Goal: Communication & Community: Participate in discussion

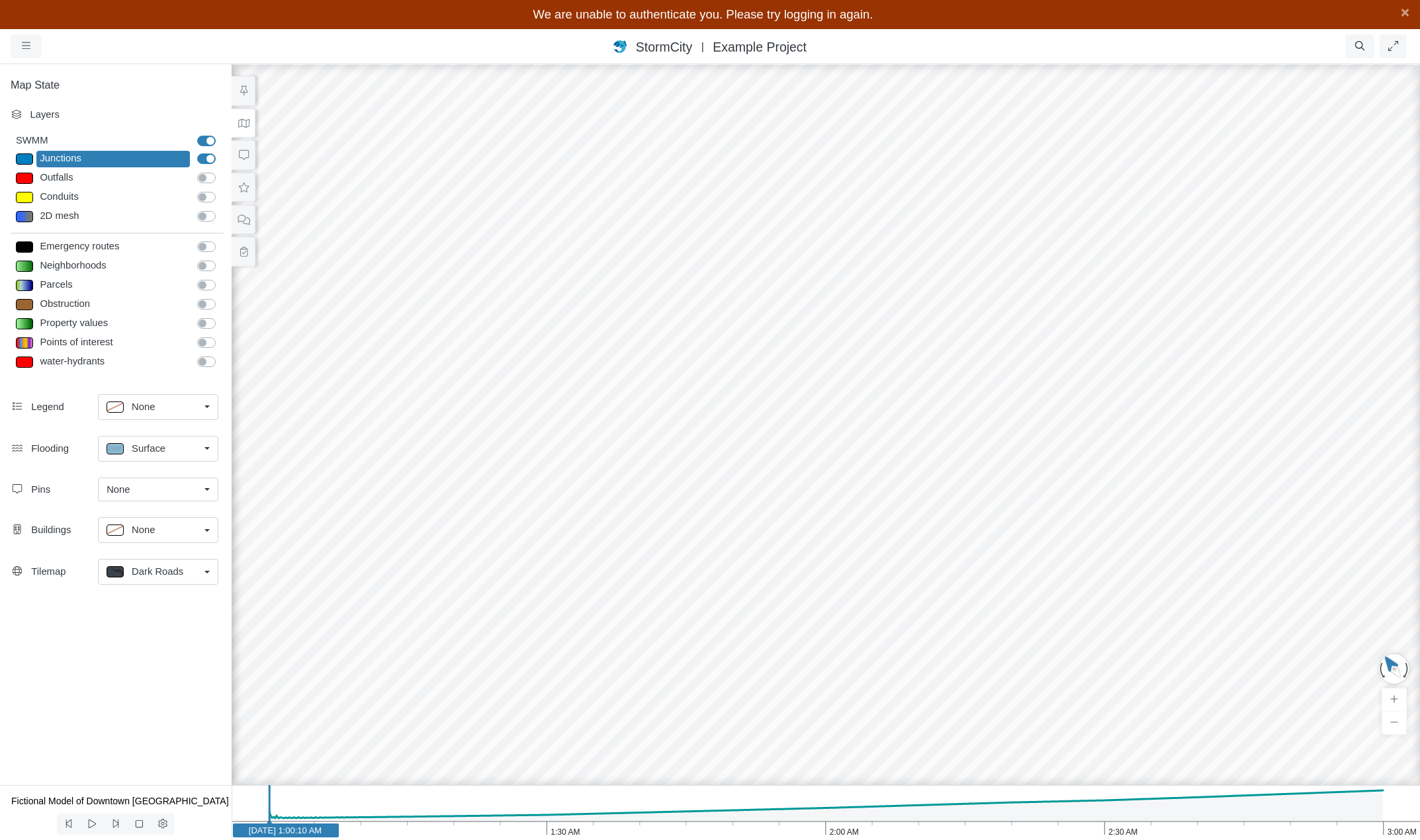
select select "CIRCLE"
click at [1402, 18] on span "×" at bounding box center [1405, 11] width 9 height 17
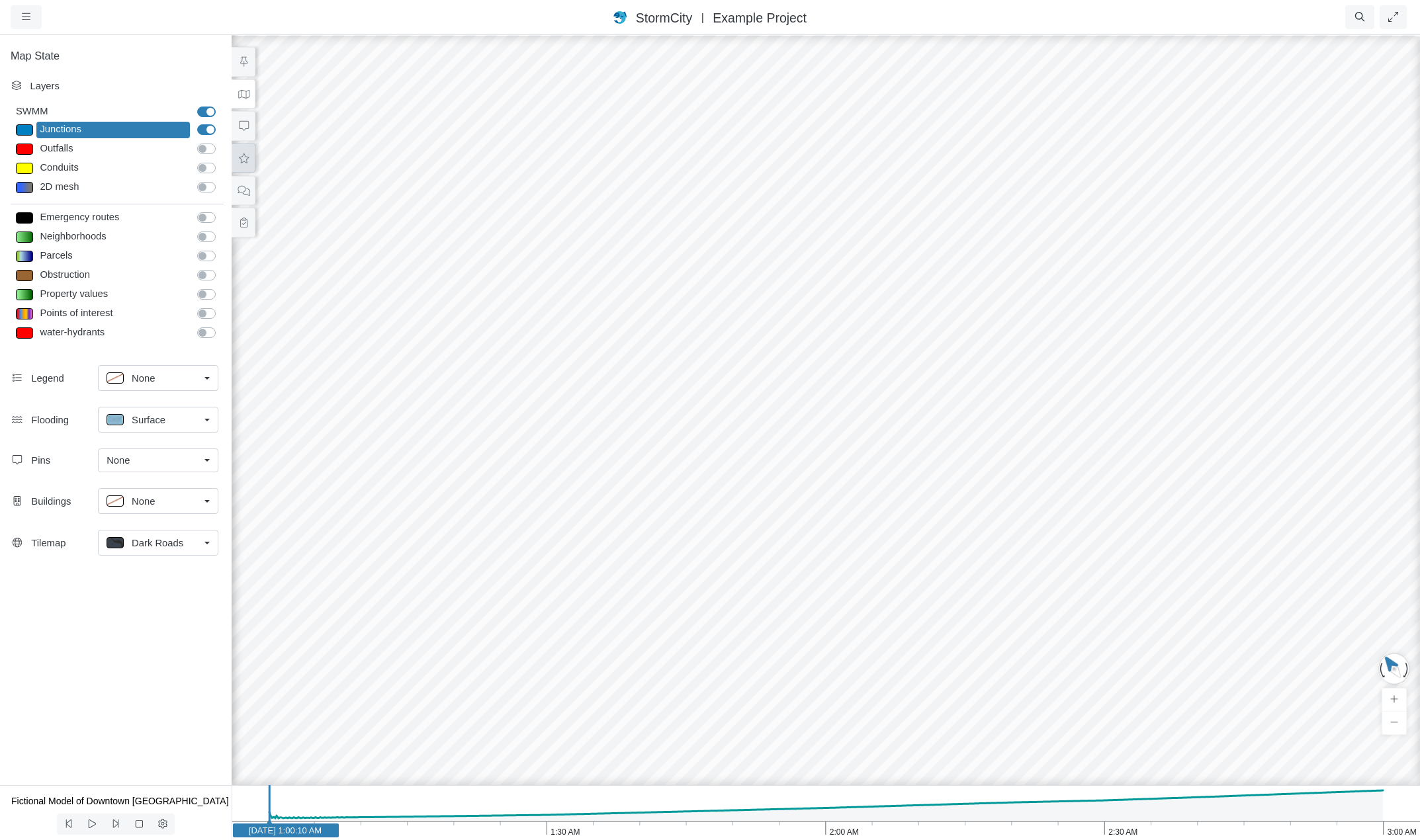
click at [247, 155] on icon at bounding box center [244, 158] width 12 height 10
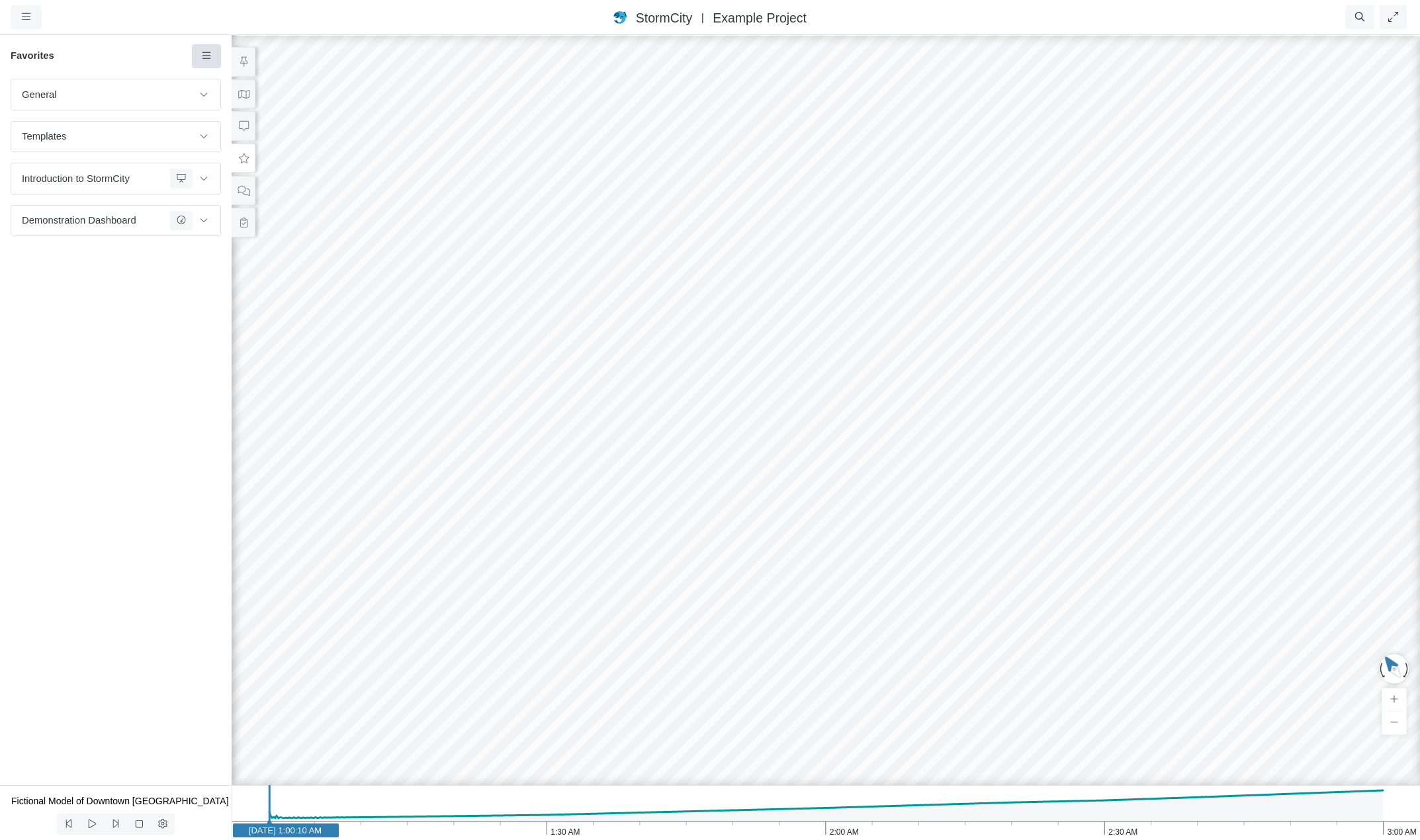
click at [207, 54] on icon at bounding box center [206, 55] width 9 height 6
click at [241, 171] on span "Manage Templates" at bounding box center [262, 172] width 83 height 11
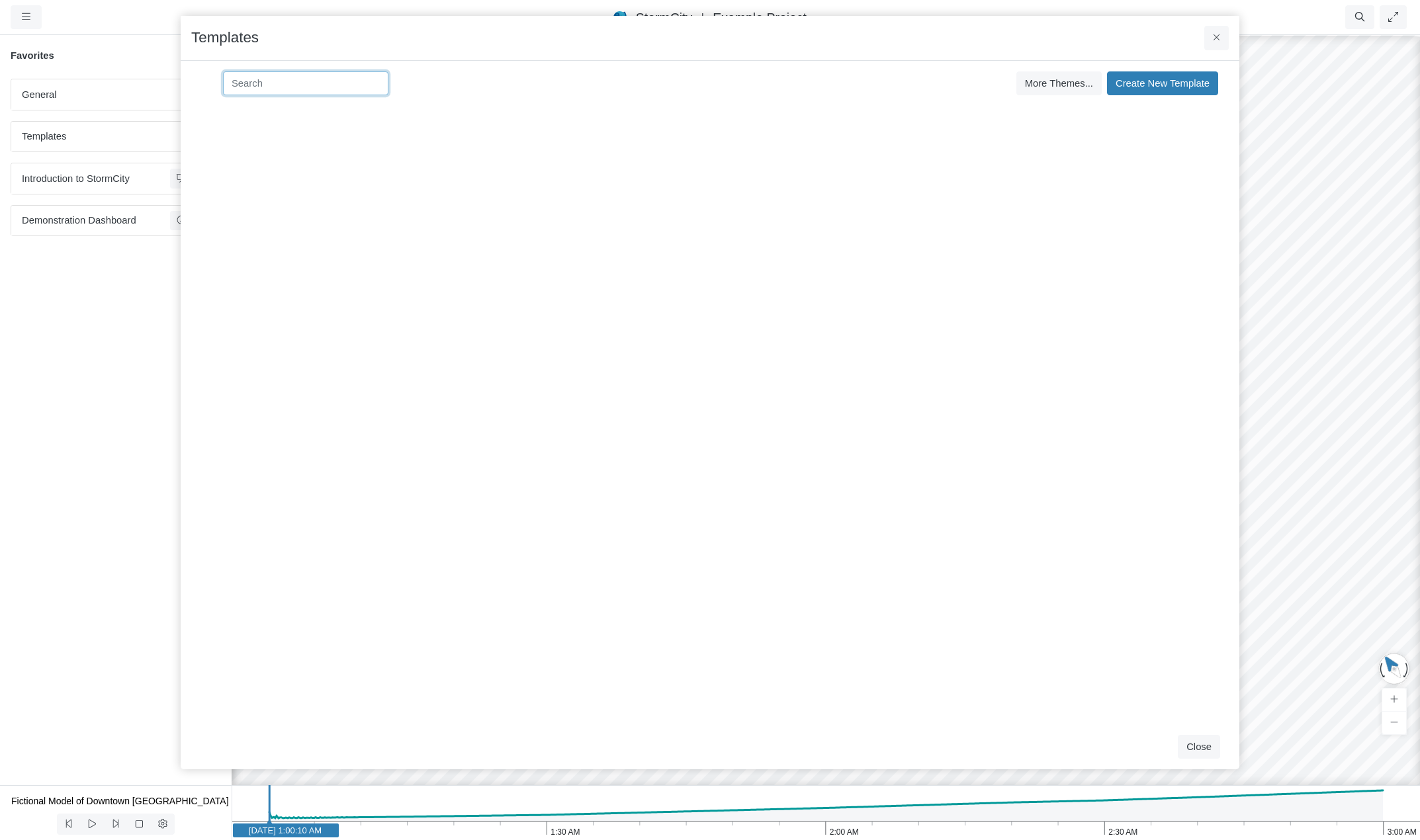
click at [276, 85] on input at bounding box center [305, 83] width 165 height 24
click at [1070, 84] on span "More Themes..." at bounding box center [1059, 83] width 68 height 11
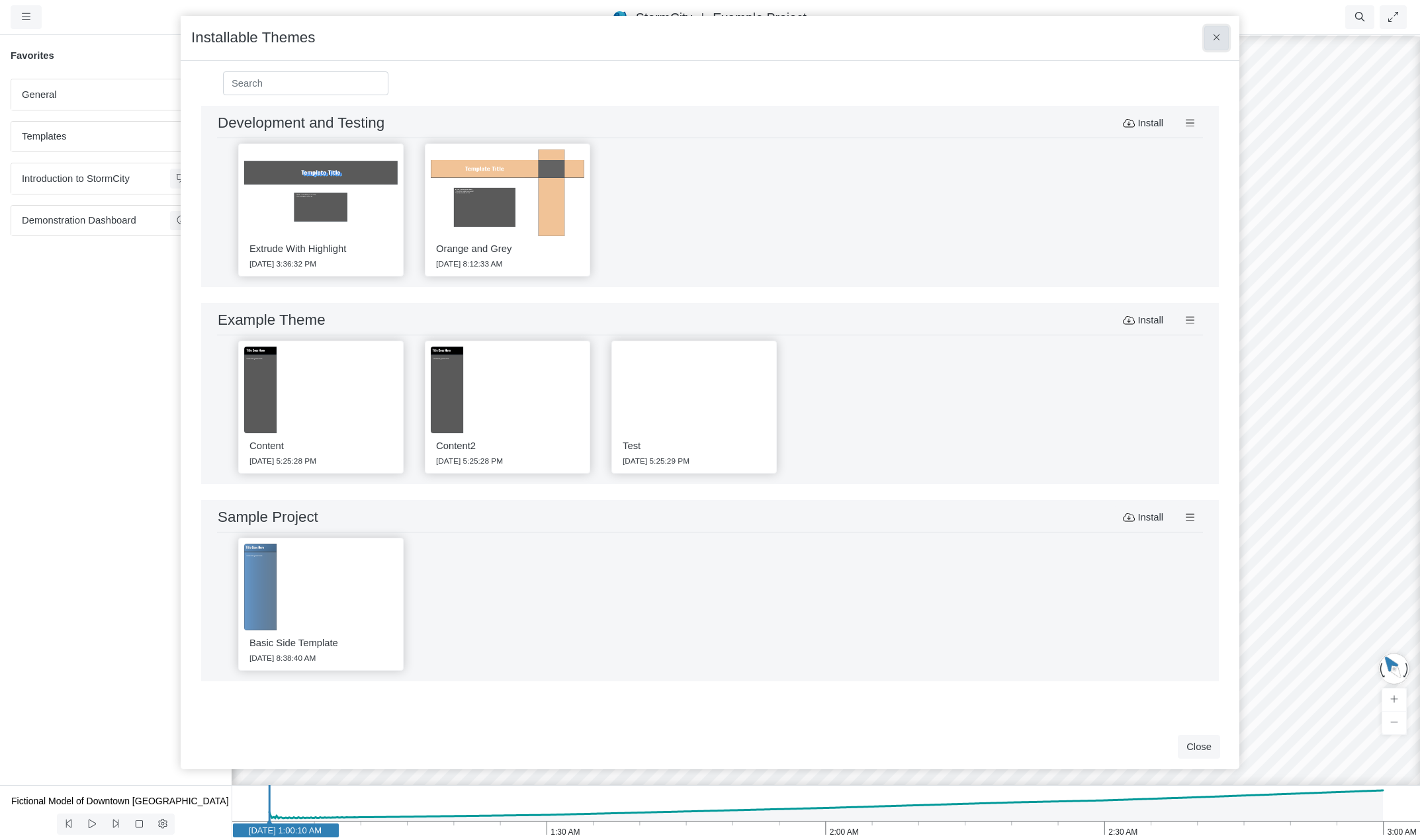
click at [1225, 40] on button at bounding box center [1217, 37] width 25 height 24
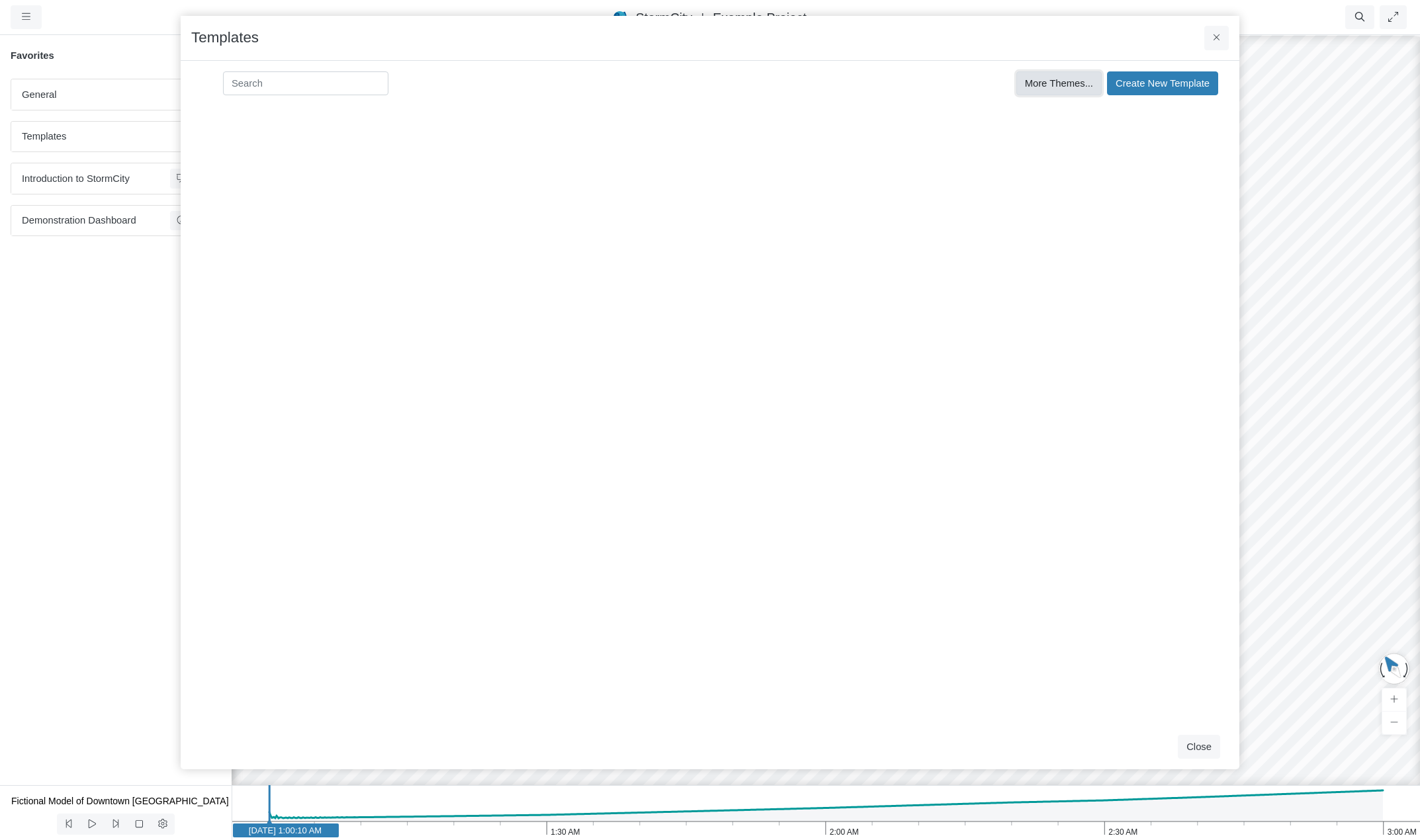
click at [1073, 81] on span "More Themes..." at bounding box center [1059, 83] width 68 height 11
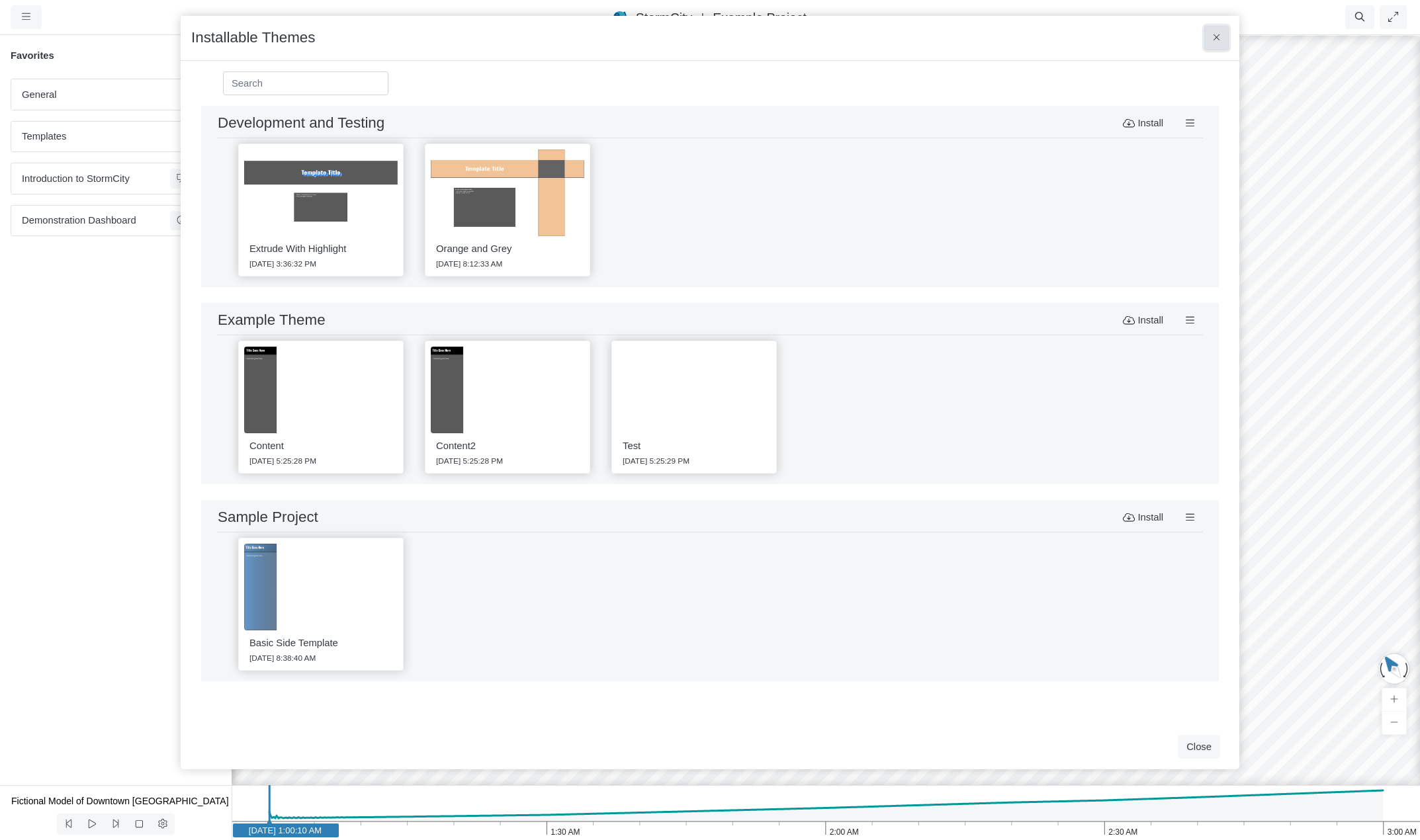
click at [1211, 42] on button at bounding box center [1217, 37] width 25 height 24
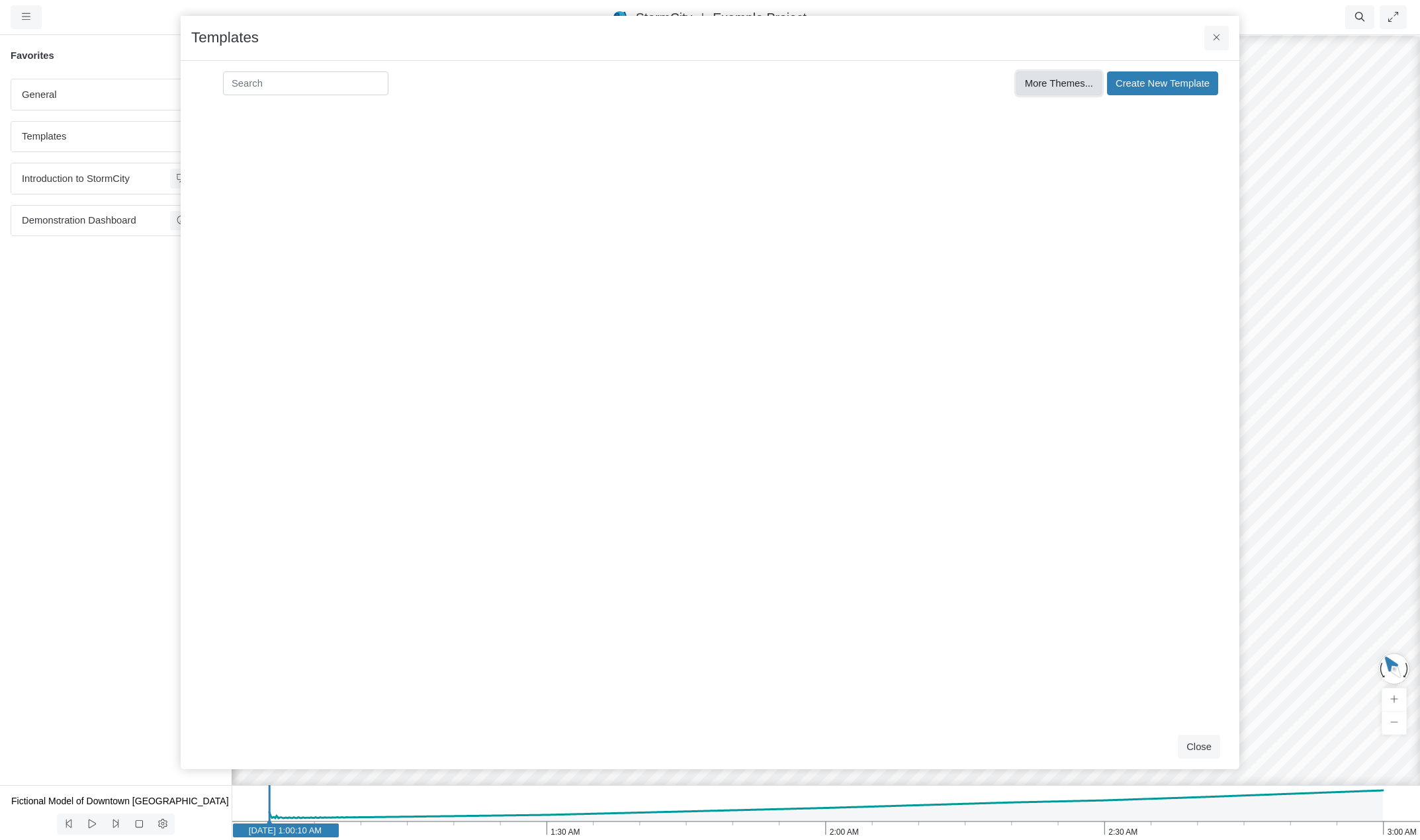
click at [1065, 81] on span "More Themes..." at bounding box center [1059, 83] width 68 height 11
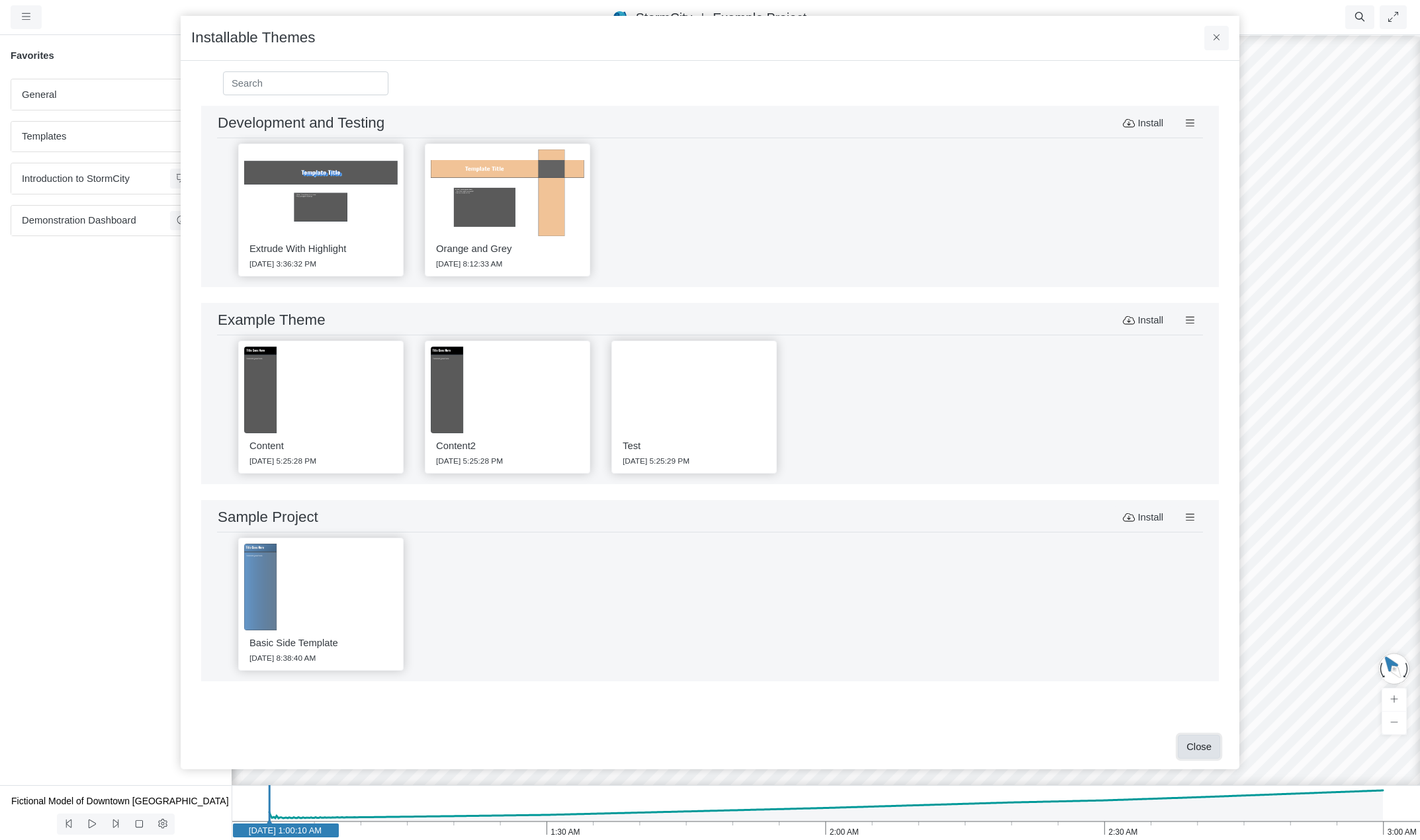
click at [1201, 746] on button "Close" at bounding box center [1199, 746] width 42 height 24
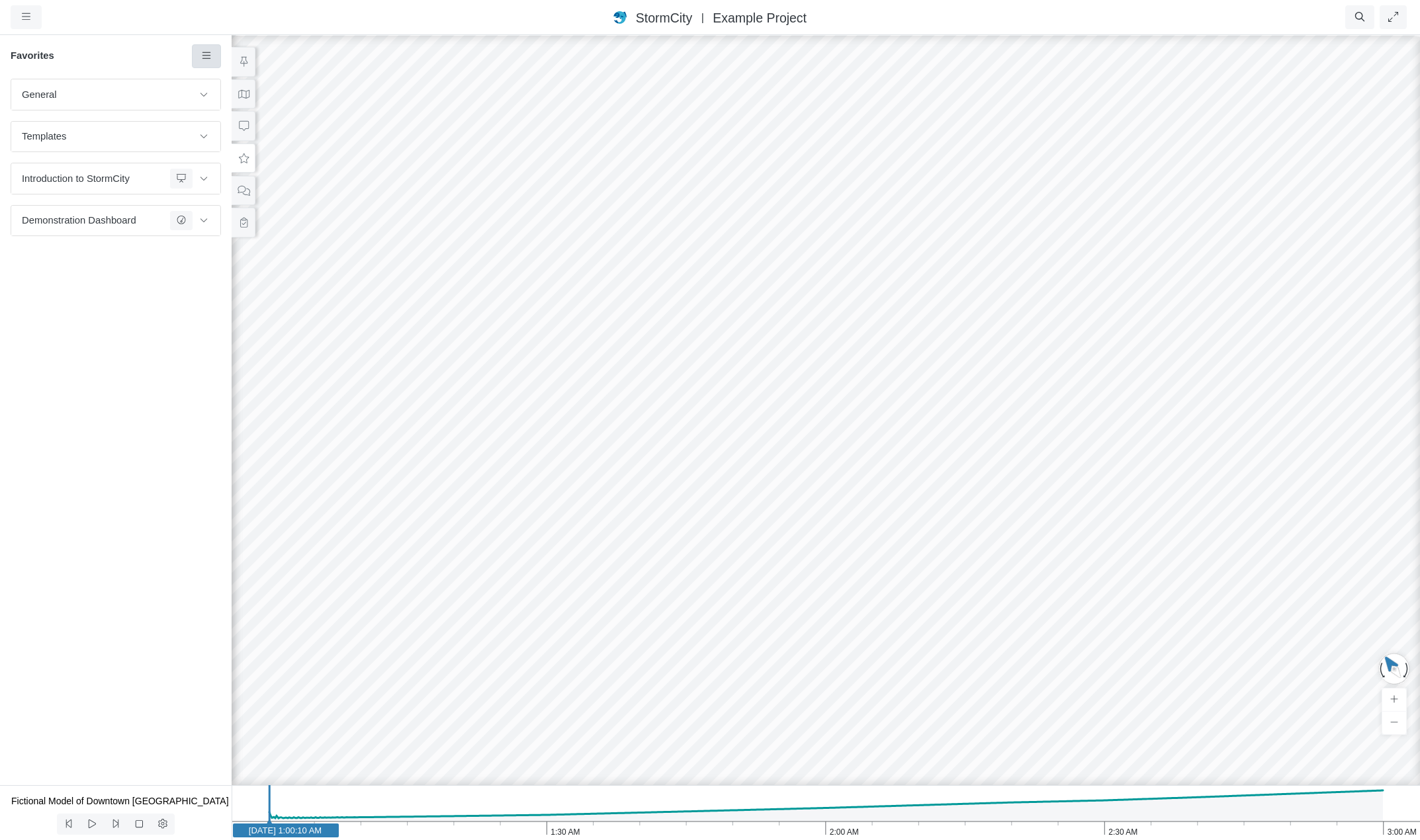
click at [209, 55] on icon at bounding box center [207, 56] width 12 height 10
click at [249, 171] on span "Manage Templates" at bounding box center [262, 172] width 83 height 11
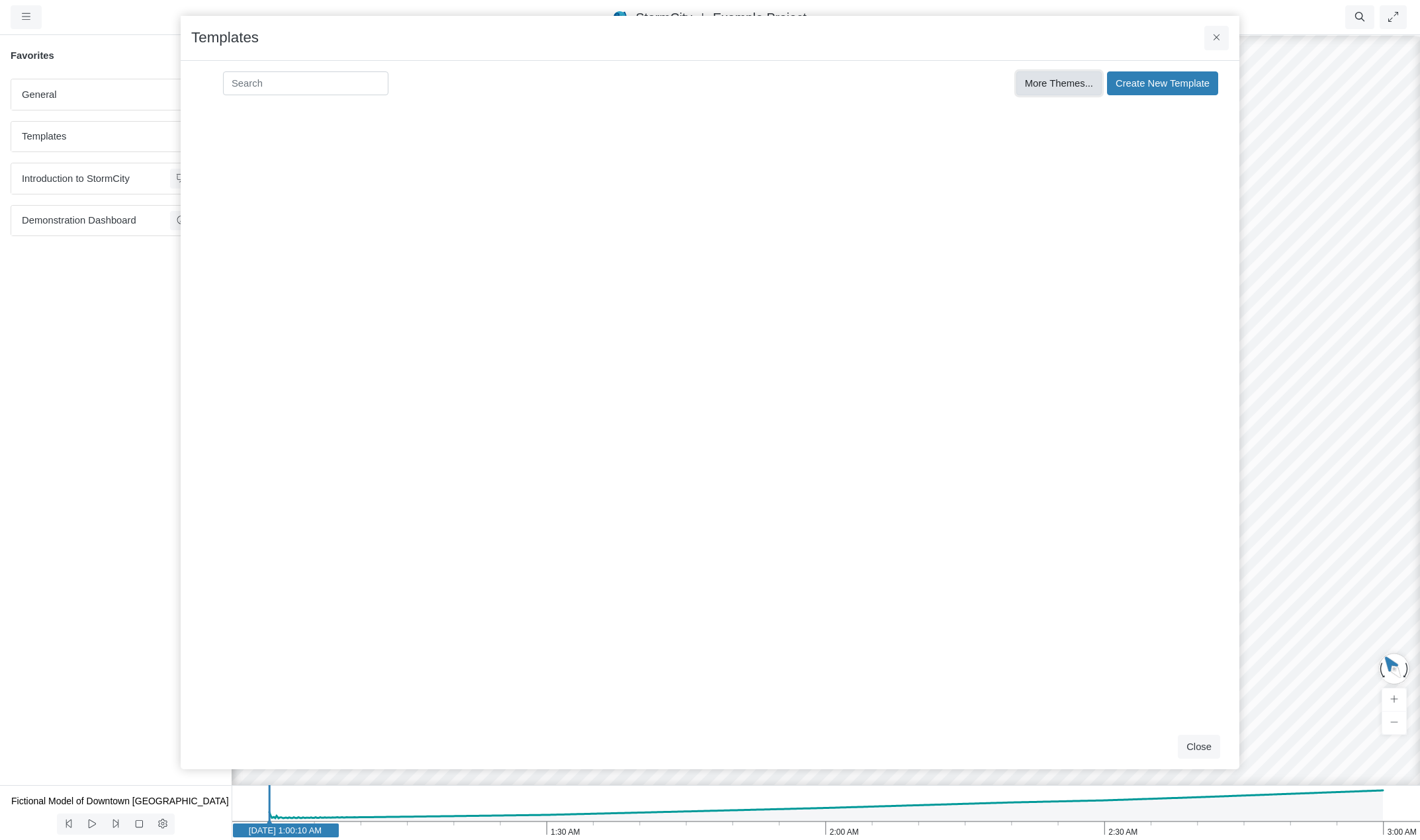
click at [1054, 80] on span "More Themes..." at bounding box center [1059, 83] width 68 height 11
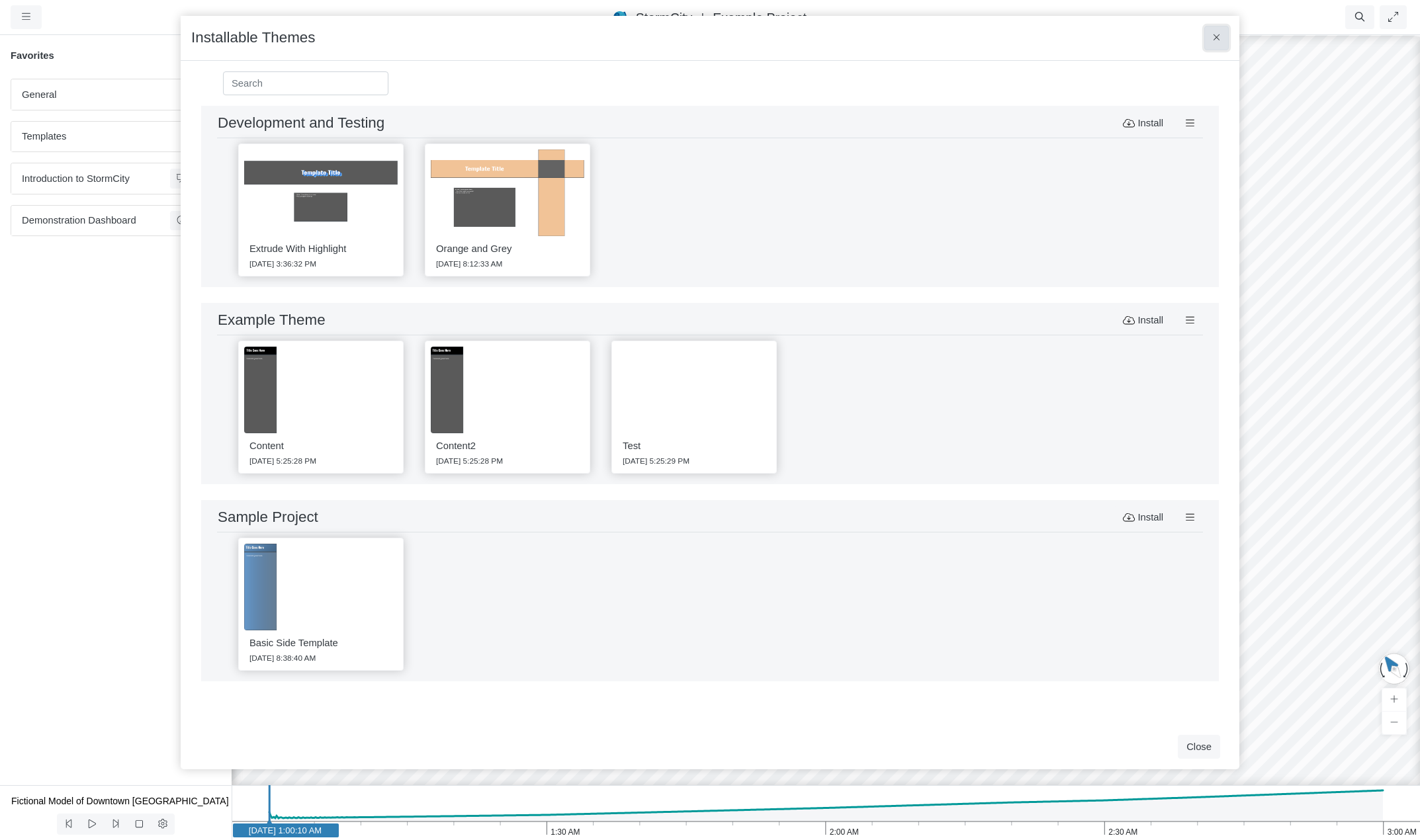
click at [1213, 40] on icon at bounding box center [1217, 37] width 7 height 10
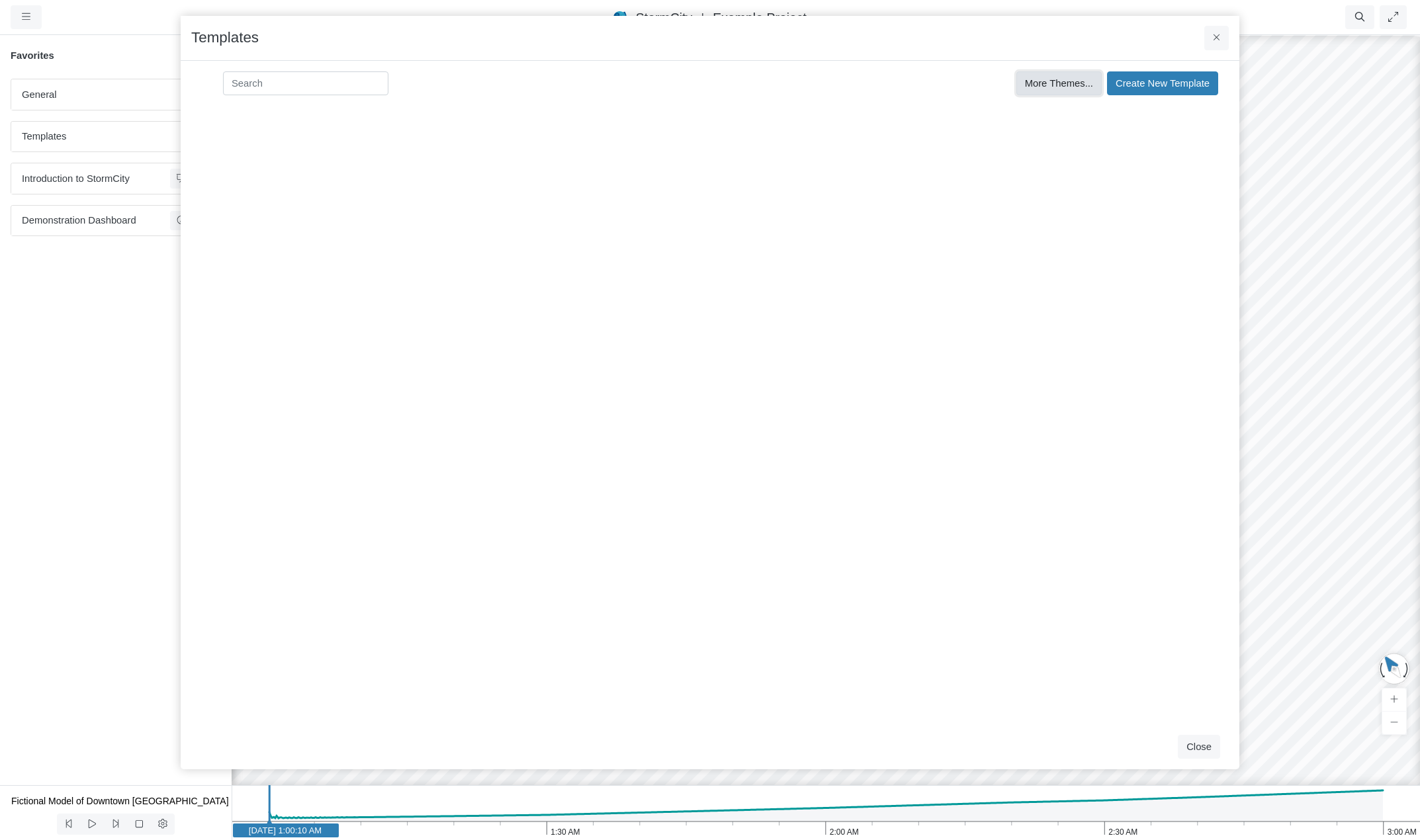
click at [1068, 85] on span "More Themes..." at bounding box center [1059, 83] width 68 height 11
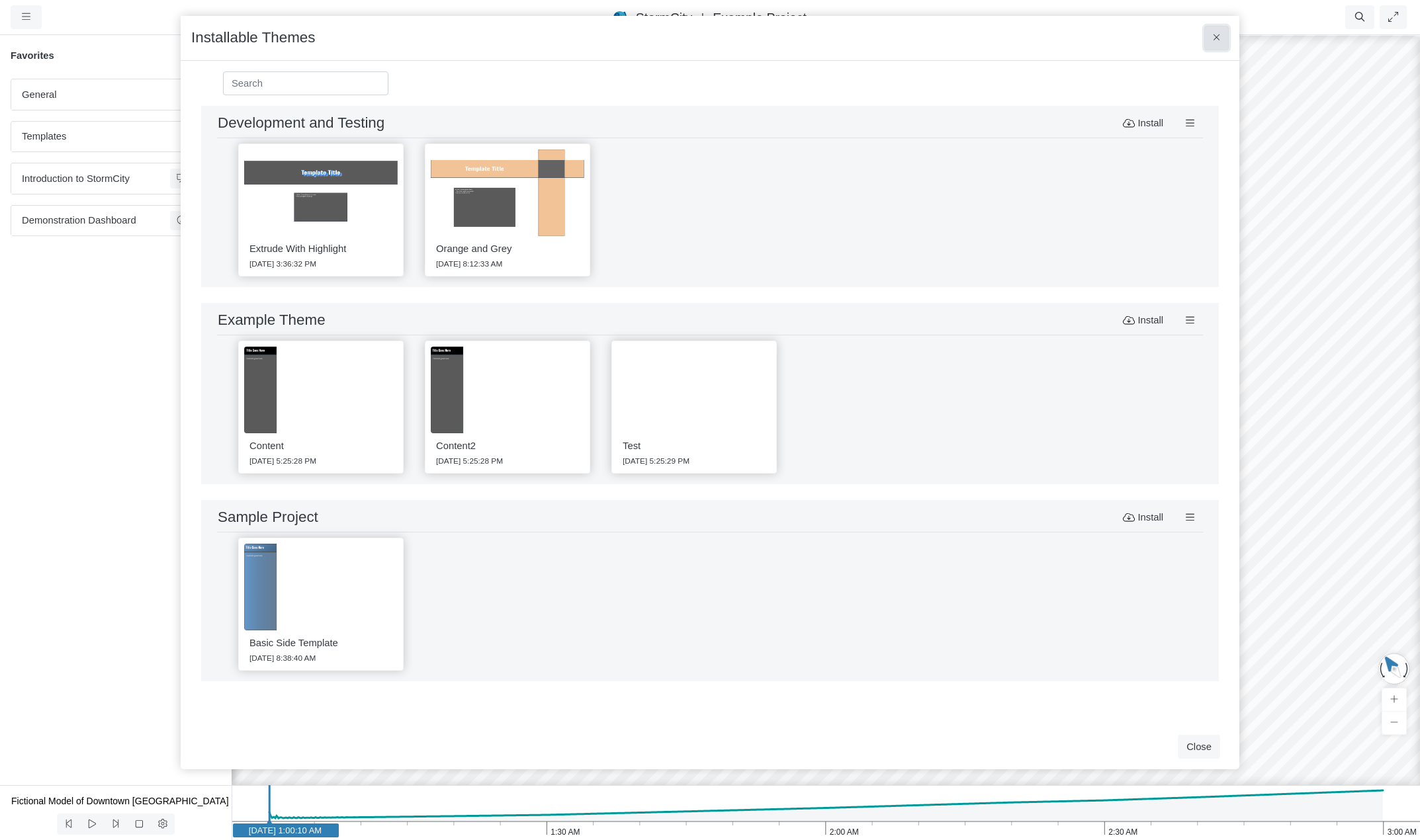
click at [1214, 39] on icon at bounding box center [1217, 37] width 7 height 10
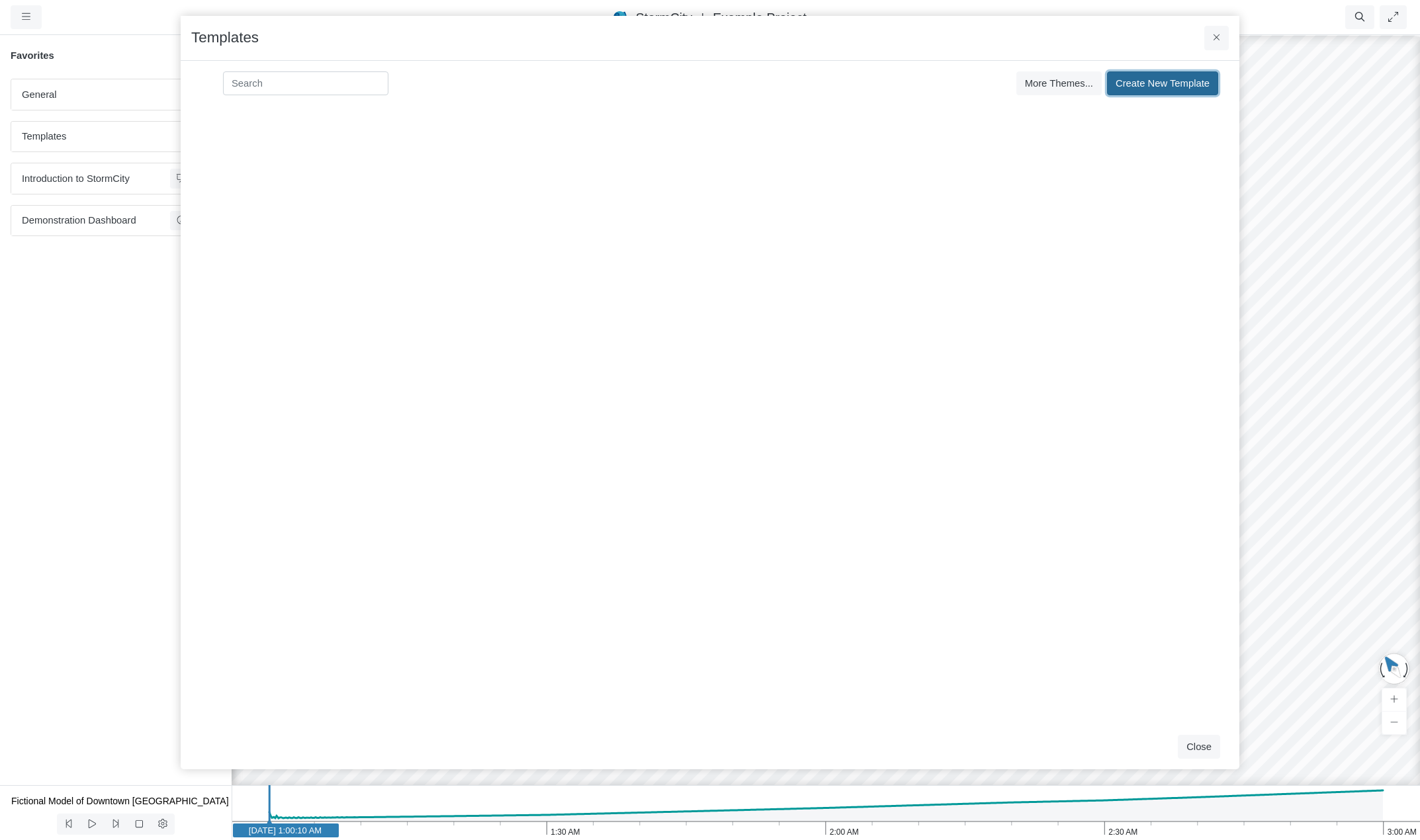
click at [1149, 80] on span "Create New Template" at bounding box center [1163, 83] width 94 height 11
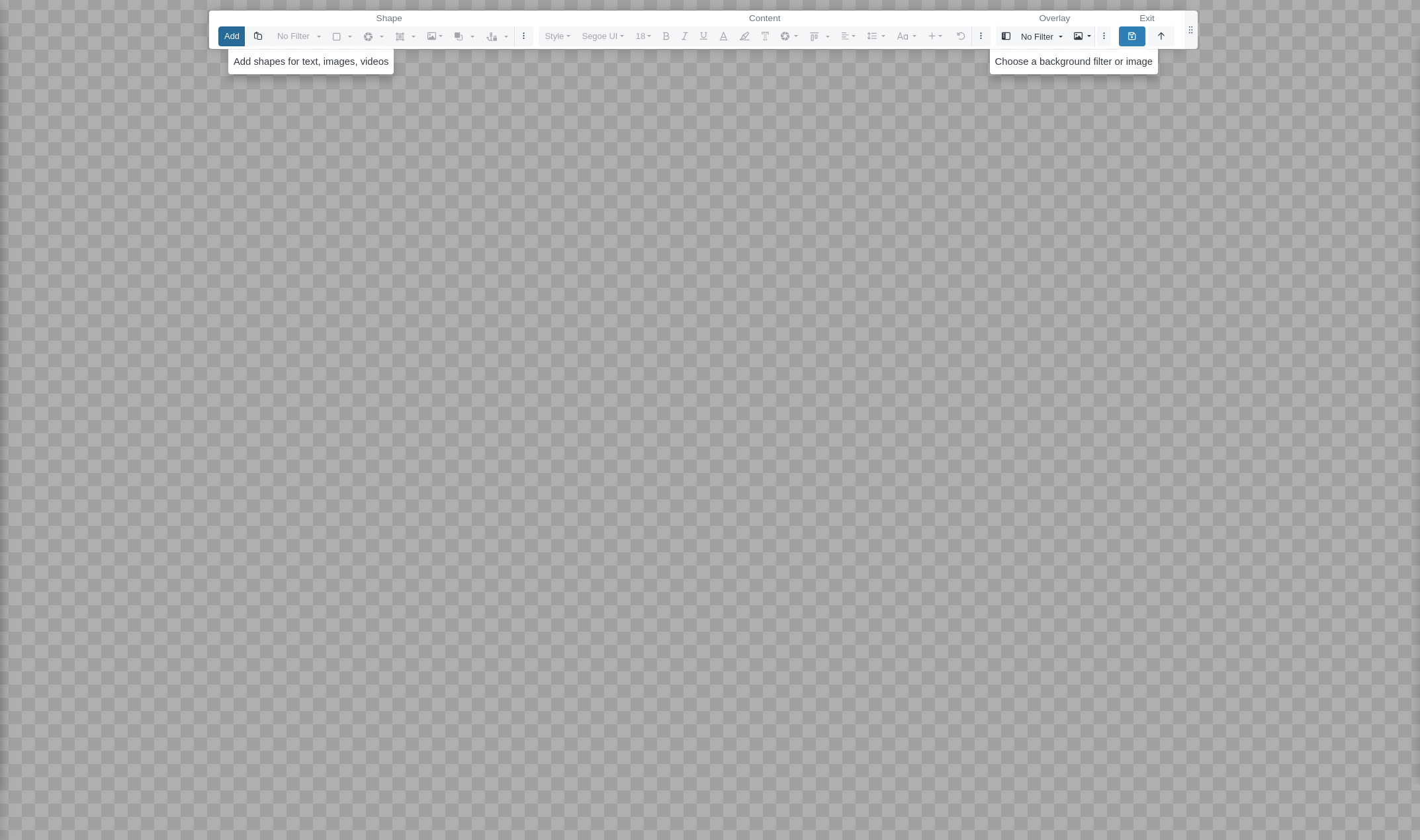
click at [236, 36] on button "Add" at bounding box center [232, 36] width 27 height 19
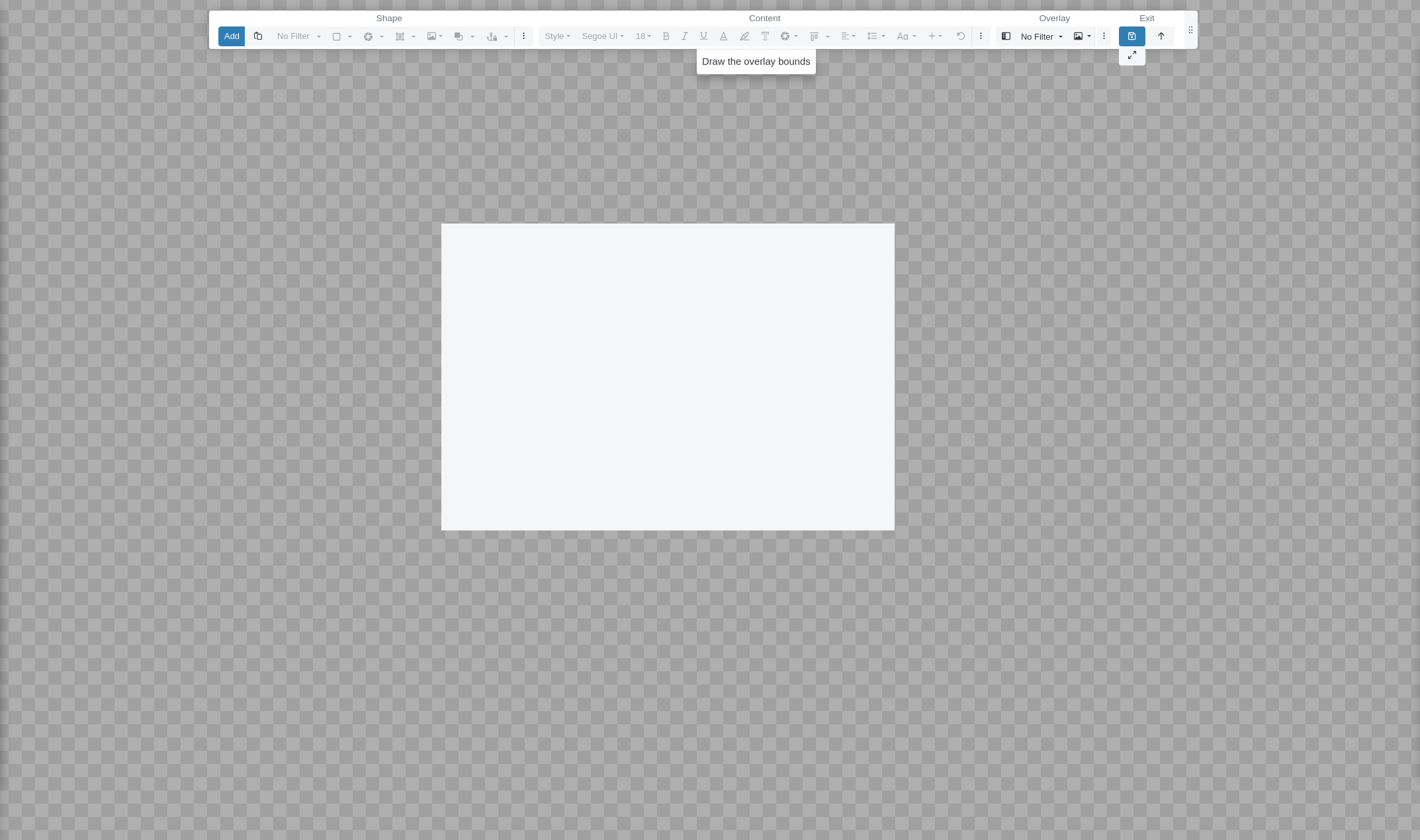
drag, startPoint x: 441, startPoint y: 223, endPoint x: 926, endPoint y: 557, distance: 588.9
click at [926, 557] on div at bounding box center [710, 420] width 1421 height 840
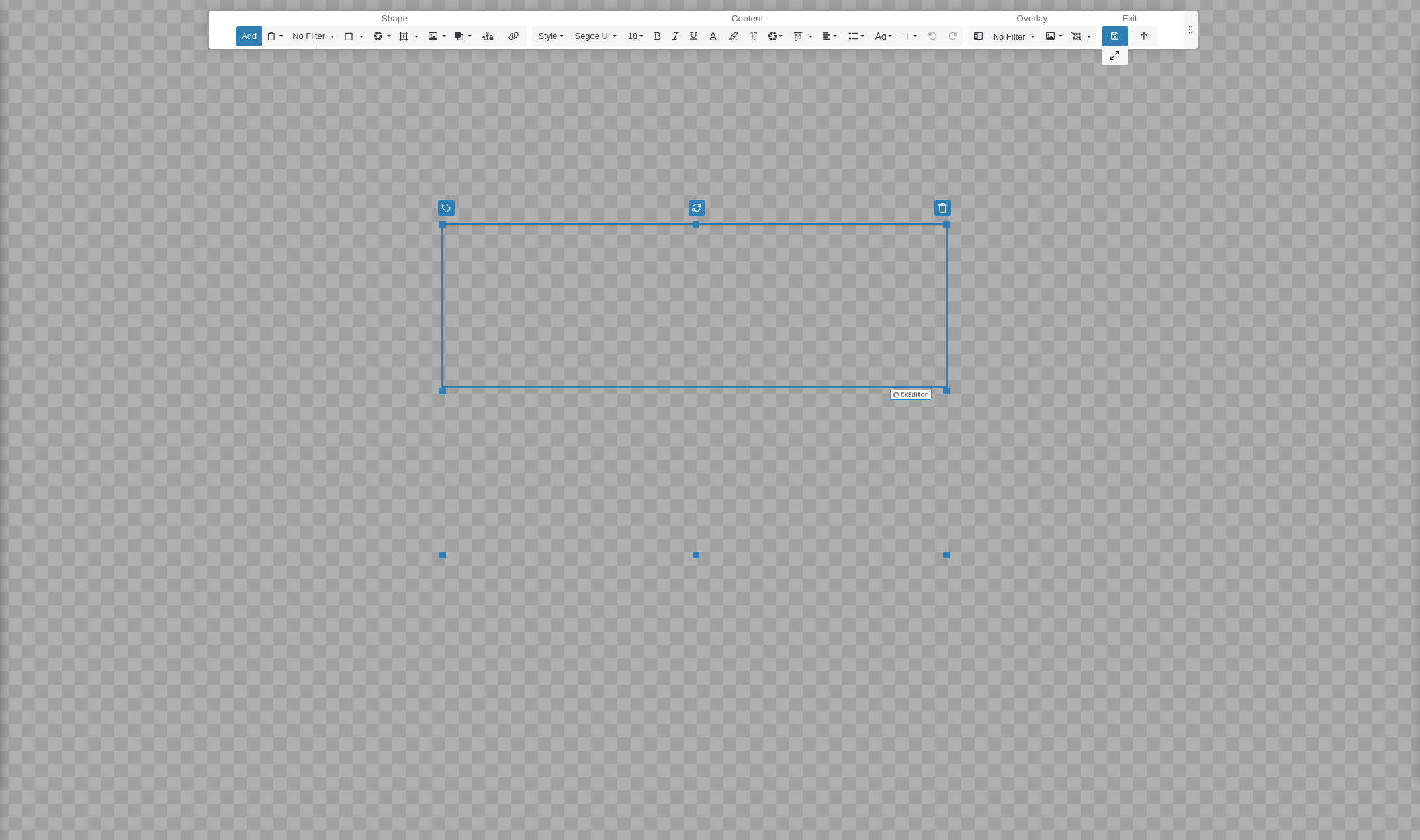
drag, startPoint x: 927, startPoint y: 391, endPoint x: 947, endPoint y: 407, distance: 25.6
click at [947, 407] on div "Reset Content" at bounding box center [694, 389] width 506 height 333
drag, startPoint x: 696, startPoint y: 555, endPoint x: 691, endPoint y: 464, distance: 91.1
click at [691, 463] on div "Reset Content" at bounding box center [694, 343] width 506 height 240
drag, startPoint x: 695, startPoint y: 460, endPoint x: 699, endPoint y: 557, distance: 97.1
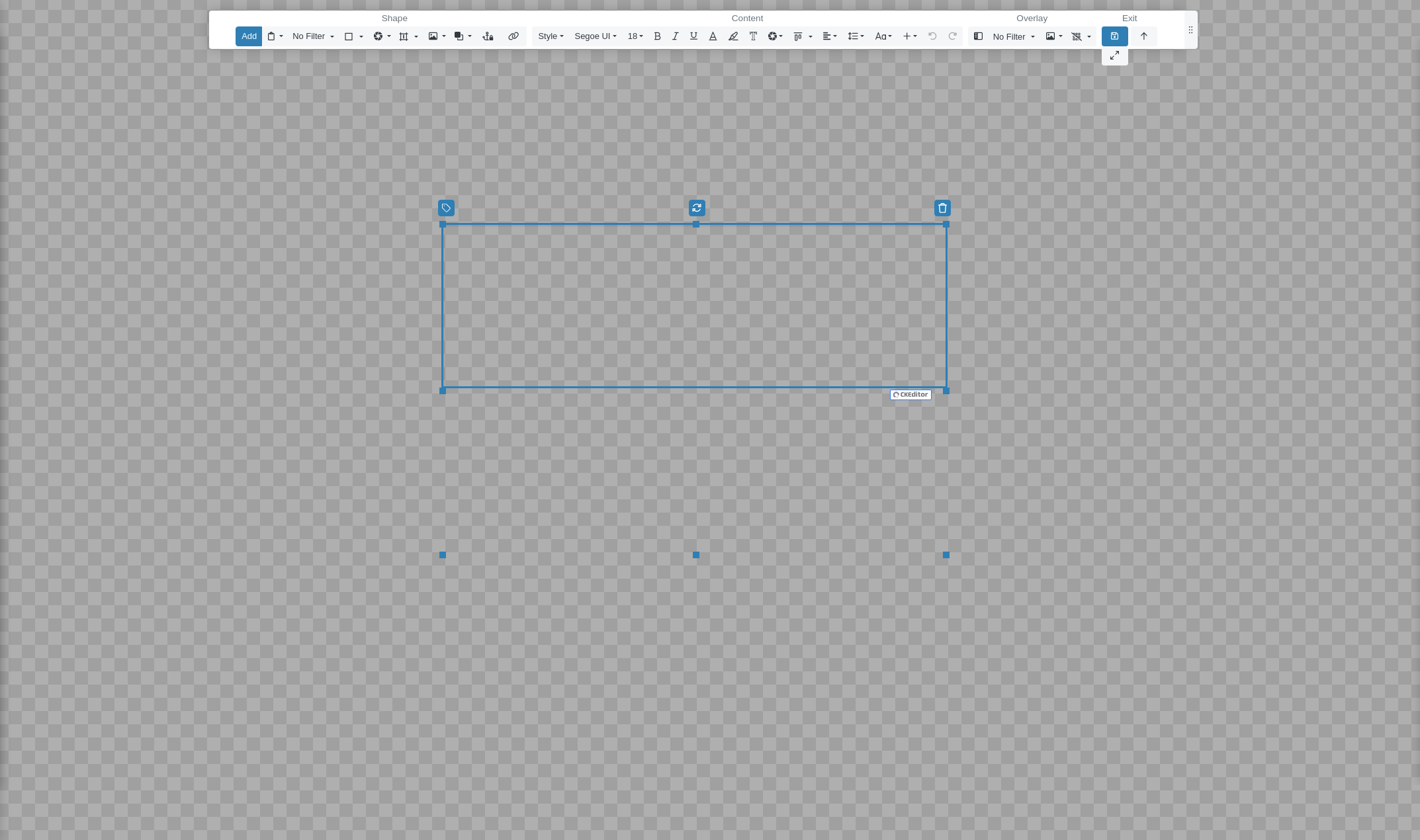
click at [699, 557] on button "button" at bounding box center [695, 555] width 6 height 6
click at [752, 299] on div "Editor editing area: main" at bounding box center [694, 306] width 506 height 165
click at [763, 246] on p "Editor editing area: main" at bounding box center [695, 241] width 491 height 21
click at [305, 35] on span "No Filter" at bounding box center [308, 36] width 33 height 12
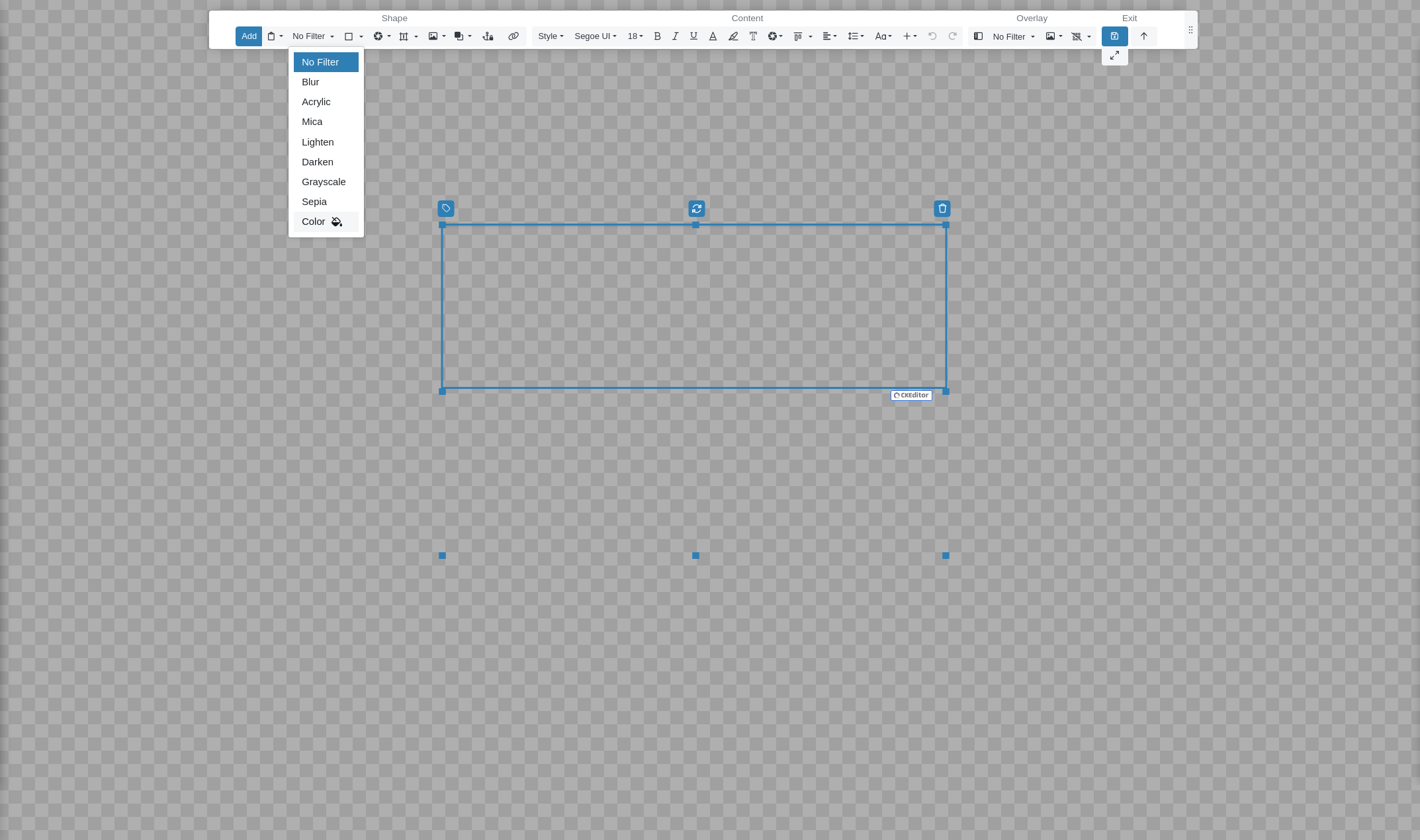
click at [320, 216] on span "Color" at bounding box center [313, 222] width 23 height 14
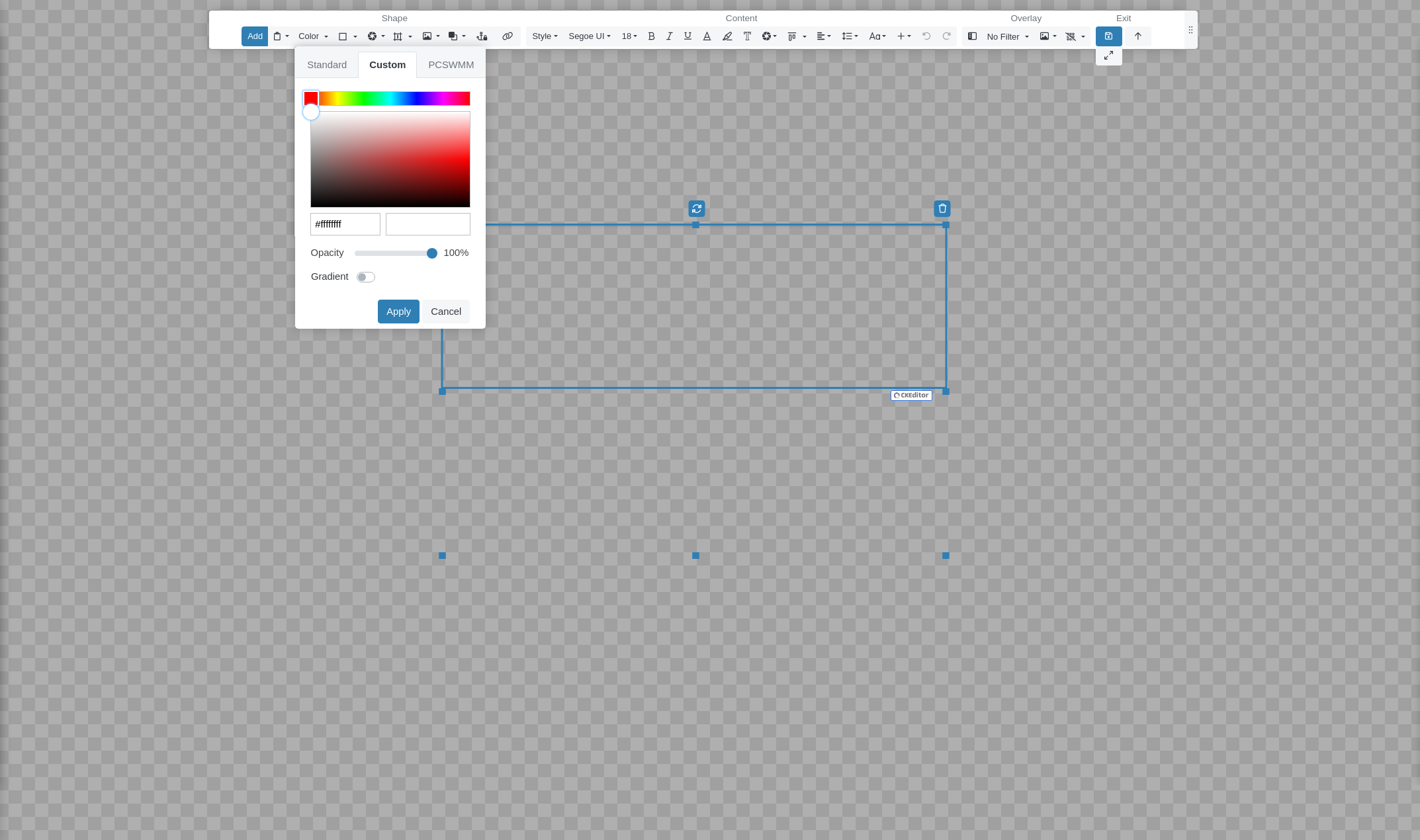
type input "#f81818ff"
click at [461, 156] on div at bounding box center [391, 160] width 159 height 95
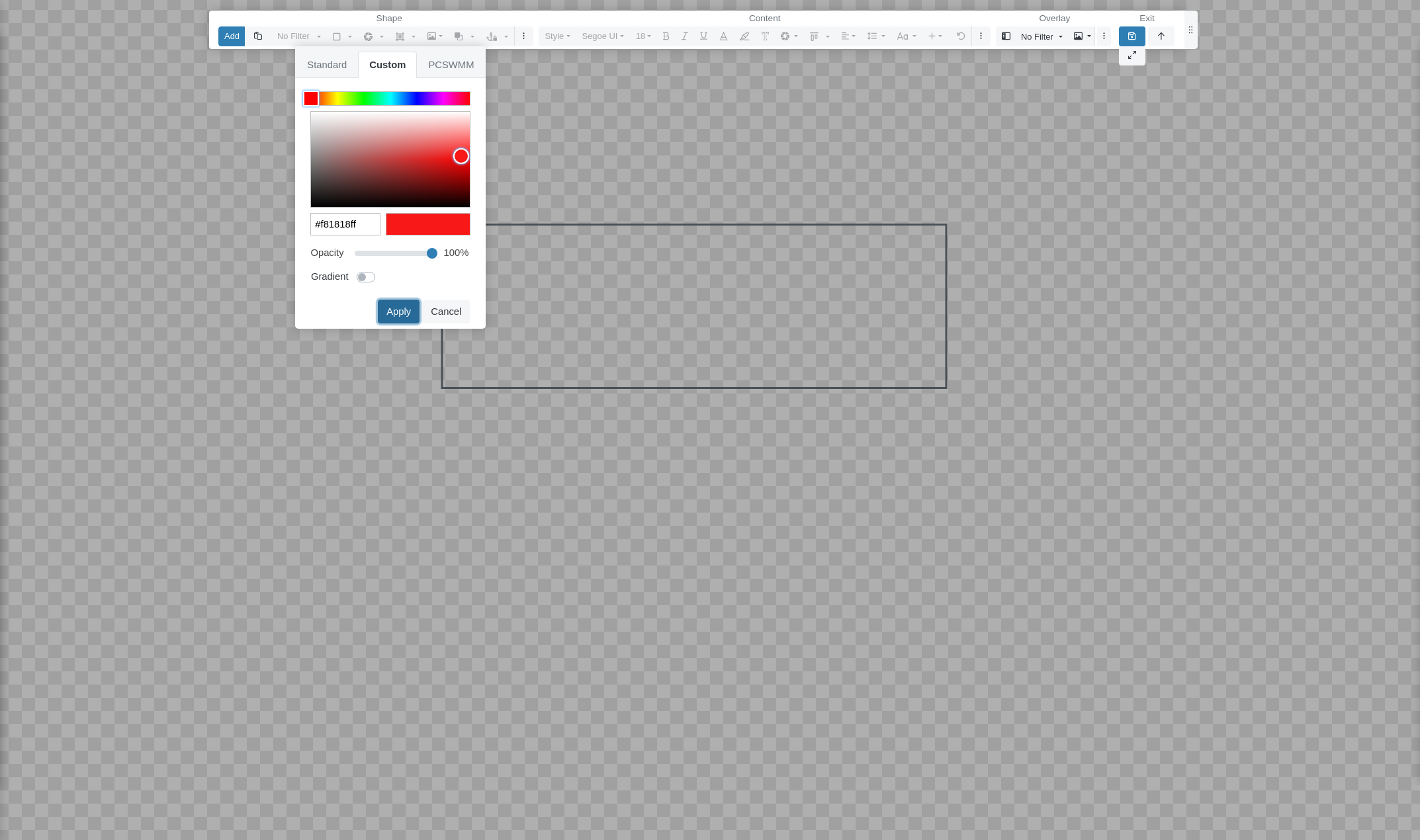
click at [406, 312] on button "Apply" at bounding box center [399, 311] width 42 height 24
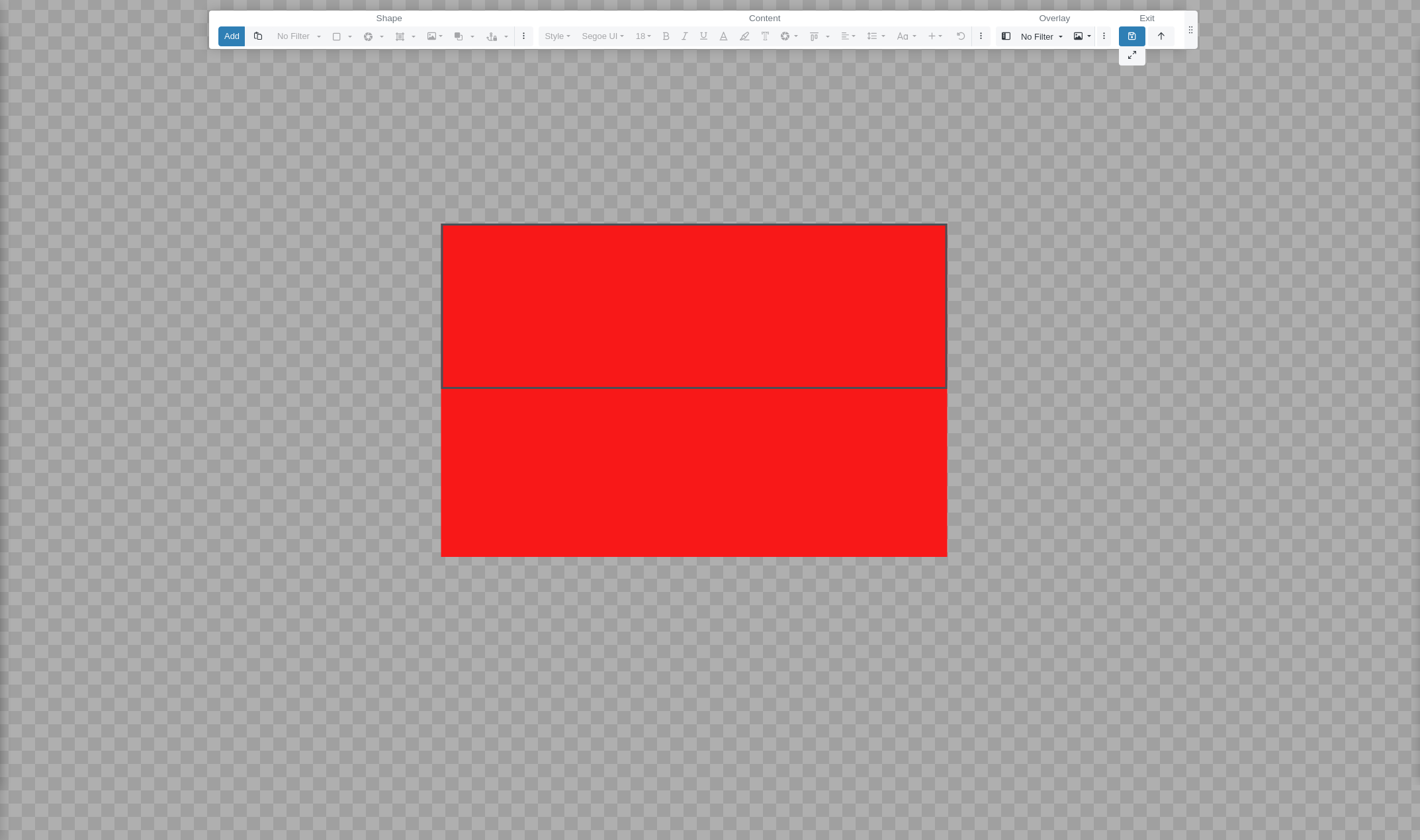
click at [1163, 292] on div "Reset Content" at bounding box center [710, 420] width 1421 height 840
click at [1213, 107] on div "Reset Content" at bounding box center [710, 420] width 1421 height 840
click at [1244, 60] on div "Reset Content" at bounding box center [710, 420] width 1421 height 840
click at [1133, 40] on icon "button" at bounding box center [1132, 36] width 7 height 7
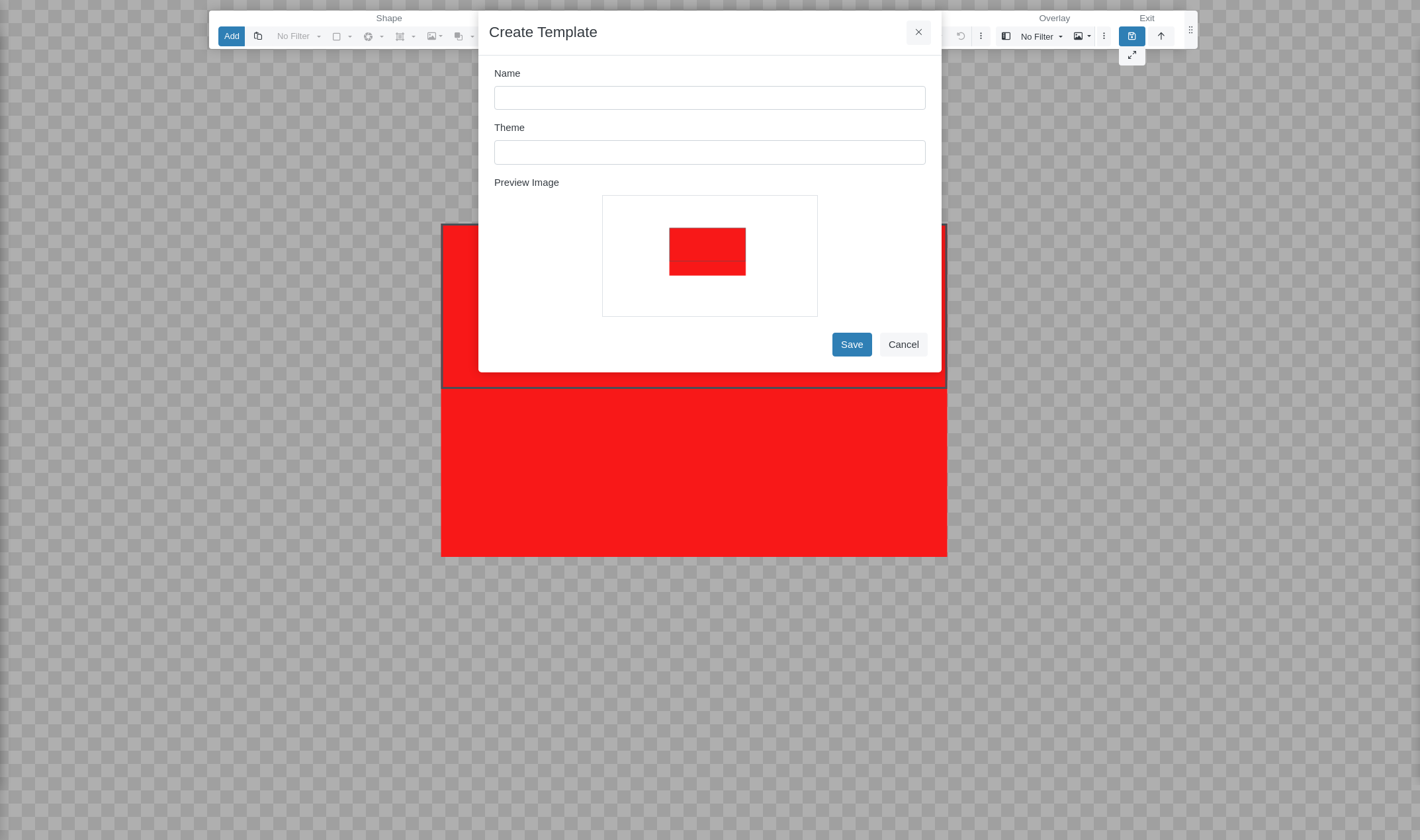
select select "CIRCLE"
type input "Test"
click at [536, 148] on input "text" at bounding box center [710, 152] width 431 height 24
type input "My Theme"
click at [864, 345] on button "Save" at bounding box center [852, 344] width 40 height 24
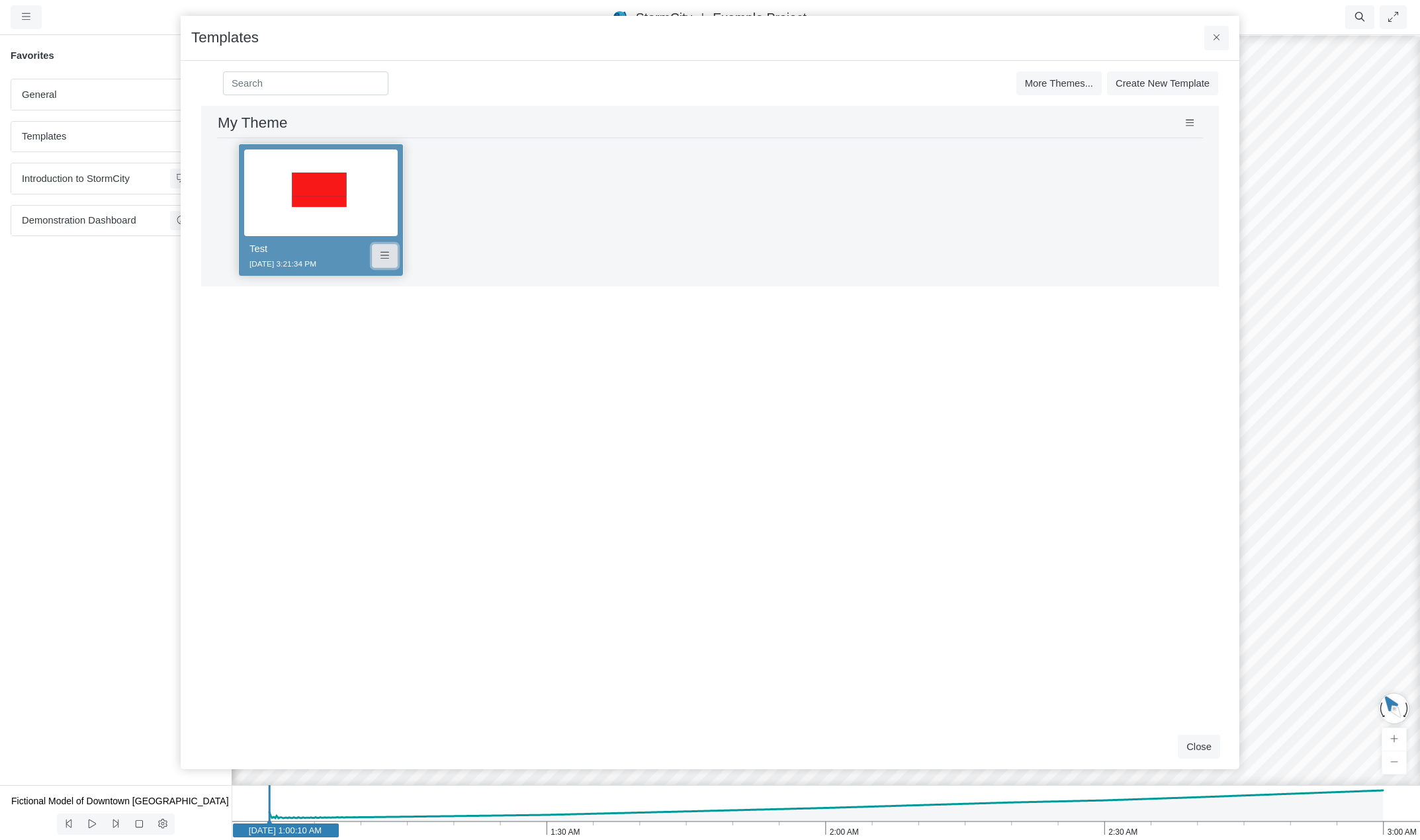
click at [382, 258] on icon at bounding box center [385, 255] width 9 height 10
click at [406, 279] on span "Edit Template" at bounding box center [429, 281] width 59 height 11
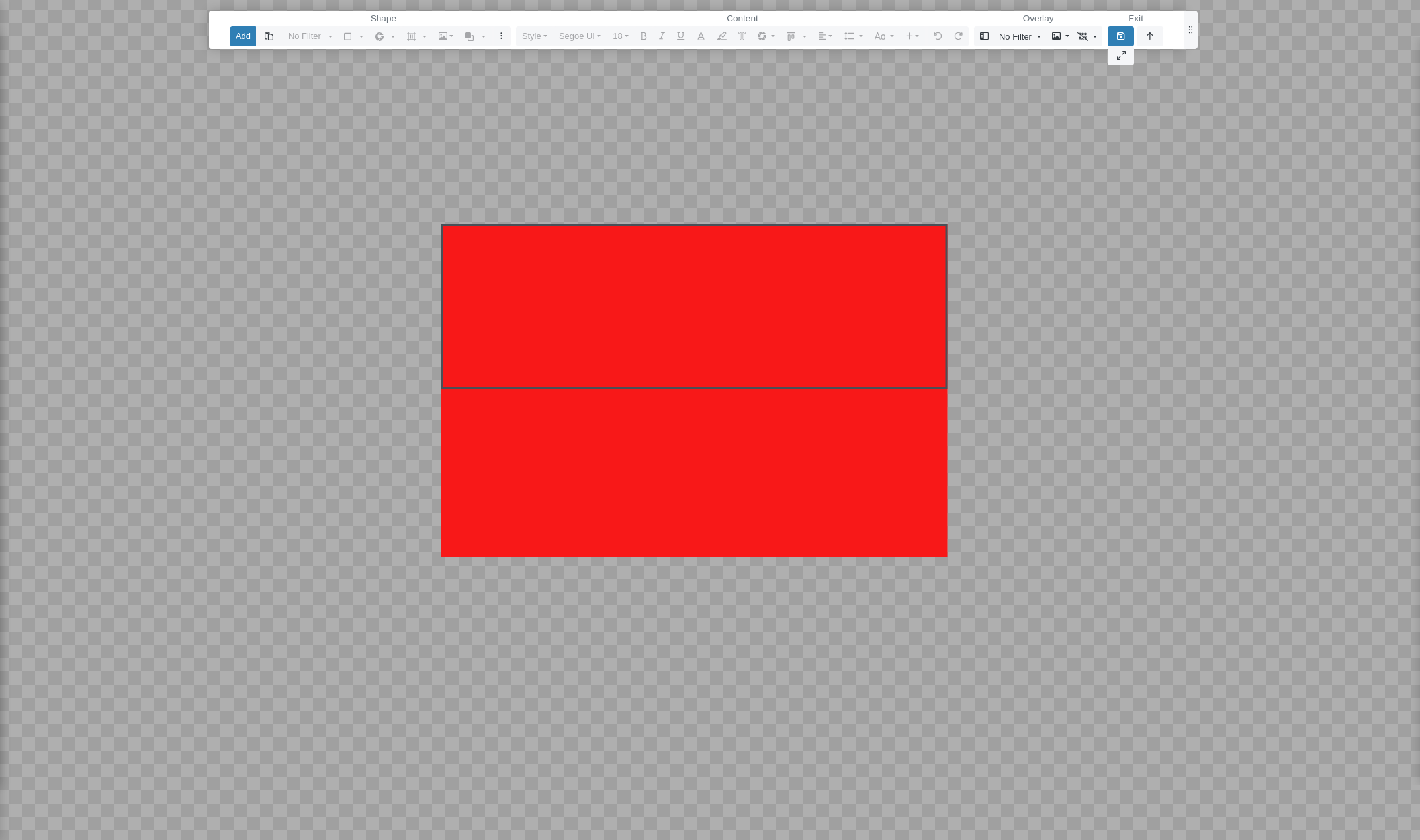
click at [763, 231] on p "Editor editing area: main" at bounding box center [695, 241] width 491 height 21
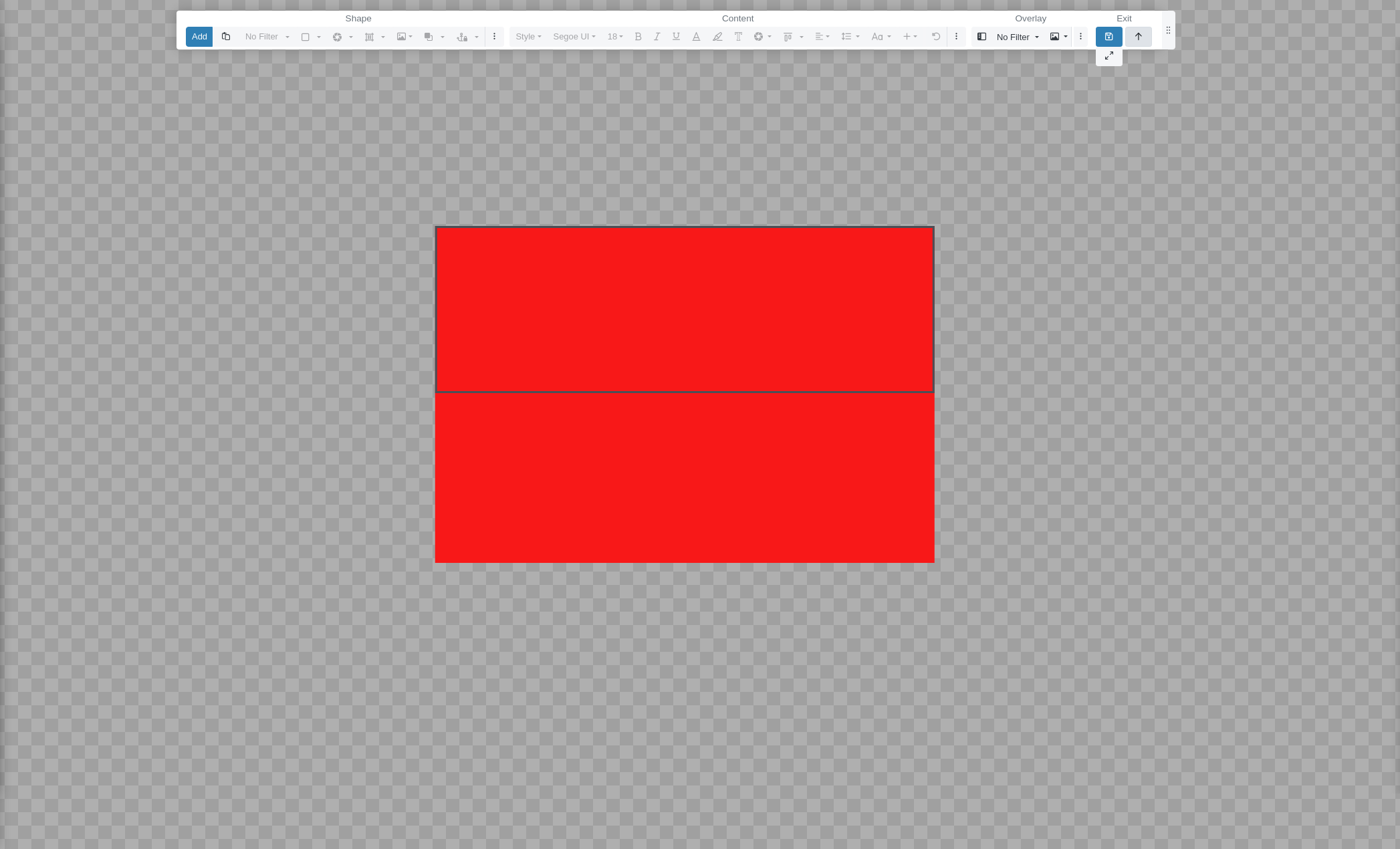
click at [1129, 36] on button "button" at bounding box center [1138, 37] width 27 height 20
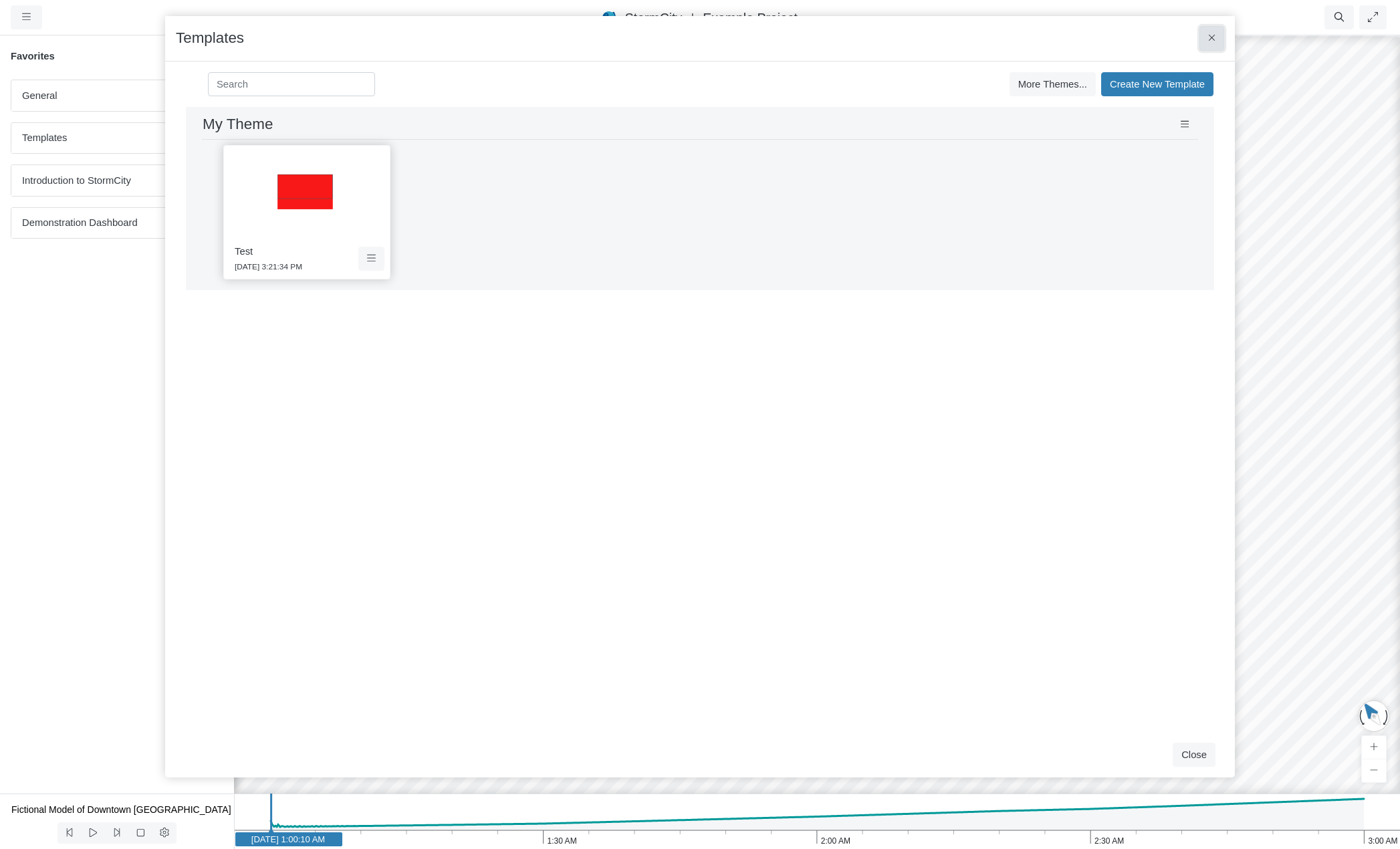
click at [1204, 38] on button at bounding box center [1212, 37] width 25 height 24
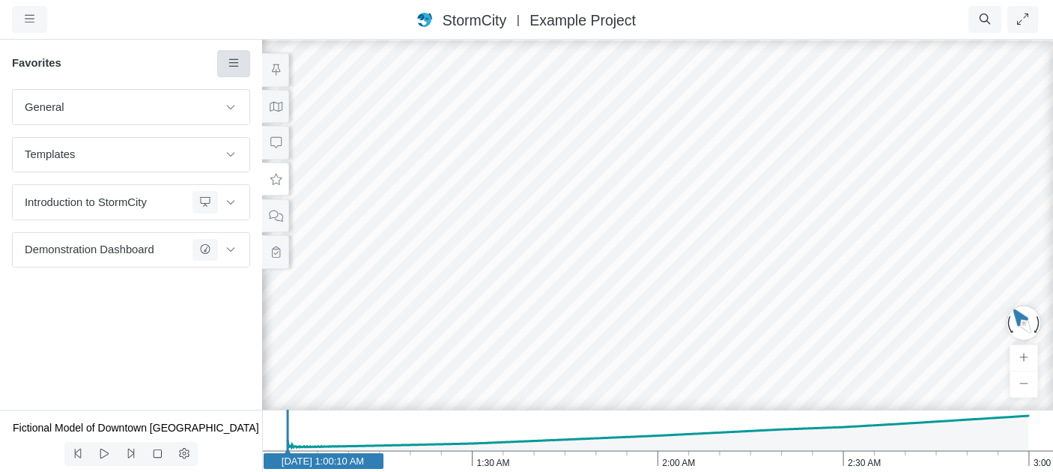
click at [231, 61] on icon at bounding box center [233, 62] width 10 height 7
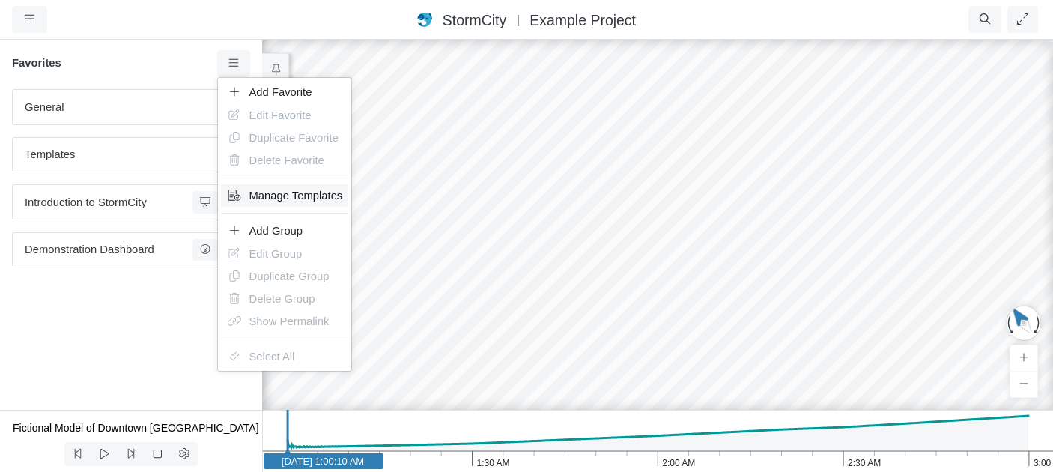
click at [278, 195] on span "Manage Templates" at bounding box center [296, 195] width 94 height 12
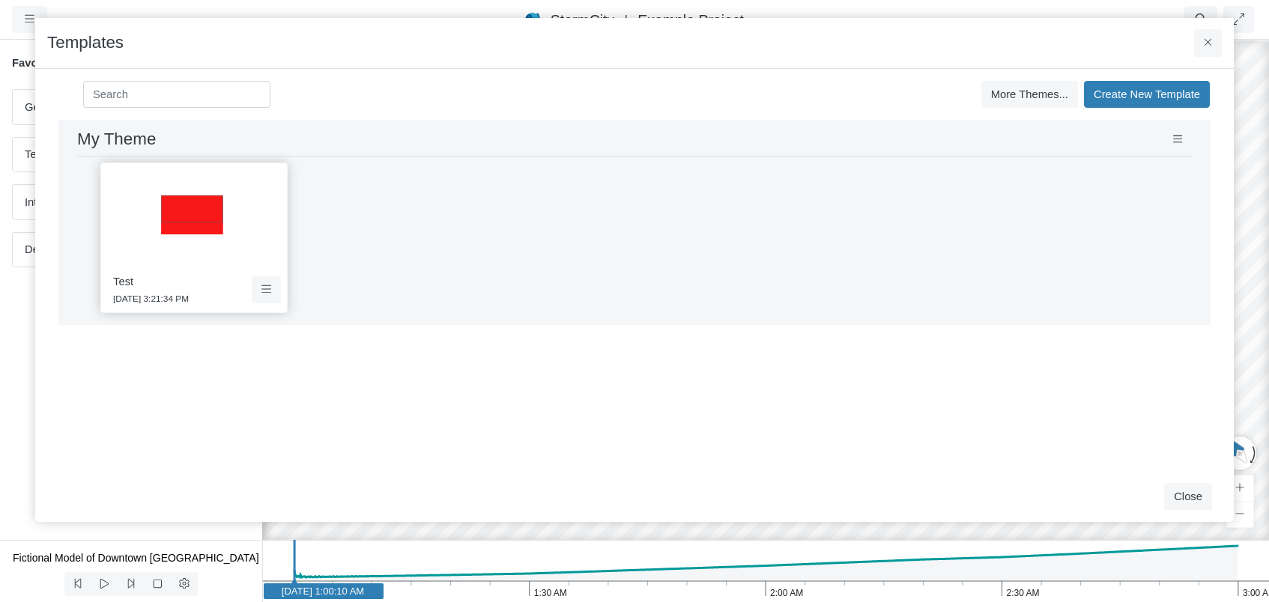
click at [1060, 401] on div "Development and Testing Save Cancel Install Extrude With Highlight 4/30/2025 3:…" at bounding box center [634, 295] width 1174 height 351
click at [1178, 139] on icon at bounding box center [1178, 139] width 10 height 7
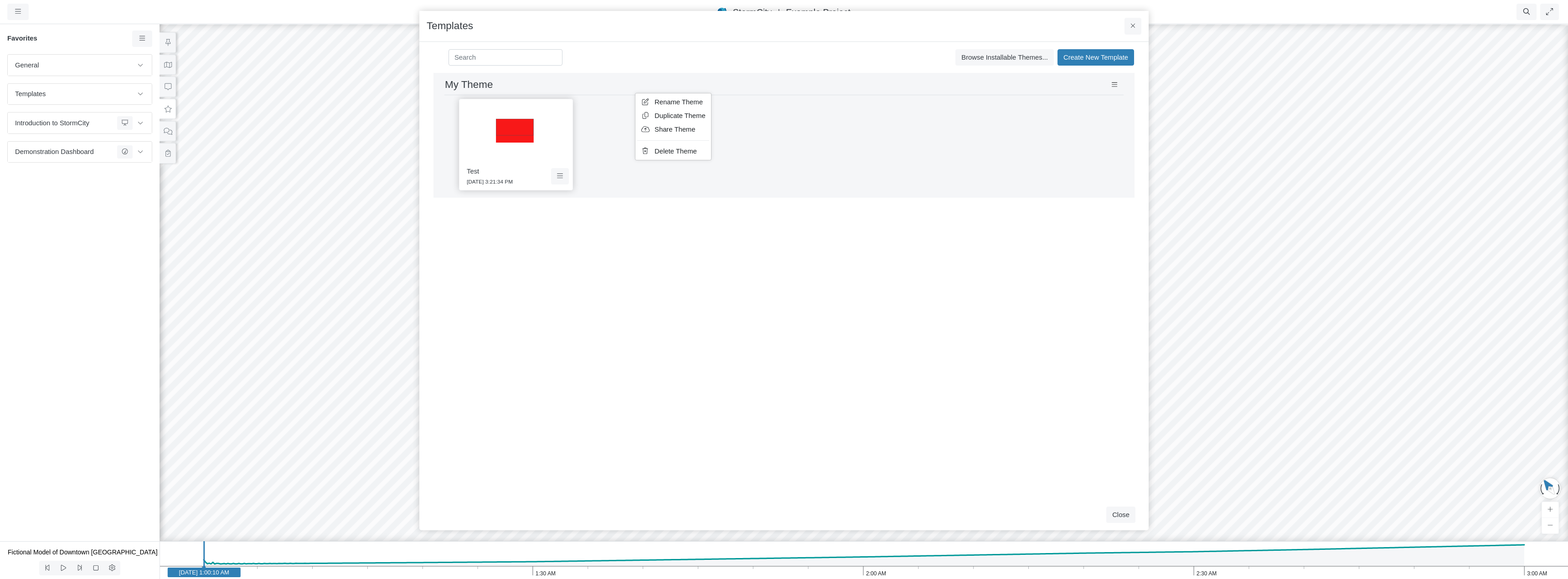
click at [978, 159] on div "Test 9/5/2025 3:21:34 PM" at bounding box center [784, 145] width 679 height 99
click at [564, 178] on button at bounding box center [559, 176] width 18 height 16
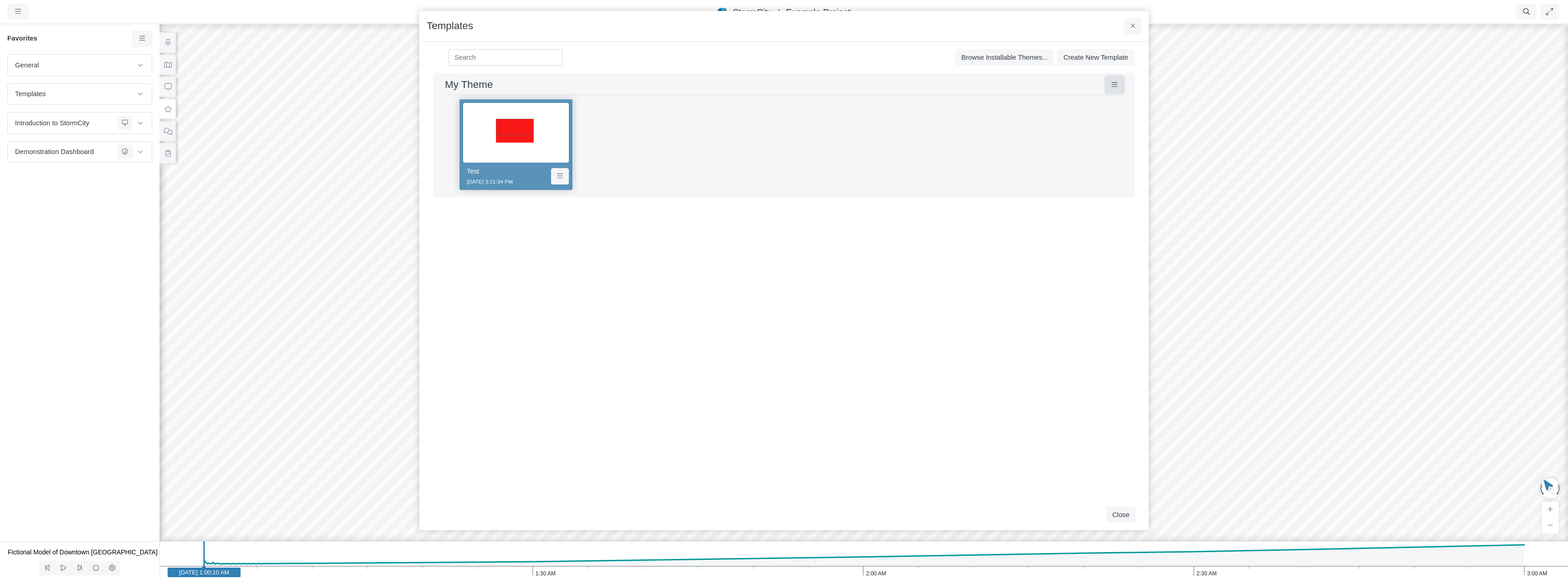
click at [978, 87] on button at bounding box center [1115, 85] width 18 height 16
click at [600, 239] on div "Development and Testing Save Cancel Install Extrude With Highlight 4/30/2025 3:…" at bounding box center [784, 286] width 715 height 426
click at [495, 58] on input at bounding box center [505, 57] width 114 height 16
click at [488, 57] on input at bounding box center [505, 57] width 114 height 16
type input "T"
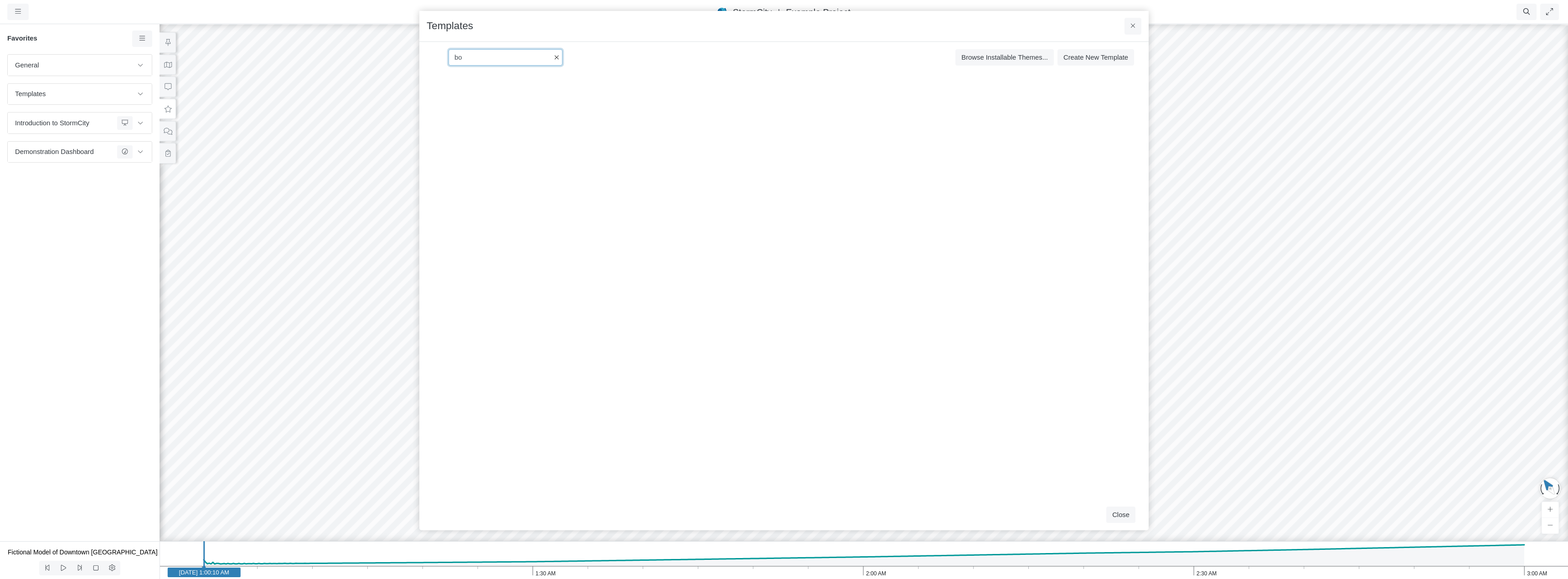
type input "b"
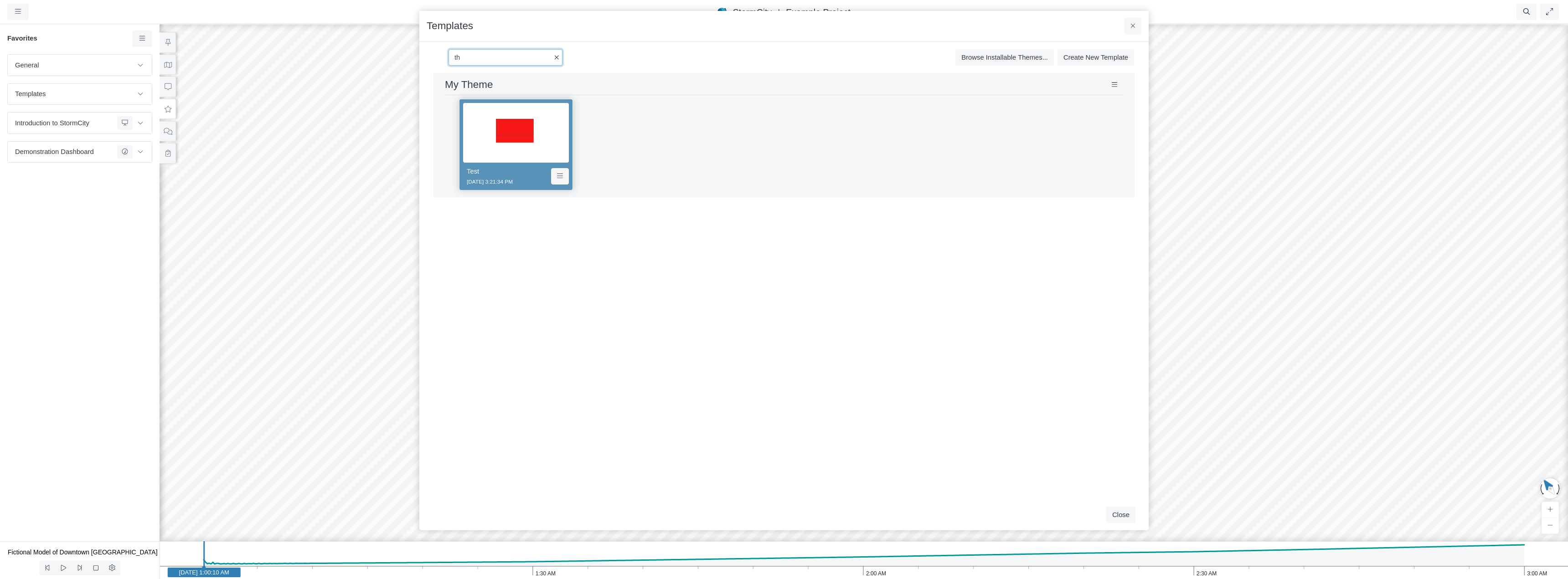
type input "t"
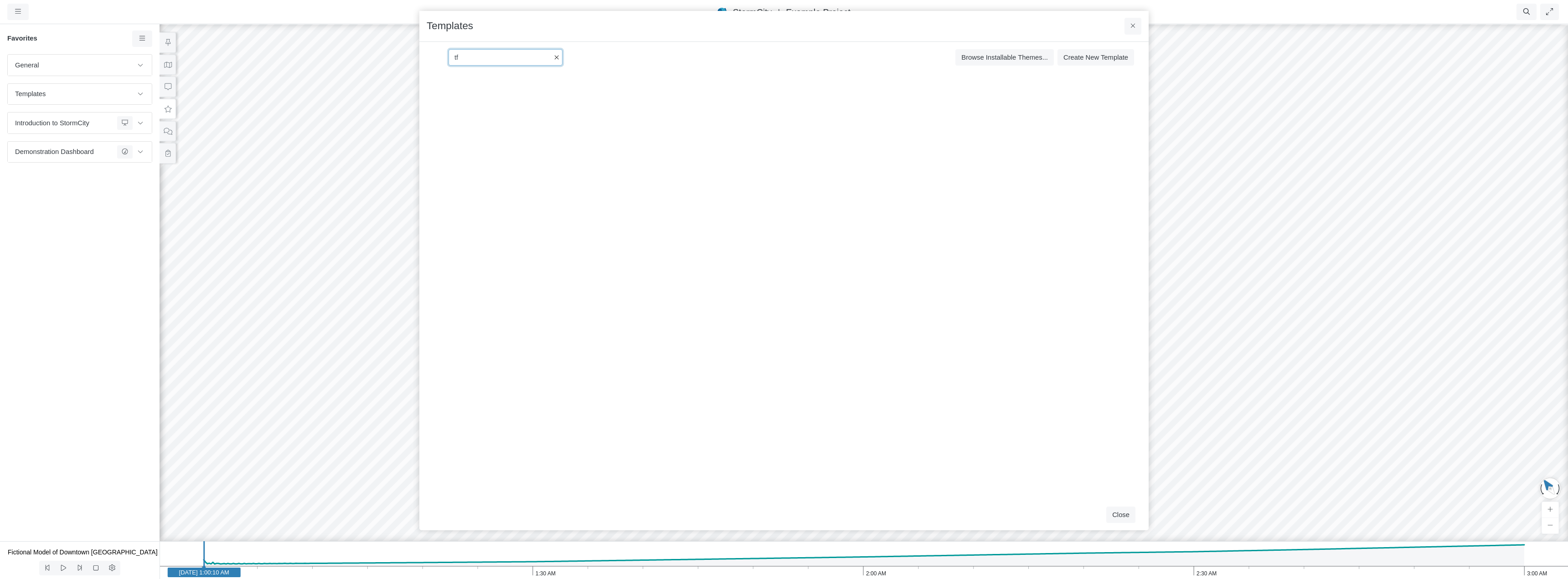
type input "t"
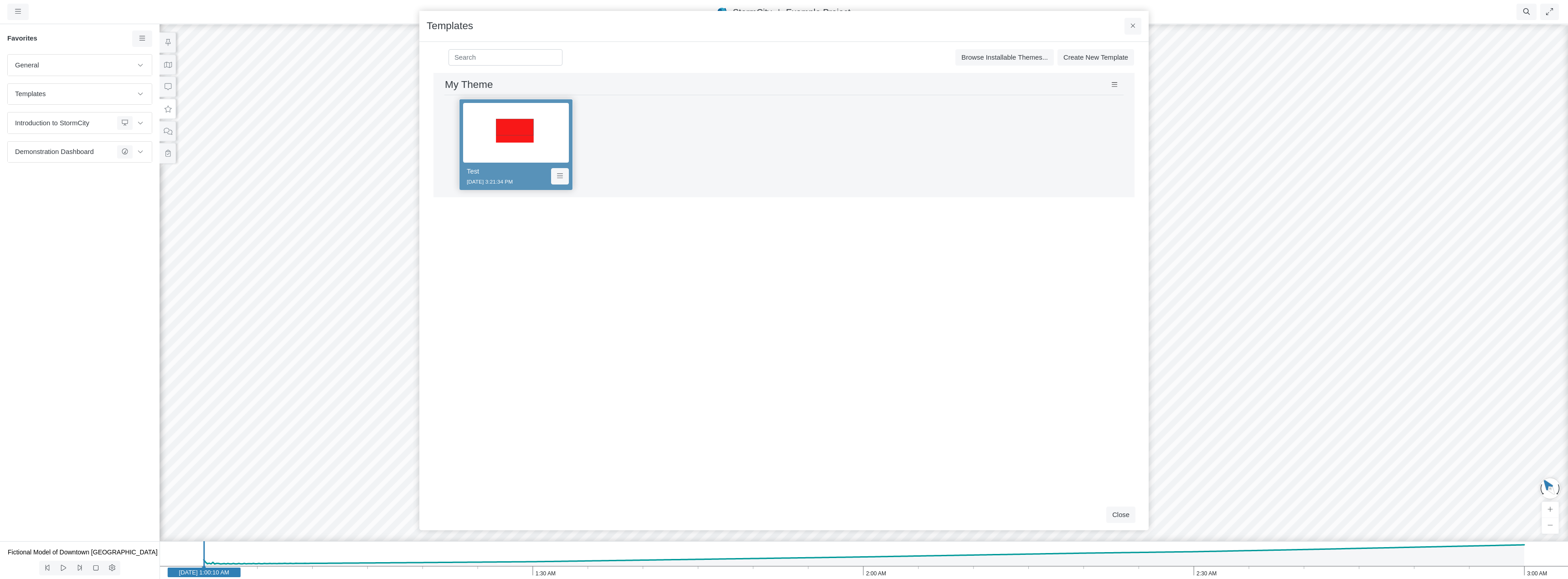
click at [978, 280] on div "Development and Testing Save Cancel Install Extrude With Highlight 4/30/2025 3:…" at bounding box center [784, 286] width 715 height 426
click at [978, 513] on button "Close" at bounding box center [1121, 515] width 29 height 16
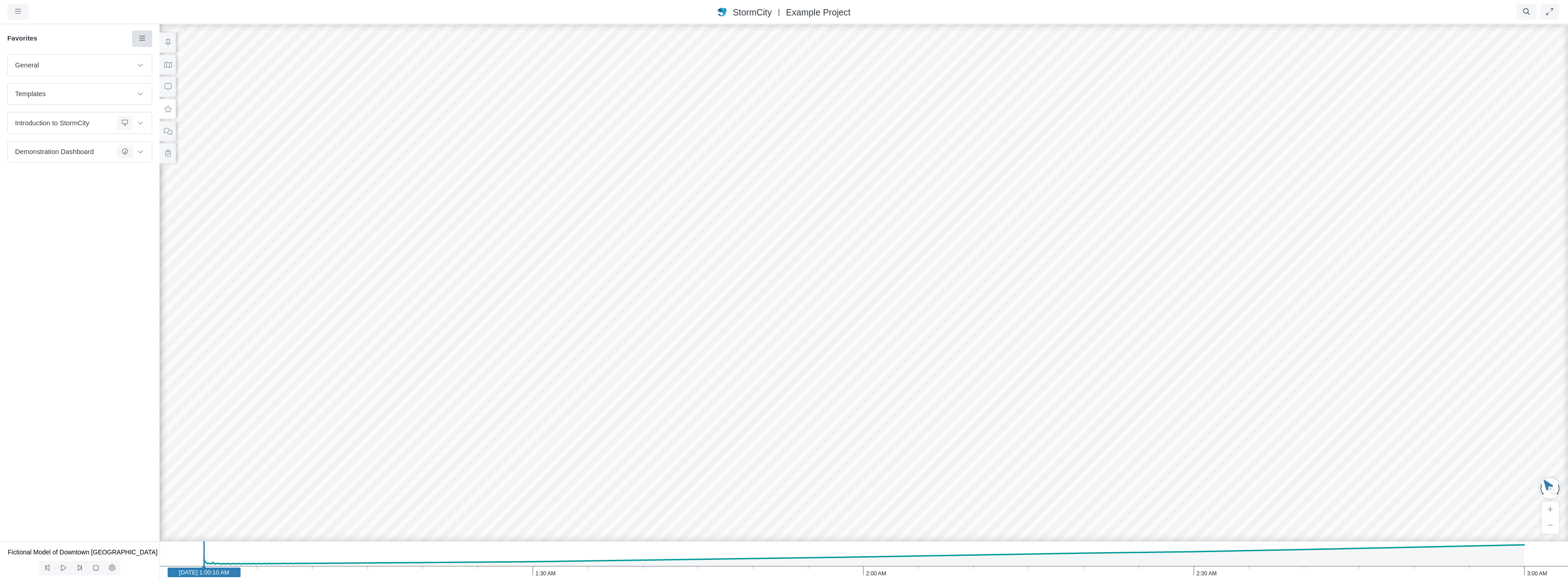
click at [142, 37] on icon at bounding box center [142, 38] width 9 height 7
click at [171, 119] on span "Manage Templates" at bounding box center [180, 119] width 57 height 7
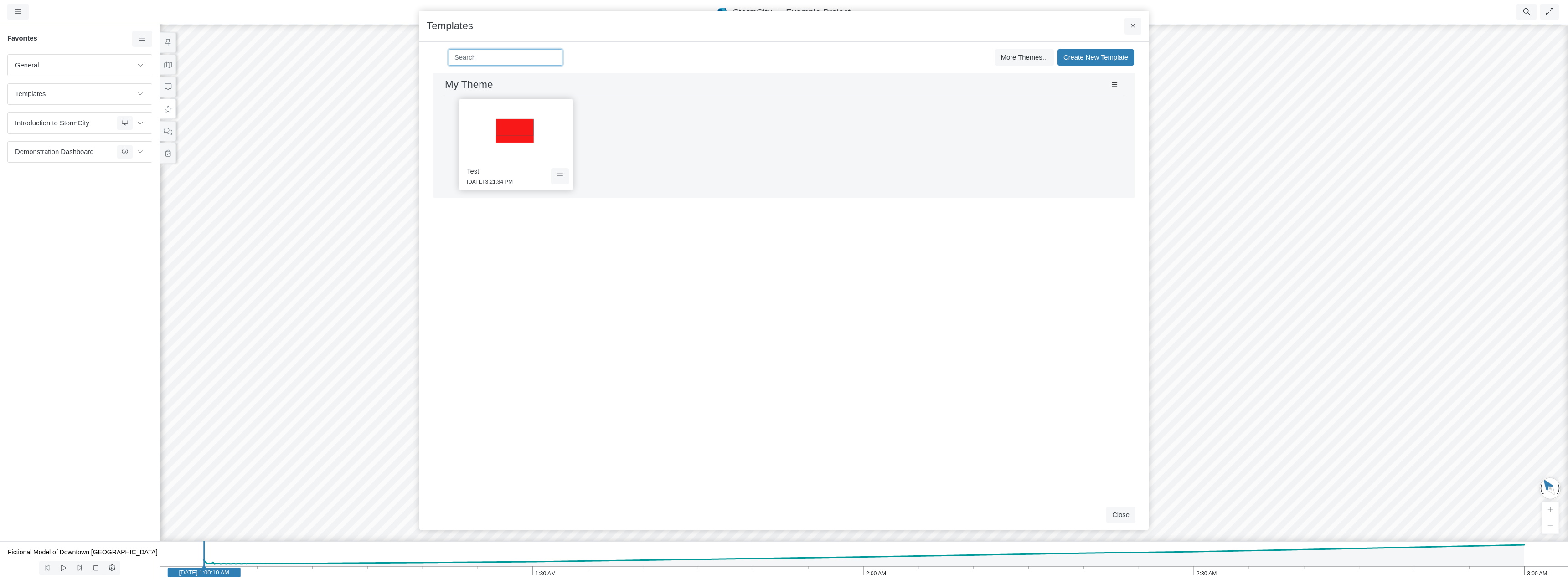
click at [505, 59] on input at bounding box center [505, 57] width 114 height 16
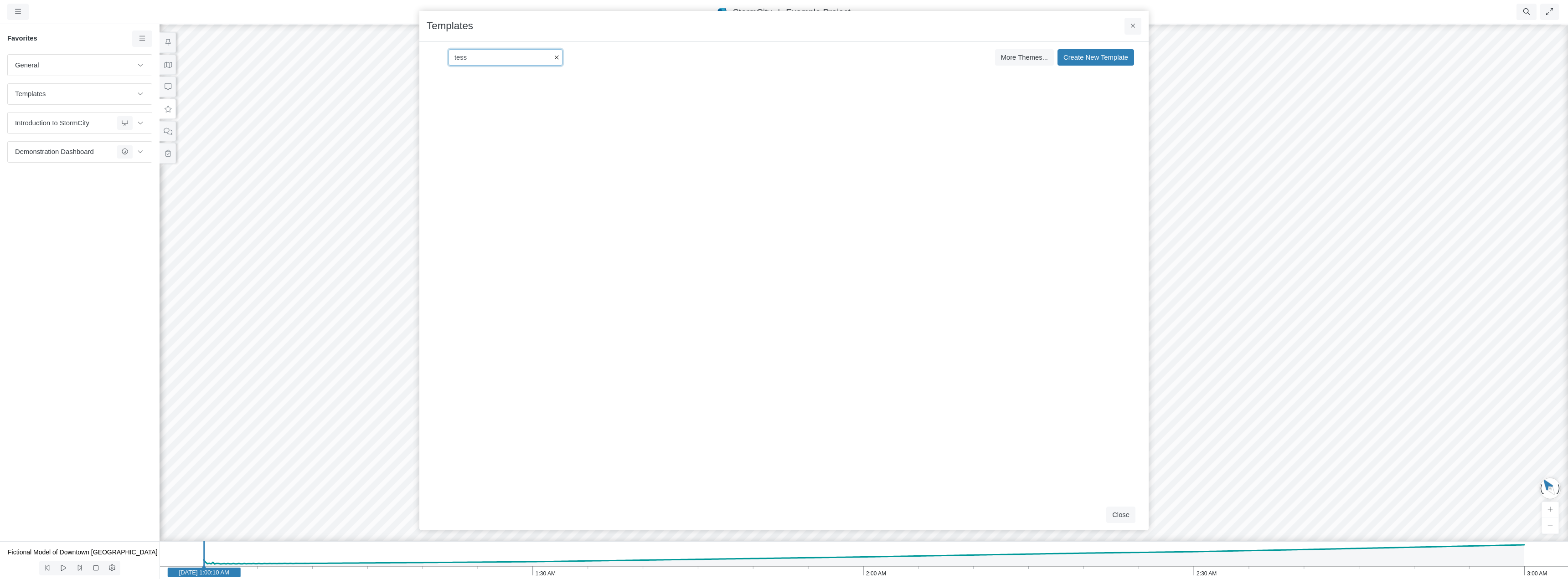
click at [505, 59] on input "tess" at bounding box center [505, 57] width 114 height 16
type input "tess"
click at [556, 57] on icon "button" at bounding box center [557, 57] width 5 height 7
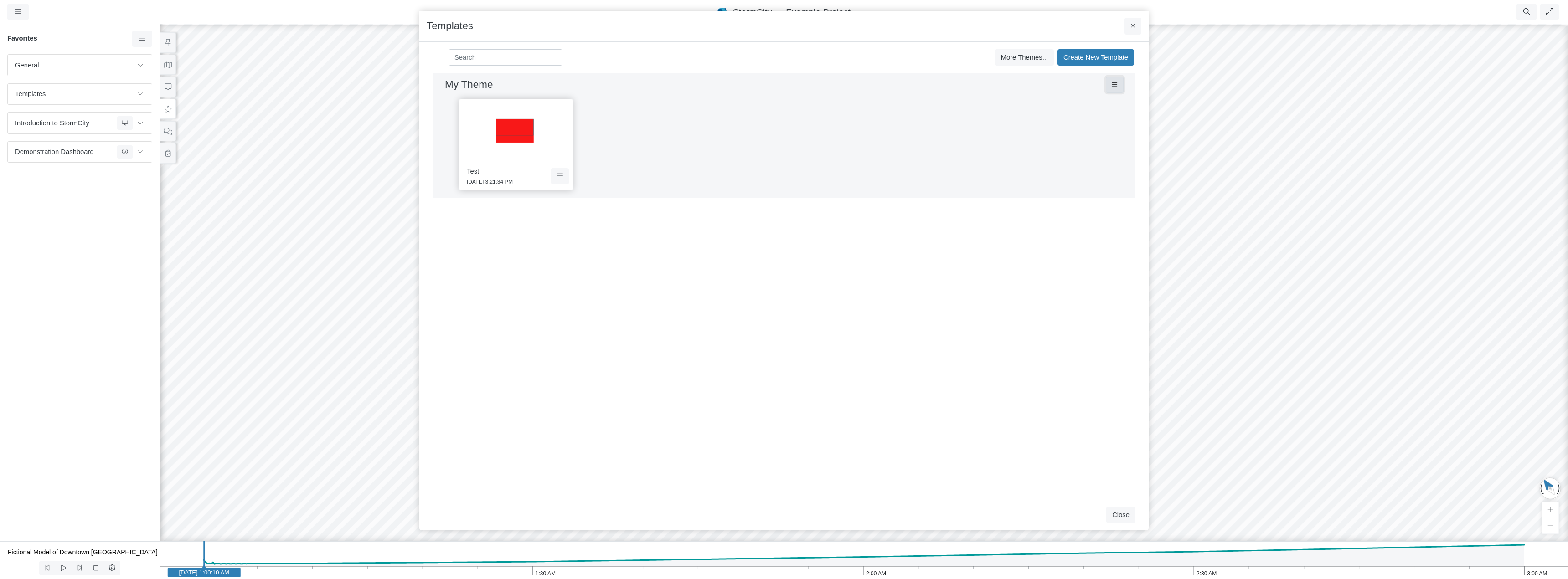
click at [978, 83] on icon at bounding box center [1115, 85] width 6 height 7
click at [978, 57] on span "More Themes..." at bounding box center [1024, 57] width 47 height 7
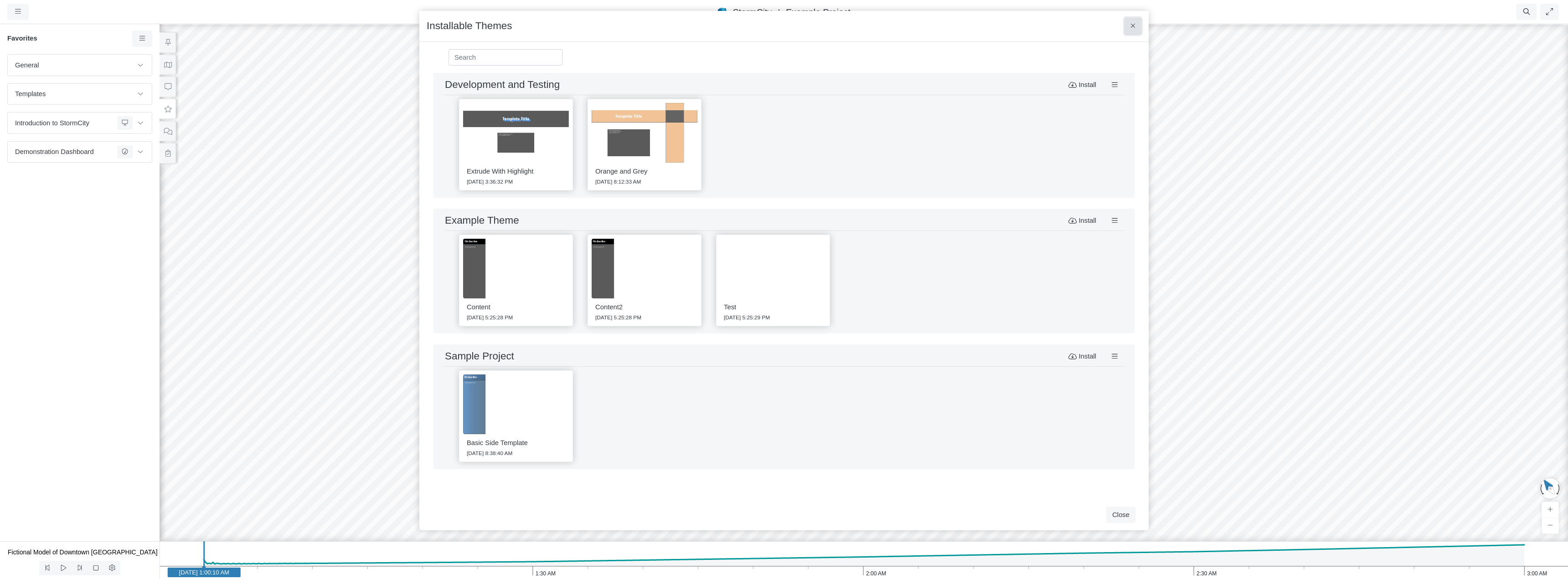
click at [978, 29] on button at bounding box center [1133, 26] width 17 height 16
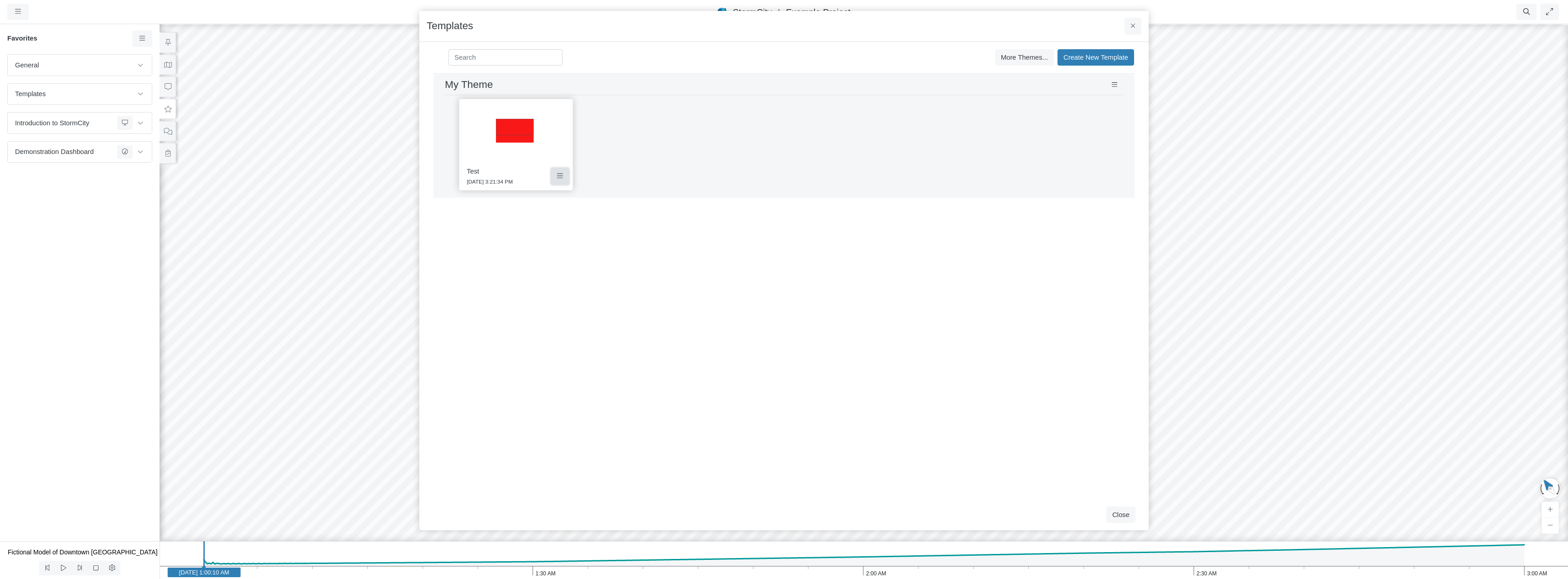
click at [559, 177] on icon at bounding box center [560, 176] width 6 height 7
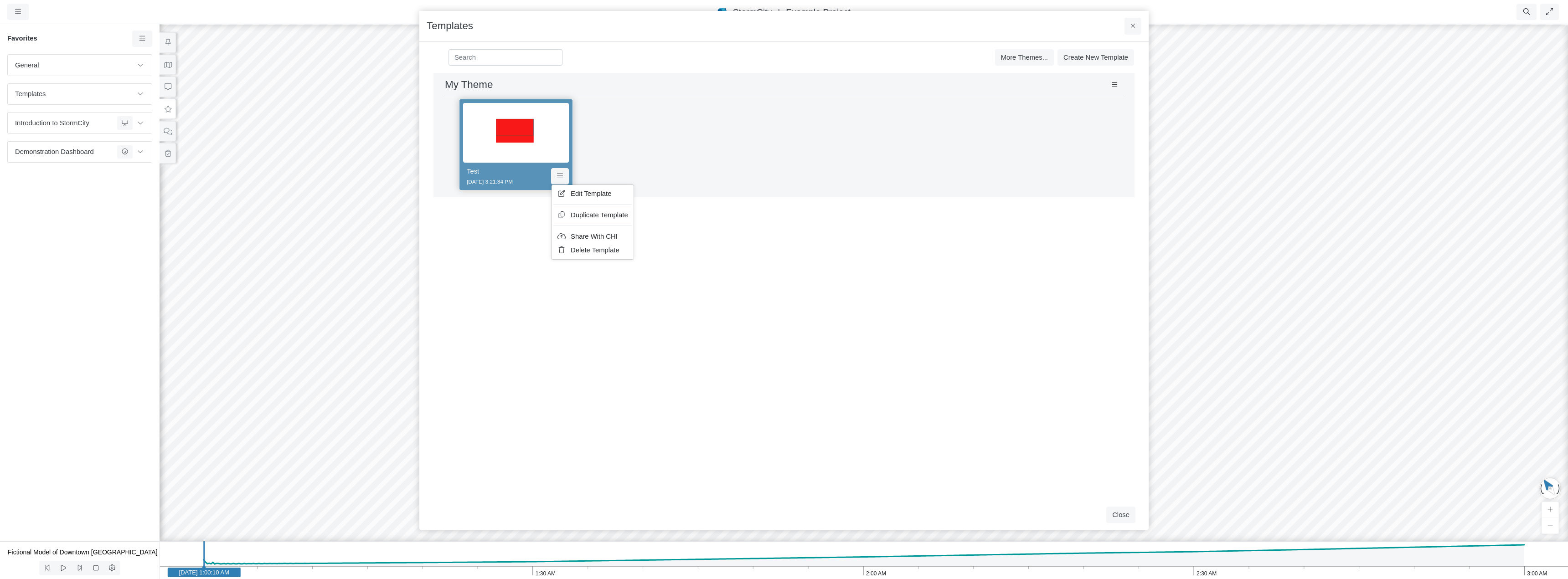
click at [701, 63] on div "All All Development and Testing Example Theme My Theme Sample Project More Them…" at bounding box center [784, 57] width 715 height 31
click at [521, 174] on div "Test 9/5/2025 3:21:34 PM" at bounding box center [509, 176] width 85 height 20
click at [560, 179] on icon at bounding box center [560, 176] width 6 height 7
click at [946, 288] on div "Development and Testing Save Cancel Install Extrude With Highlight 4/30/2025 3:…" at bounding box center [784, 286] width 715 height 426
click at [978, 84] on icon at bounding box center [1115, 85] width 6 height 7
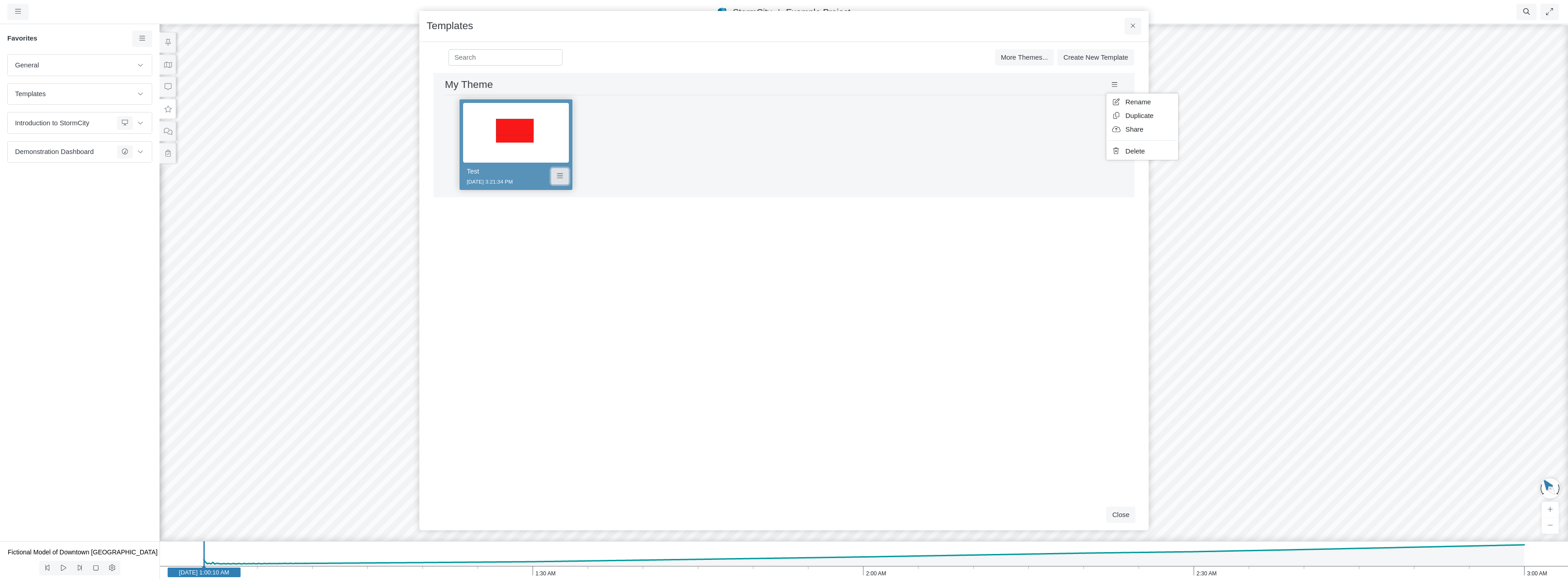
click at [559, 177] on icon at bounding box center [560, 176] width 6 height 7
click at [978, 83] on button at bounding box center [1115, 85] width 18 height 16
click at [978, 131] on span "Share" at bounding box center [1135, 130] width 18 height 7
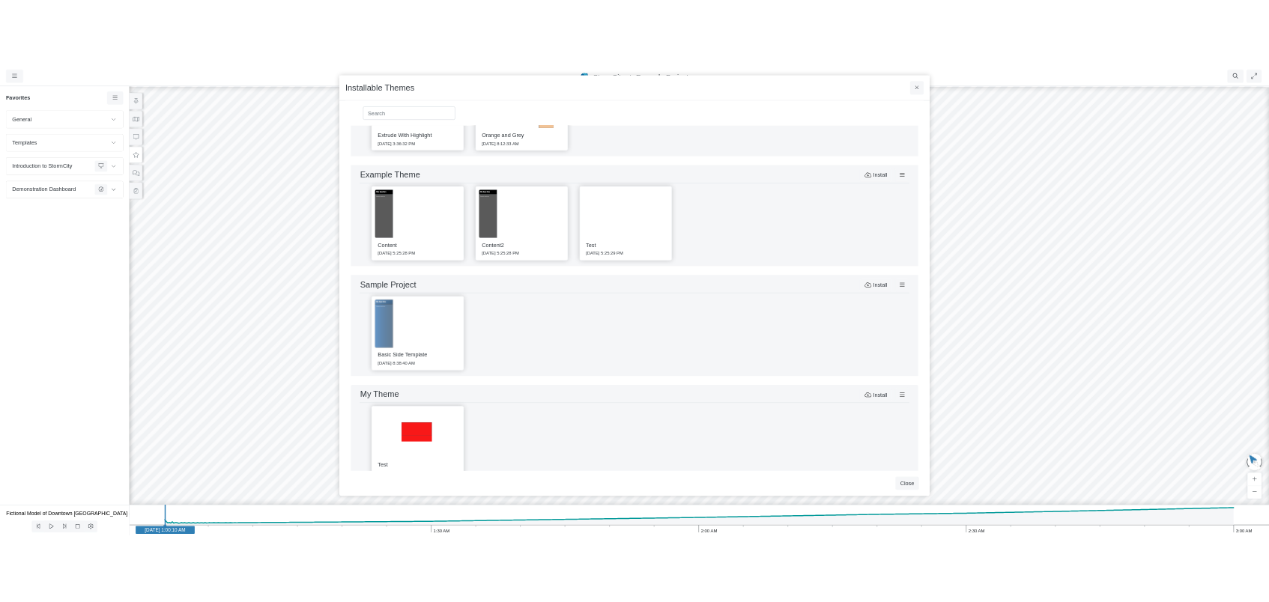
scroll to position [192, 0]
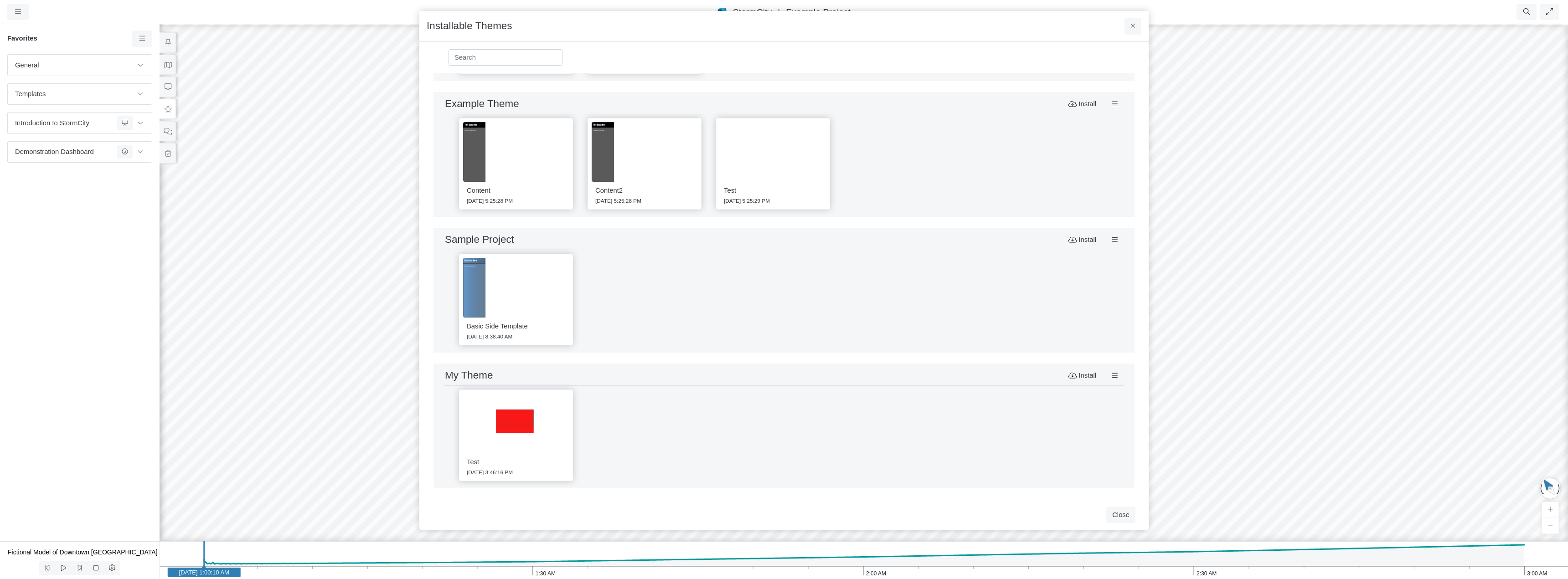
click at [523, 447] on img at bounding box center [516, 423] width 106 height 60
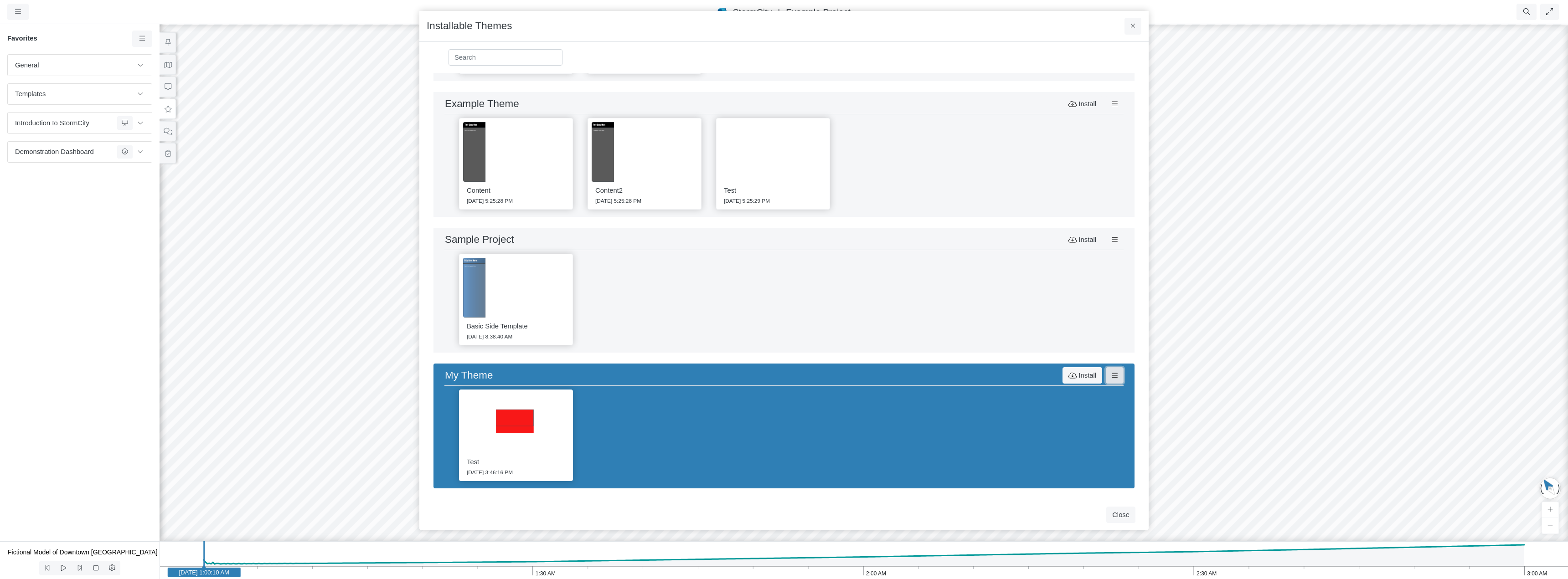
click at [978, 375] on icon at bounding box center [1115, 375] width 6 height 7
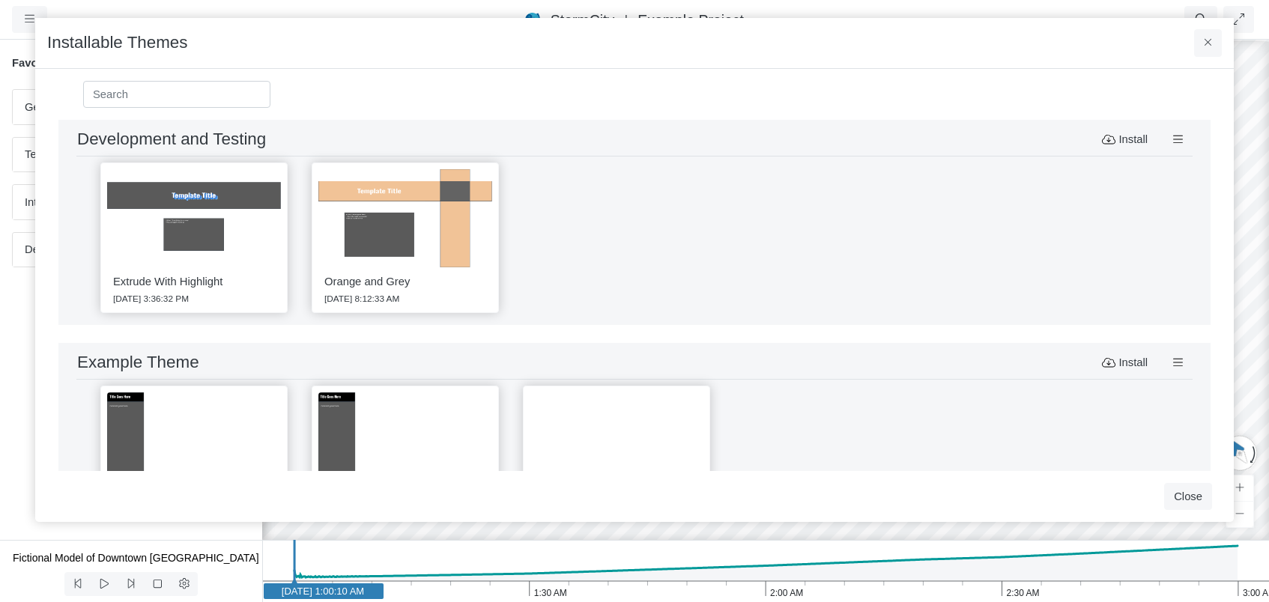
select select "CIRCLE"
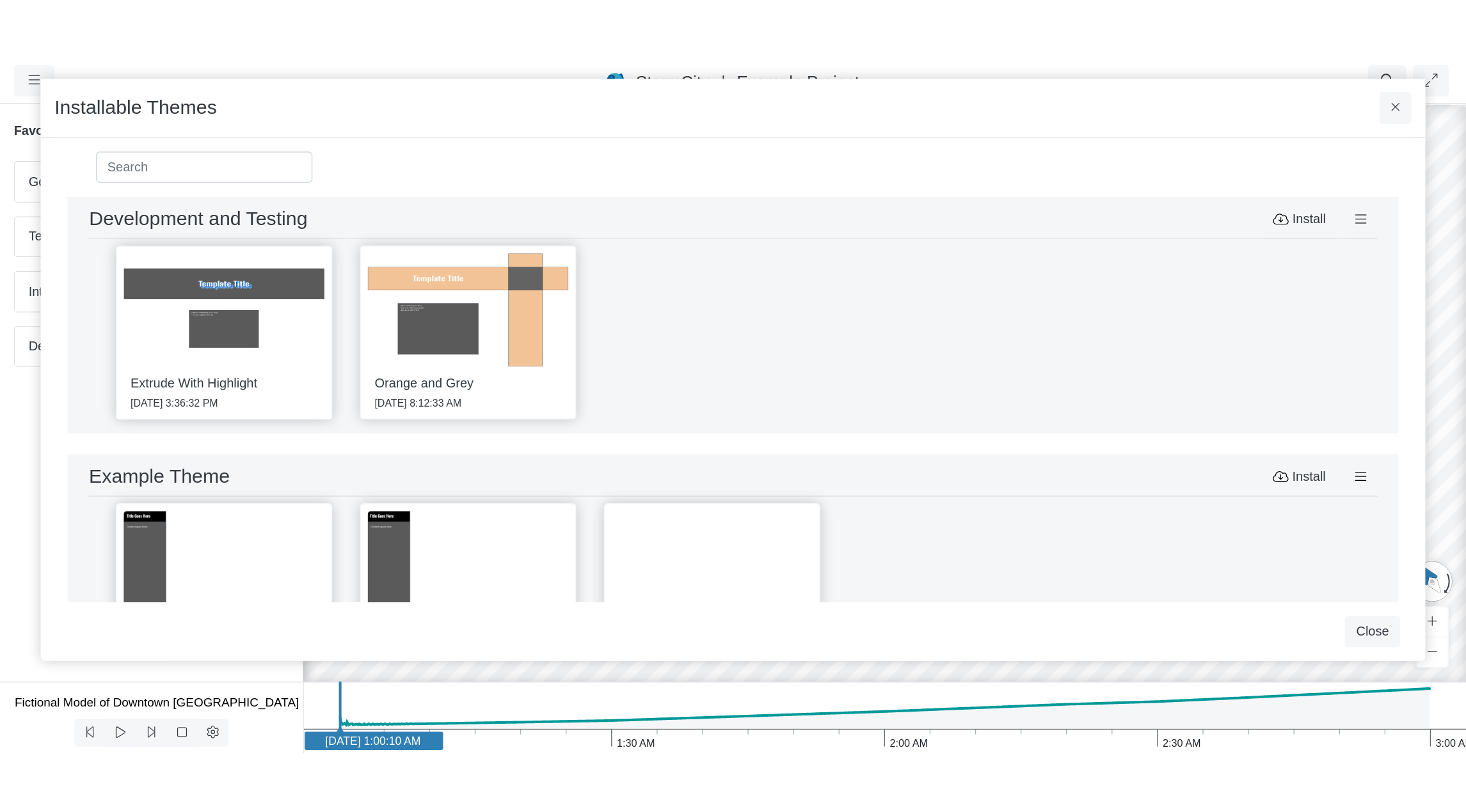
scroll to position [164, 0]
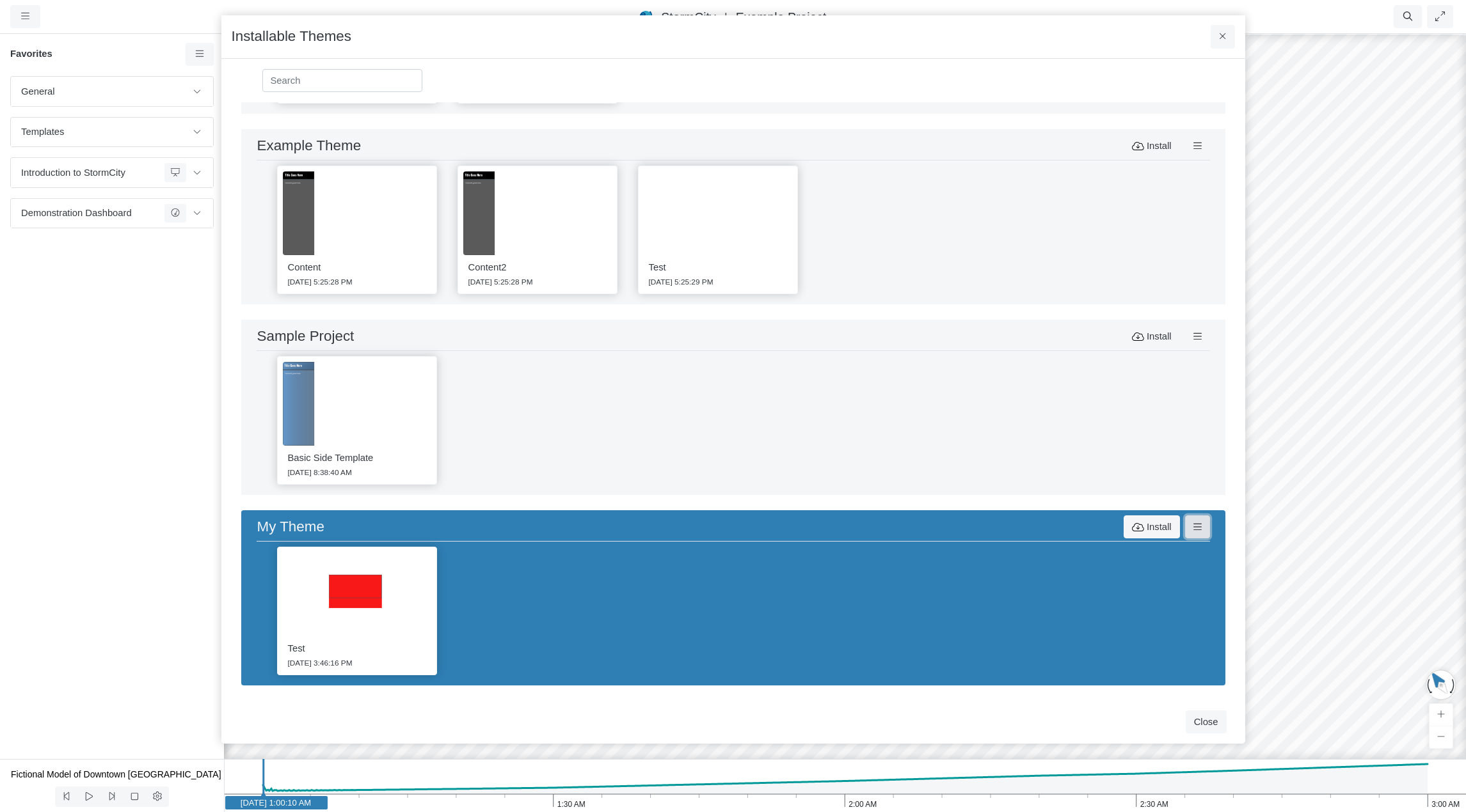
click at [1083, 513] on icon at bounding box center [1198, 527] width 9 height 9
click at [1083, 513] on span "Publish Theme" at bounding box center [1237, 571] width 62 height 10
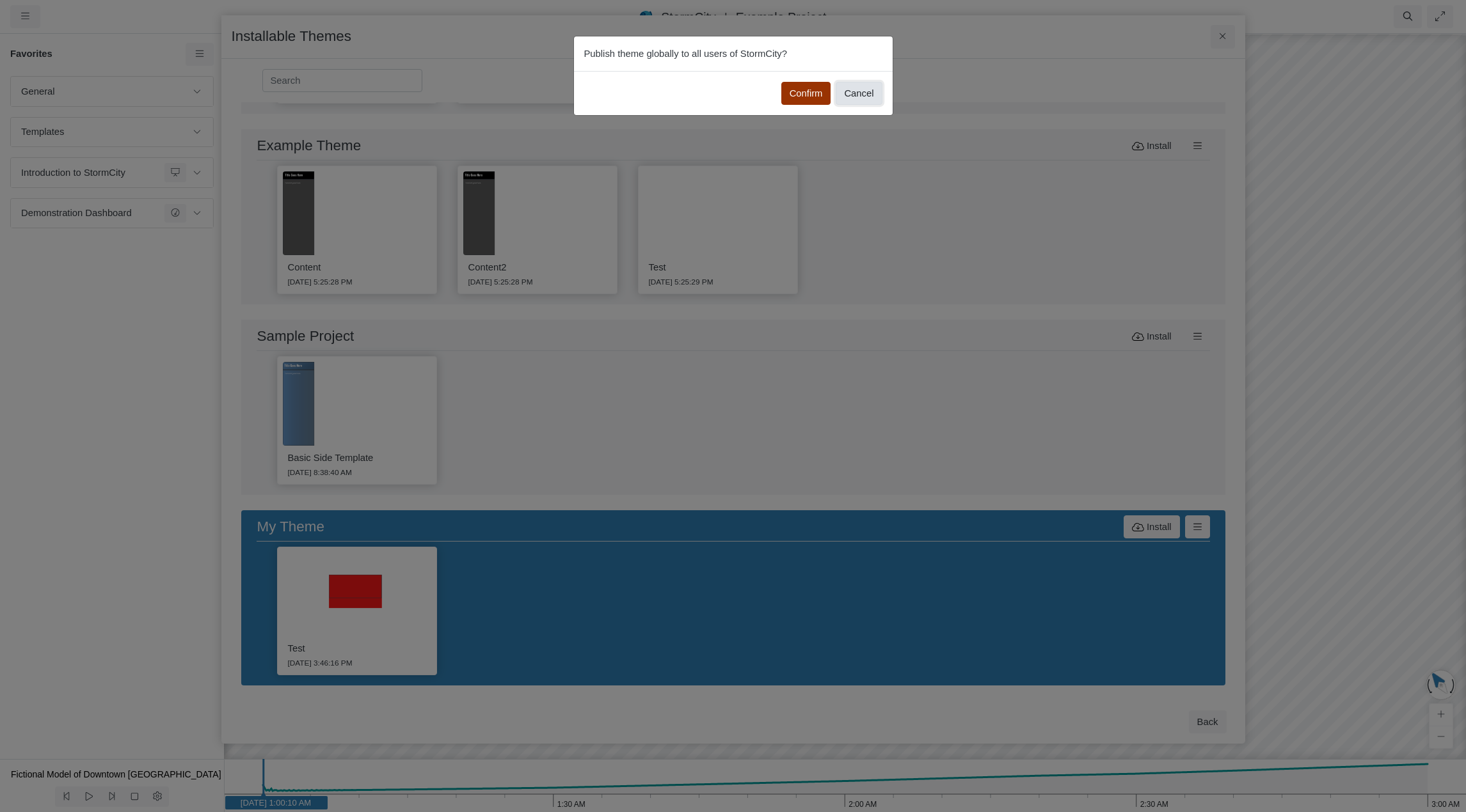
click at [859, 97] on button "Cancel" at bounding box center [859, 93] width 46 height 23
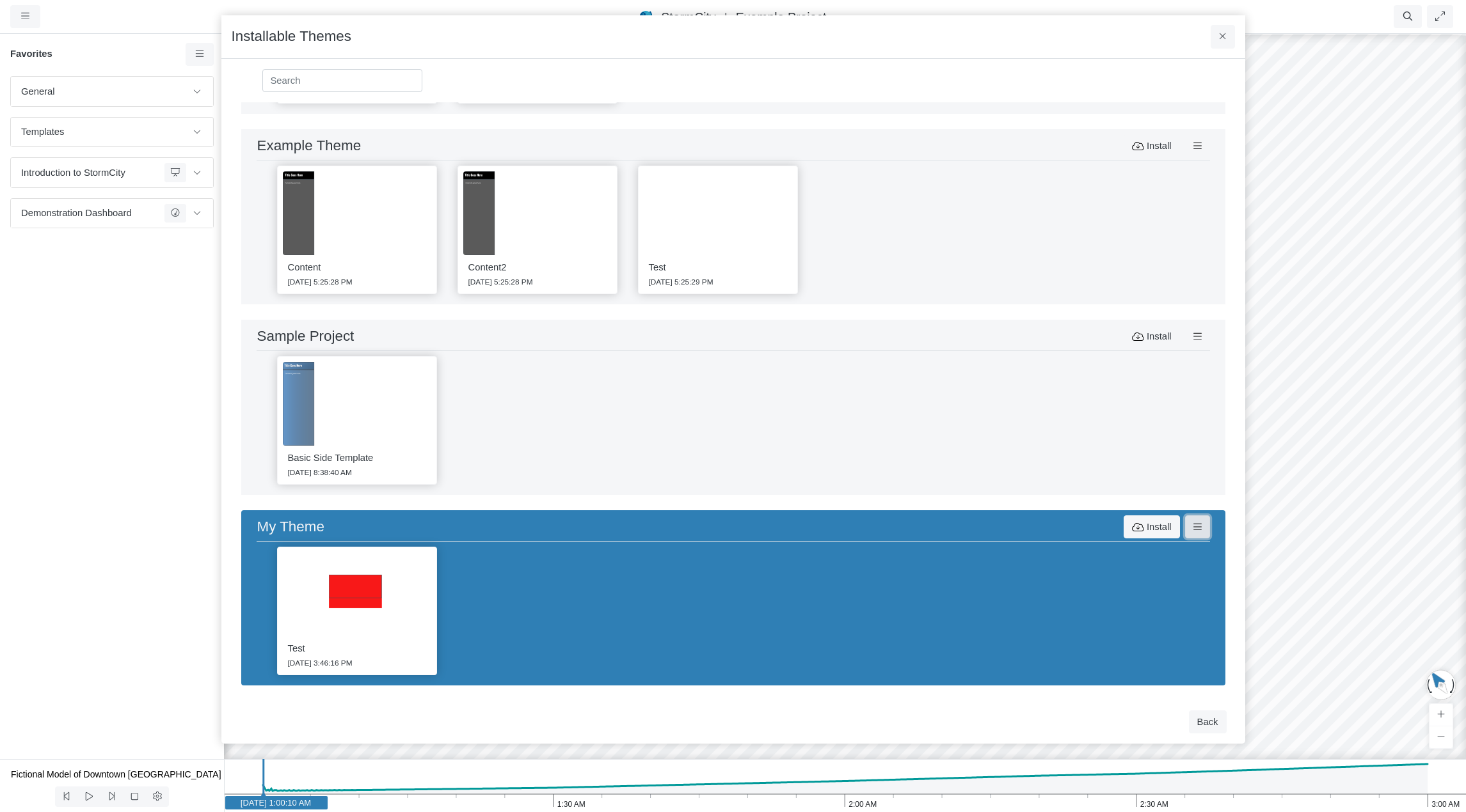
click at [1083, 513] on icon at bounding box center [1198, 527] width 9 height 9
click at [1083, 513] on span "Publish" at bounding box center [1222, 571] width 32 height 10
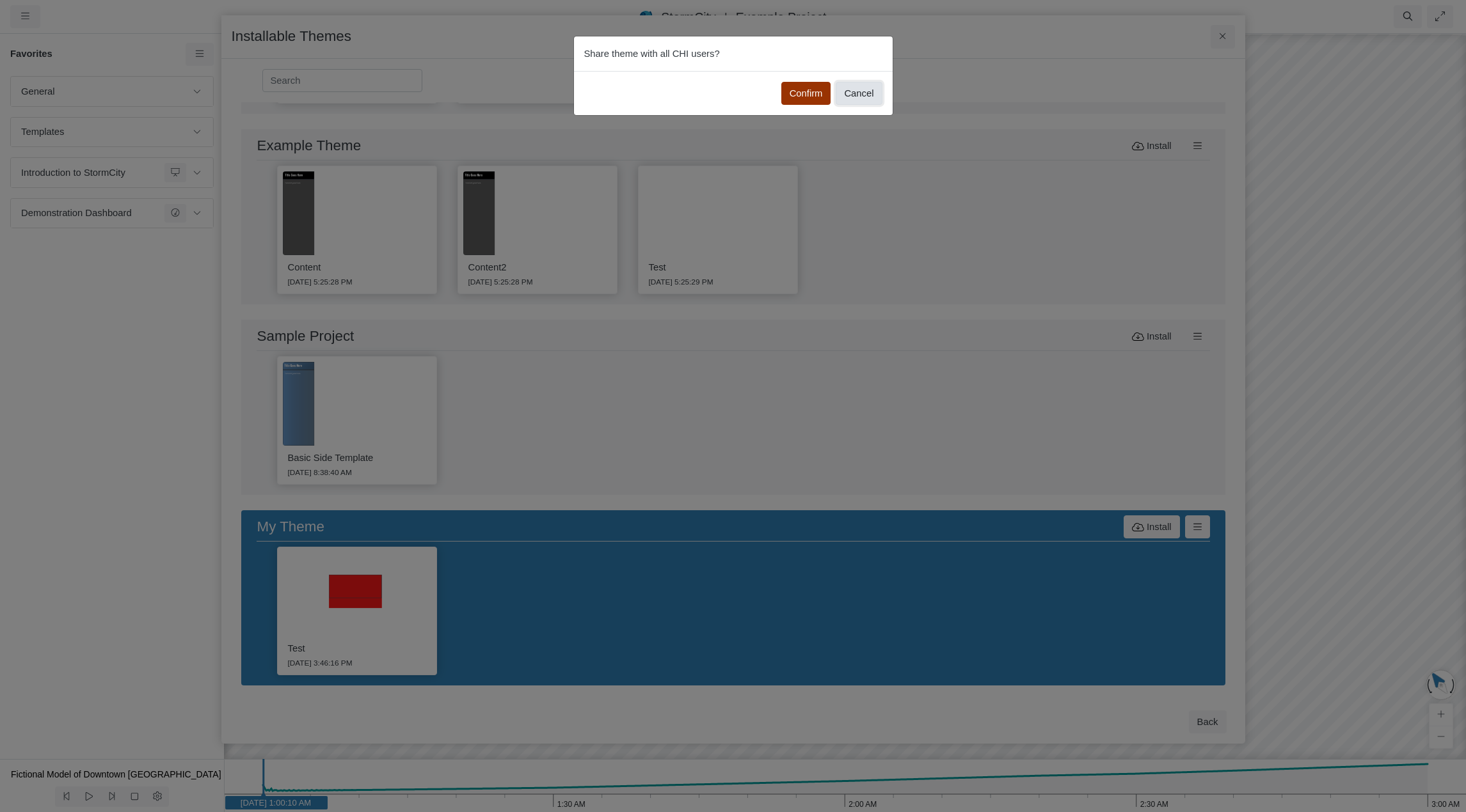
click at [872, 93] on button "Cancel" at bounding box center [859, 93] width 46 height 23
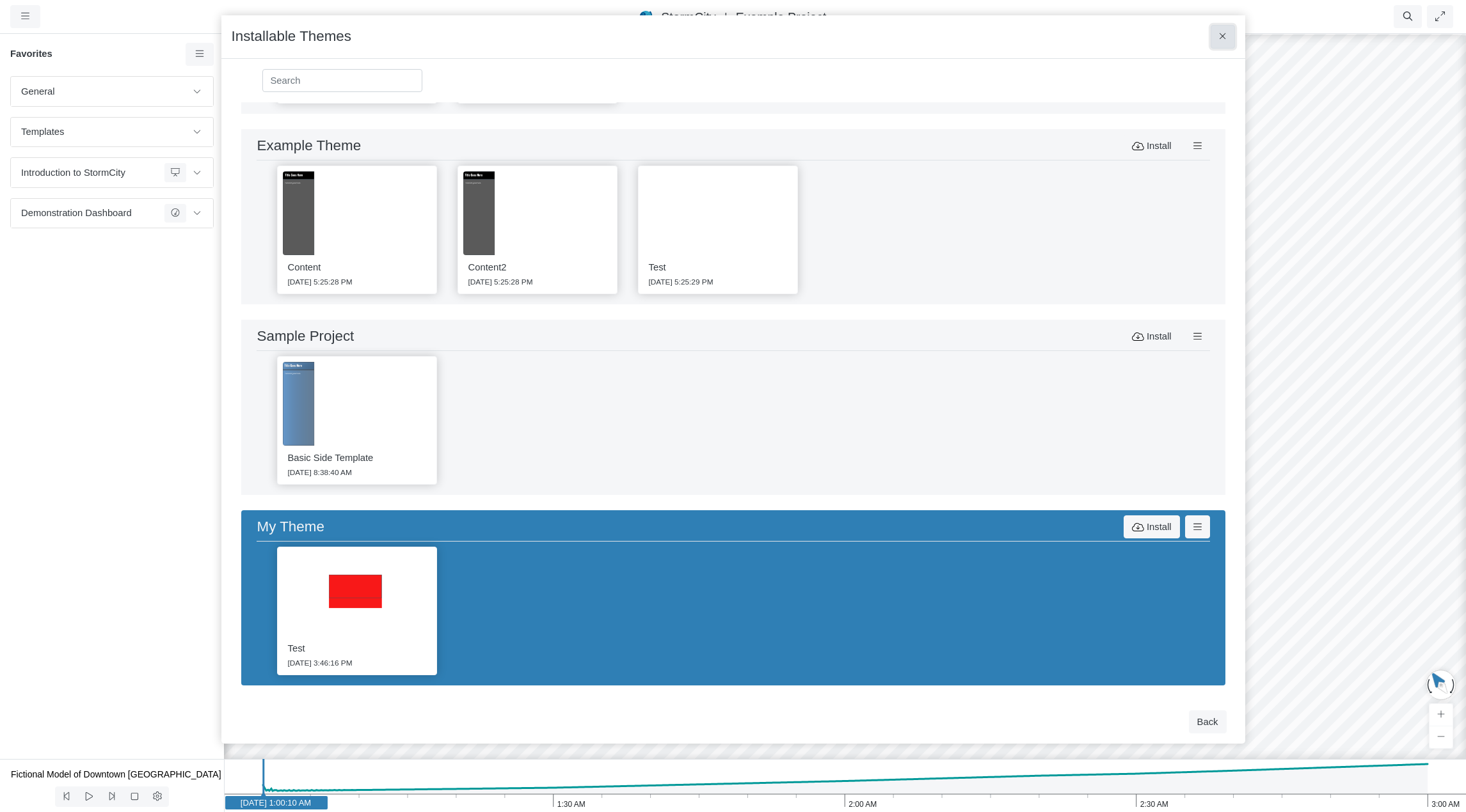
click at [1083, 37] on icon at bounding box center [1223, 36] width 7 height 9
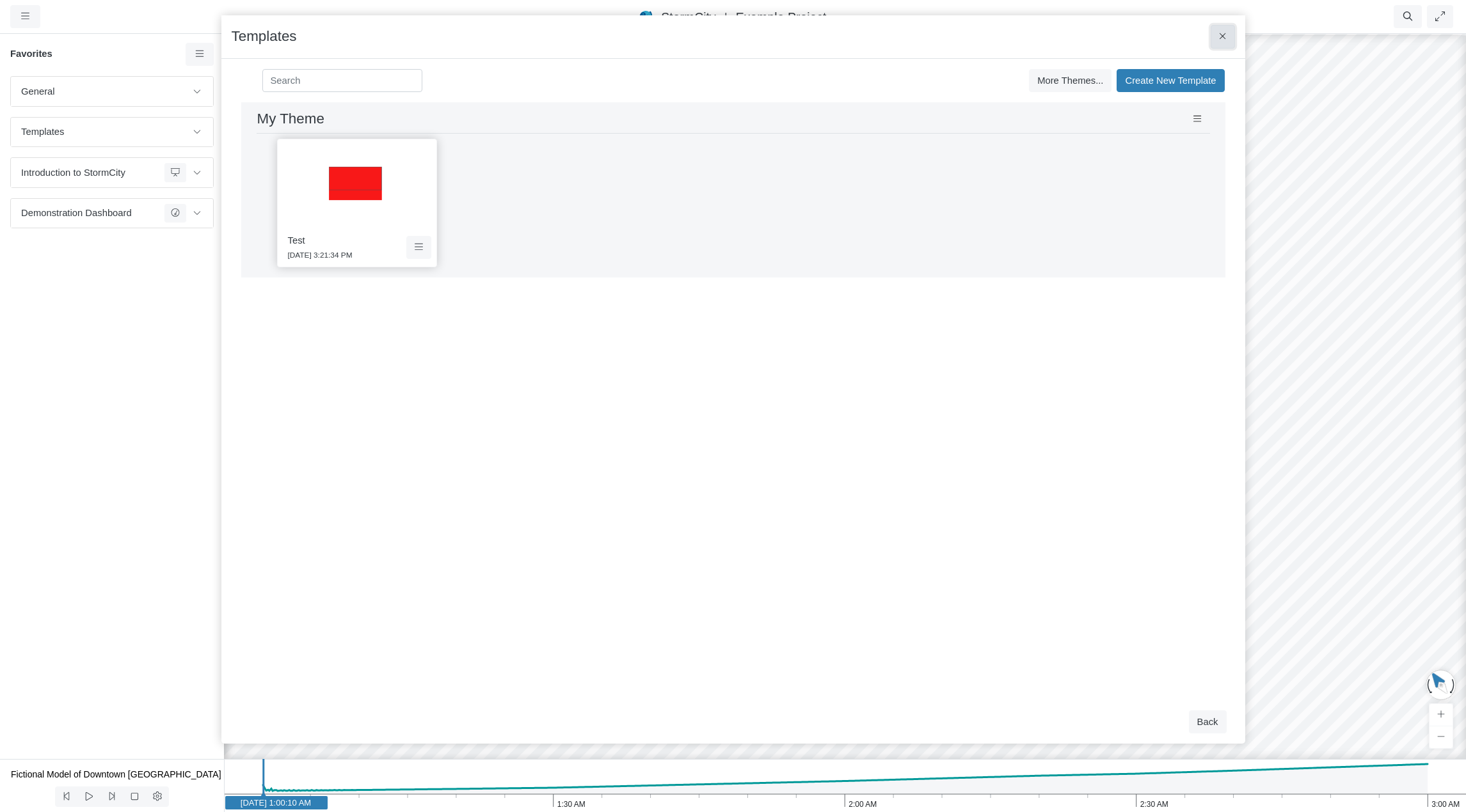
scroll to position [0, 0]
click at [126, 135] on span "Templates" at bounding box center [103, 131] width 165 height 14
click at [834, 156] on div "Test 9/5/2025 3:21:34 PM" at bounding box center [733, 203] width 953 height 138
click at [1083, 120] on icon at bounding box center [1198, 119] width 9 height 9
click at [907, 209] on div "Test 9/5/2025 3:21:34 PM" at bounding box center [733, 203] width 953 height 138
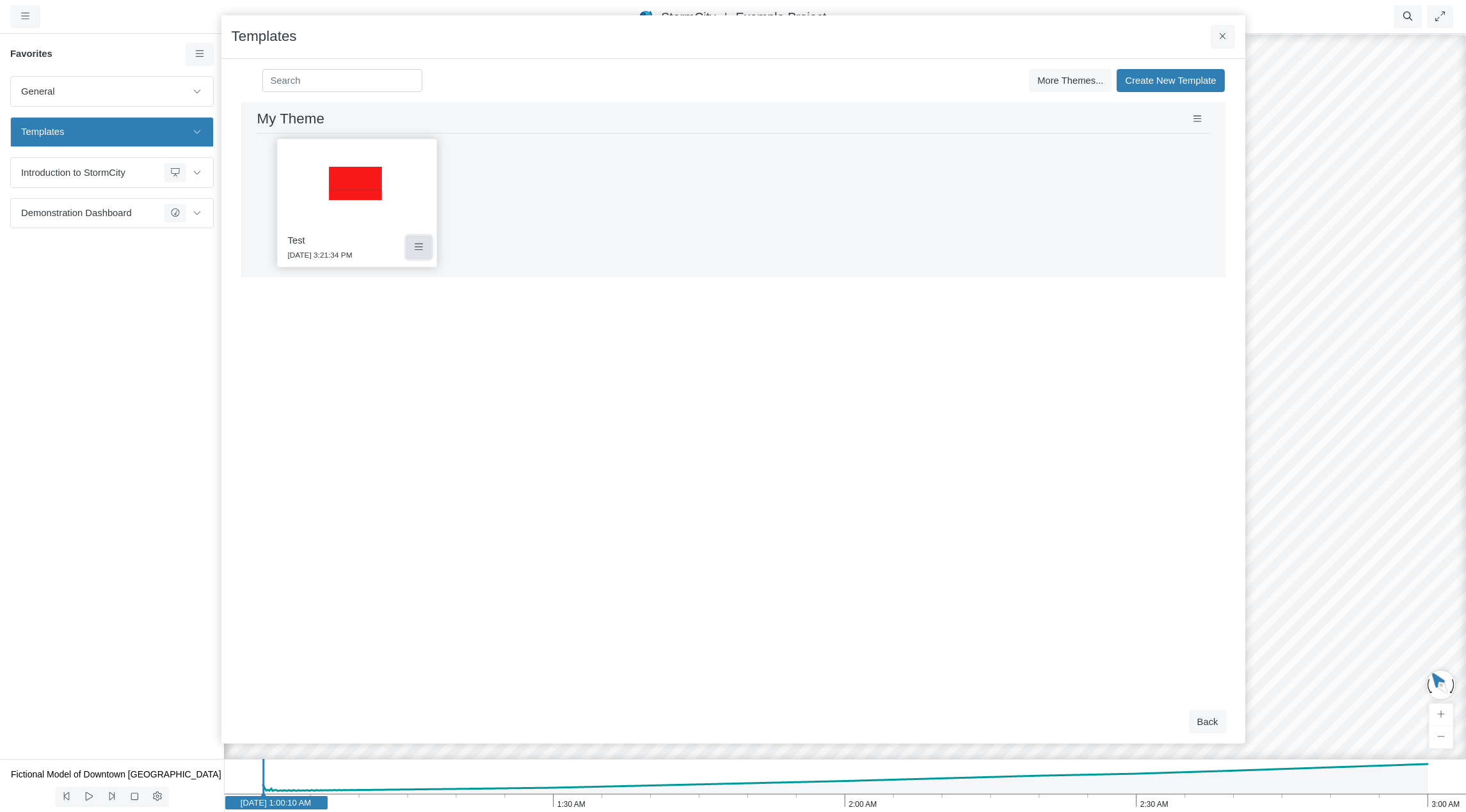
click at [419, 253] on button at bounding box center [419, 247] width 25 height 23
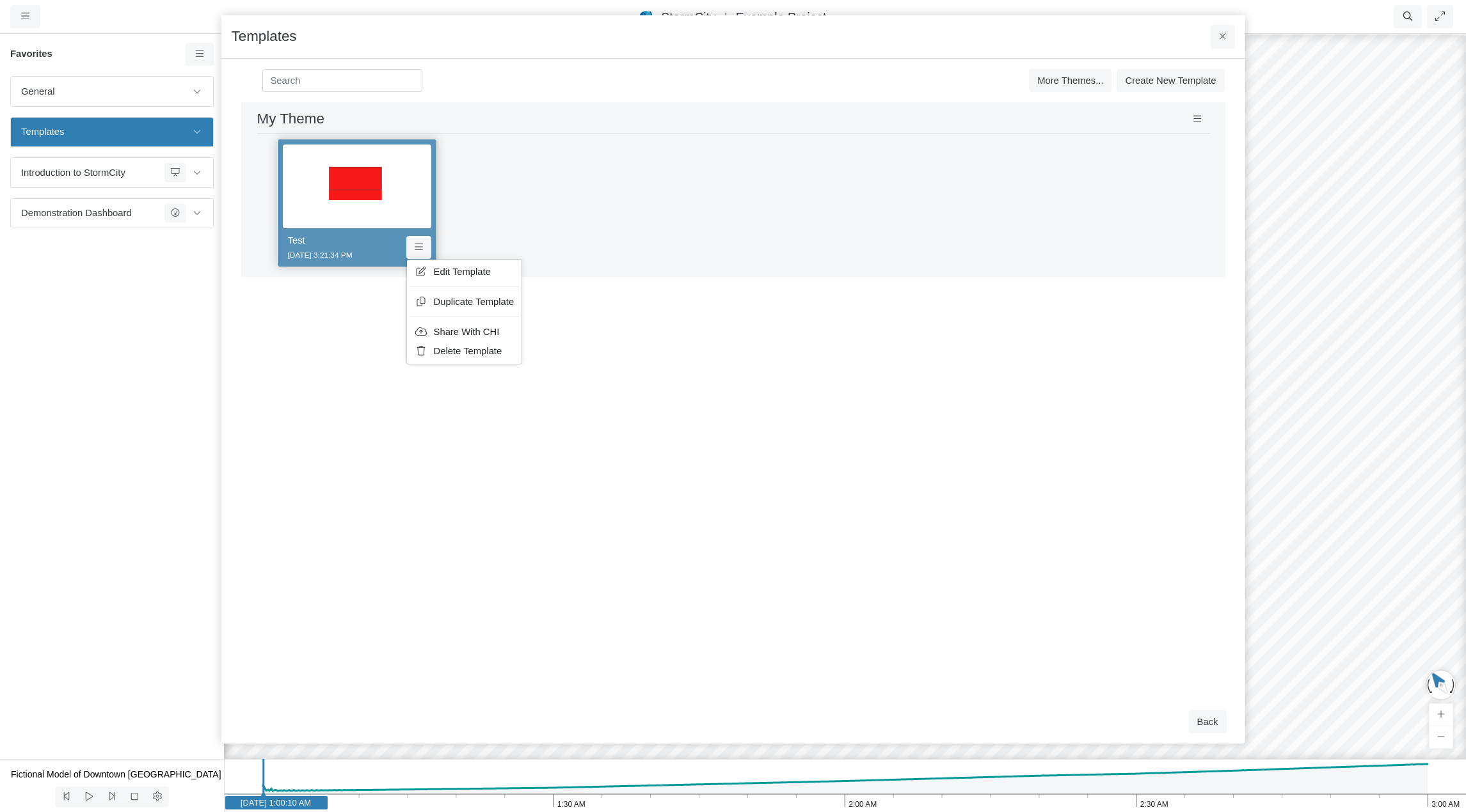
click at [671, 375] on div "Development and Testing Save Cancel Install Extrude With Highlight 4/30/2025 3:…" at bounding box center [733, 401] width 1003 height 598
click at [1083, 513] on button "Back" at bounding box center [1207, 721] width 38 height 23
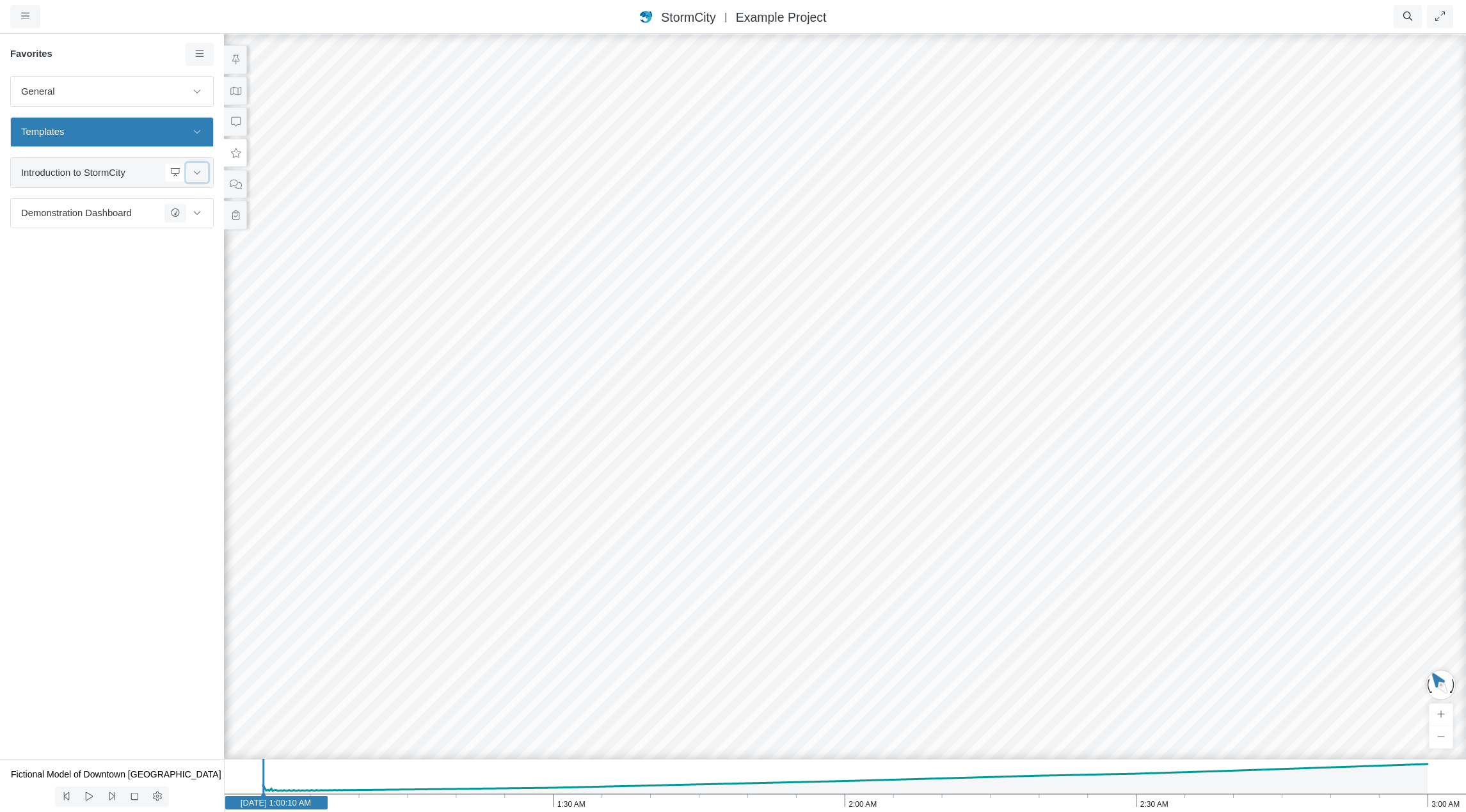
click at [196, 172] on icon at bounding box center [197, 172] width 10 height 9
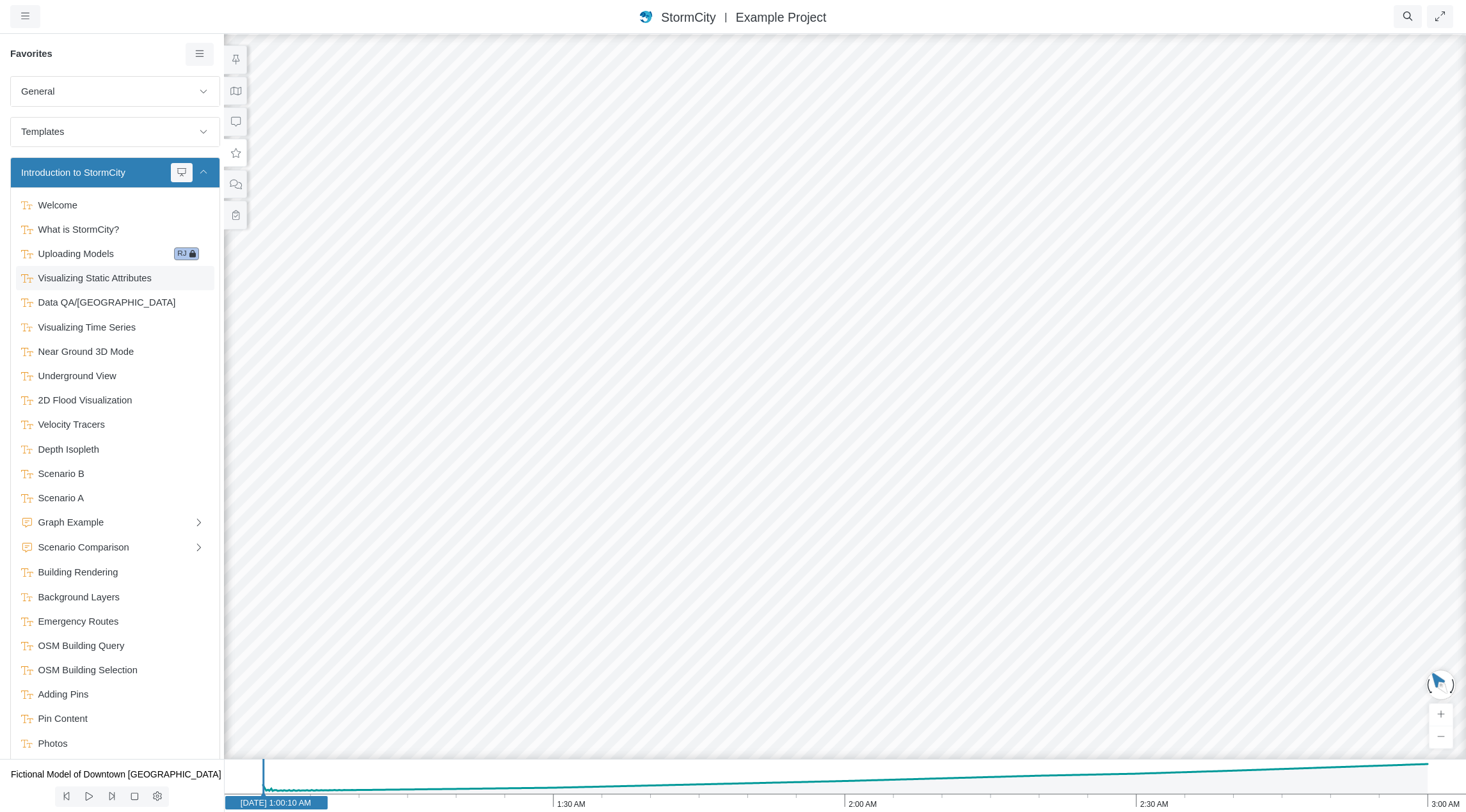
click at [91, 278] on span "Visualizing Static Attributes" at bounding box center [116, 278] width 167 height 14
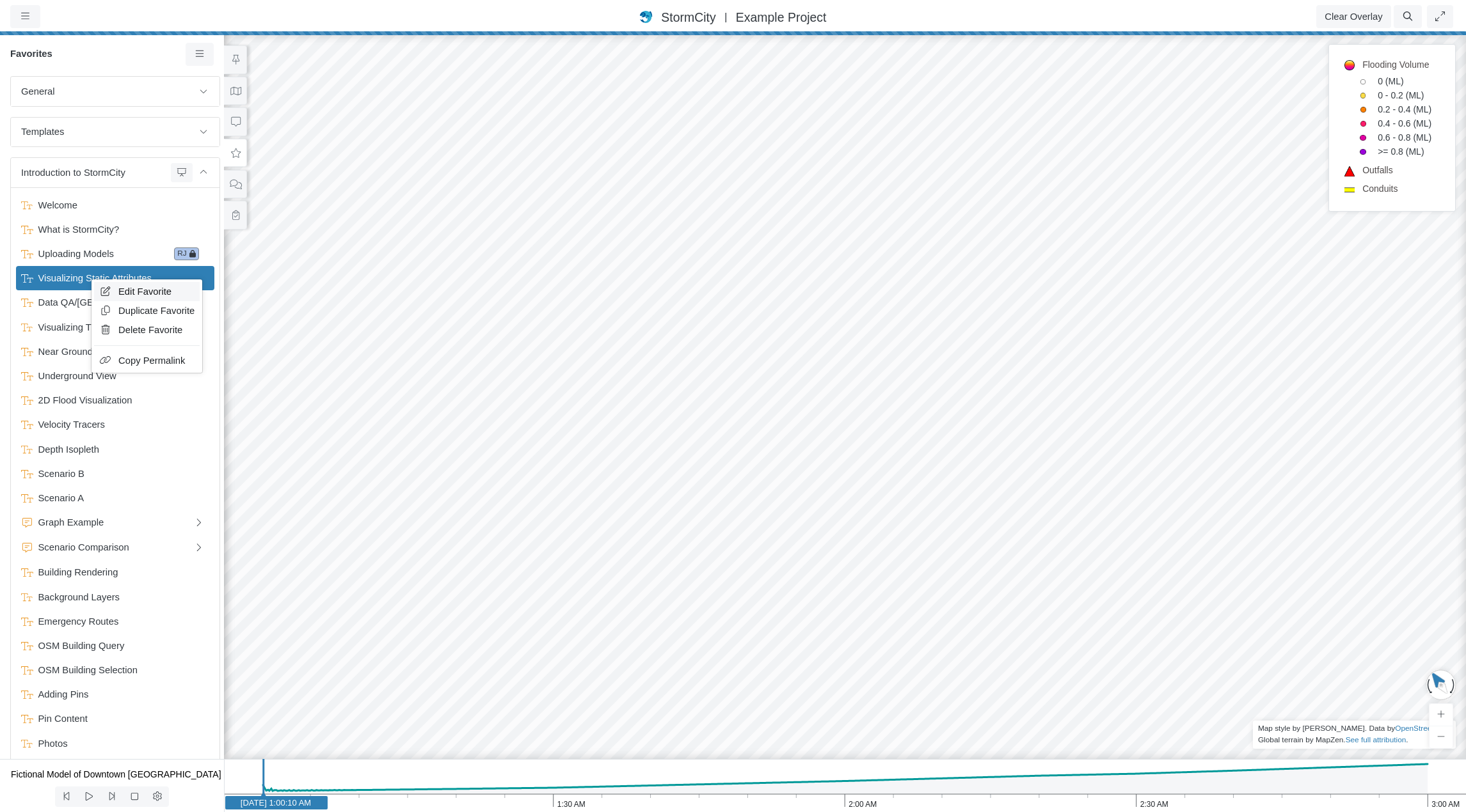
click at [132, 292] on span "Edit Favorite" at bounding box center [145, 291] width 53 height 10
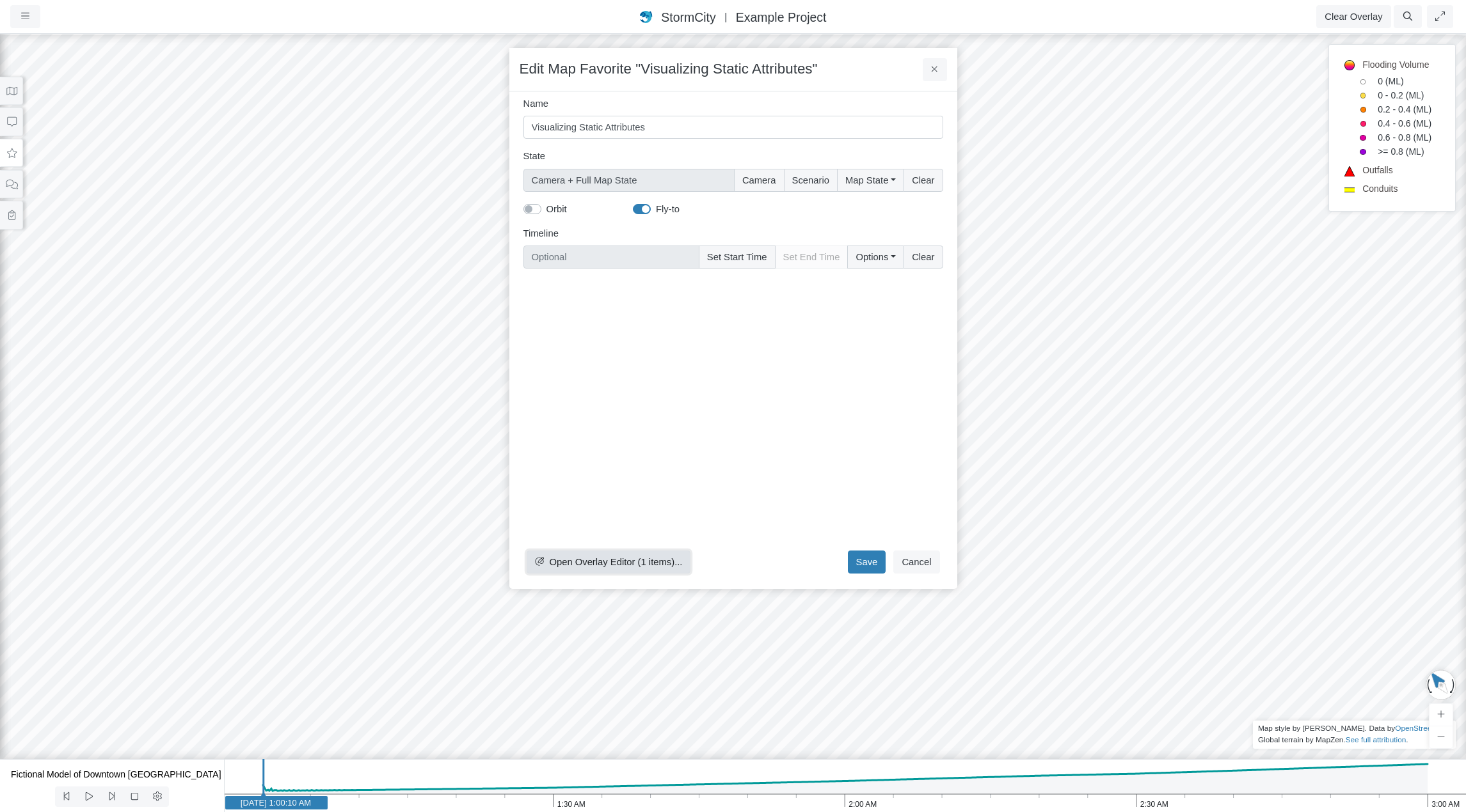
click at [618, 513] on span "Open Overlay Editor (1 items)..." at bounding box center [616, 562] width 133 height 10
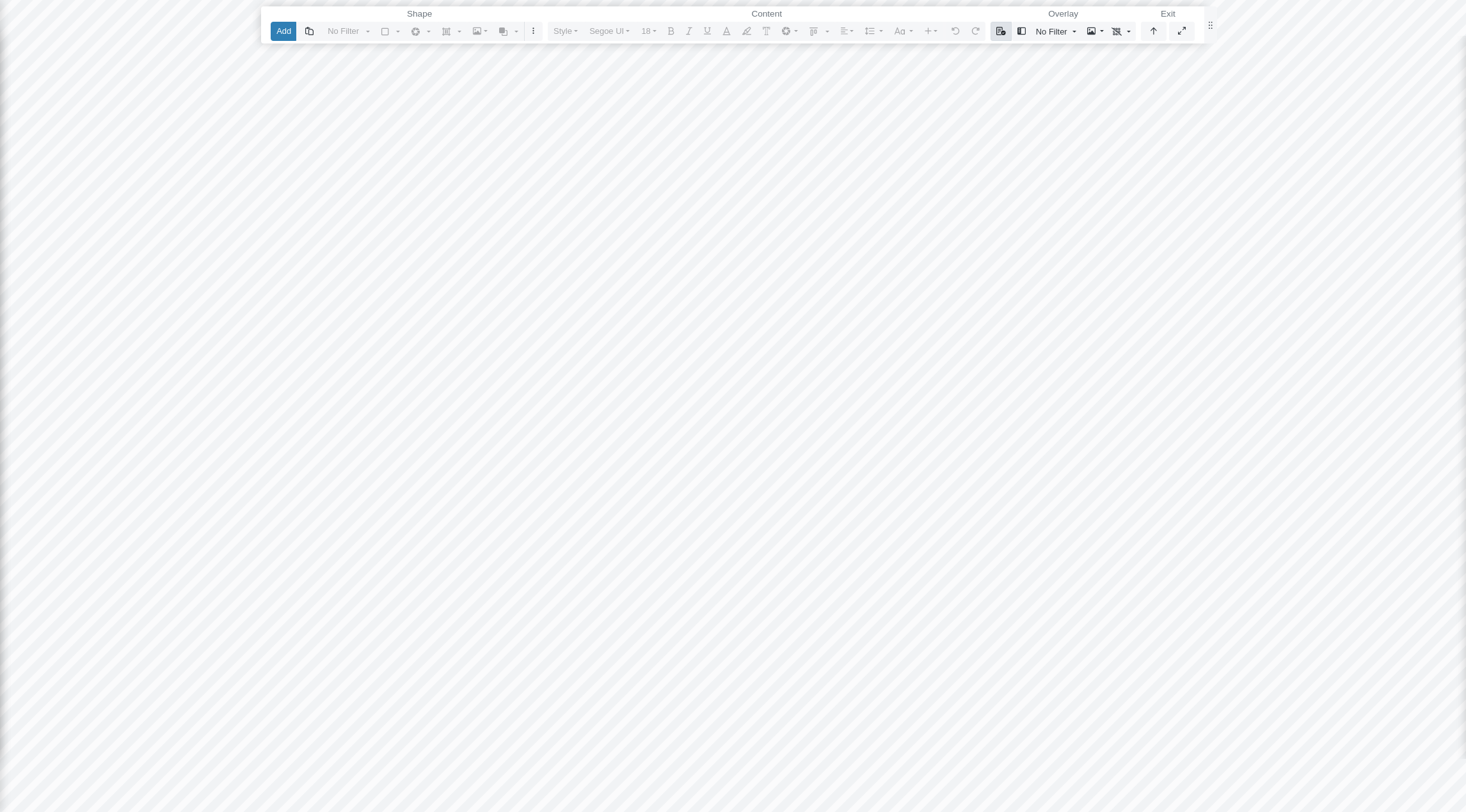
click at [1002, 35] on icon "button" at bounding box center [1000, 31] width 9 height 9
click at [284, 26] on button "Add" at bounding box center [284, 31] width 26 height 19
drag, startPoint x: 419, startPoint y: 177, endPoint x: 816, endPoint y: 421, distance: 466.0
click at [816, 421] on div at bounding box center [732, 406] width 1466 height 812
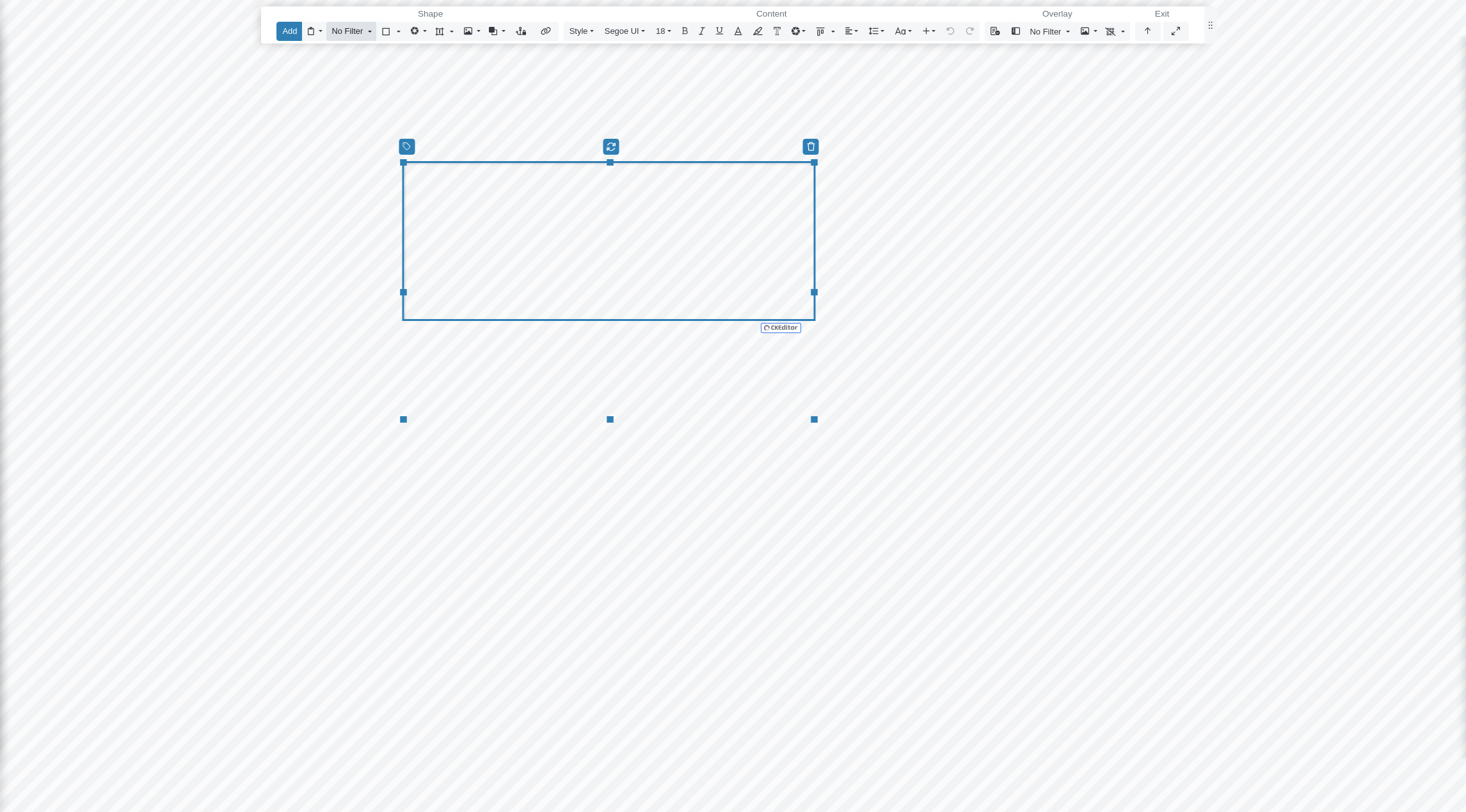
click at [372, 34] on link "No Filter" at bounding box center [351, 31] width 50 height 19
click at [403, 32] on link at bounding box center [390, 31] width 29 height 19
click at [426, 32] on button "button" at bounding box center [418, 31] width 26 height 19
click at [452, 32] on link at bounding box center [443, 31] width 29 height 19
click at [426, 32] on button "button" at bounding box center [418, 31] width 26 height 19
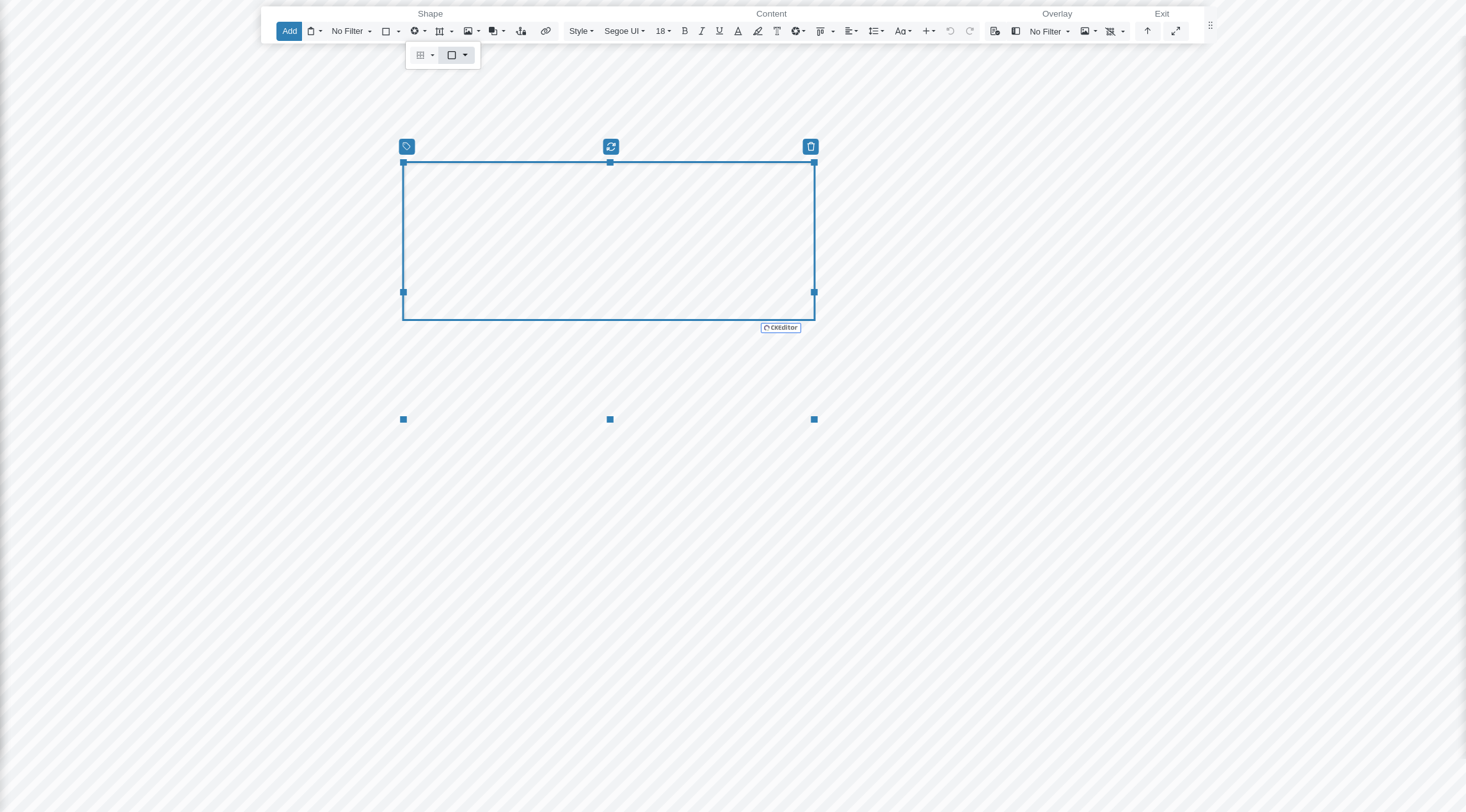
click at [470, 55] on link at bounding box center [456, 55] width 37 height 17
click at [431, 55] on link at bounding box center [425, 55] width 29 height 17
click at [325, 34] on button "button" at bounding box center [314, 31] width 26 height 19
click at [373, 33] on link "No Filter" at bounding box center [351, 31] width 50 height 19
click at [400, 32] on link at bounding box center [390, 31] width 29 height 19
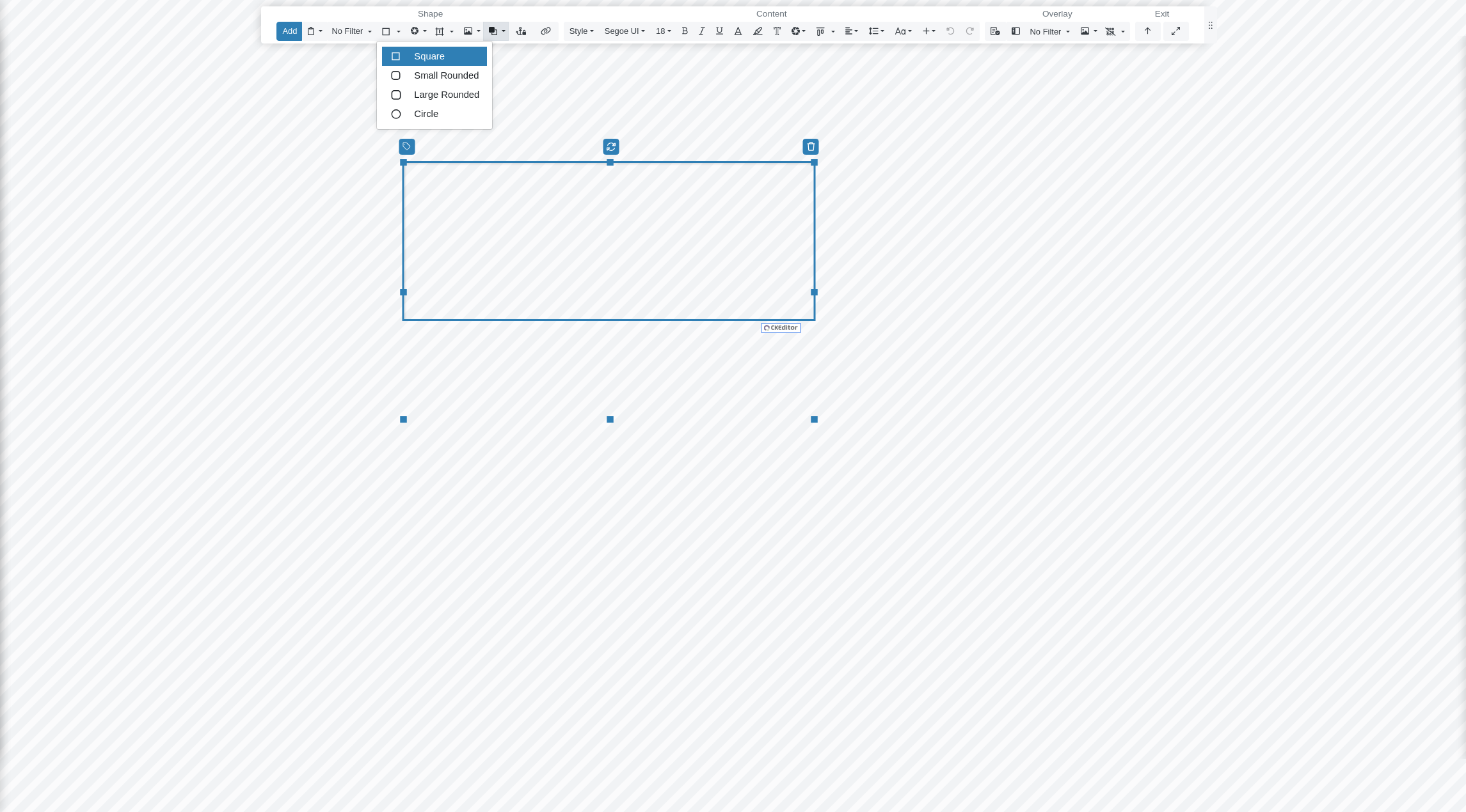
click at [503, 33] on button "button" at bounding box center [496, 31] width 26 height 19
click at [643, 31] on button "Segoe UI" at bounding box center [625, 31] width 52 height 19
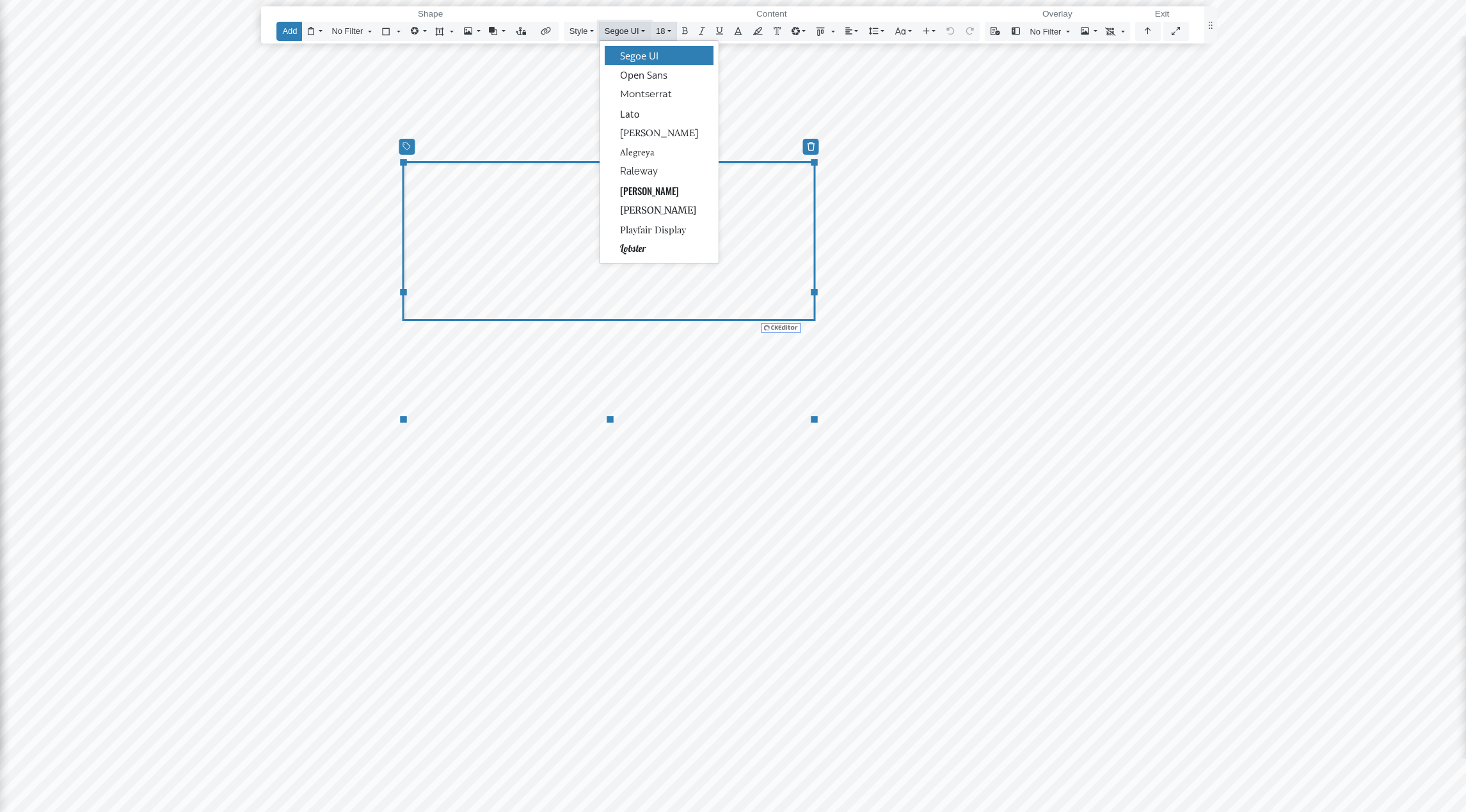
click at [669, 32] on button "18" at bounding box center [663, 31] width 26 height 19
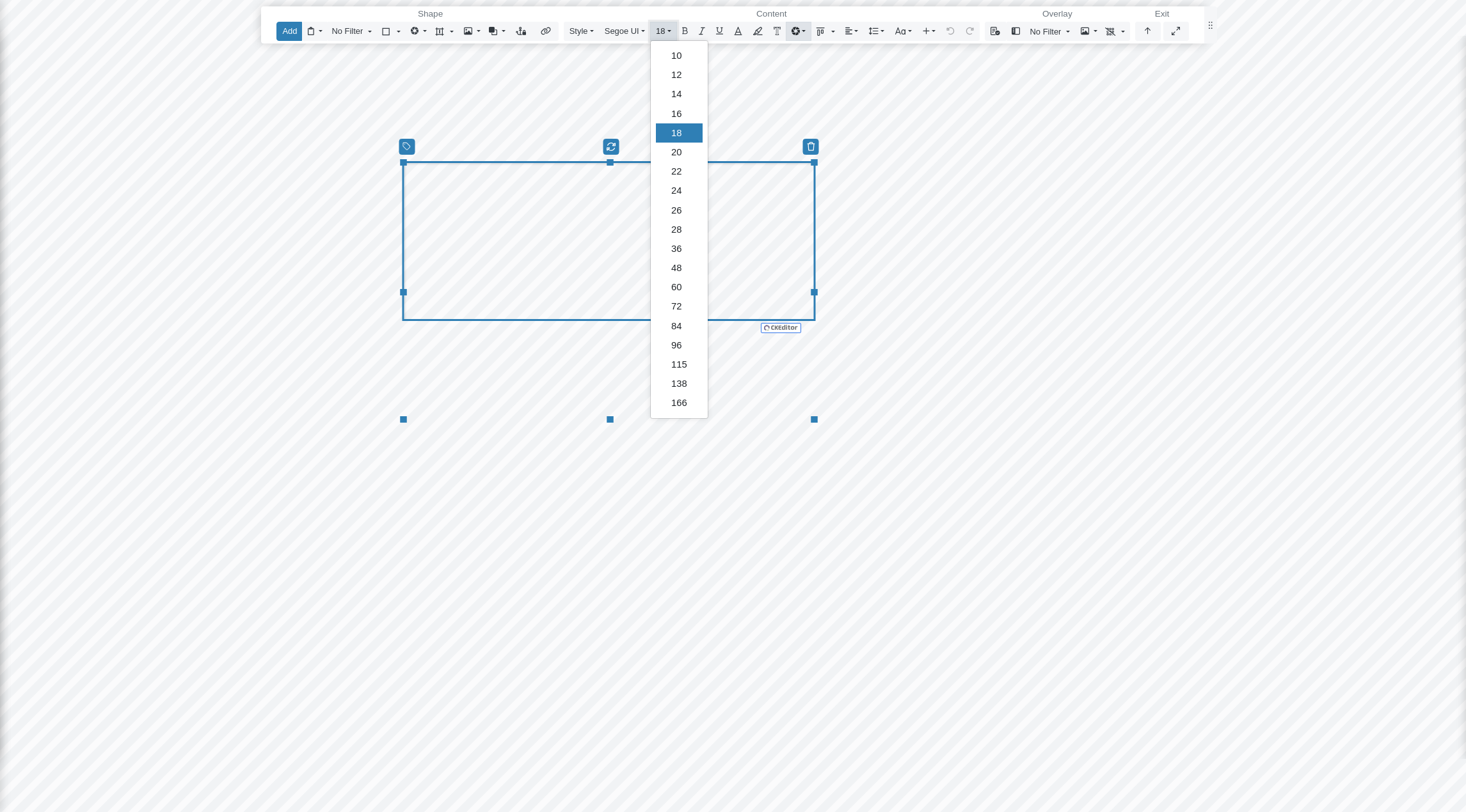
click at [800, 30] on button "Editor toolbar" at bounding box center [799, 31] width 26 height 19
click at [829, 32] on link "Editor toolbar" at bounding box center [824, 31] width 29 height 19
click at [854, 32] on button "Editor toolbar" at bounding box center [851, 31] width 25 height 19
click at [880, 32] on button "Editor toolbar" at bounding box center [876, 31] width 26 height 19
click at [908, 32] on button "Editor toolbar" at bounding box center [903, 31] width 27 height 19
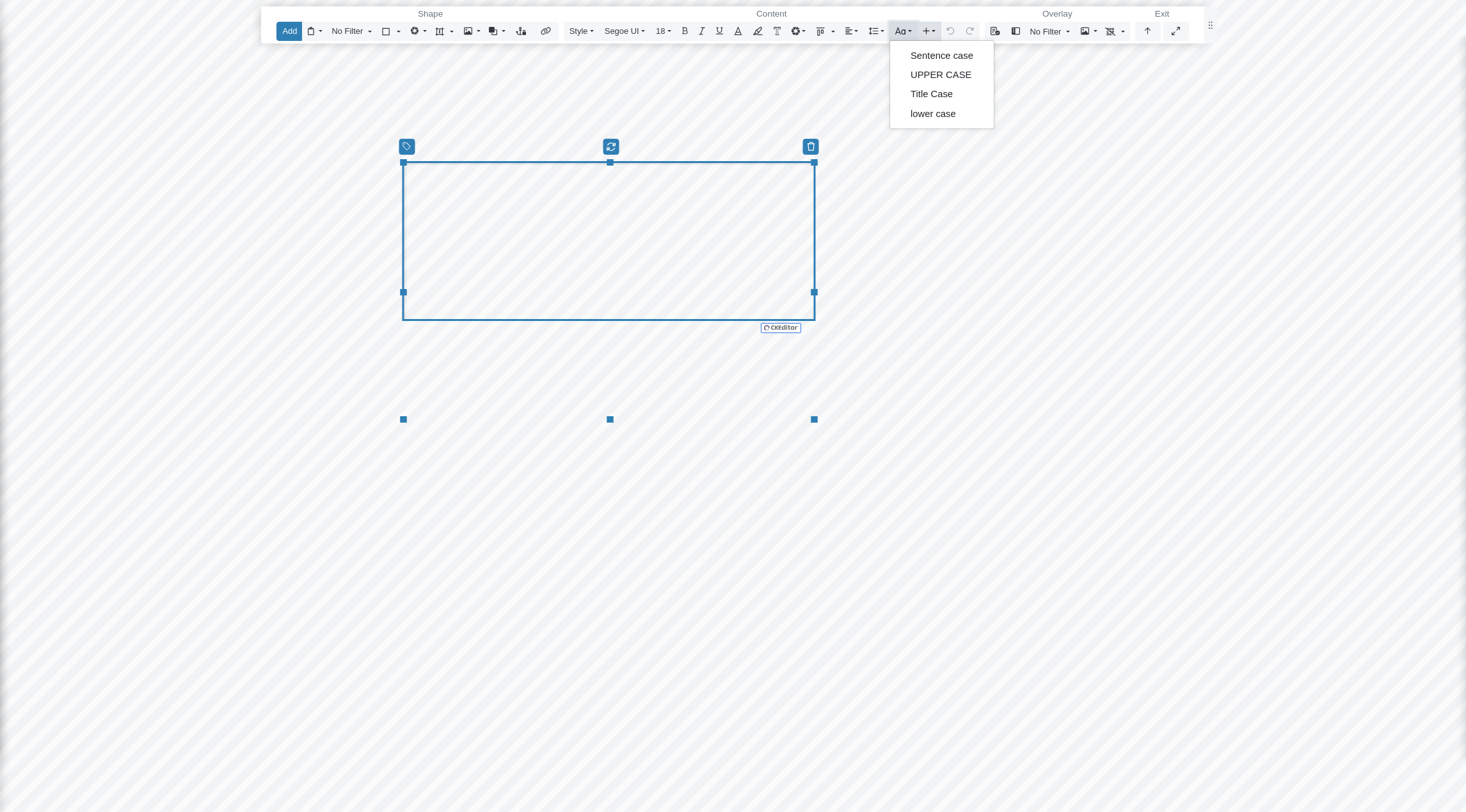
click at [931, 30] on button "Editor toolbar" at bounding box center [929, 31] width 25 height 19
click at [733, 55] on button "Toggle Dropdown" at bounding box center [732, 56] width 13 height 19
click at [696, 55] on button "Toggle Dropdown" at bounding box center [697, 56] width 13 height 19
click at [927, 56] on button "Toggle Dropdown" at bounding box center [929, 56] width 13 height 19
click at [1064, 32] on link "No Filter" at bounding box center [1050, 31] width 50 height 19
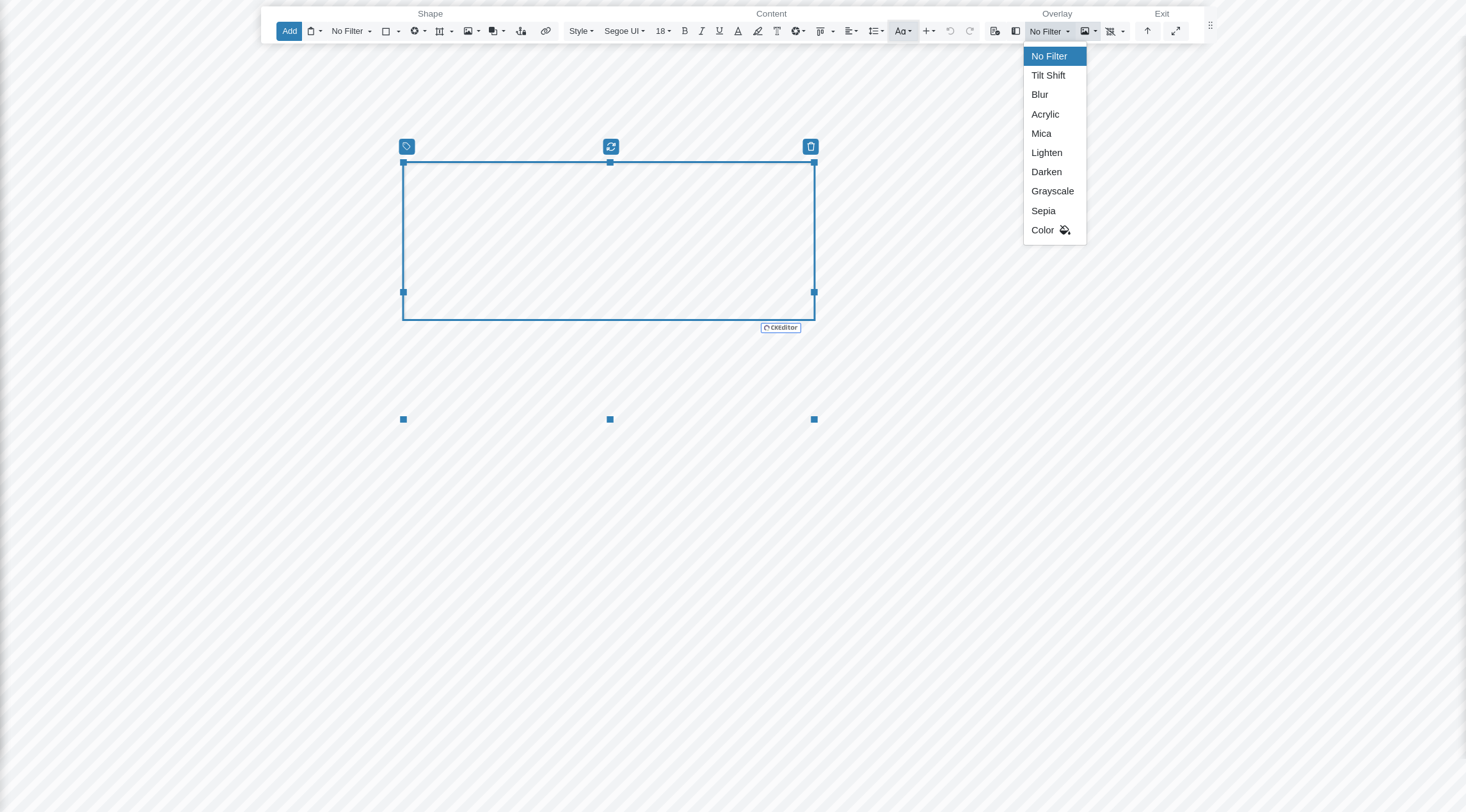
click at [1083, 32] on button "button" at bounding box center [1088, 31] width 26 height 19
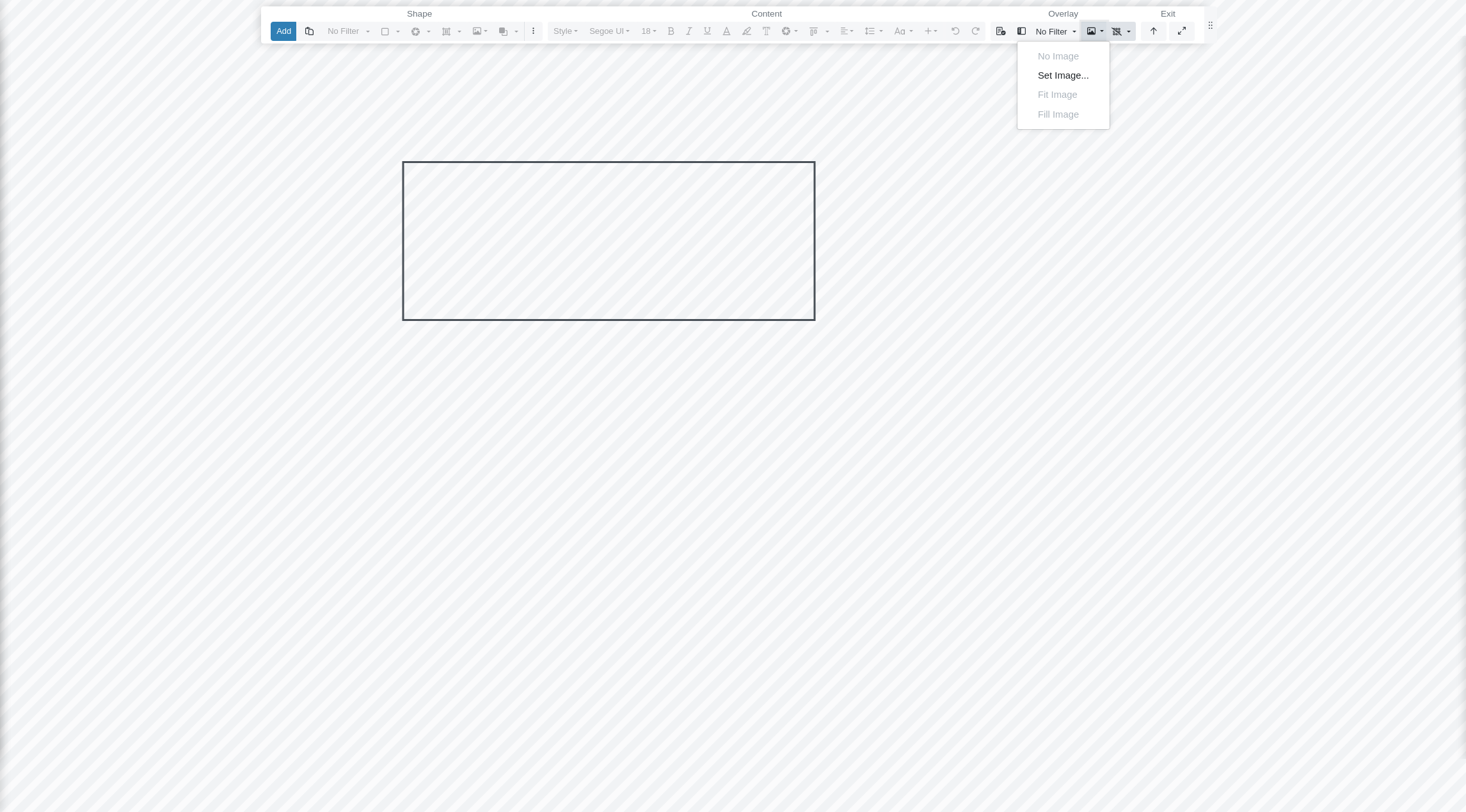
click at [1083, 32] on link at bounding box center [1121, 31] width 29 height 19
click at [1005, 209] on div "Reset Content Rendering Layers Reset Content Visualization of static attributes…" at bounding box center [732, 406] width 1466 height 812
click at [1083, 30] on icon "button" at bounding box center [1152, 31] width 6 height 7
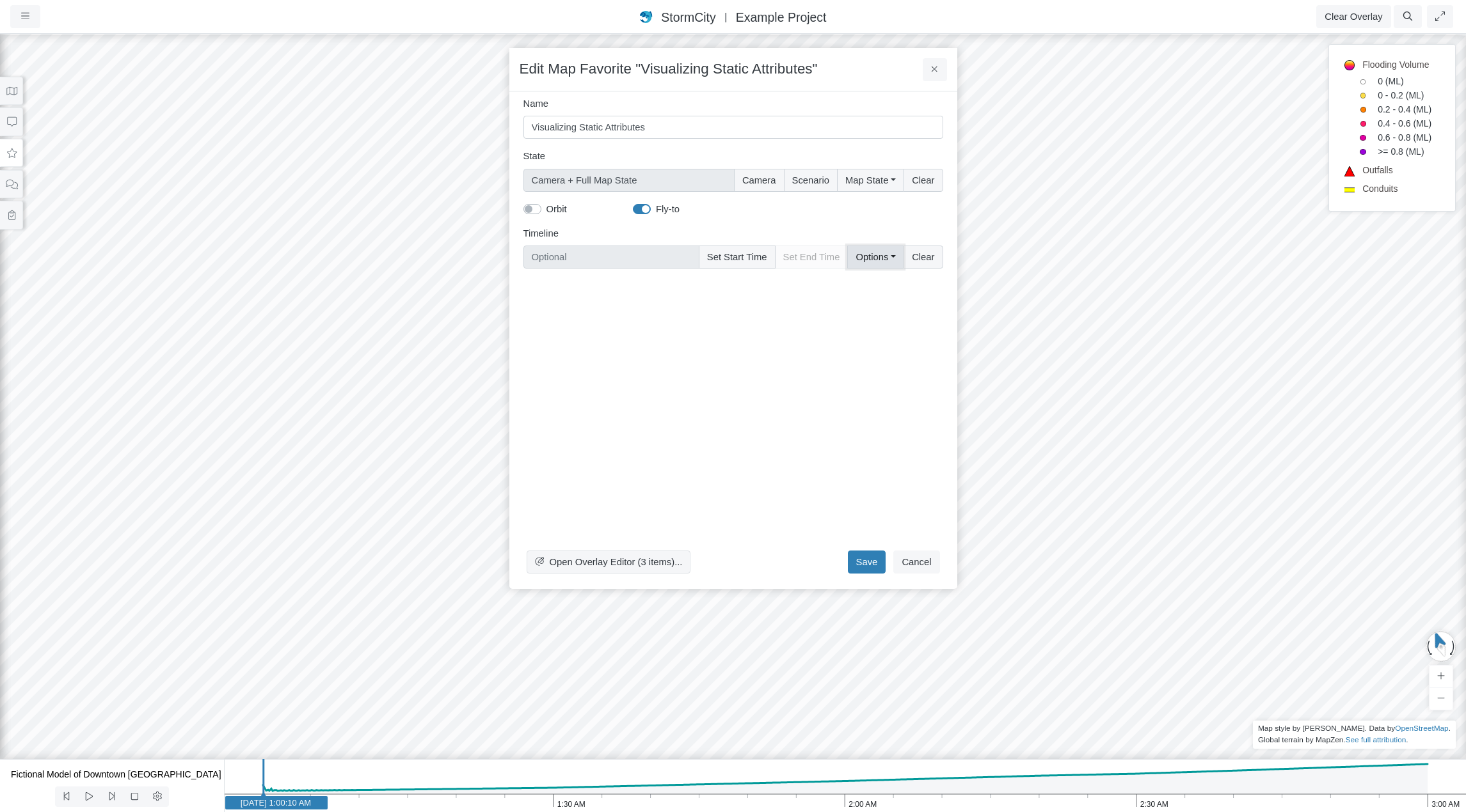
click at [899, 254] on button "Options" at bounding box center [875, 257] width 56 height 23
click at [893, 183] on button "Map State" at bounding box center [870, 180] width 67 height 23
click at [552, 513] on span "Open Overlay Editor (3 items)..." at bounding box center [616, 562] width 133 height 10
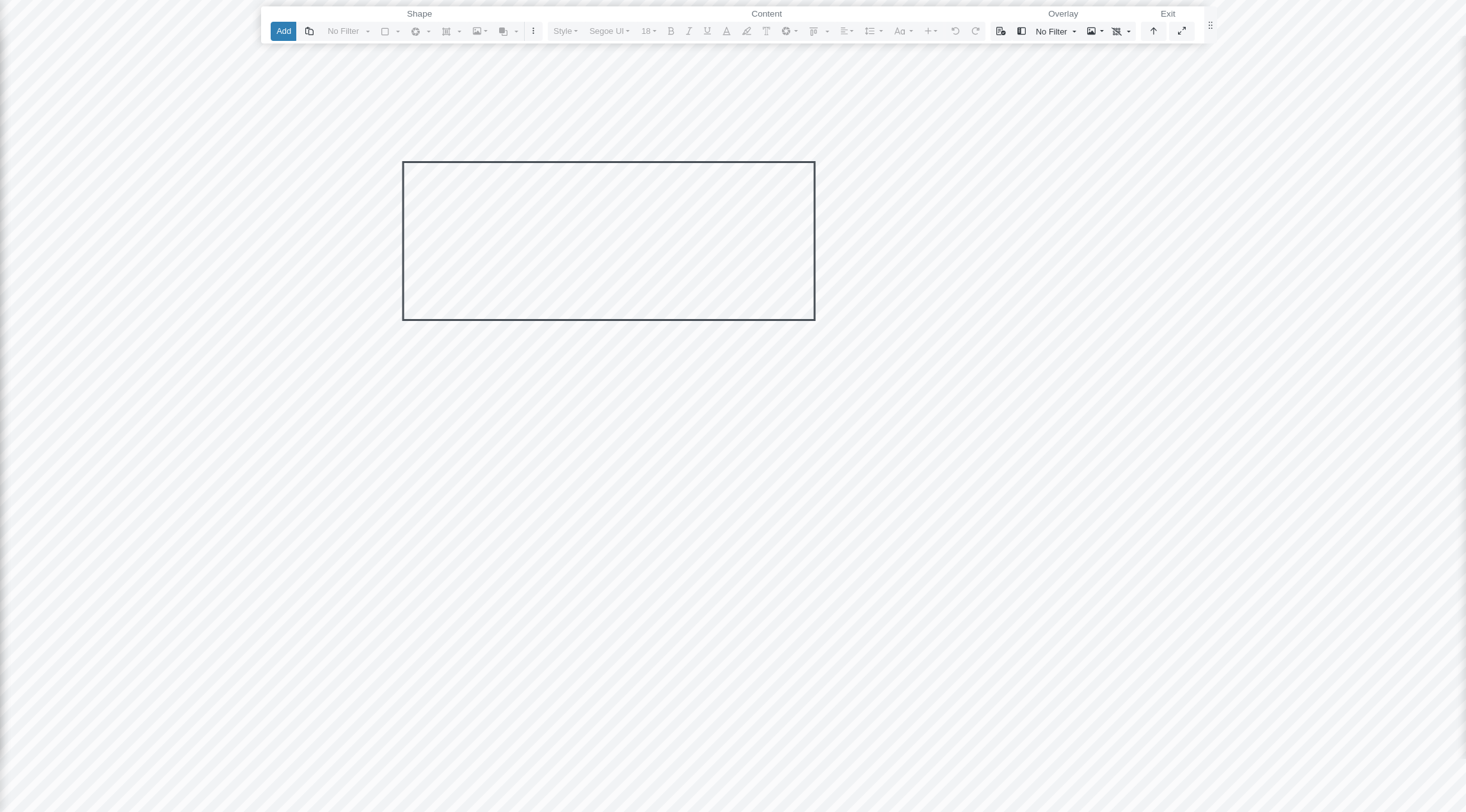
click at [1009, 175] on div "Reset Content Rendering Layers Reset Content Visualization of static attributes…" at bounding box center [732, 406] width 1466 height 812
click at [290, 328] on div "Reset Content Rendering Layers Reset Content Visualization of static attributes…" at bounding box center [732, 406] width 1466 height 812
click at [1083, 33] on button "button" at bounding box center [1153, 31] width 26 height 19
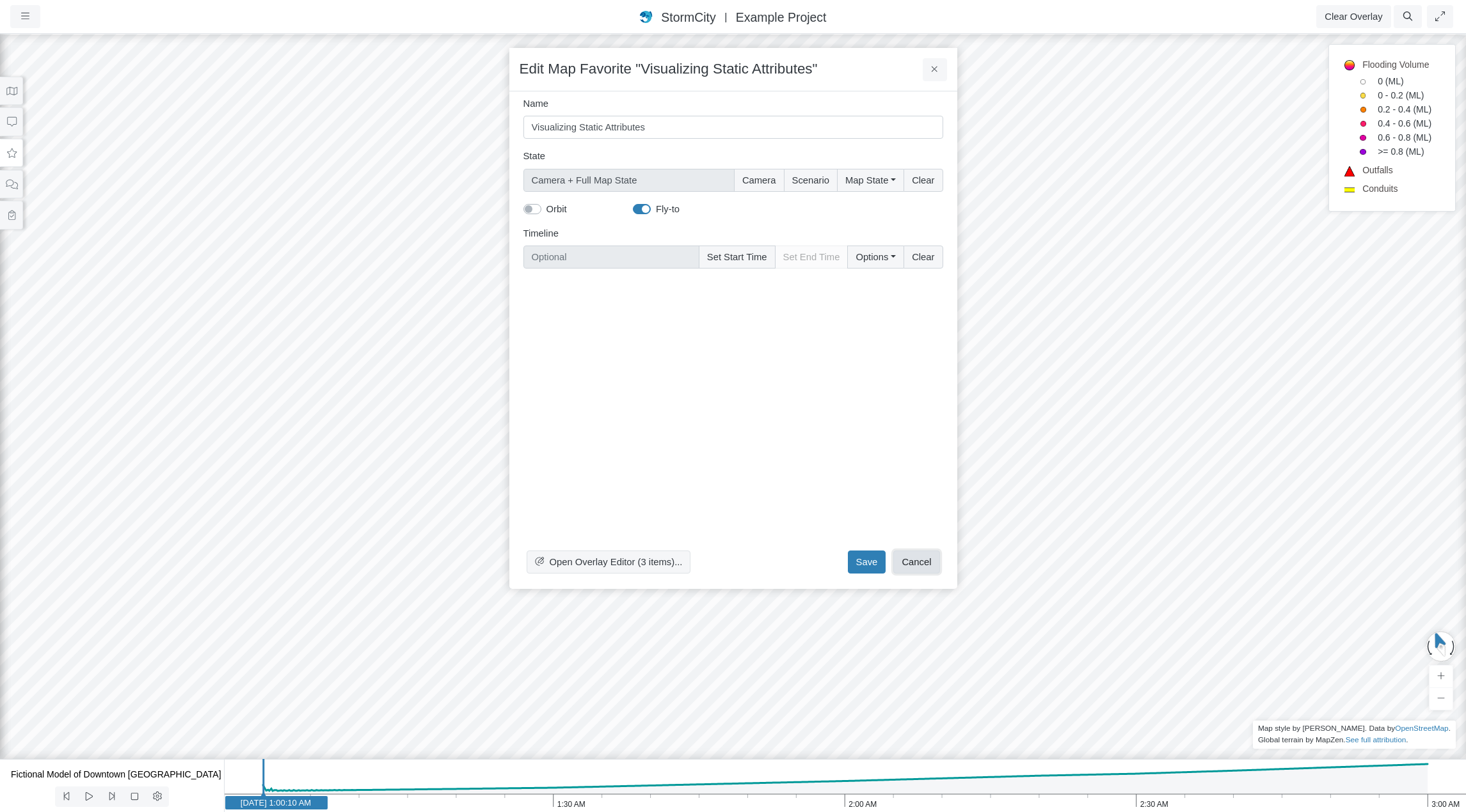
click at [924, 513] on button "Cancel" at bounding box center [916, 562] width 46 height 23
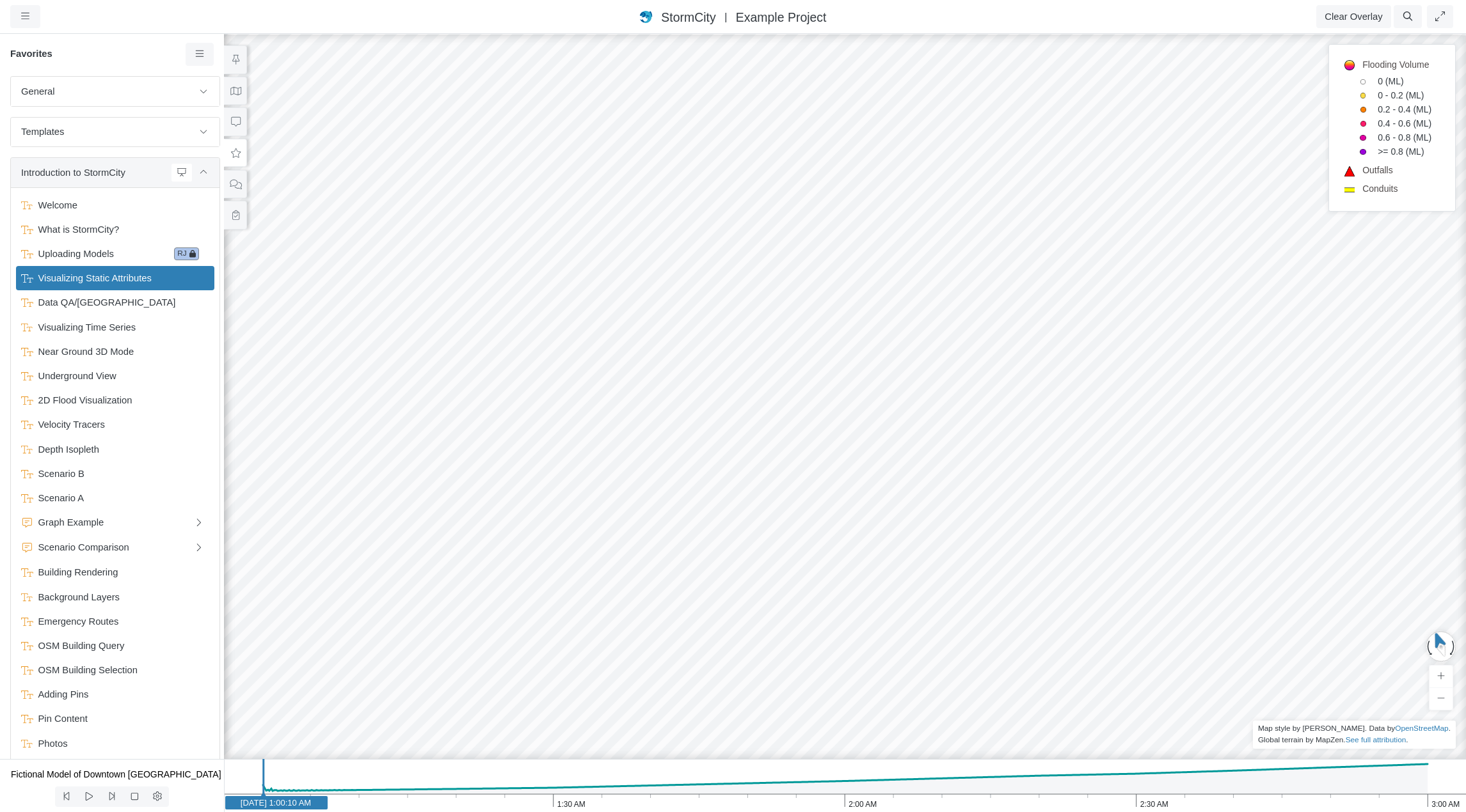
click at [145, 172] on span "Introduction to StormCity" at bounding box center [93, 172] width 144 height 14
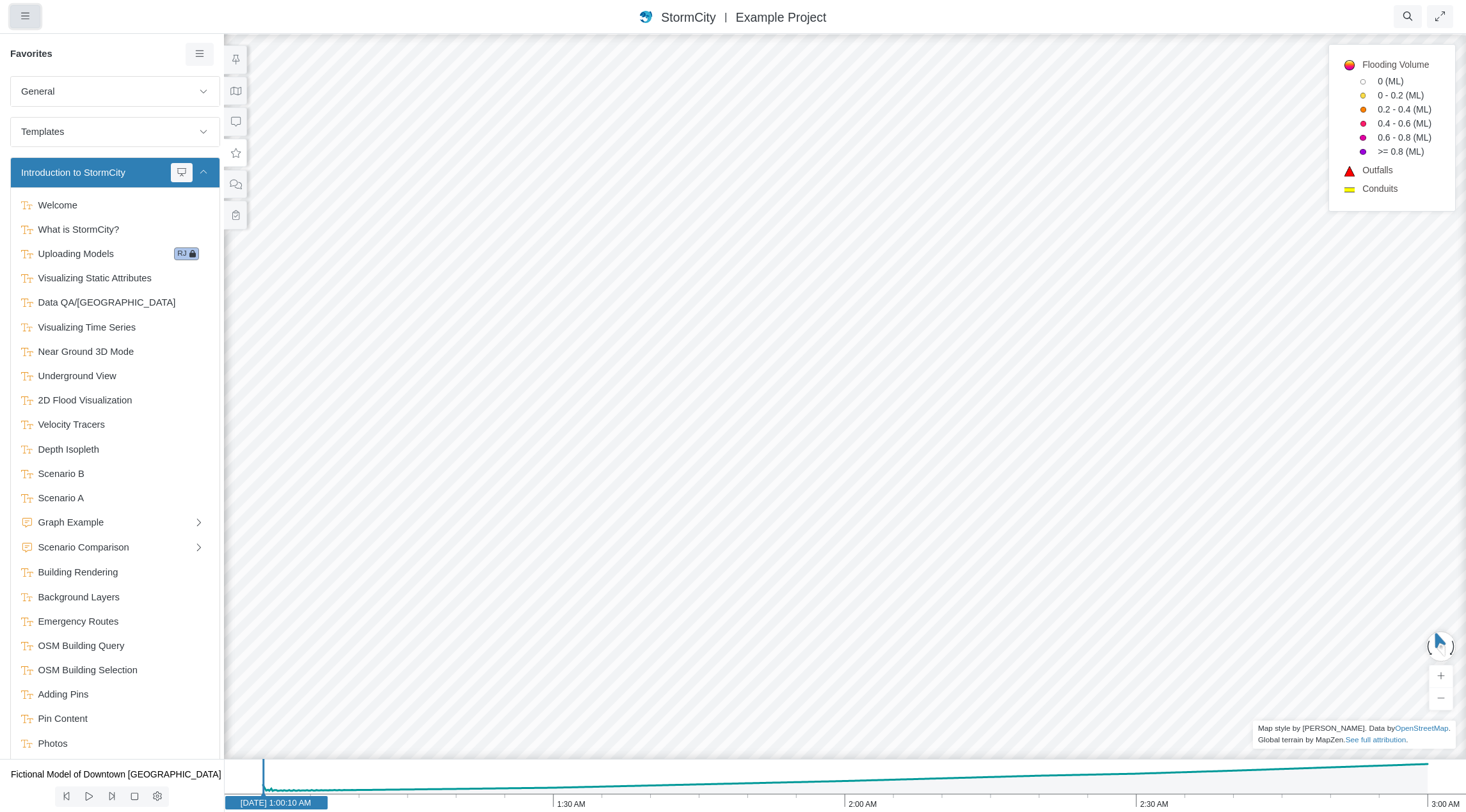
click at [24, 18] on icon "button" at bounding box center [26, 15] width 9 height 9
click at [60, 44] on link "Projects" at bounding box center [62, 44] width 101 height 19
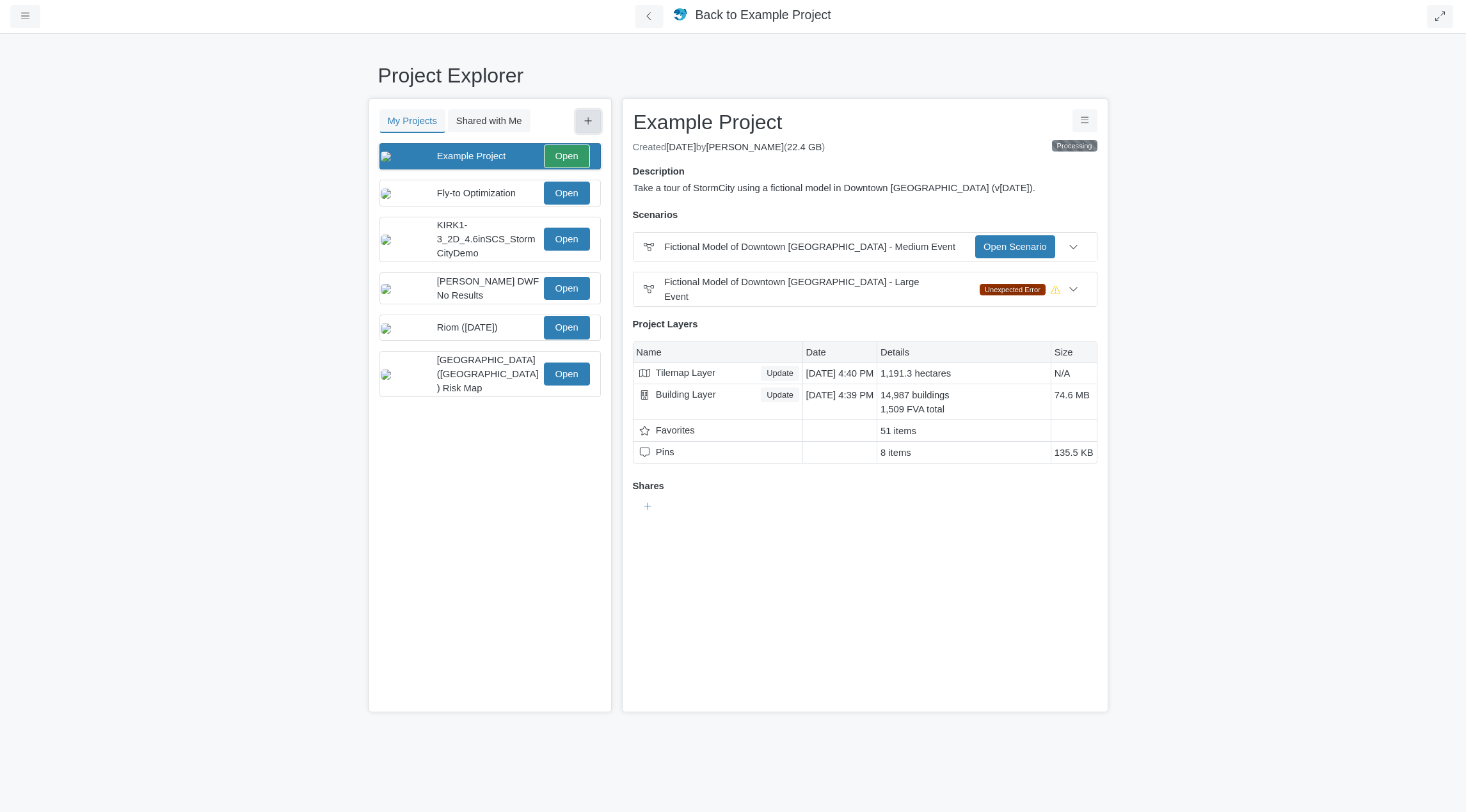
click at [593, 123] on button at bounding box center [588, 121] width 25 height 23
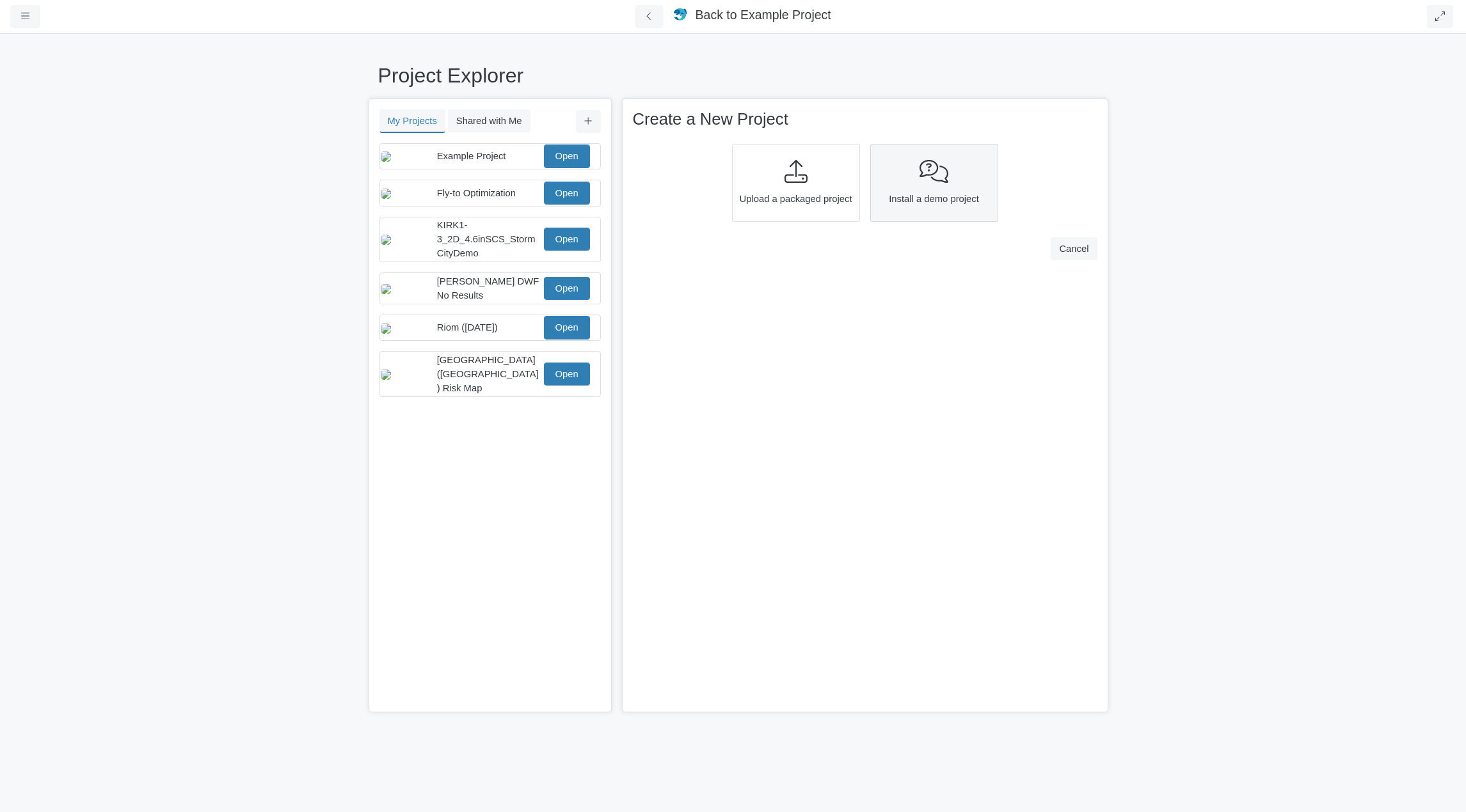
click at [924, 188] on div "Install a demo project" at bounding box center [934, 182] width 128 height 78
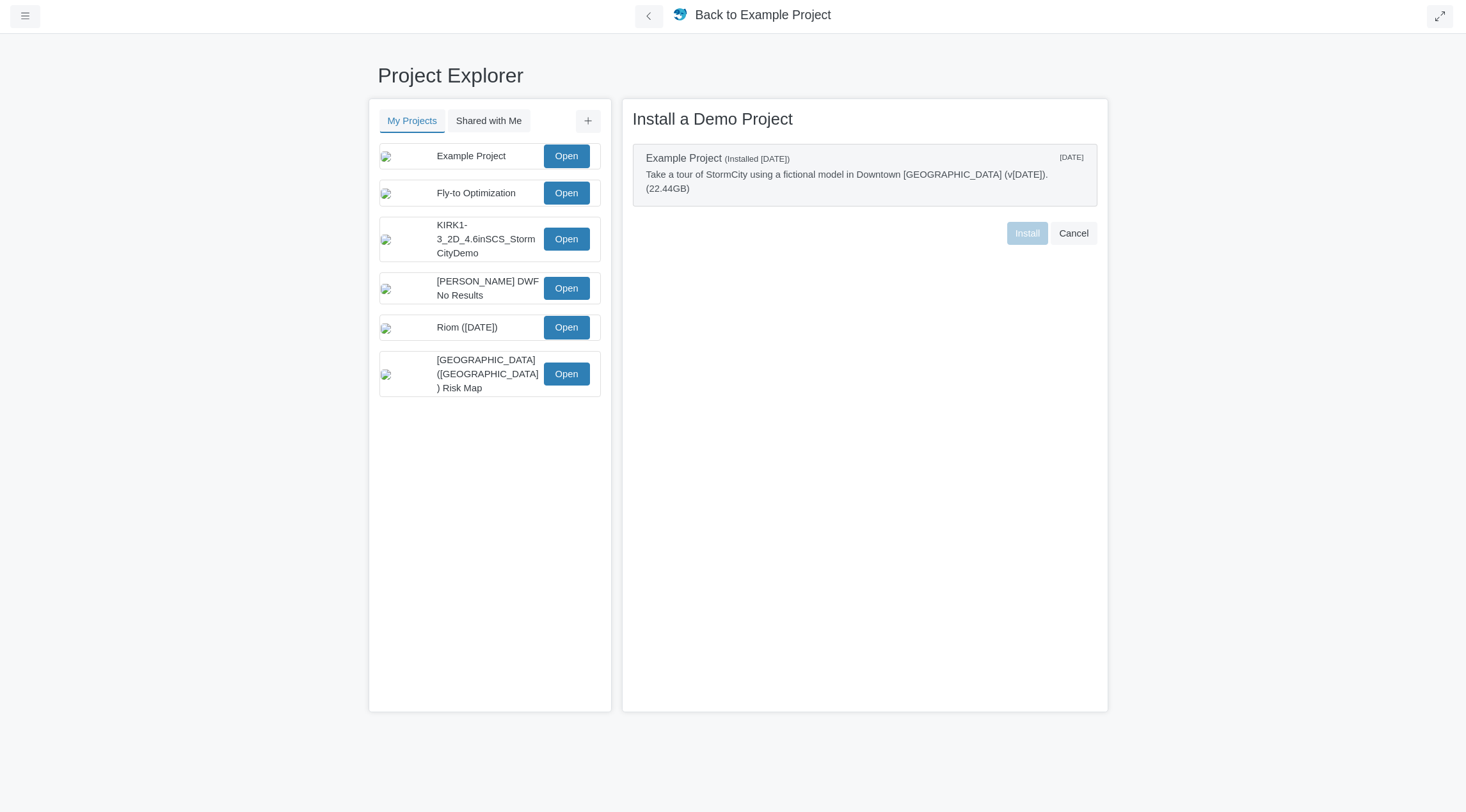
click at [922, 171] on p "Take a tour of StormCity using a fictional model in Downtown Vancouver (v9 - Ap…" at bounding box center [865, 181] width 437 height 28
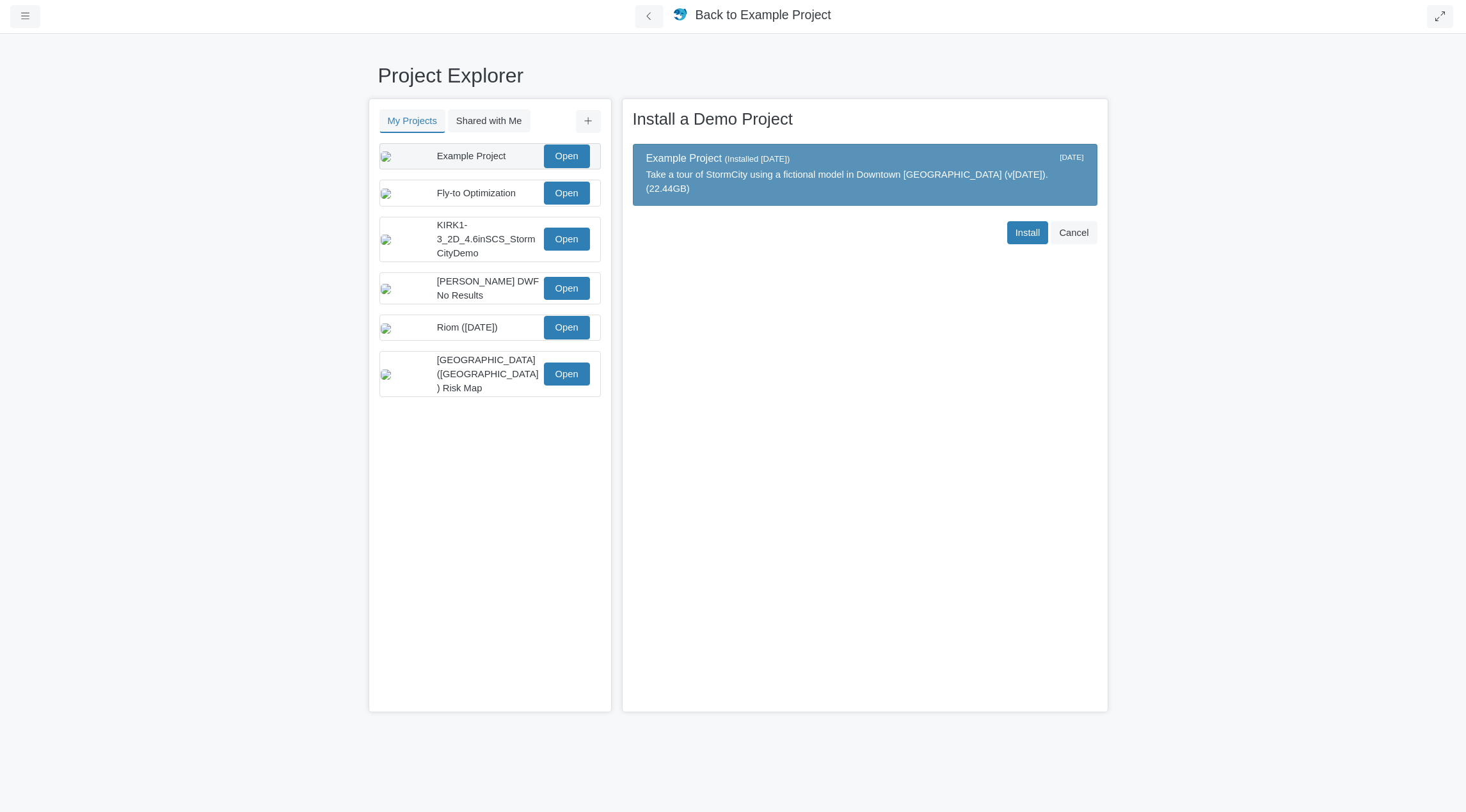
click at [480, 161] on span "Example Project" at bounding box center [471, 156] width 69 height 10
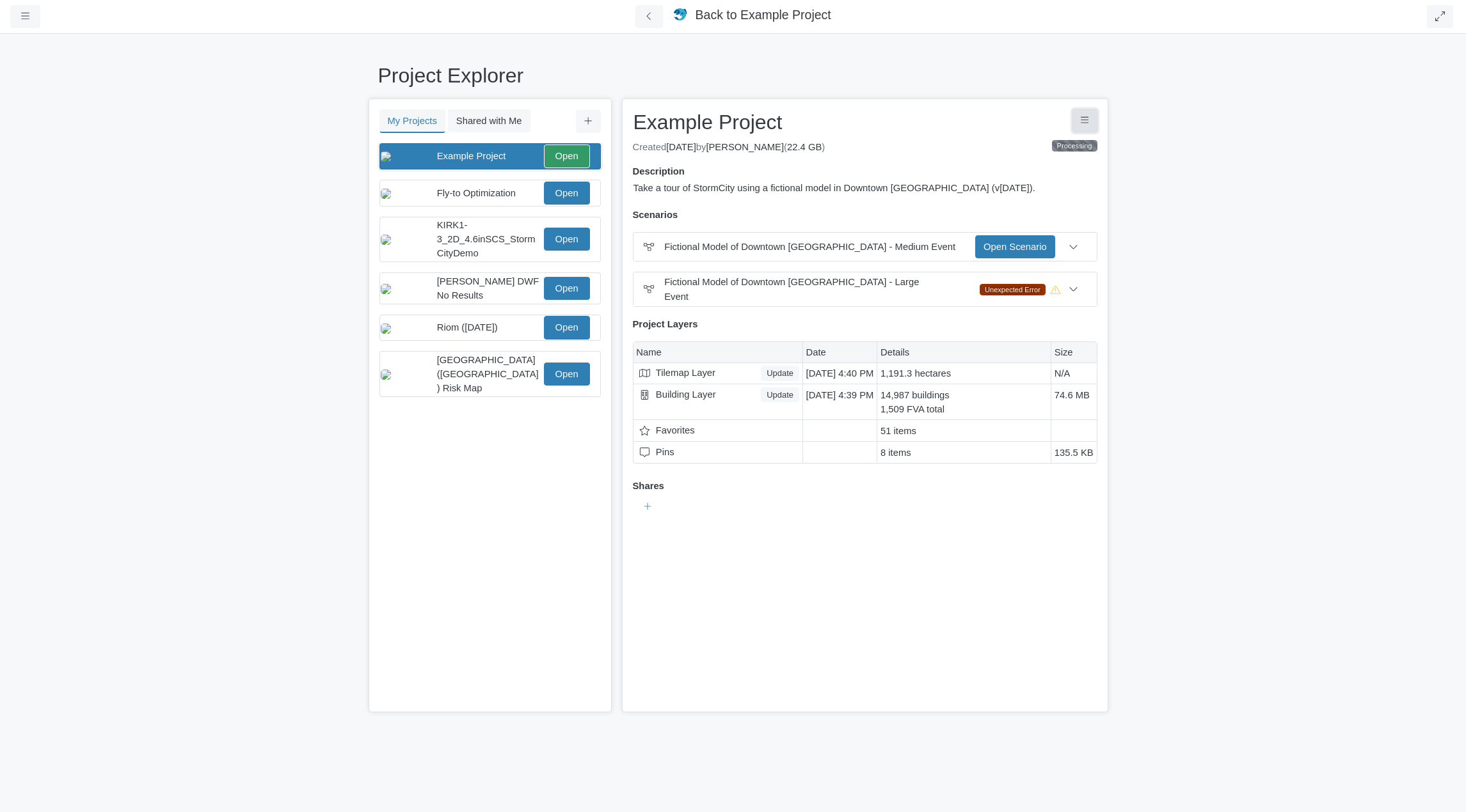
click at [1083, 121] on icon "Project Controls" at bounding box center [1085, 120] width 9 height 9
click at [1017, 164] on link "Reset Project" at bounding box center [1023, 166] width 149 height 19
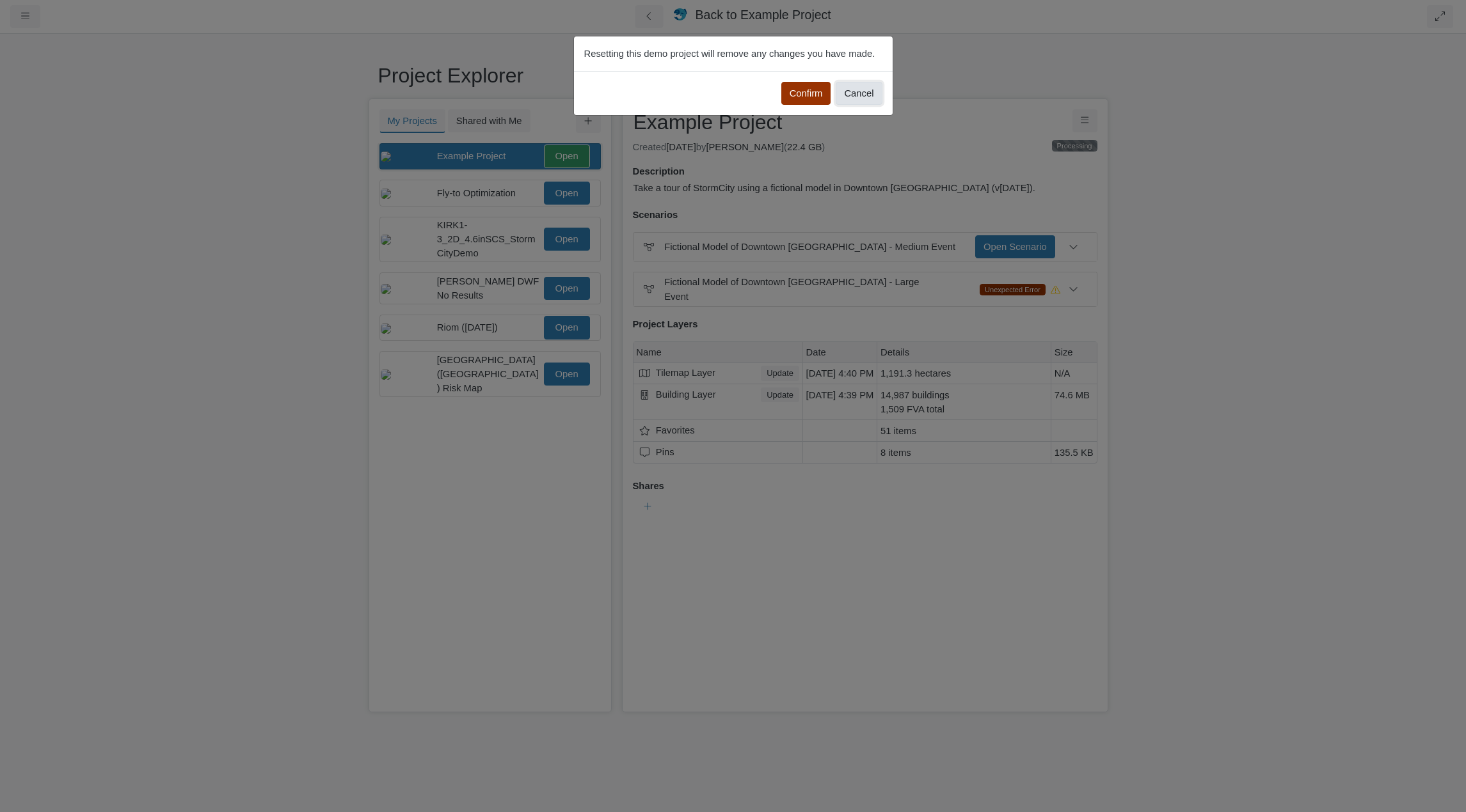
click at [854, 91] on button "Cancel" at bounding box center [859, 93] width 46 height 23
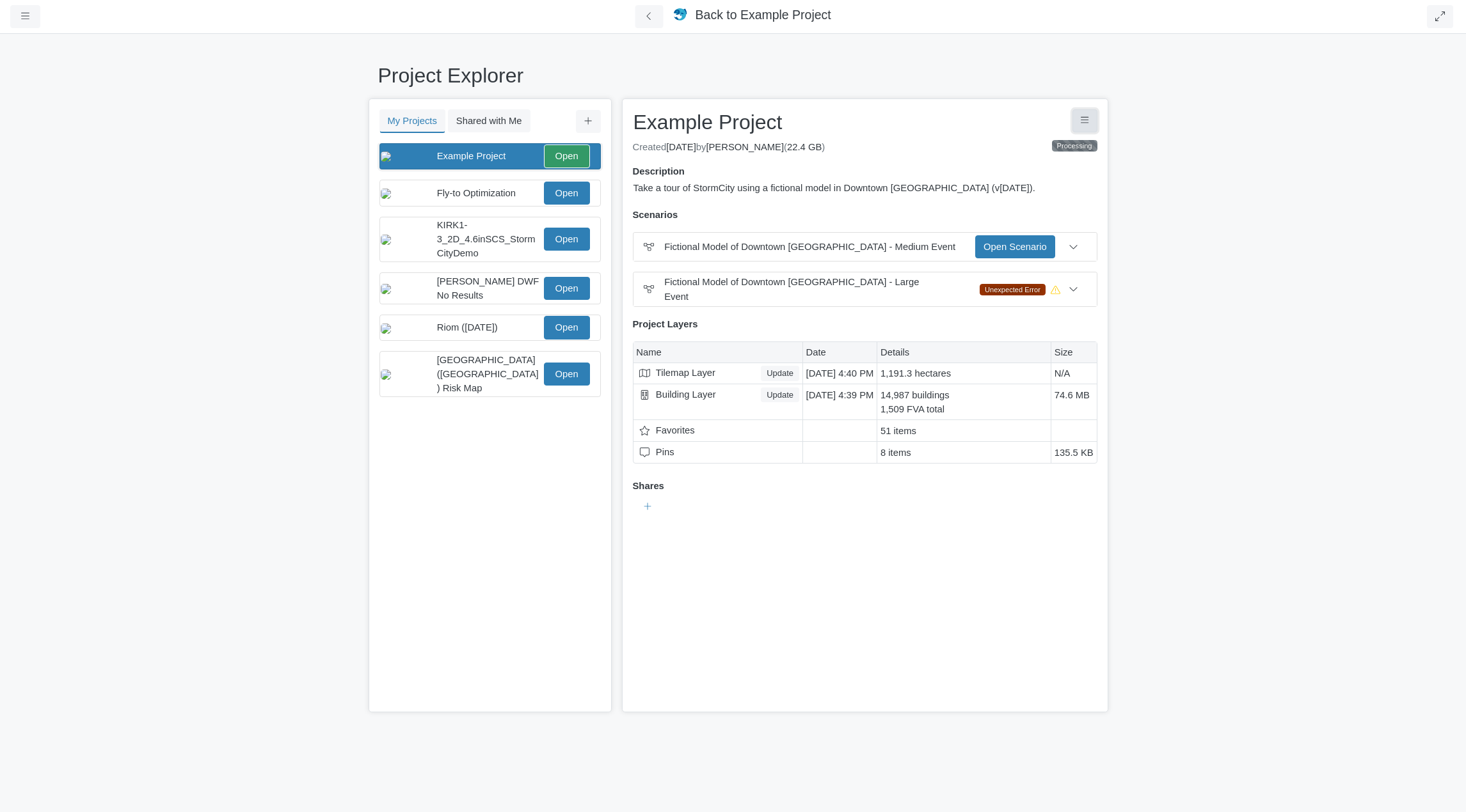
click at [1083, 125] on button "Project Controls" at bounding box center [1084, 120] width 25 height 23
click at [1021, 276] on link "Delete Project" at bounding box center [1023, 274] width 149 height 19
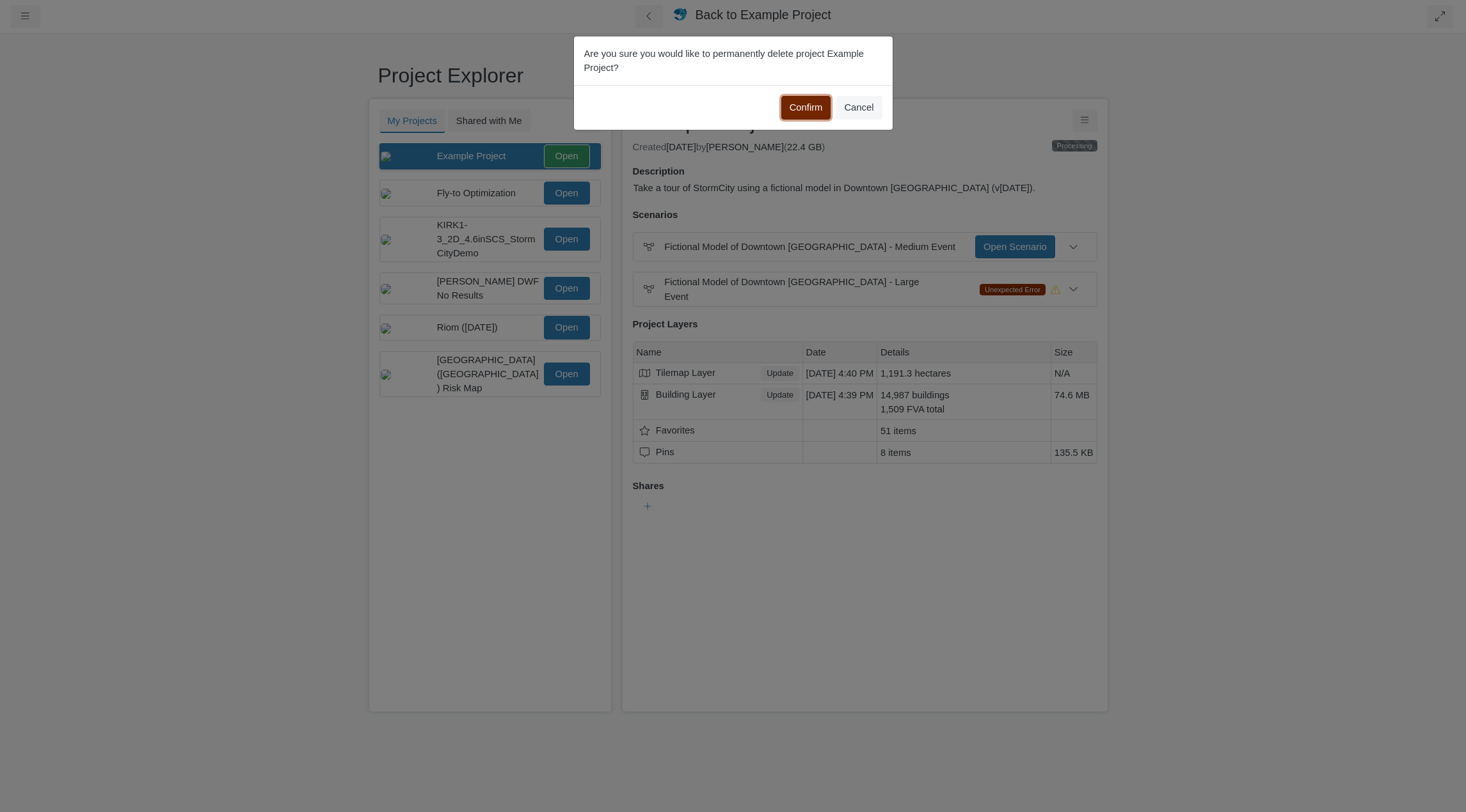
click at [816, 110] on button "Confirm" at bounding box center [806, 107] width 50 height 23
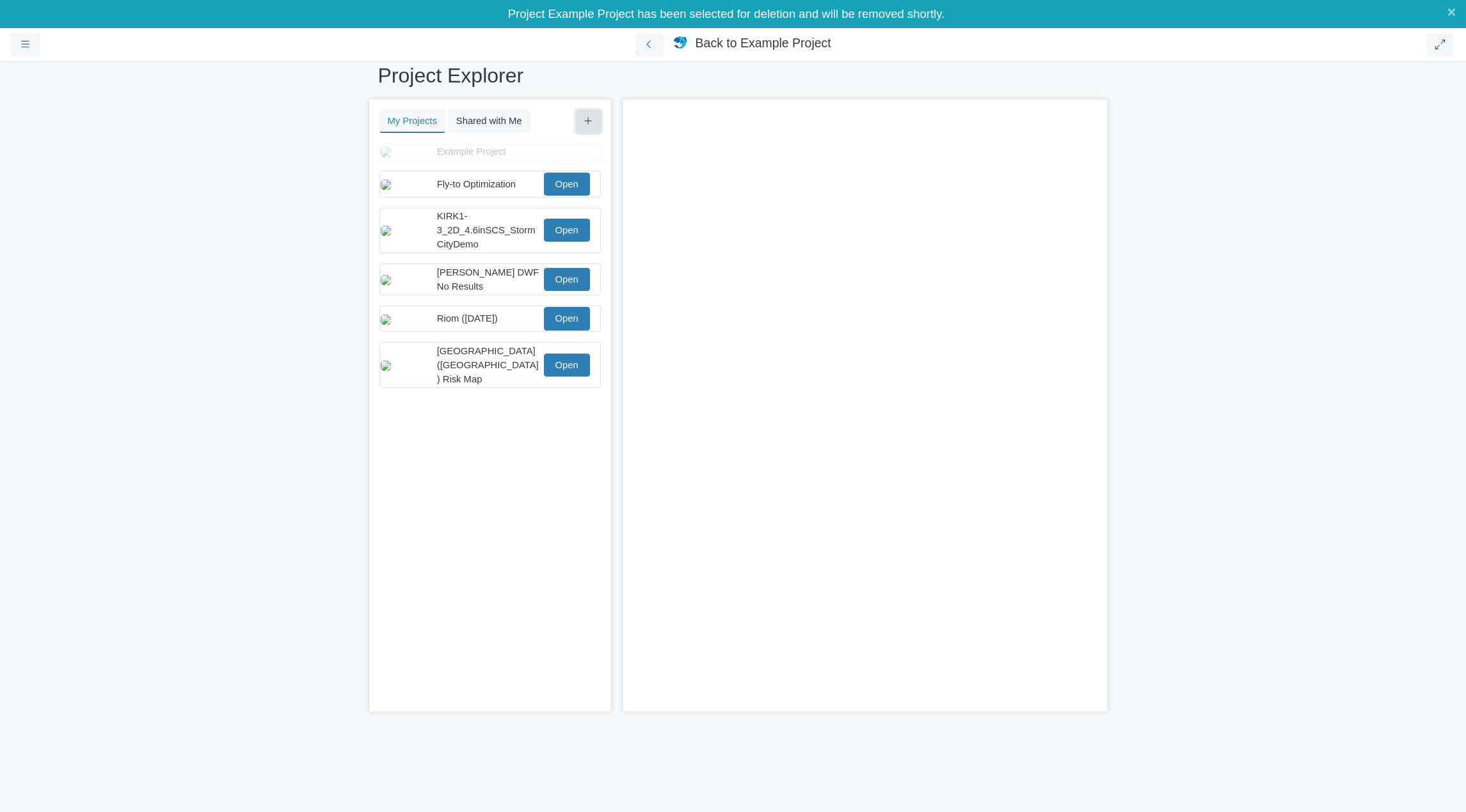
click at [587, 123] on icon at bounding box center [589, 120] width 9 height 9
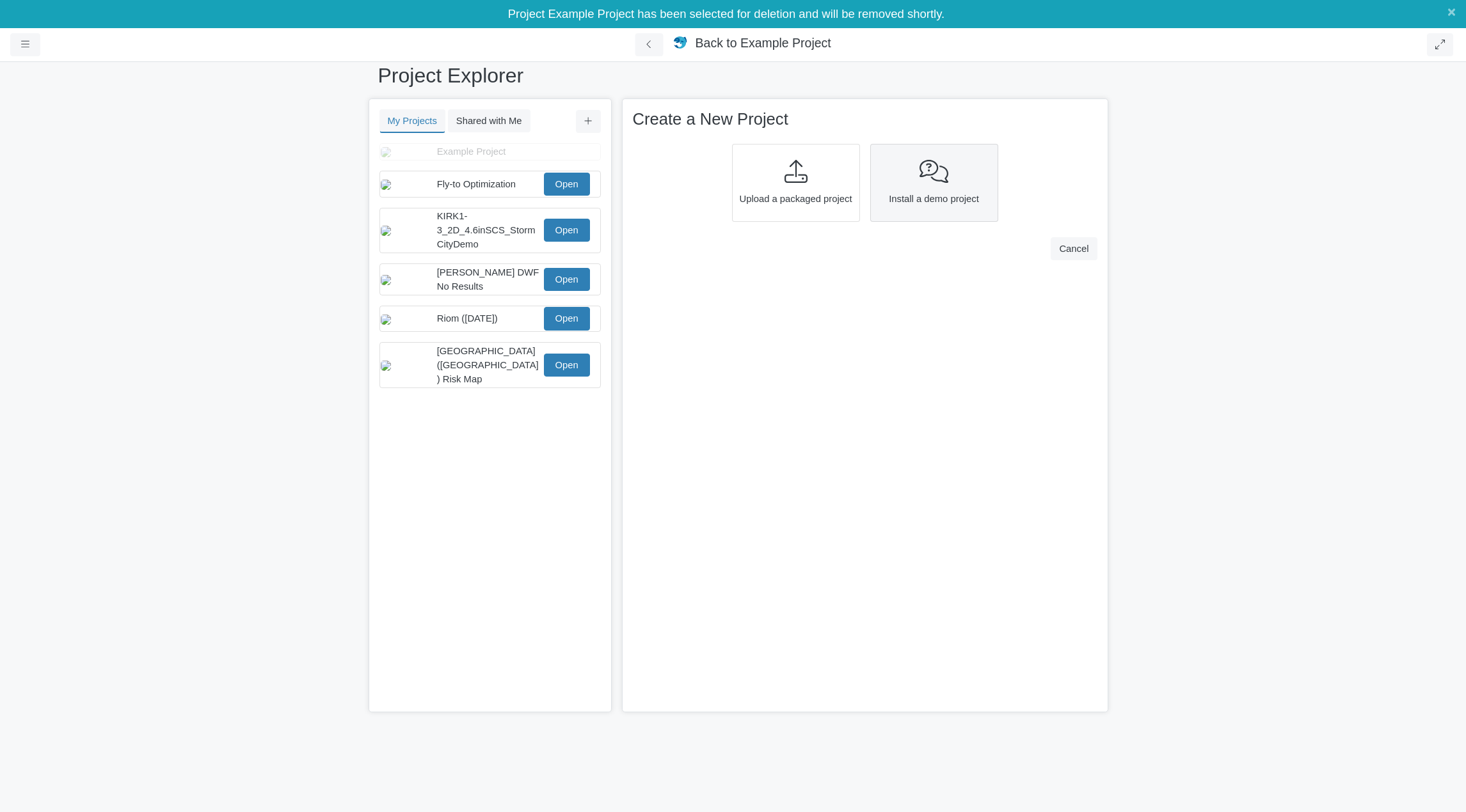
click at [926, 183] on icon at bounding box center [934, 171] width 29 height 23
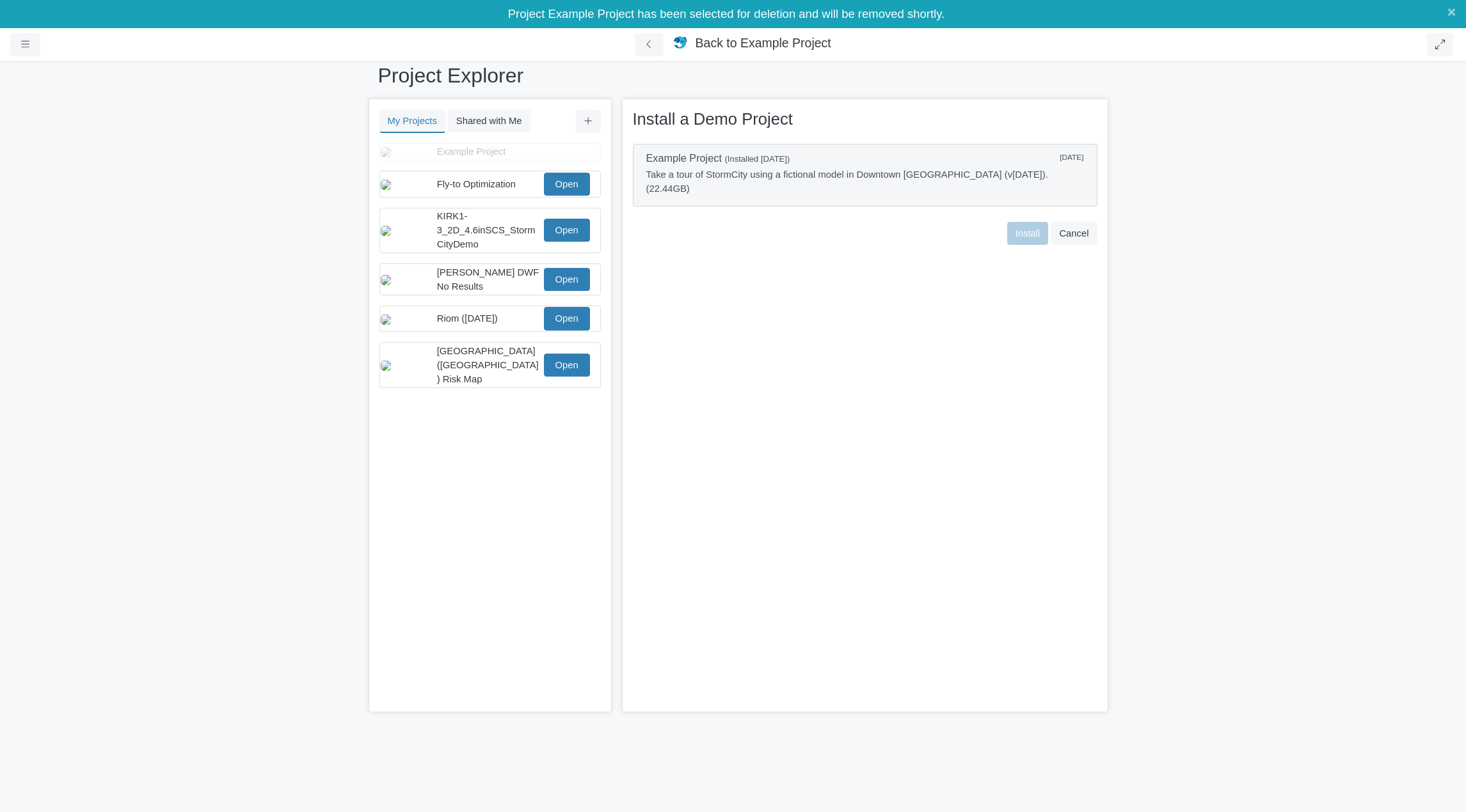
click at [922, 171] on p "Take a tour of StormCity using a fictional model in Downtown Vancouver (v9 - Ap…" at bounding box center [865, 181] width 437 height 28
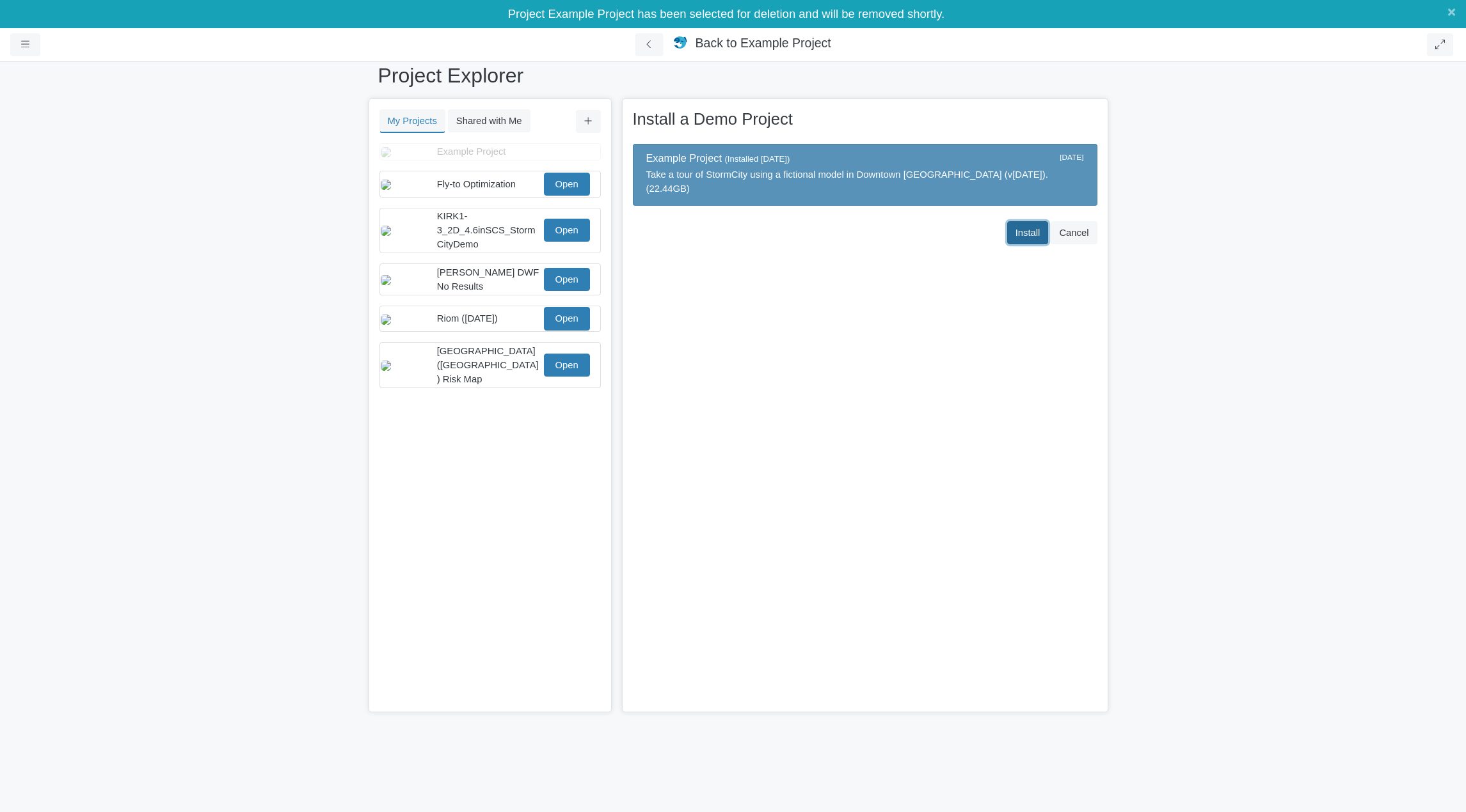
click at [1034, 228] on span "Install" at bounding box center [1027, 233] width 25 height 10
click at [1083, 15] on span "×" at bounding box center [1451, 11] width 9 height 16
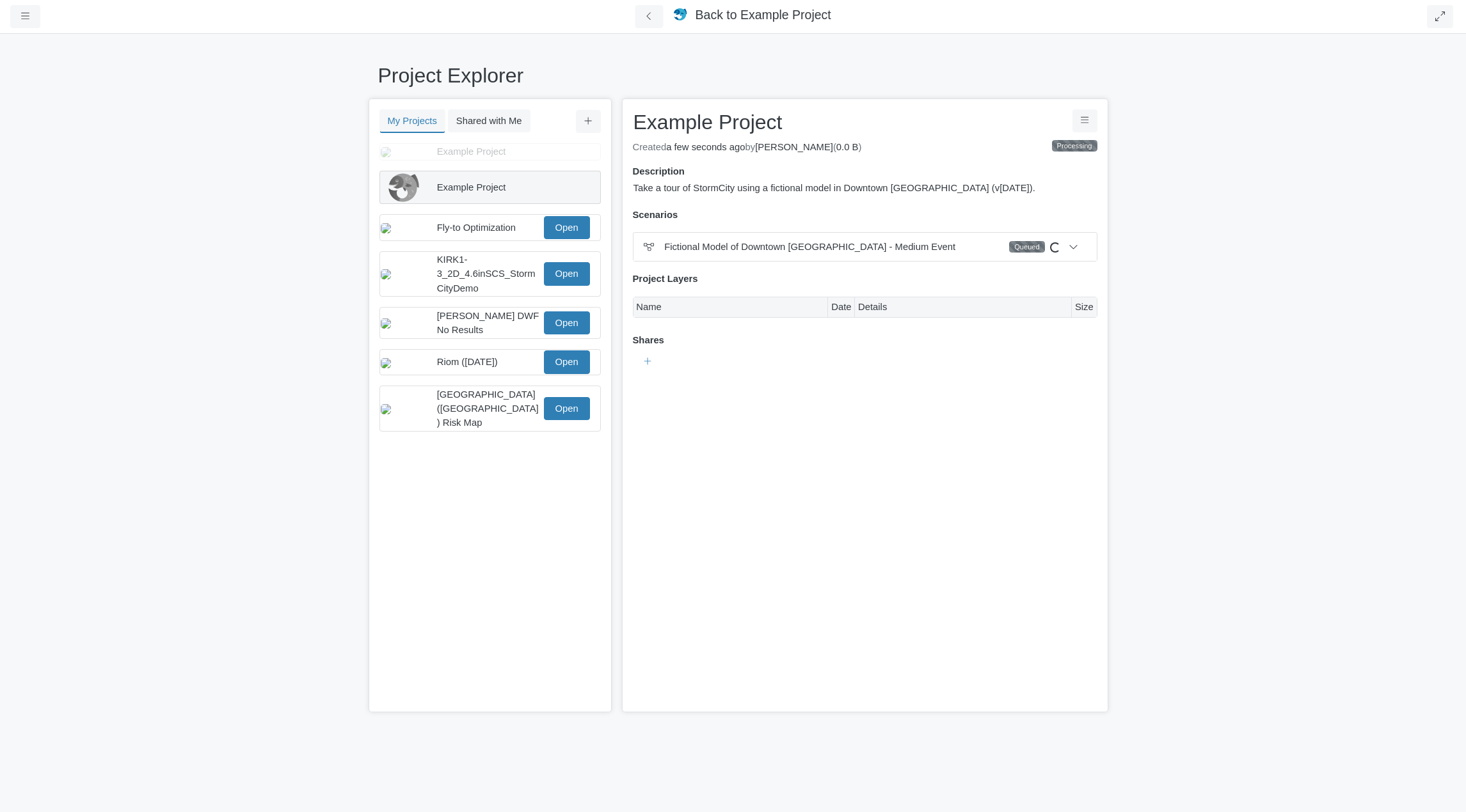
click at [507, 195] on div "Example Project" at bounding box center [489, 187] width 104 height 14
click at [1074, 243] on icon at bounding box center [1073, 246] width 9 height 9
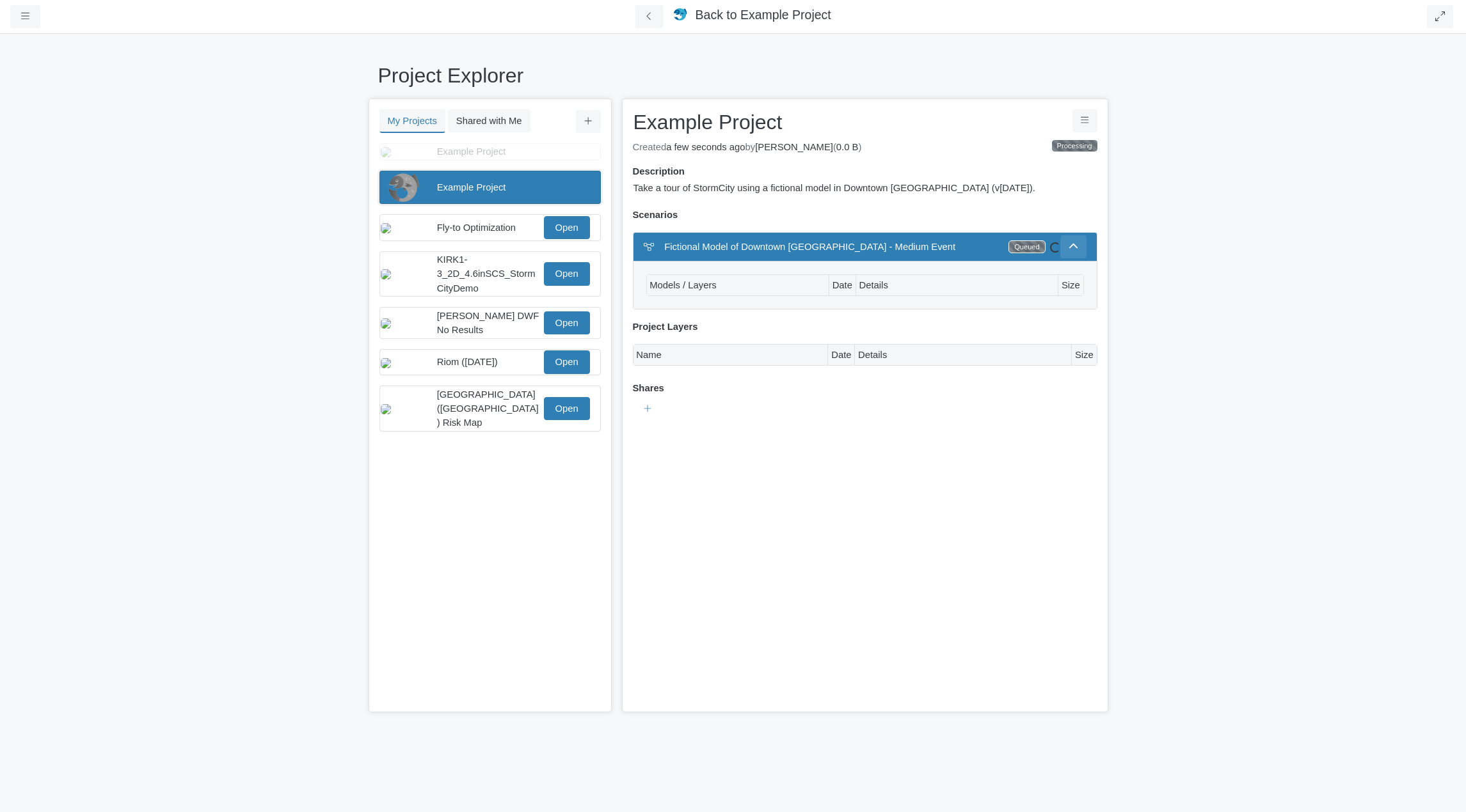
click at [1074, 243] on icon at bounding box center [1073, 246] width 9 height 9
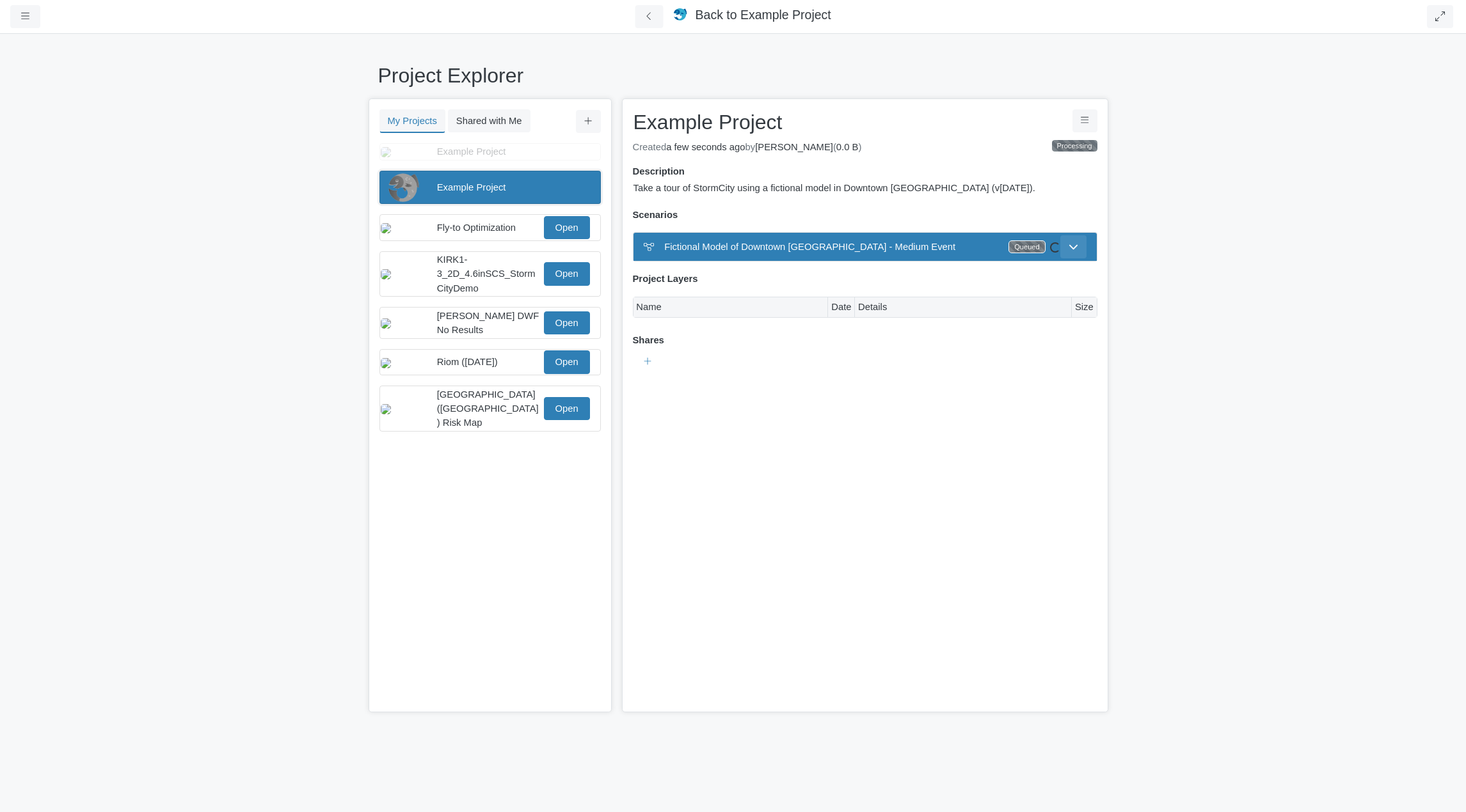
click at [1083, 198] on div "Project Explorer My Projects Shared with Me Filter You don't currently have any…" at bounding box center [733, 422] width 1466 height 780
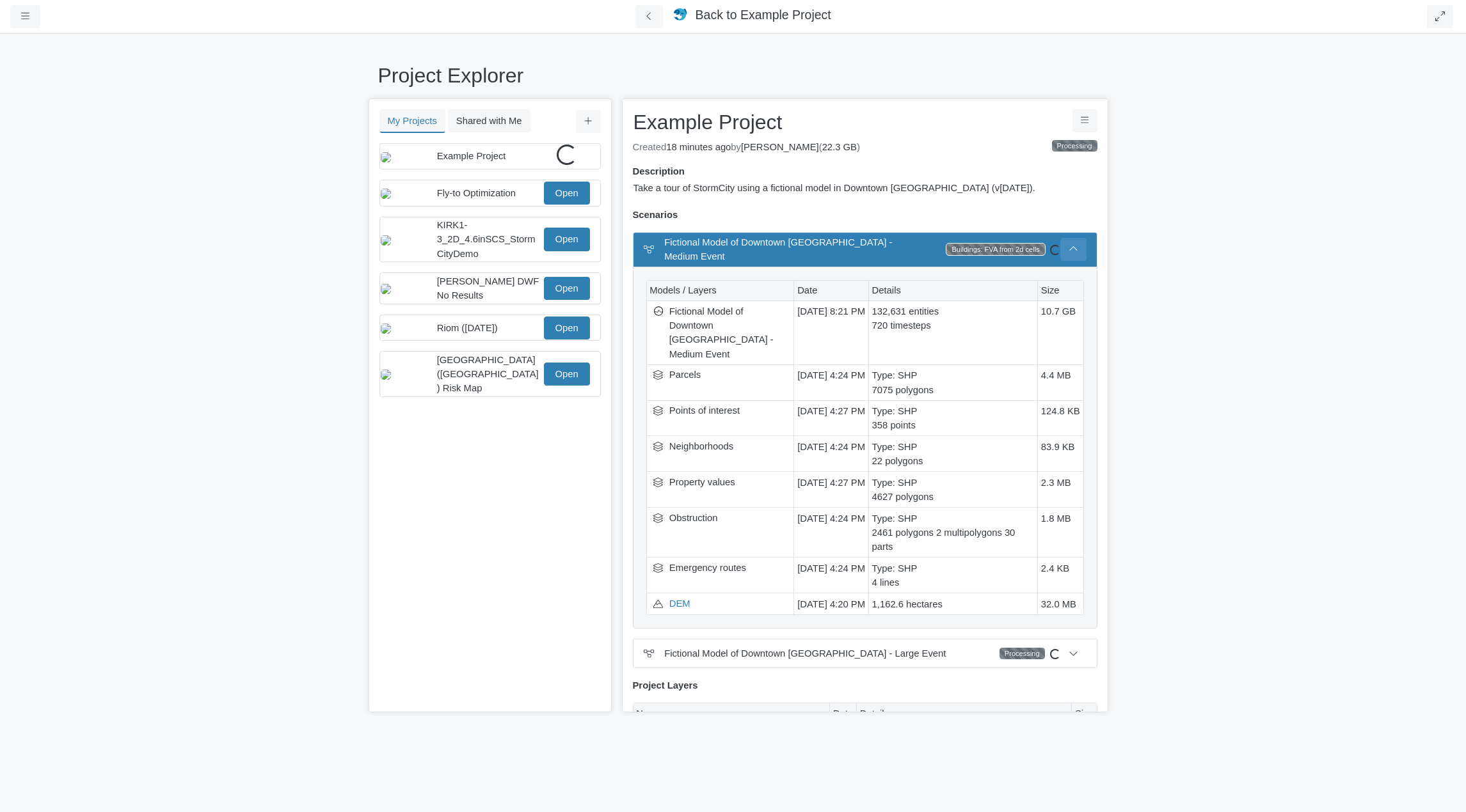
click at [1069, 248] on icon at bounding box center [1073, 248] width 9 height 9
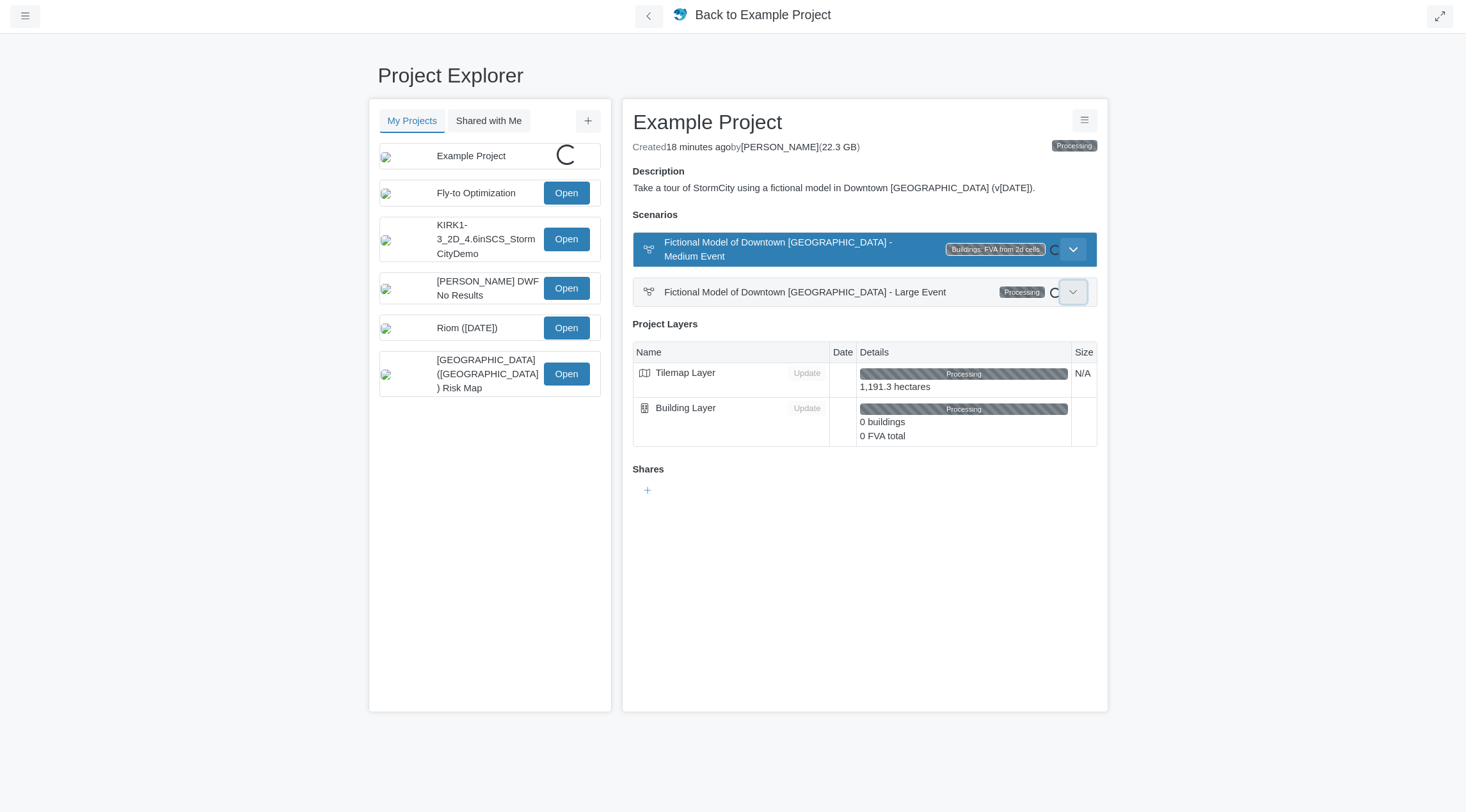
click at [1073, 288] on icon at bounding box center [1073, 291] width 9 height 9
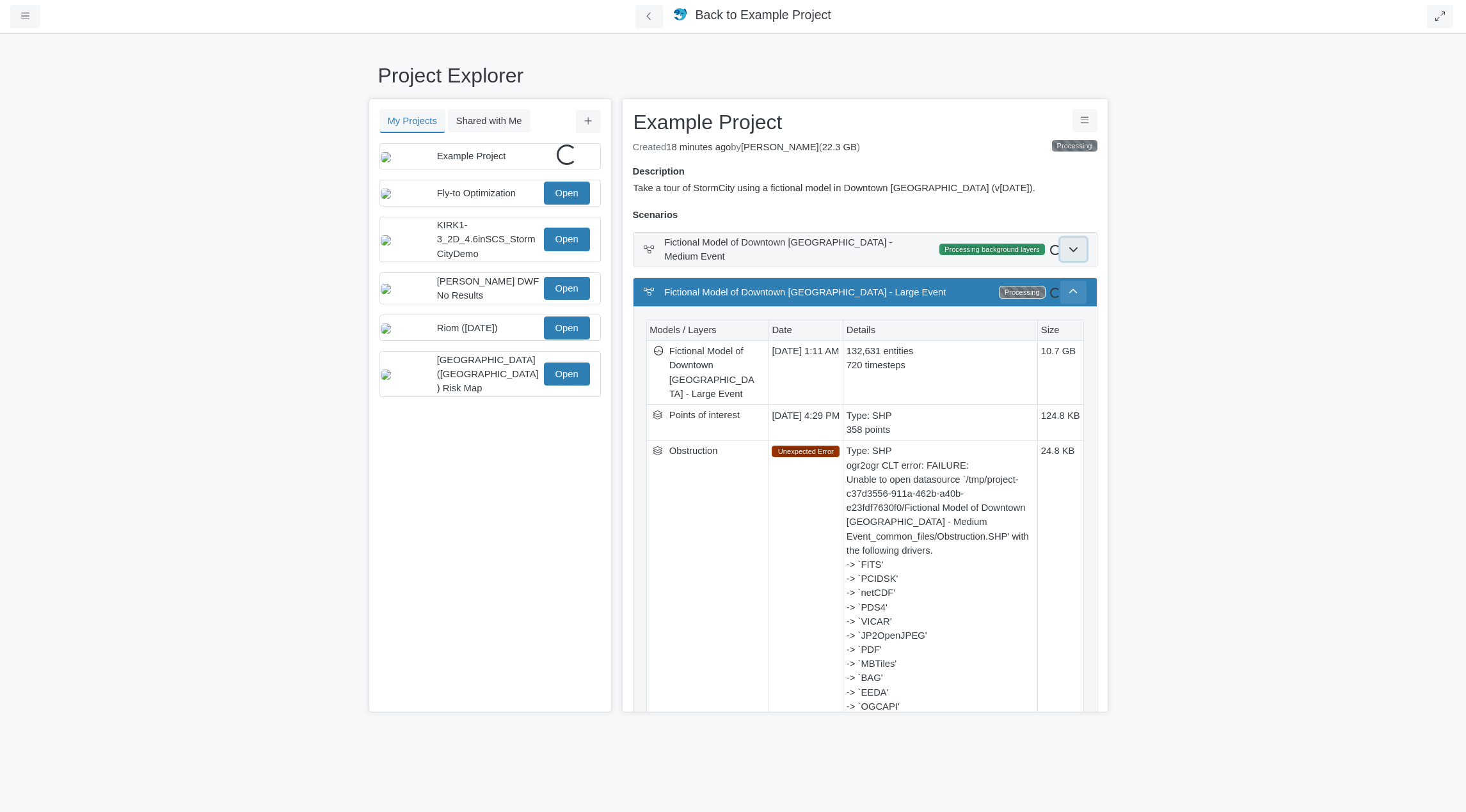
click at [1069, 255] on button at bounding box center [1073, 249] width 26 height 23
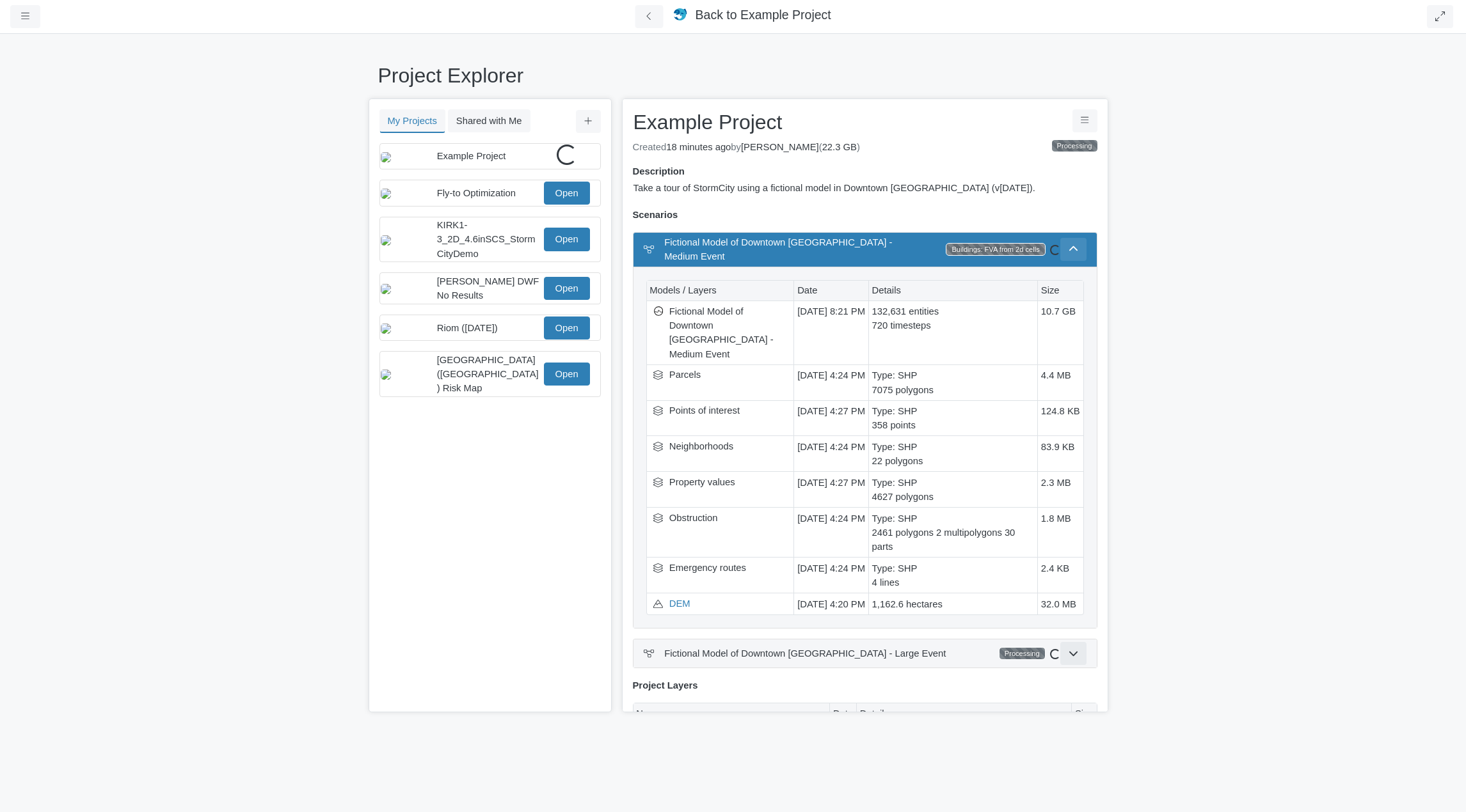
click at [1070, 251] on icon at bounding box center [1073, 248] width 9 height 4
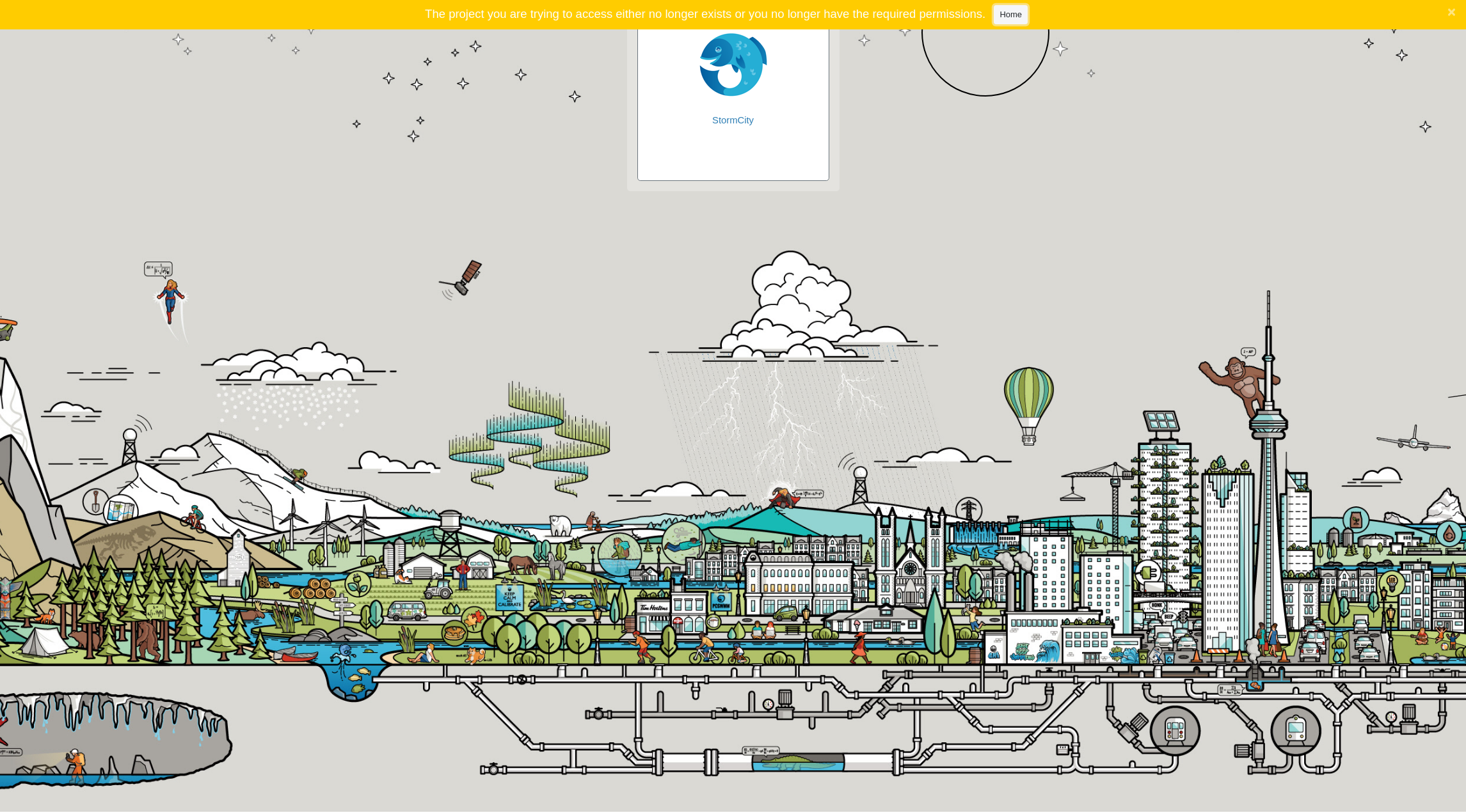
click at [1000, 15] on link "Home" at bounding box center [1011, 15] width 34 height 19
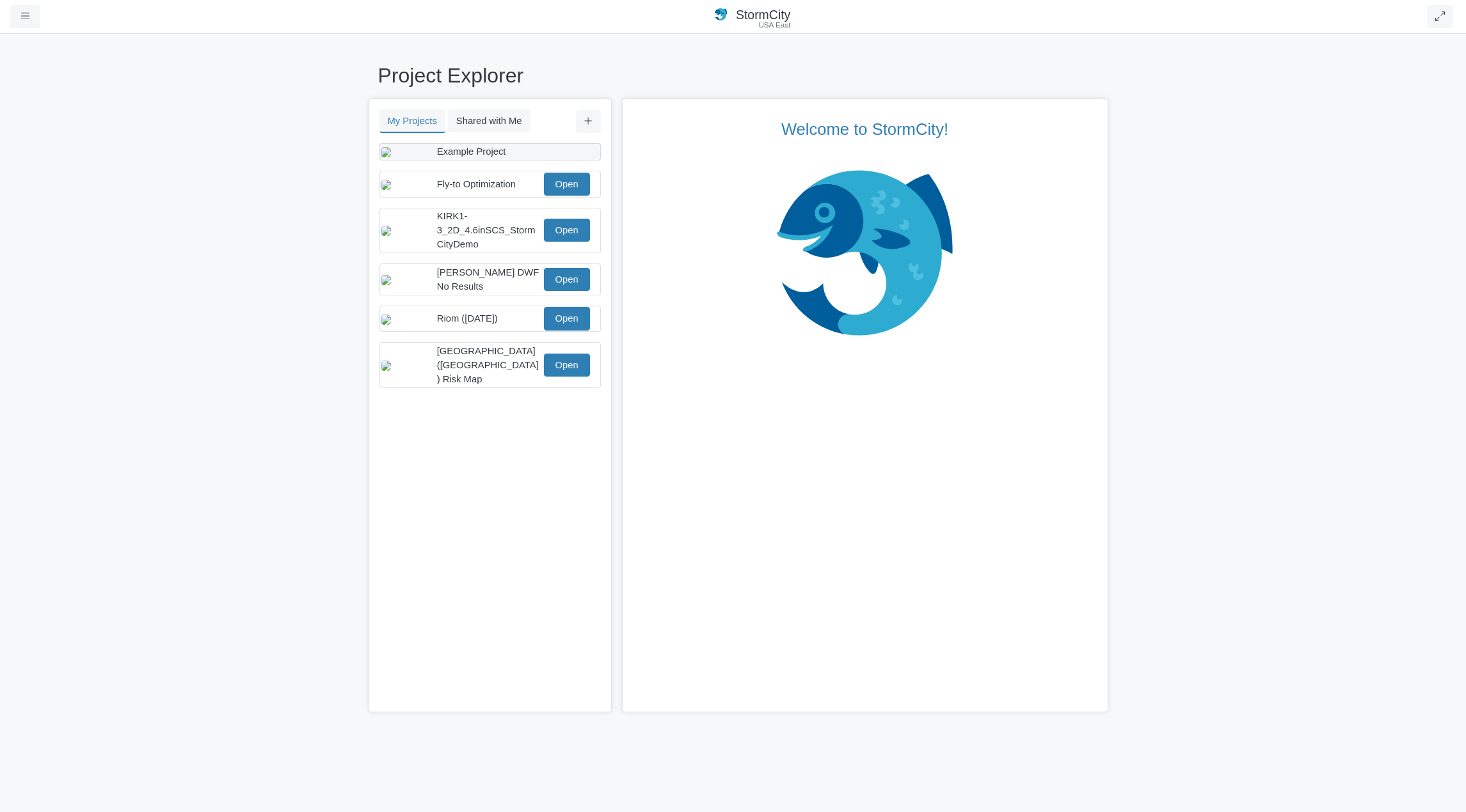
click at [492, 156] on span "Example Project" at bounding box center [471, 151] width 69 height 10
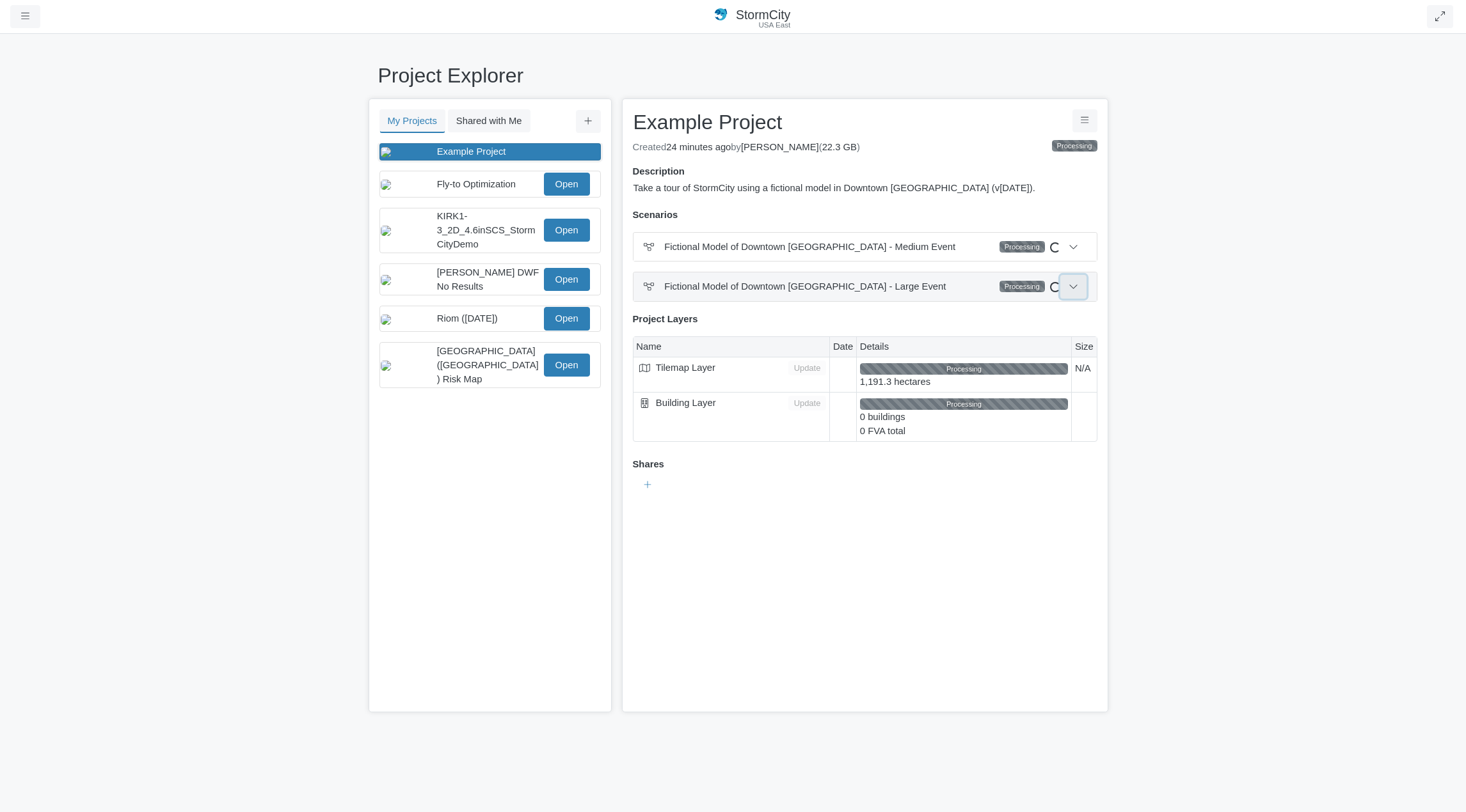
click at [1072, 286] on icon at bounding box center [1073, 285] width 9 height 9
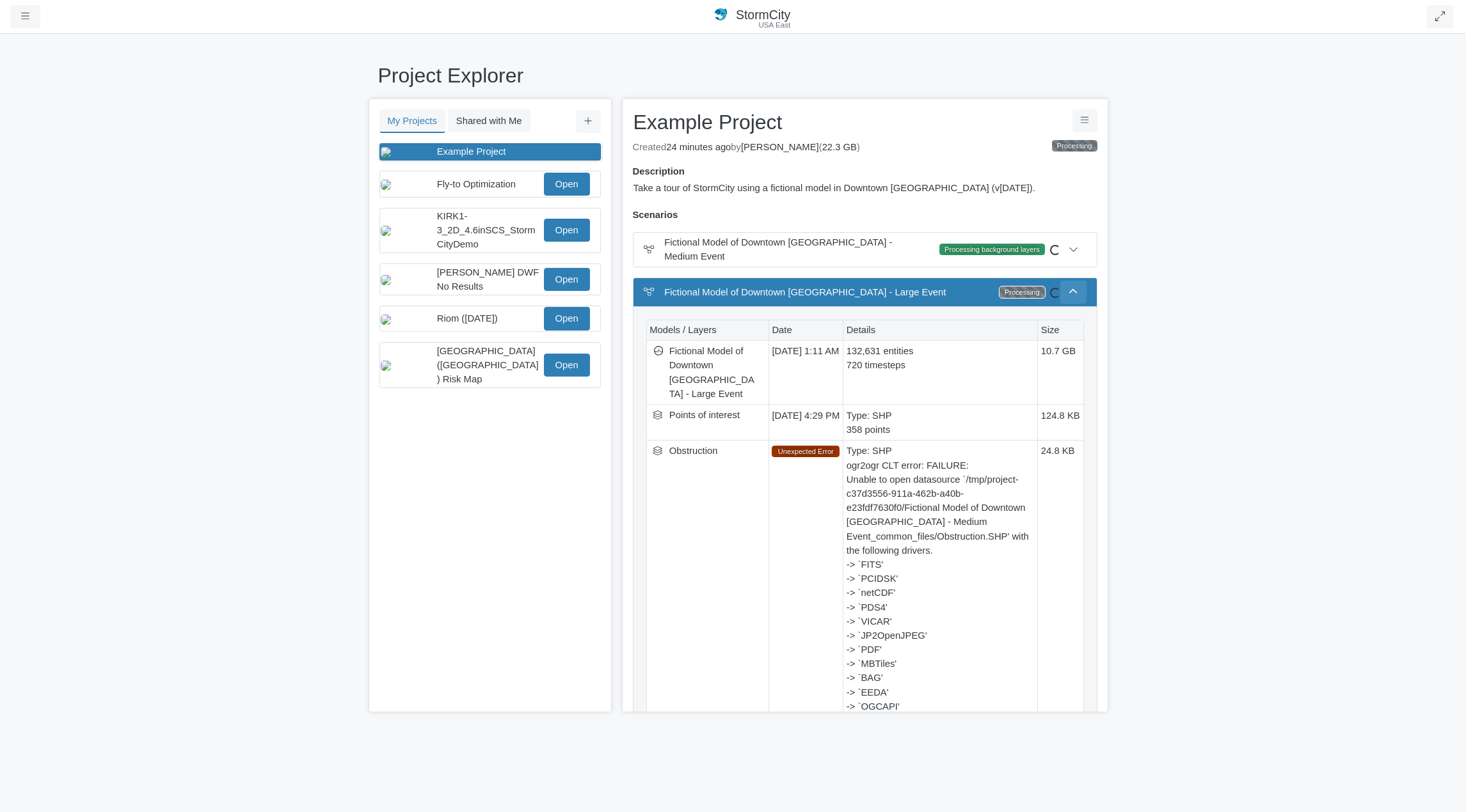
click at [1071, 291] on icon at bounding box center [1073, 291] width 9 height 9
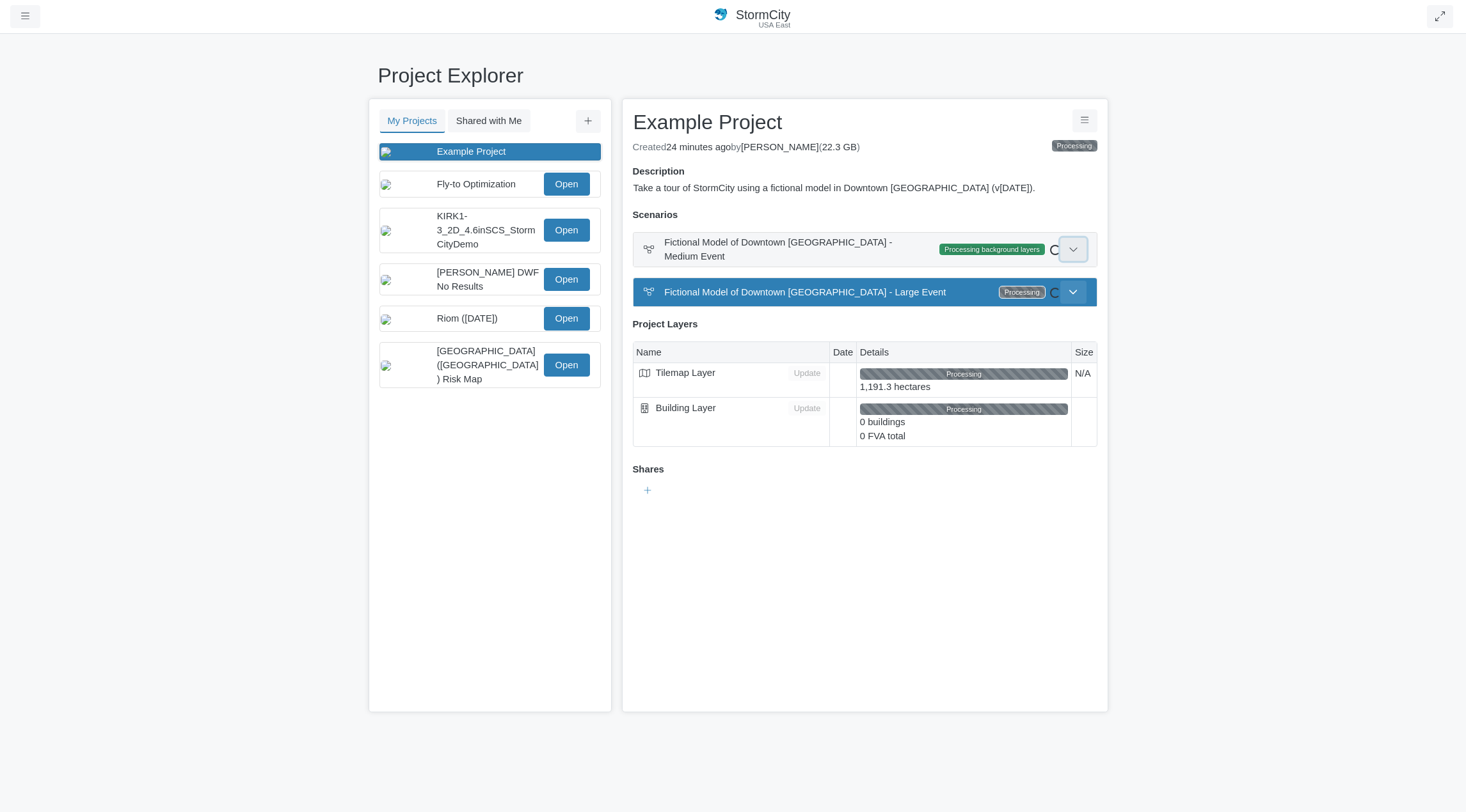
click at [1072, 252] on icon at bounding box center [1073, 248] width 9 height 9
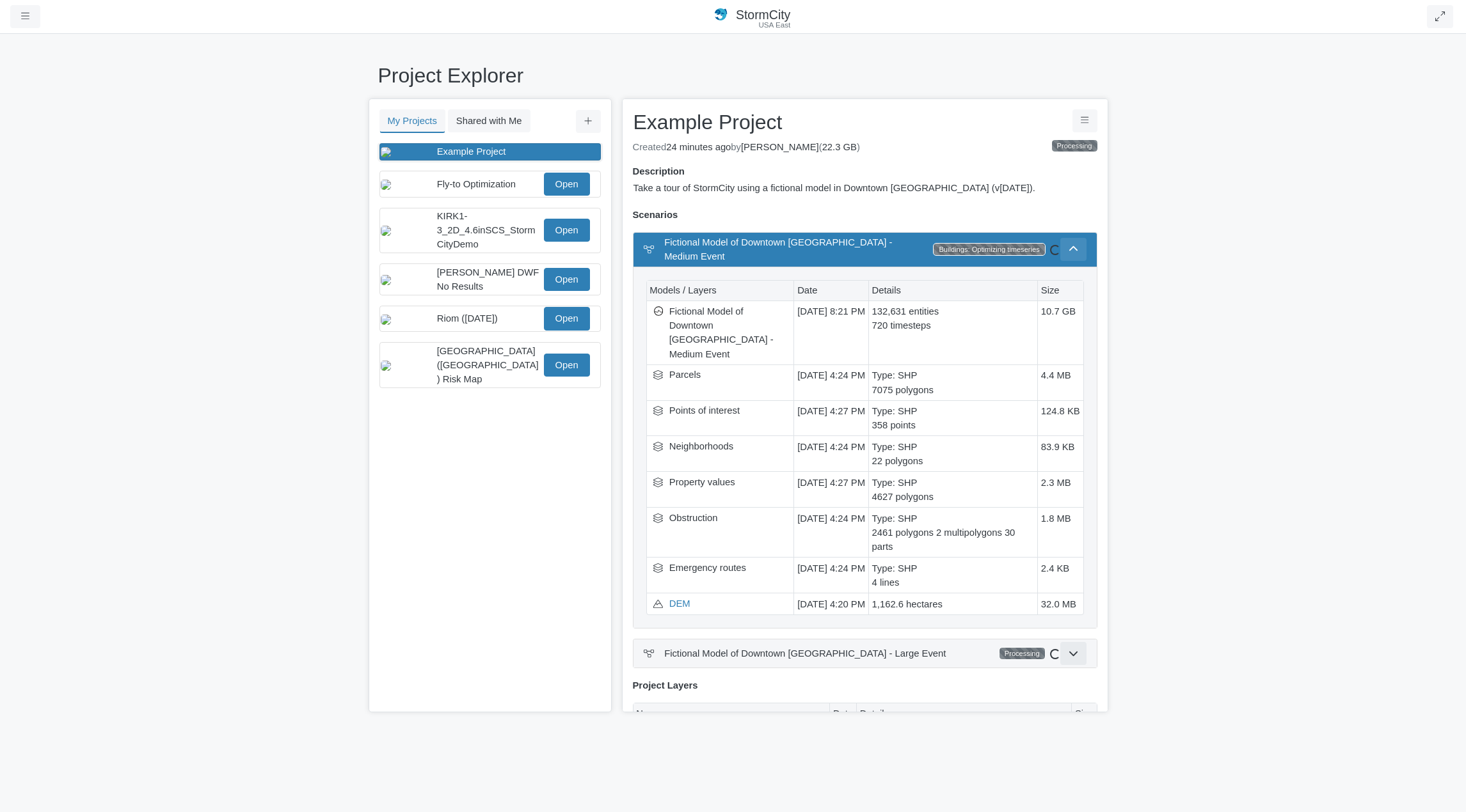
click at [1072, 252] on button at bounding box center [1073, 249] width 26 height 23
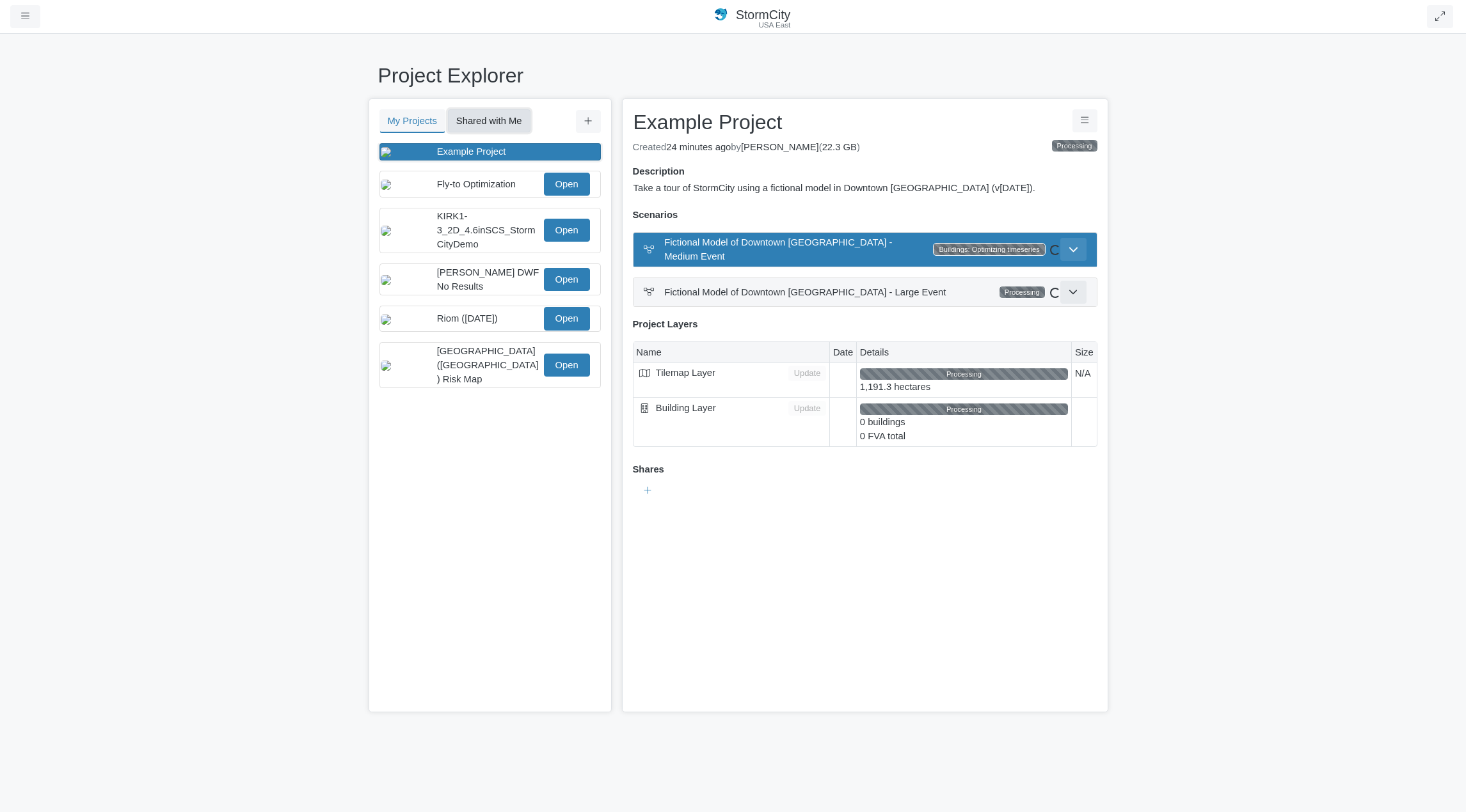
click at [485, 118] on button "Shared with Me" at bounding box center [489, 120] width 83 height 23
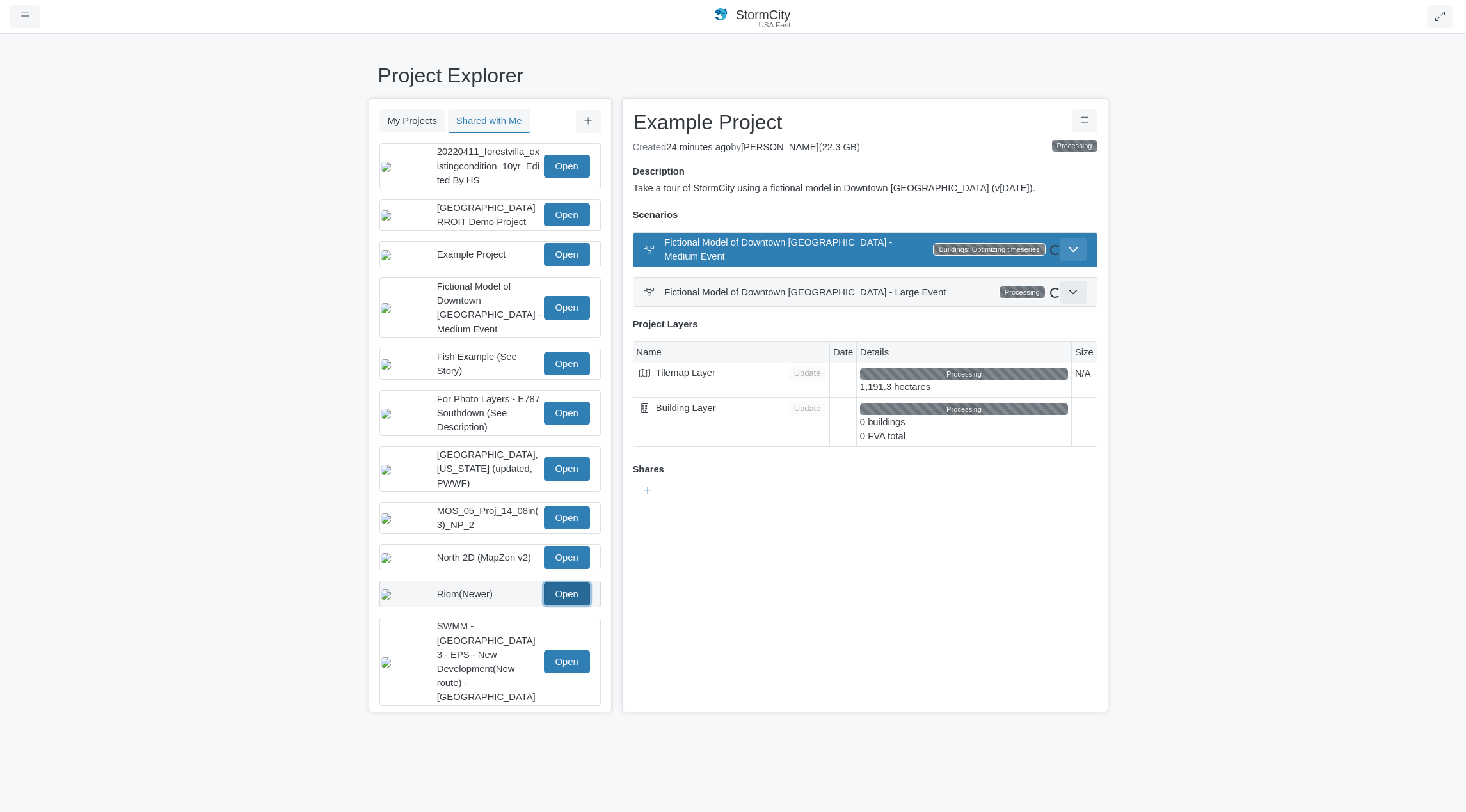
click at [568, 591] on link "Open" at bounding box center [567, 593] width 46 height 23
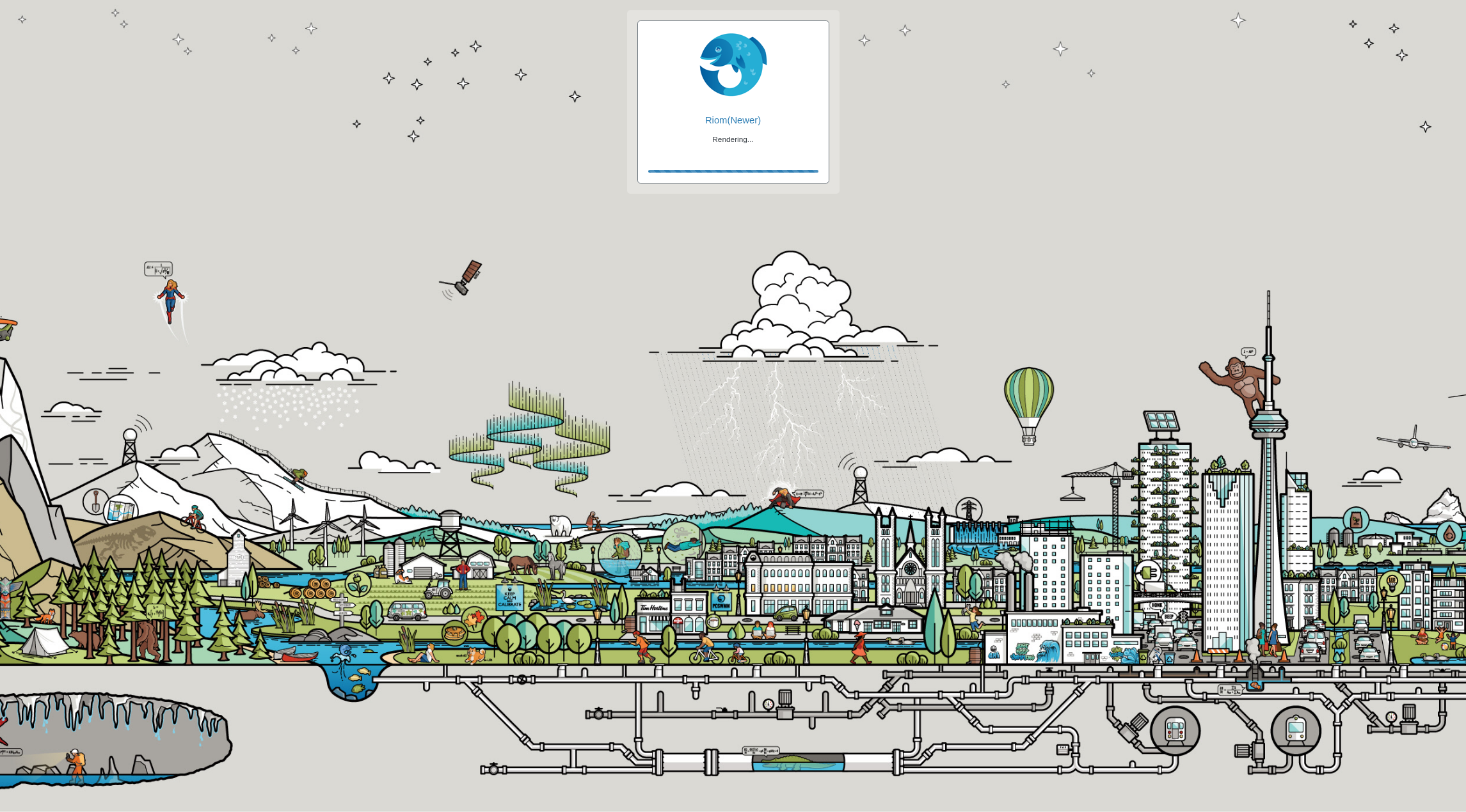
checkbox input "true"
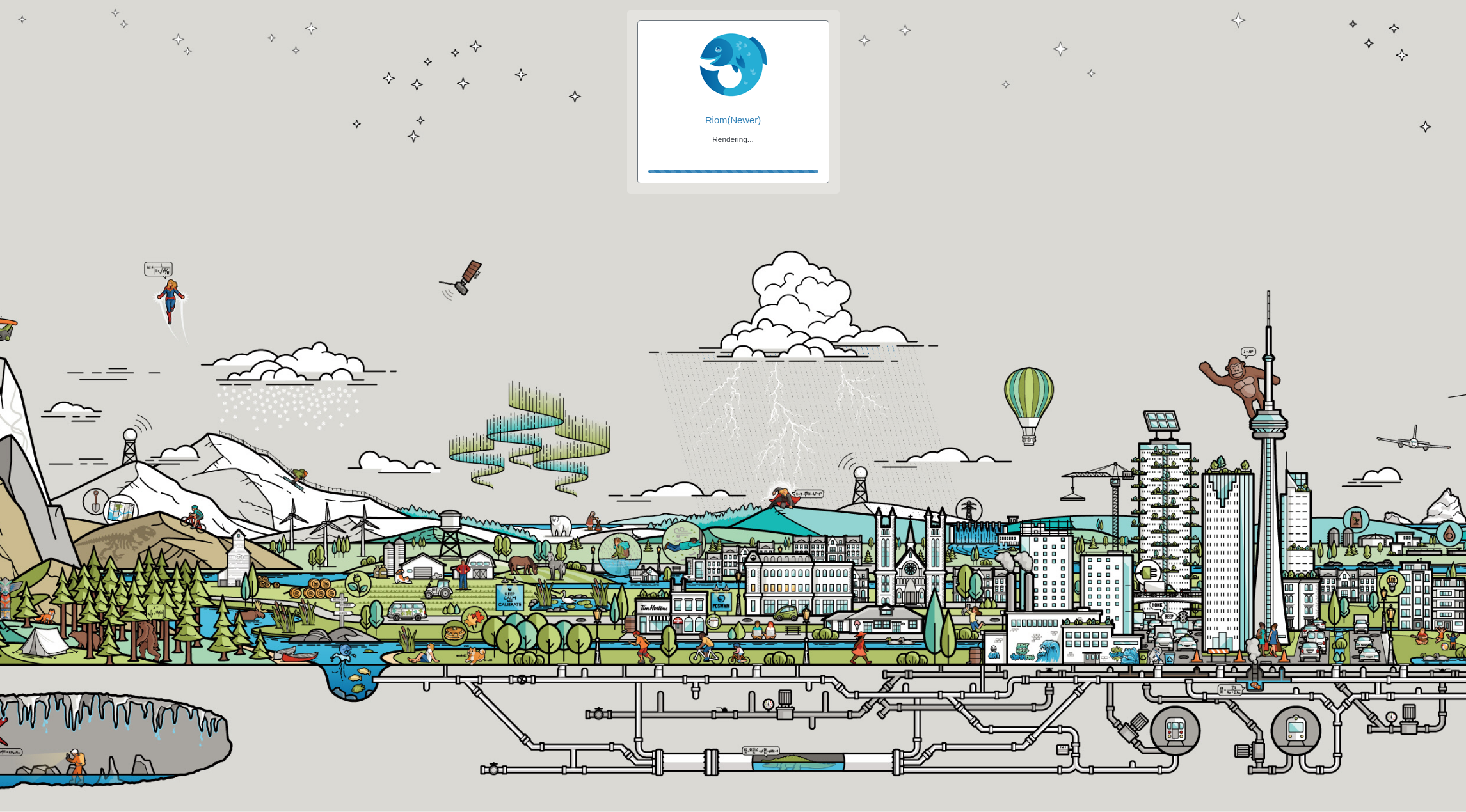
checkbox input "true"
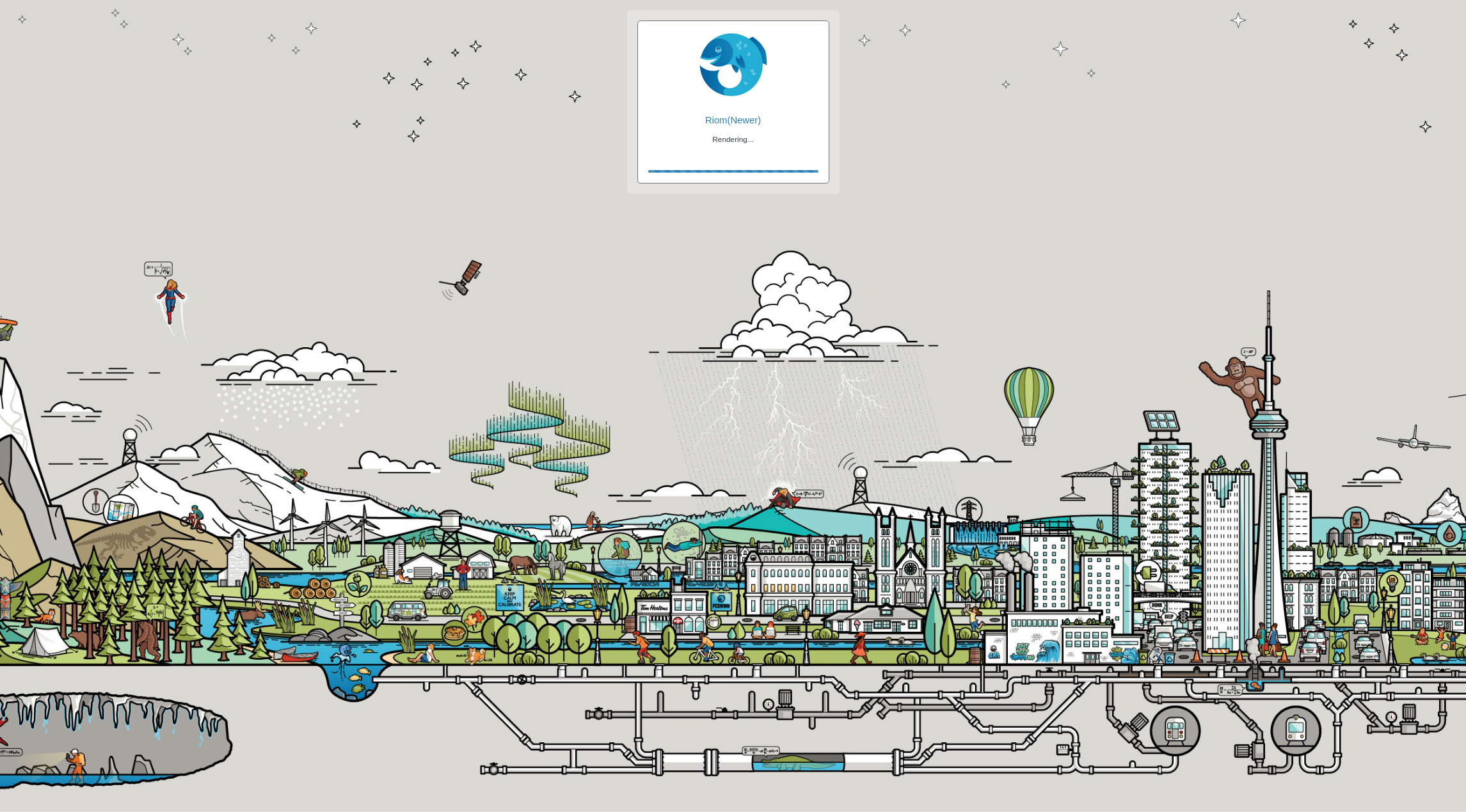
checkbox input "false"
checkbox input "true"
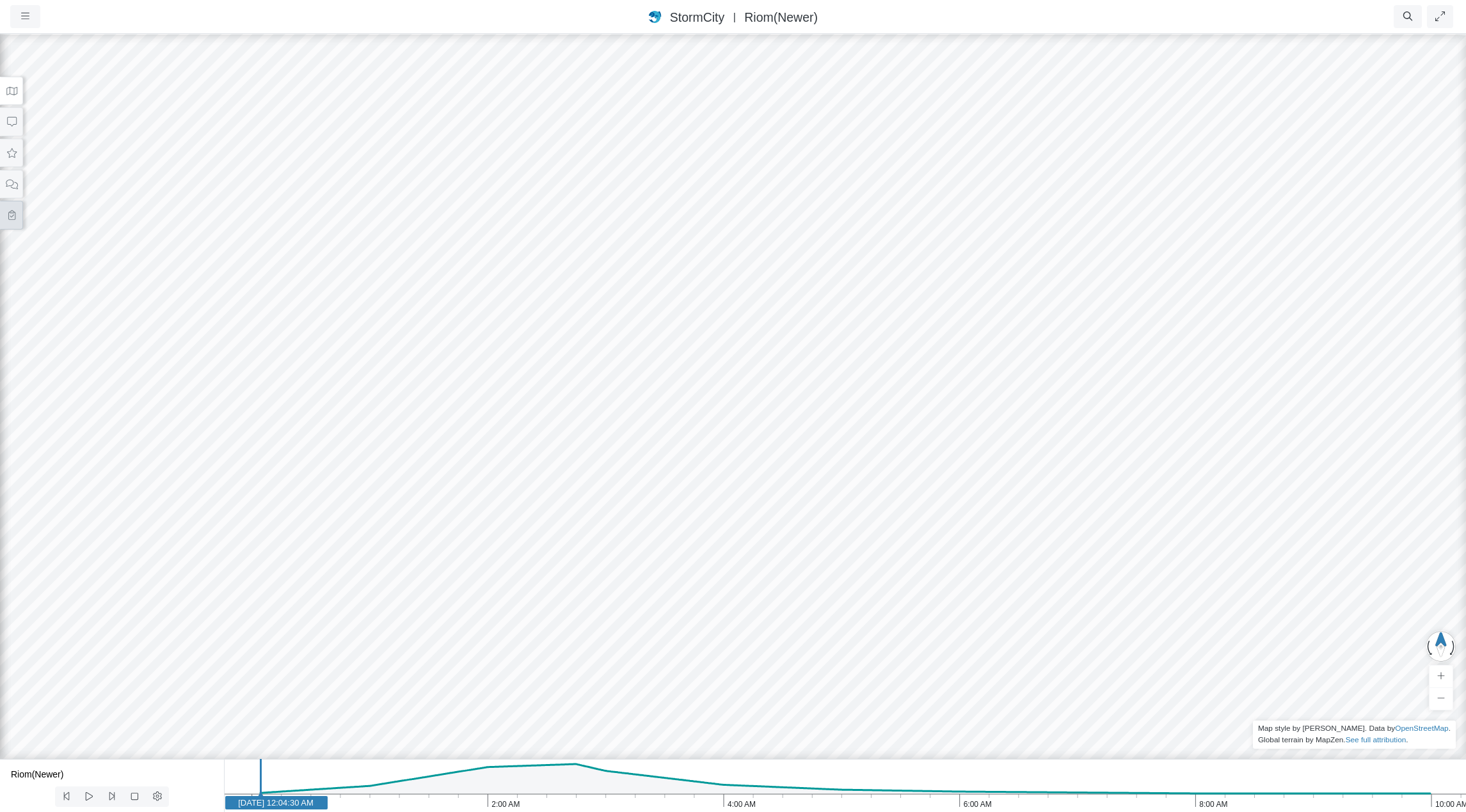
click at [11, 217] on icon at bounding box center [12, 214] width 7 height 9
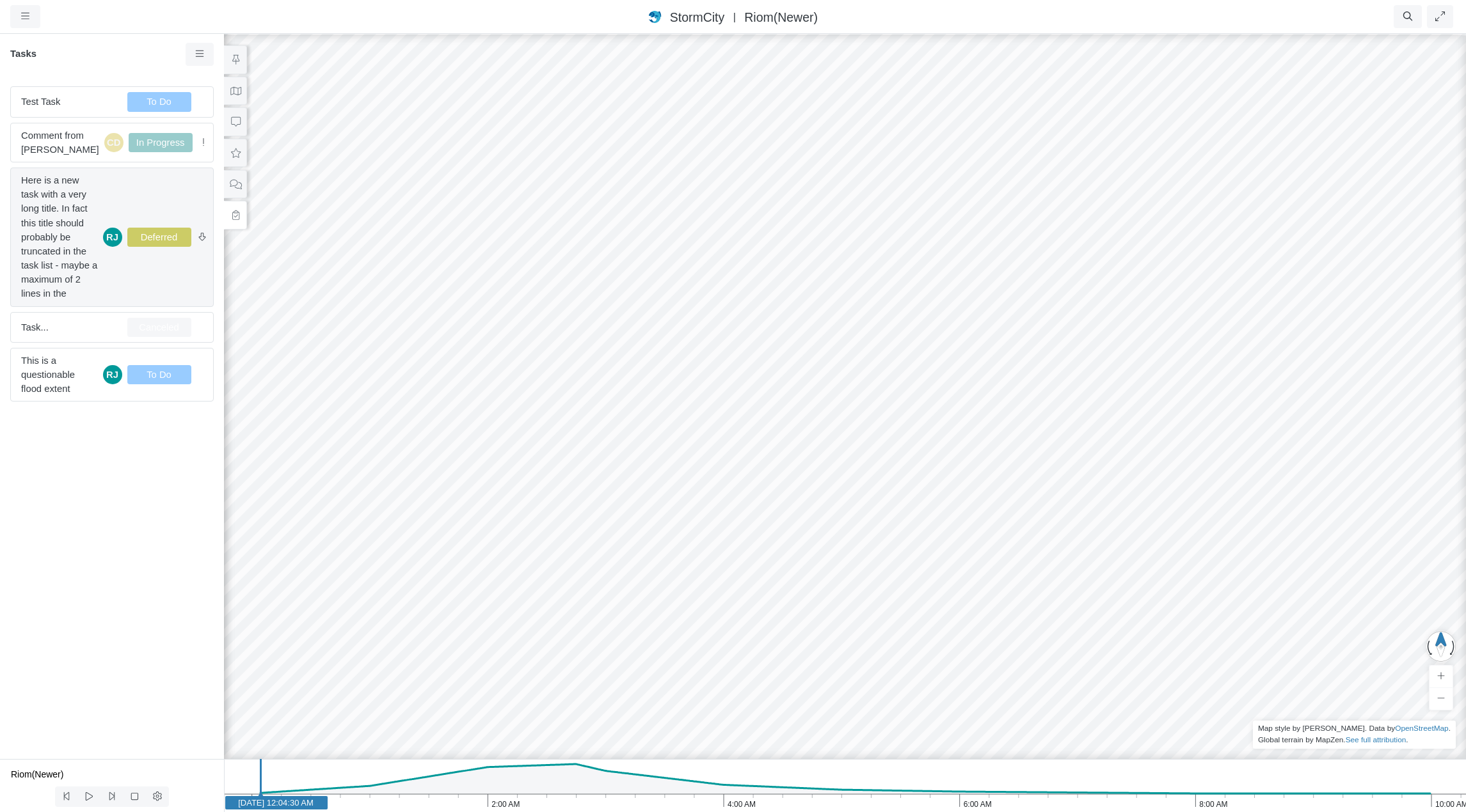
click at [63, 210] on span "Here is a new task with a very long title. In fact this title should probably b…" at bounding box center [60, 237] width 77 height 128
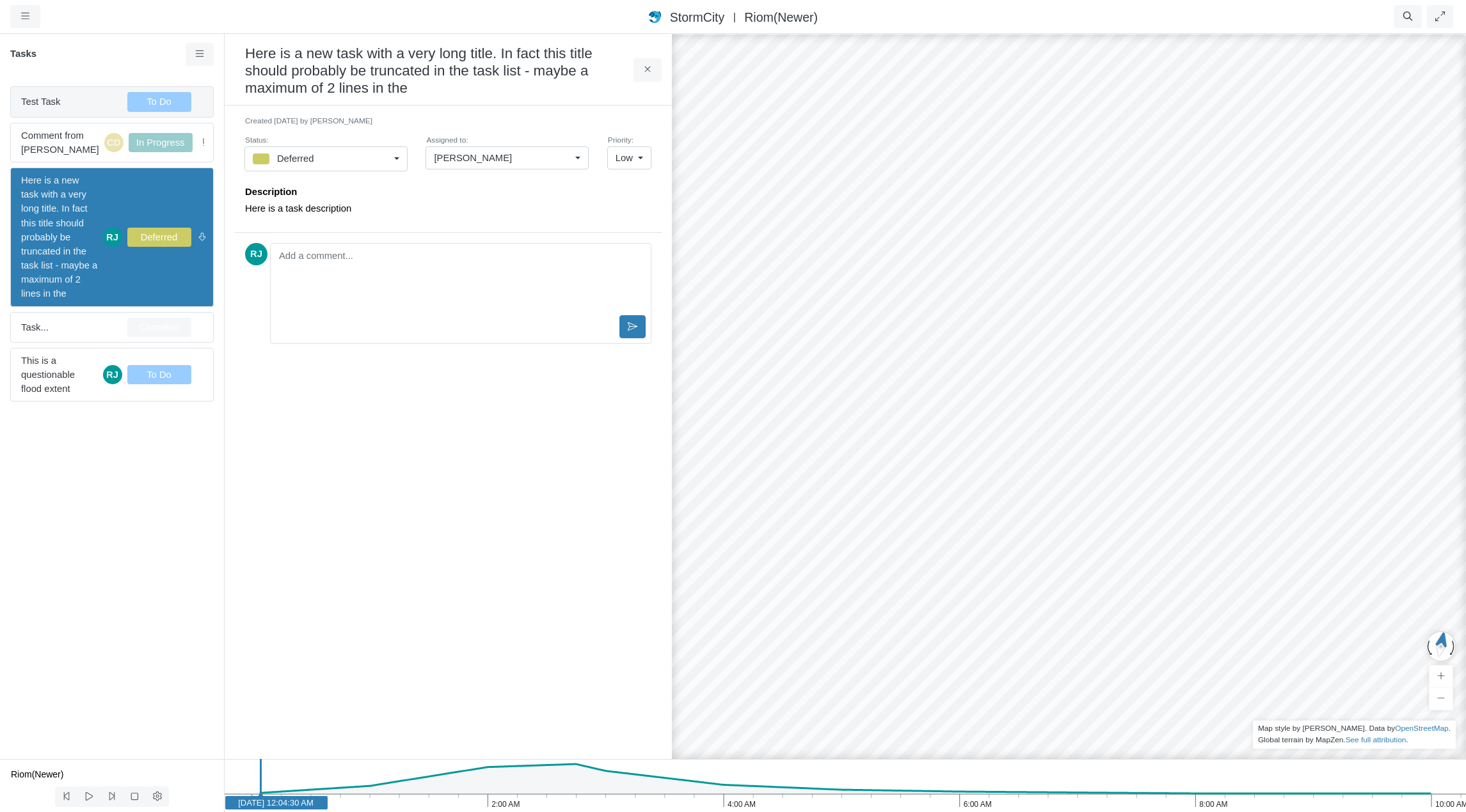
click at [67, 103] on span "Test Task" at bounding box center [69, 102] width 96 height 14
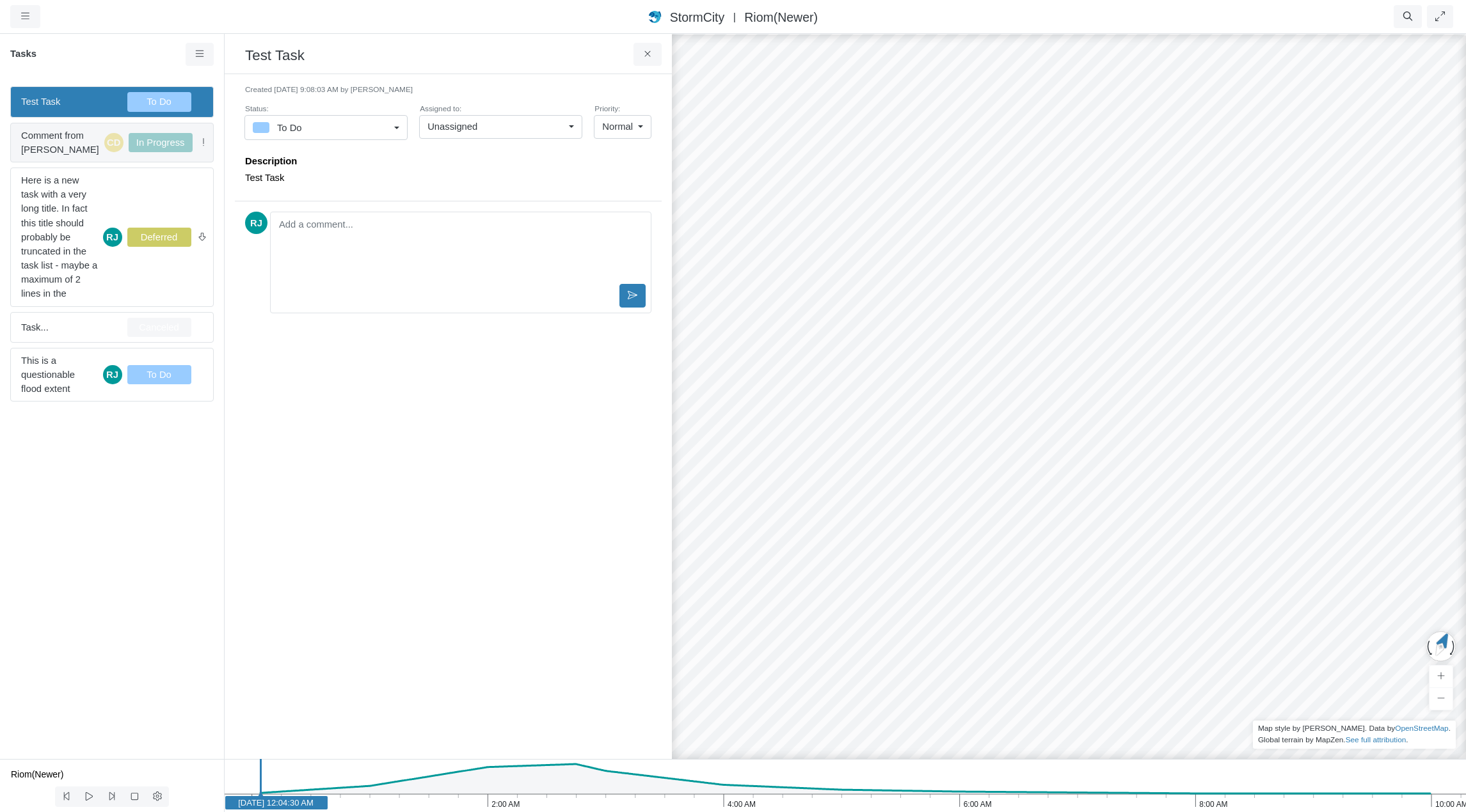
click at [64, 141] on span "Comment from [PERSON_NAME]" at bounding box center [60, 143] width 78 height 28
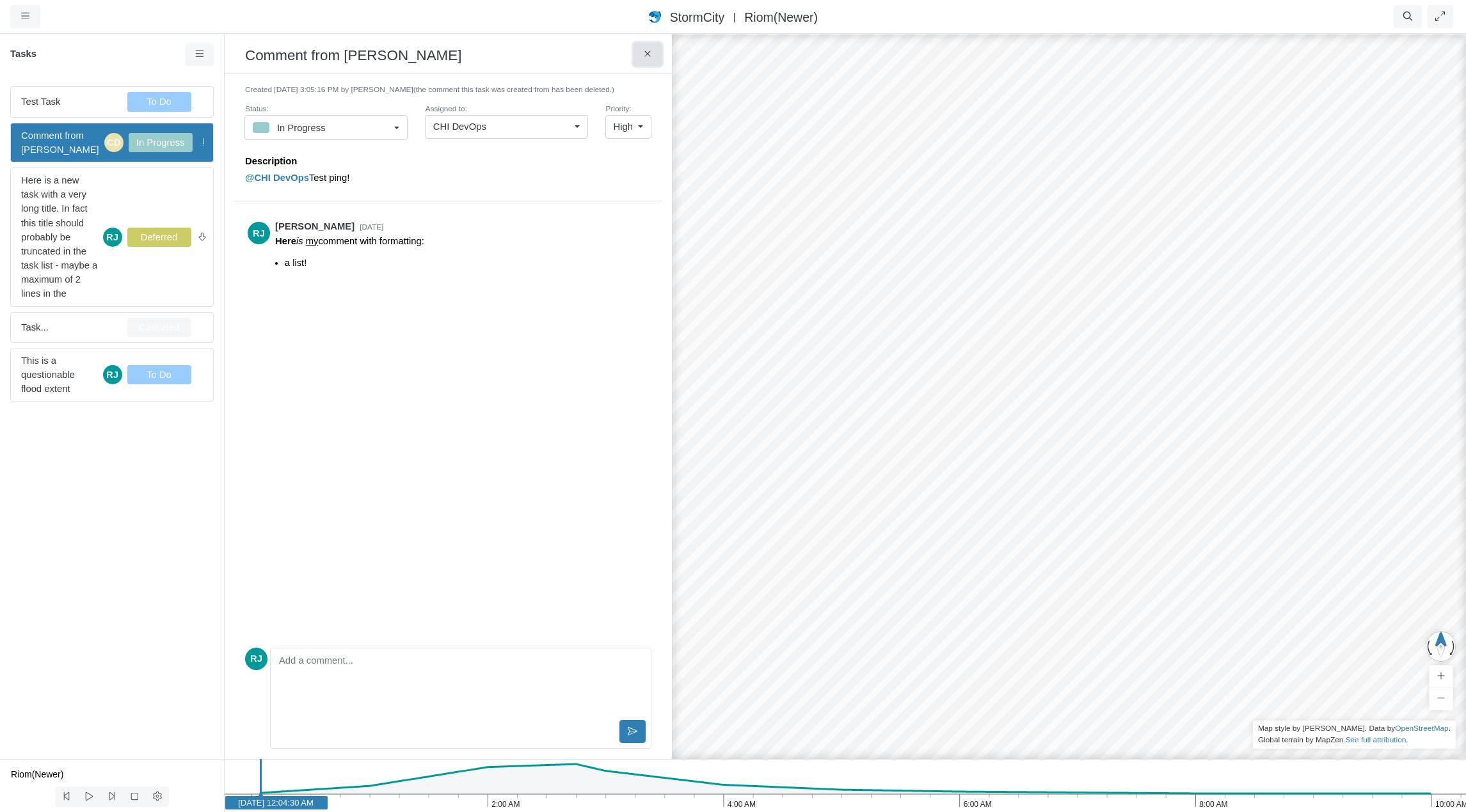
click at [651, 57] on icon at bounding box center [648, 54] width 12 height 9
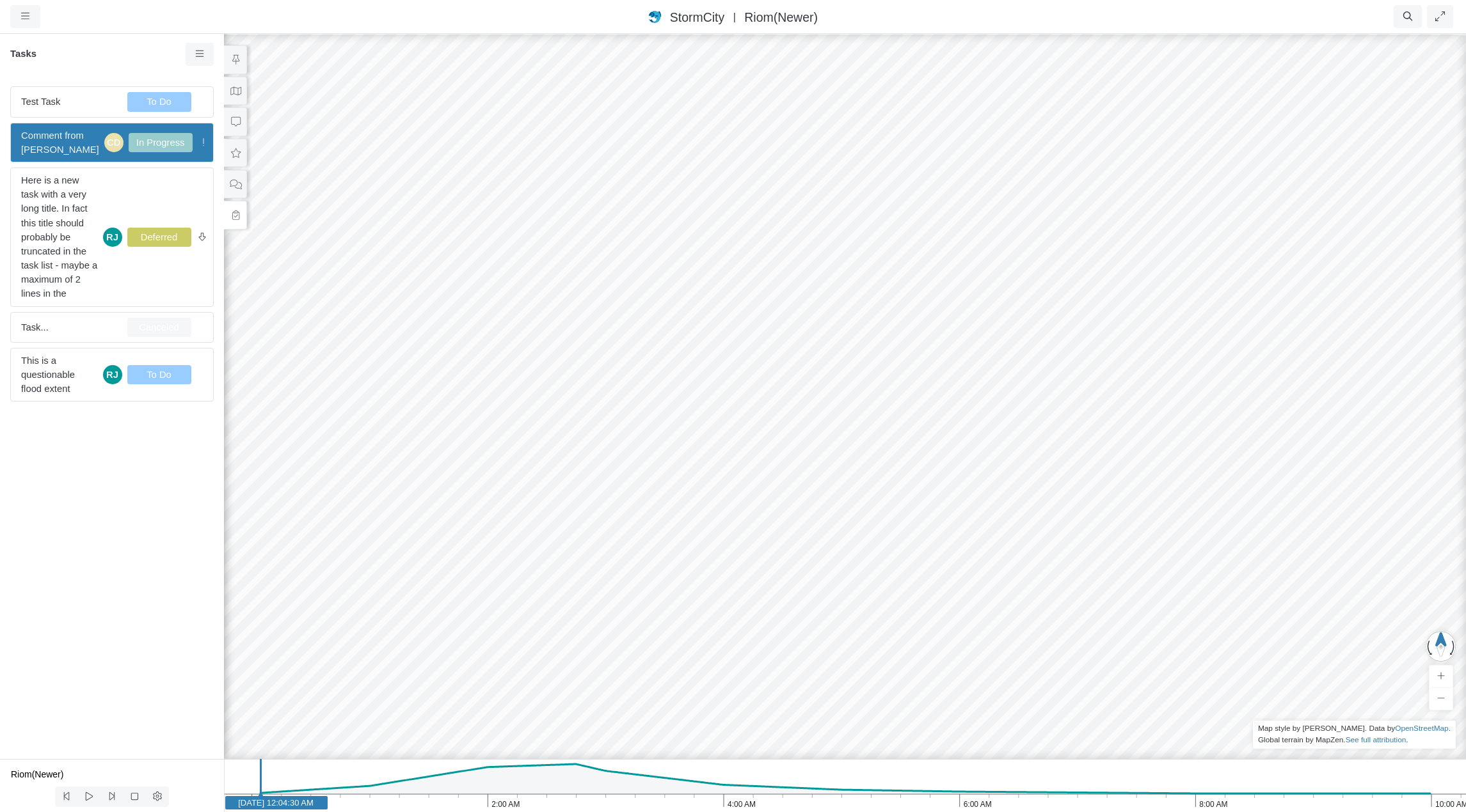
click at [52, 140] on span "Comment from [PERSON_NAME]" at bounding box center [60, 143] width 78 height 28
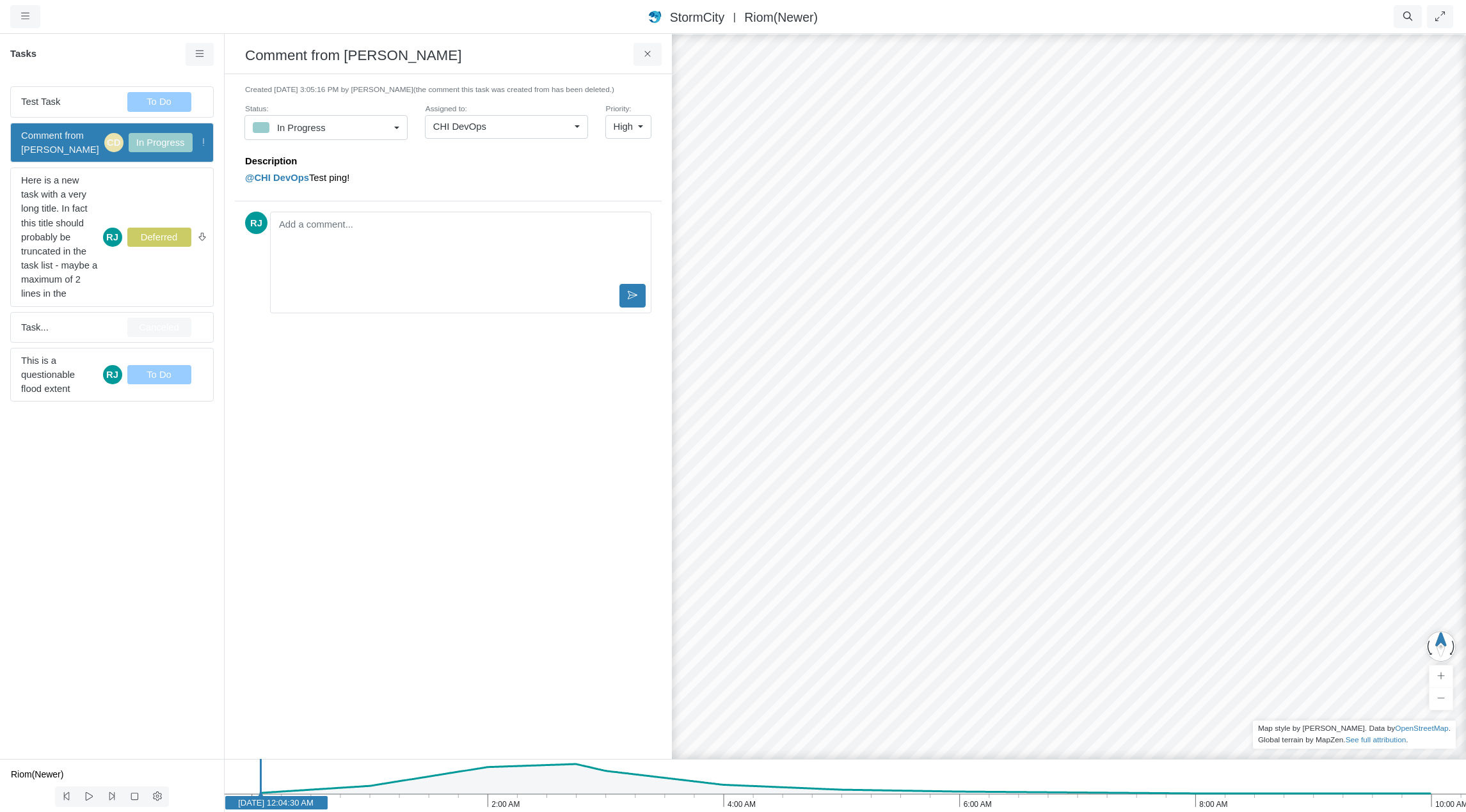
click at [50, 143] on span "Comment from [PERSON_NAME]" at bounding box center [60, 143] width 78 height 28
click at [654, 55] on button at bounding box center [648, 54] width 29 height 23
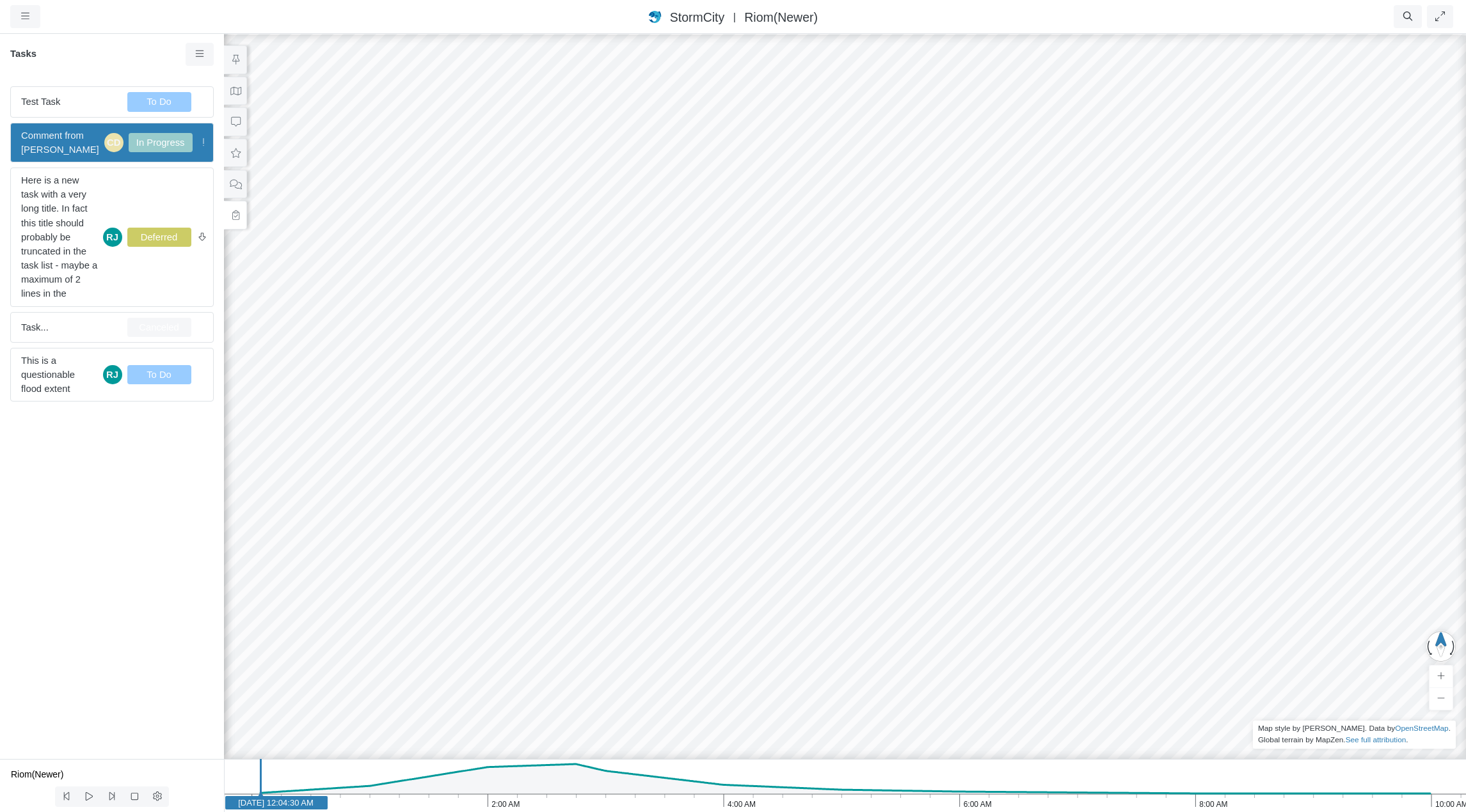
click at [49, 142] on span "Comment from [PERSON_NAME]" at bounding box center [60, 143] width 78 height 28
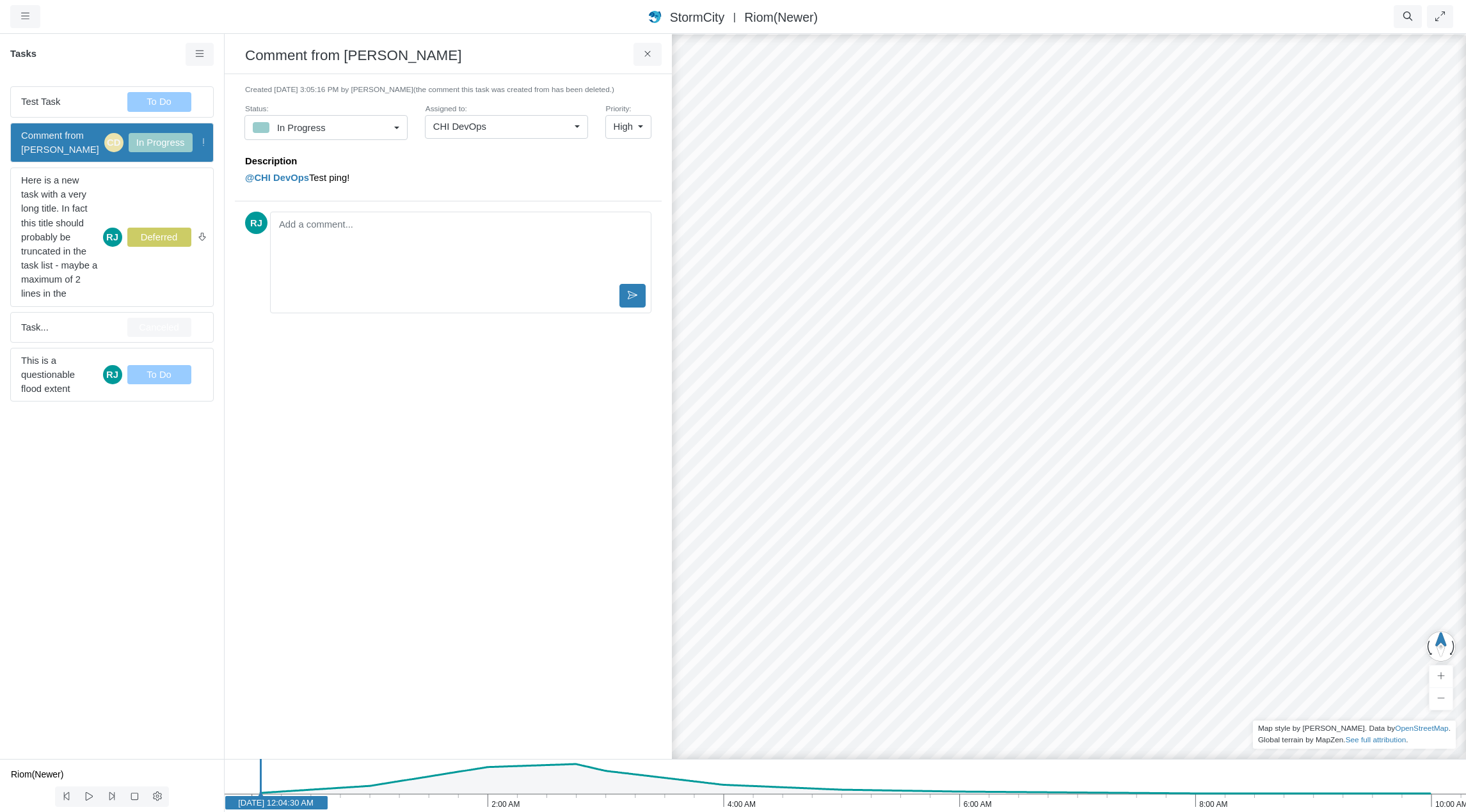
click at [49, 142] on span "Comment from [PERSON_NAME]" at bounding box center [60, 143] width 78 height 28
click at [648, 52] on icon at bounding box center [648, 54] width 12 height 9
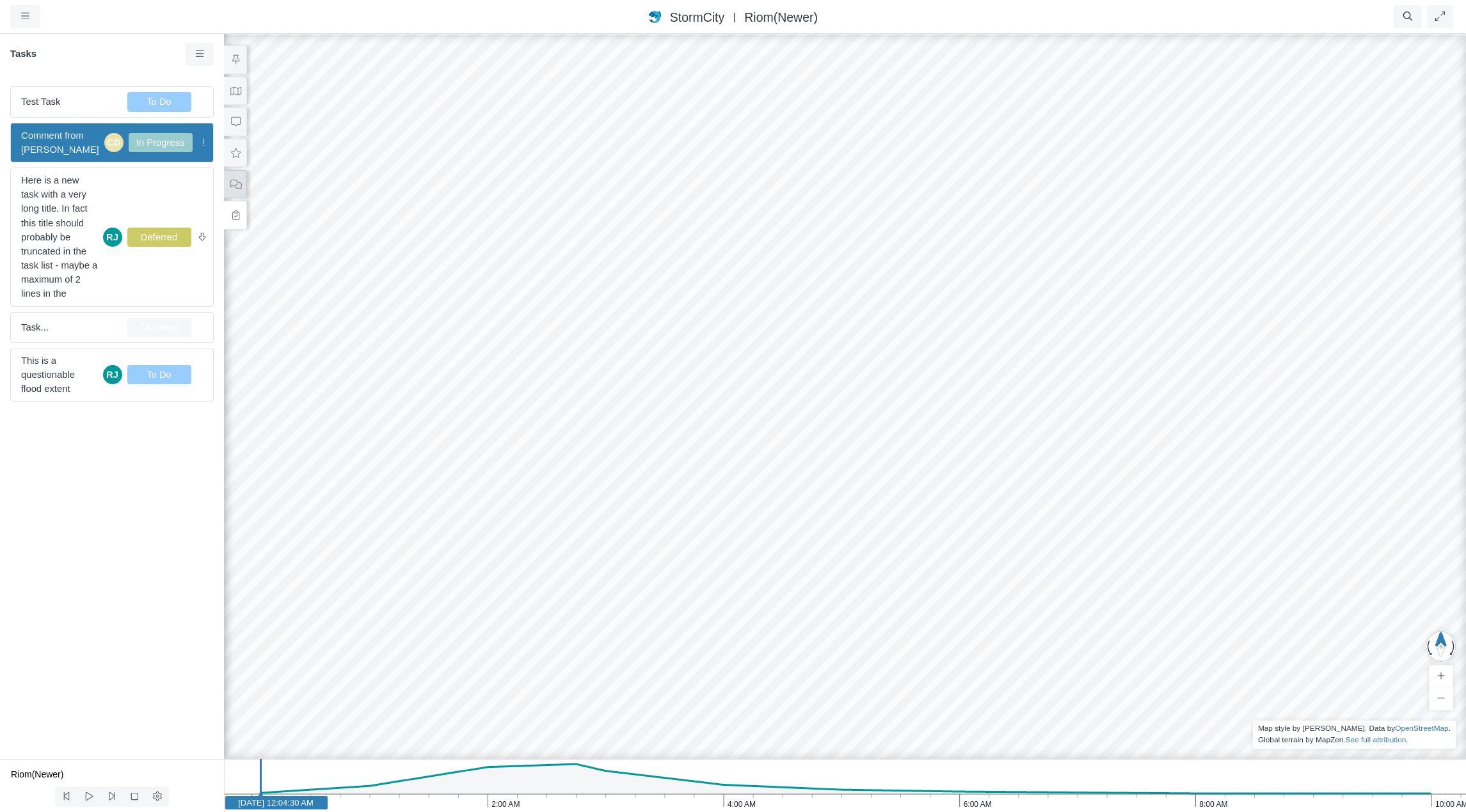
click at [230, 182] on icon at bounding box center [235, 184] width 11 height 9
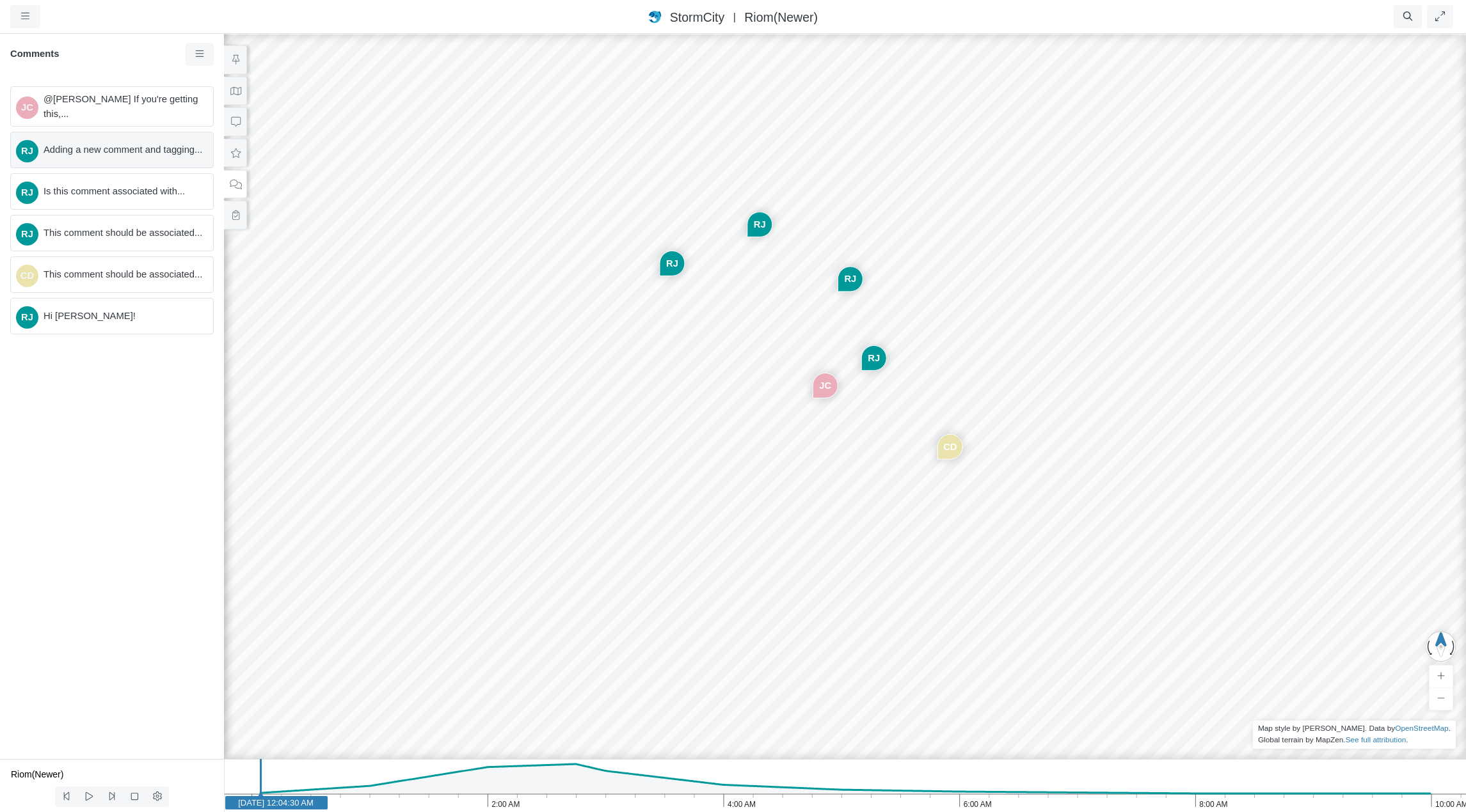
click at [53, 146] on span "Adding a new comment and tagging..." at bounding box center [123, 149] width 159 height 14
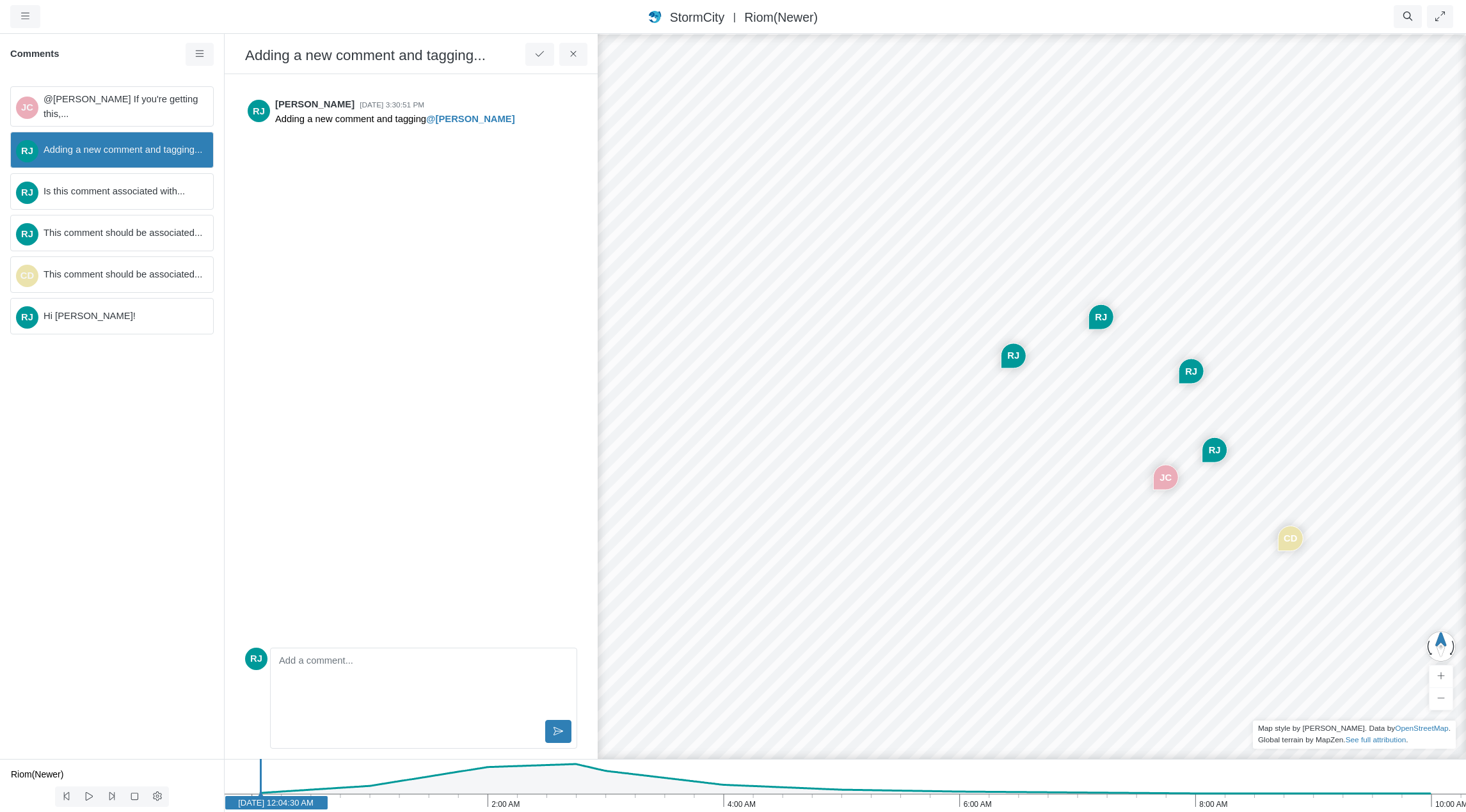
click at [70, 148] on span "Adding a new comment and tagging..." at bounding box center [123, 149] width 159 height 14
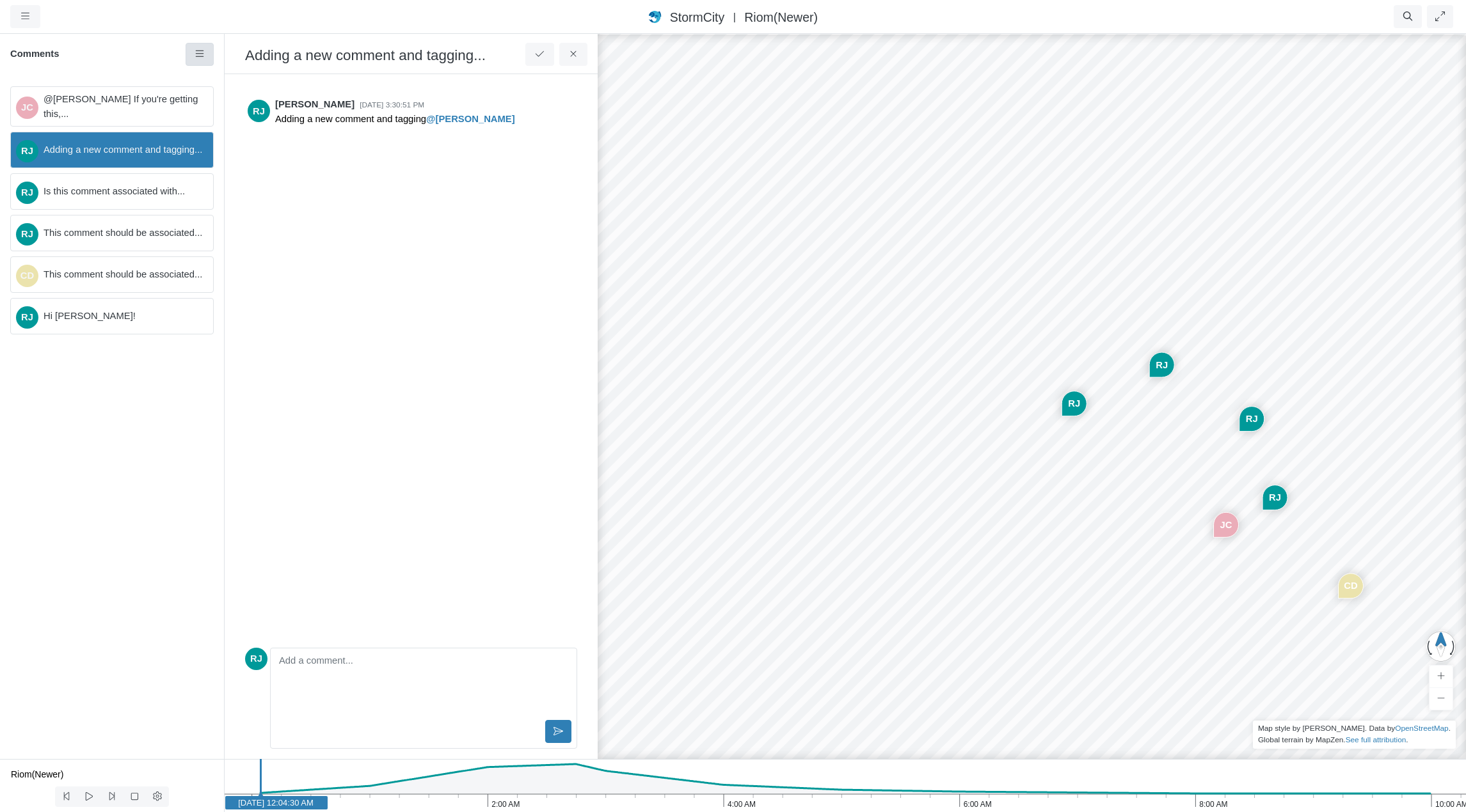
click at [197, 50] on link at bounding box center [200, 54] width 29 height 23
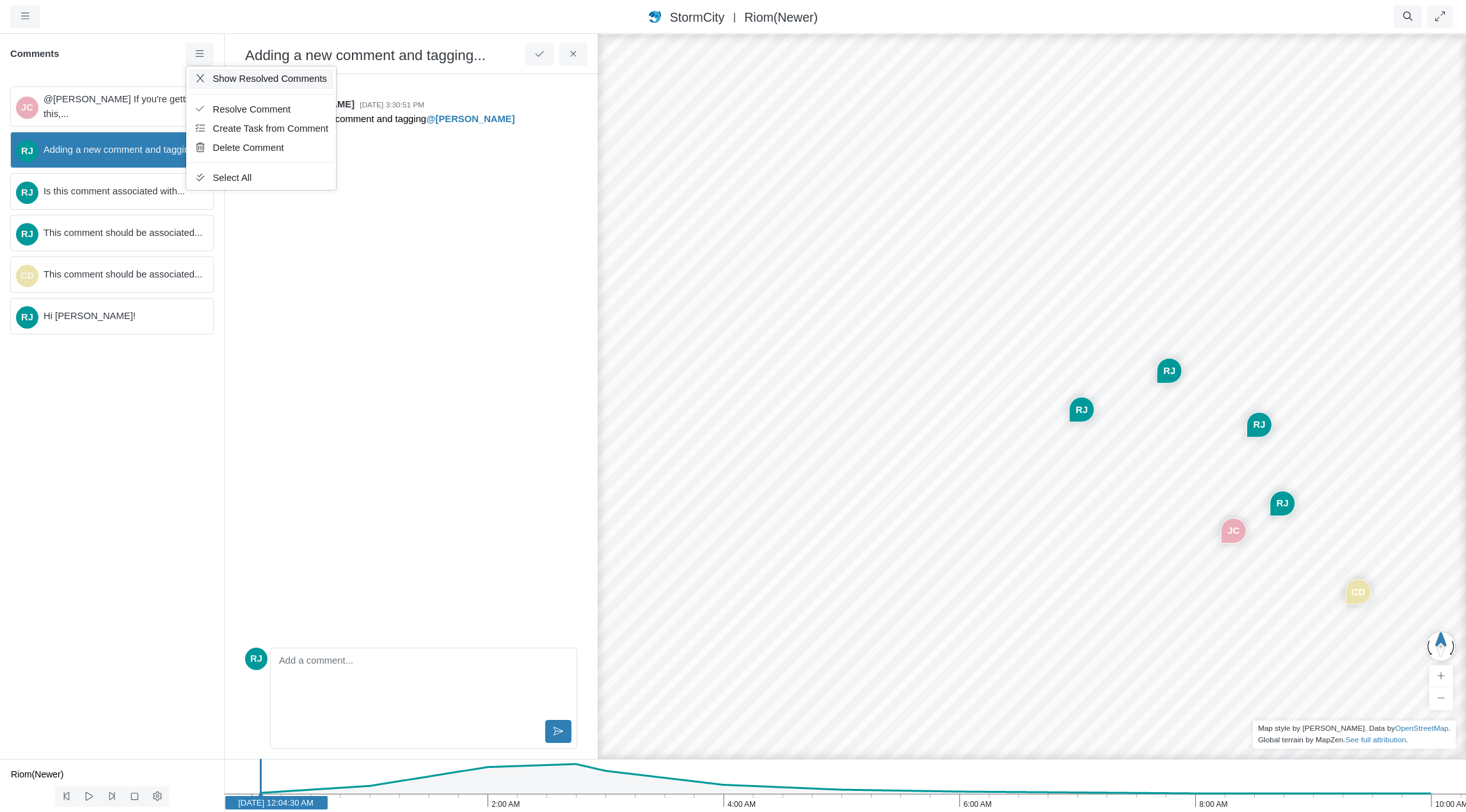
click at [230, 77] on span "Show Resolved Comments" at bounding box center [269, 79] width 114 height 10
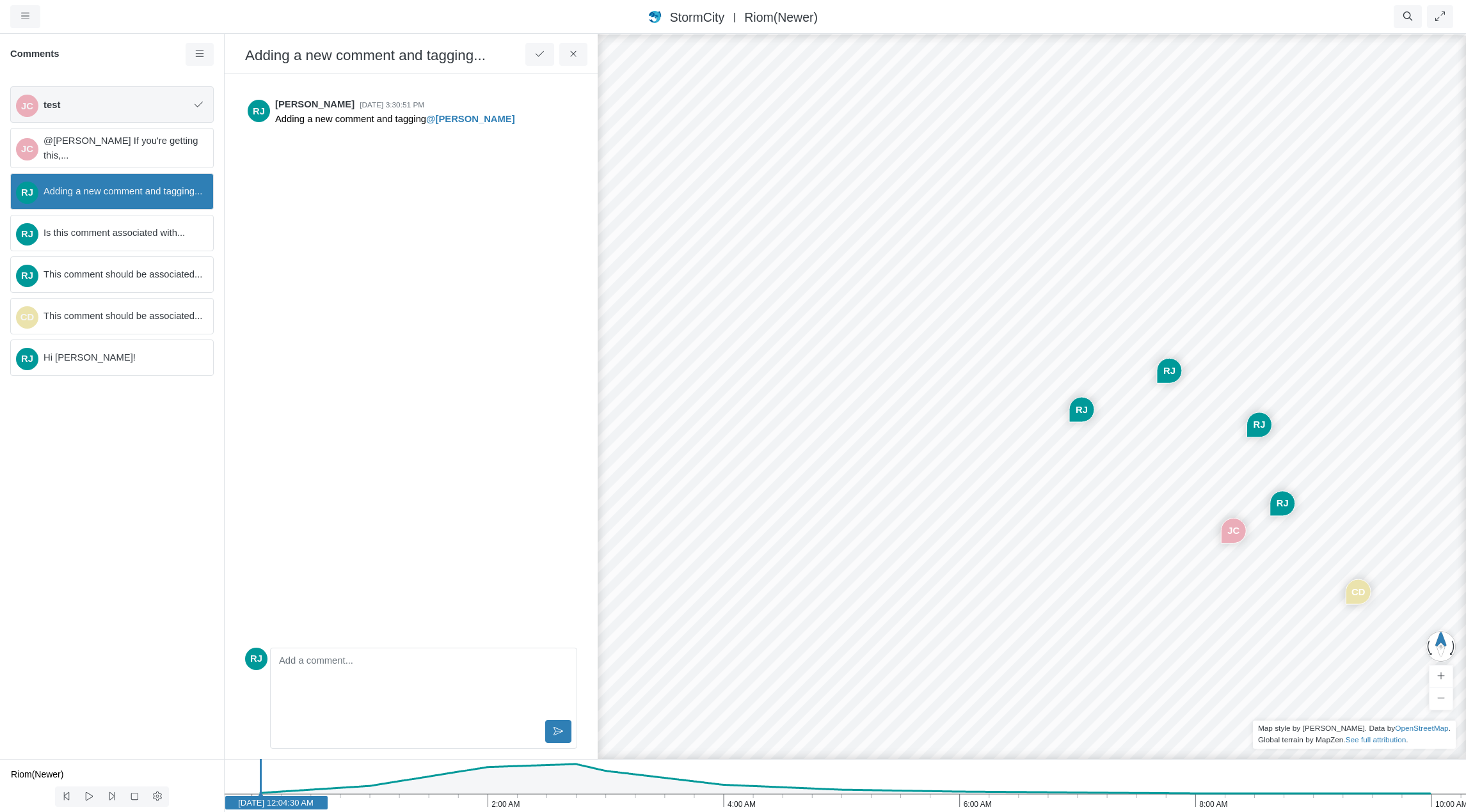
click at [120, 103] on span "test" at bounding box center [116, 105] width 146 height 14
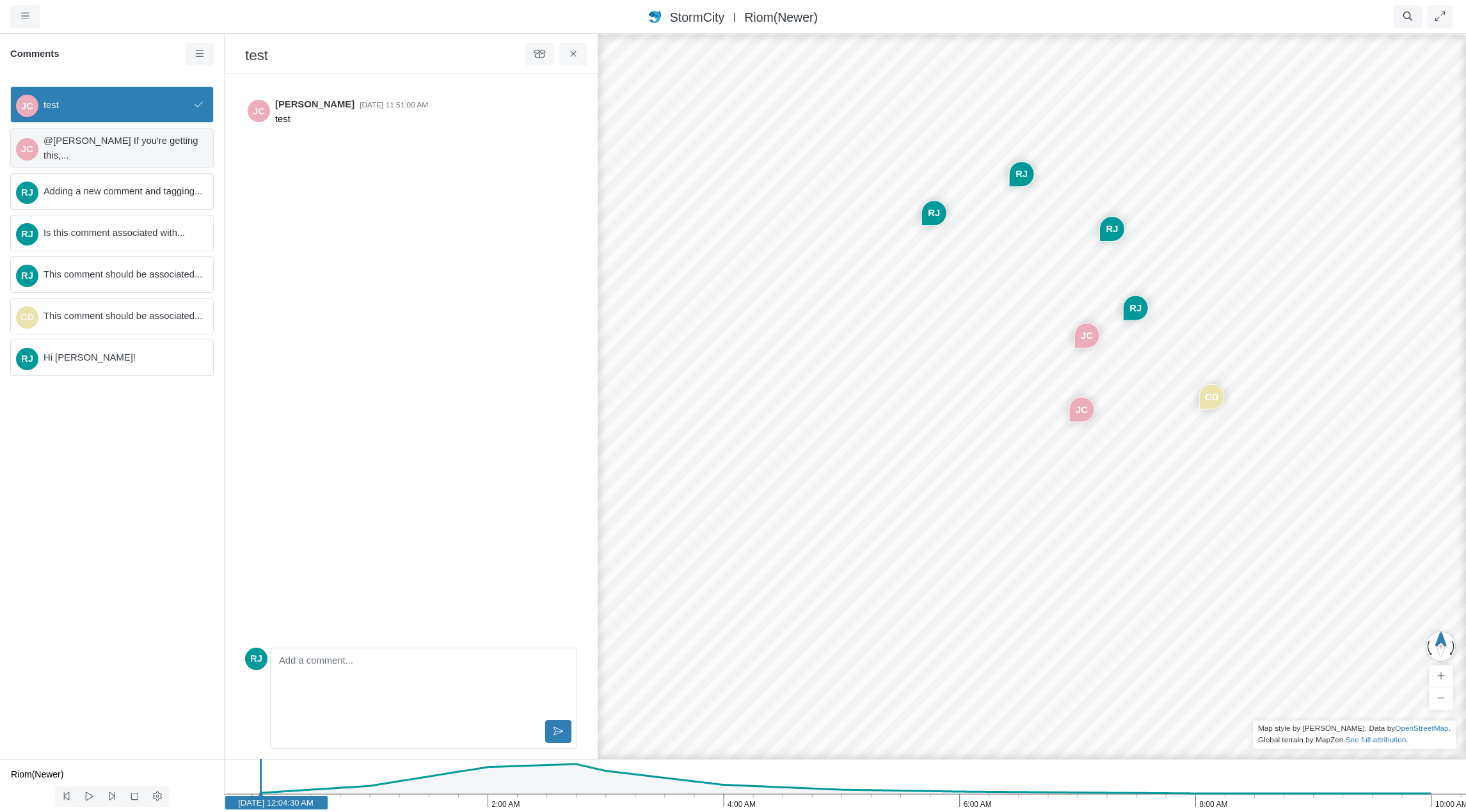
click at [126, 147] on span "@[PERSON_NAME] If you're getting this,..." at bounding box center [123, 148] width 159 height 28
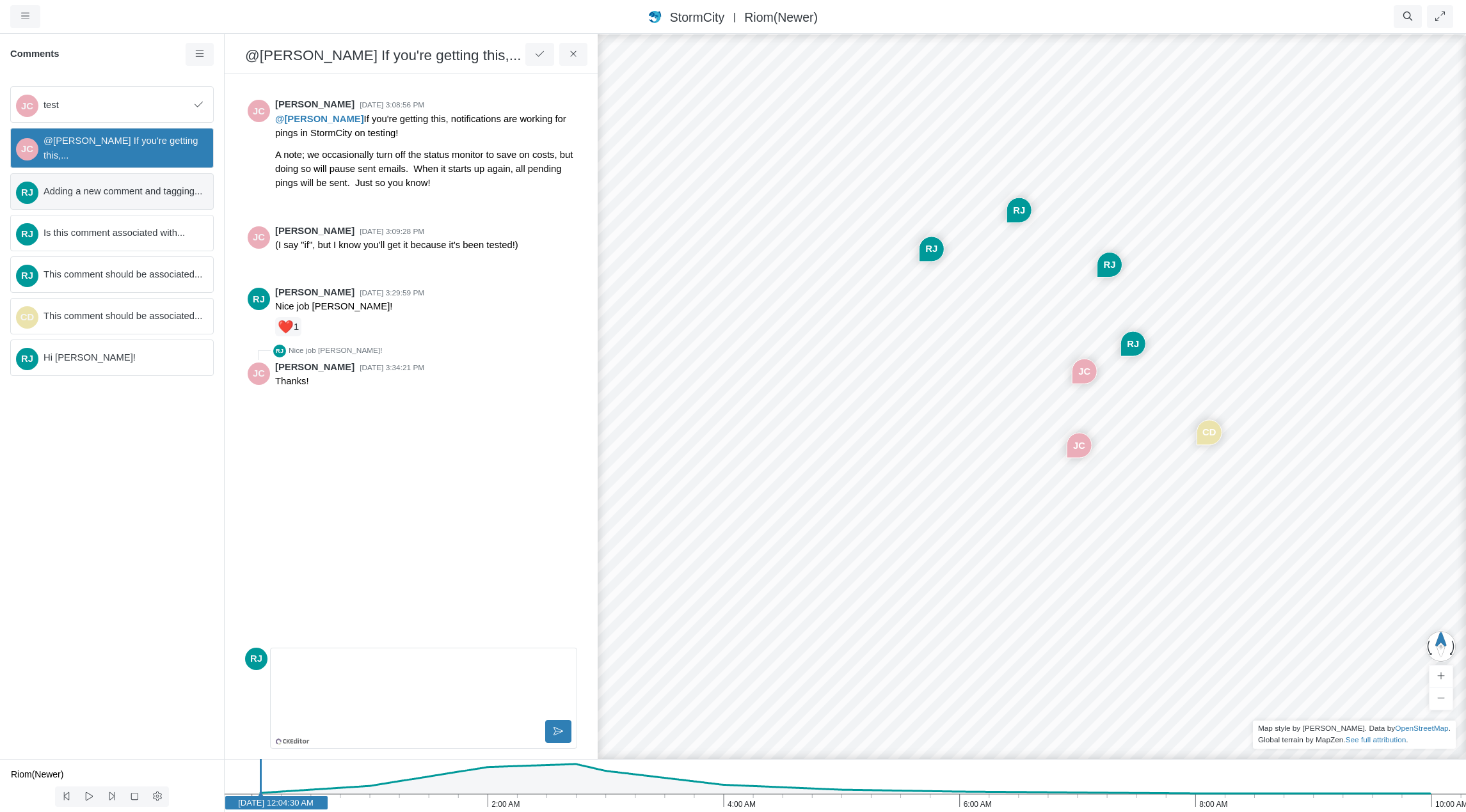
click at [132, 192] on span "Adding a new comment and tagging..." at bounding box center [123, 191] width 159 height 14
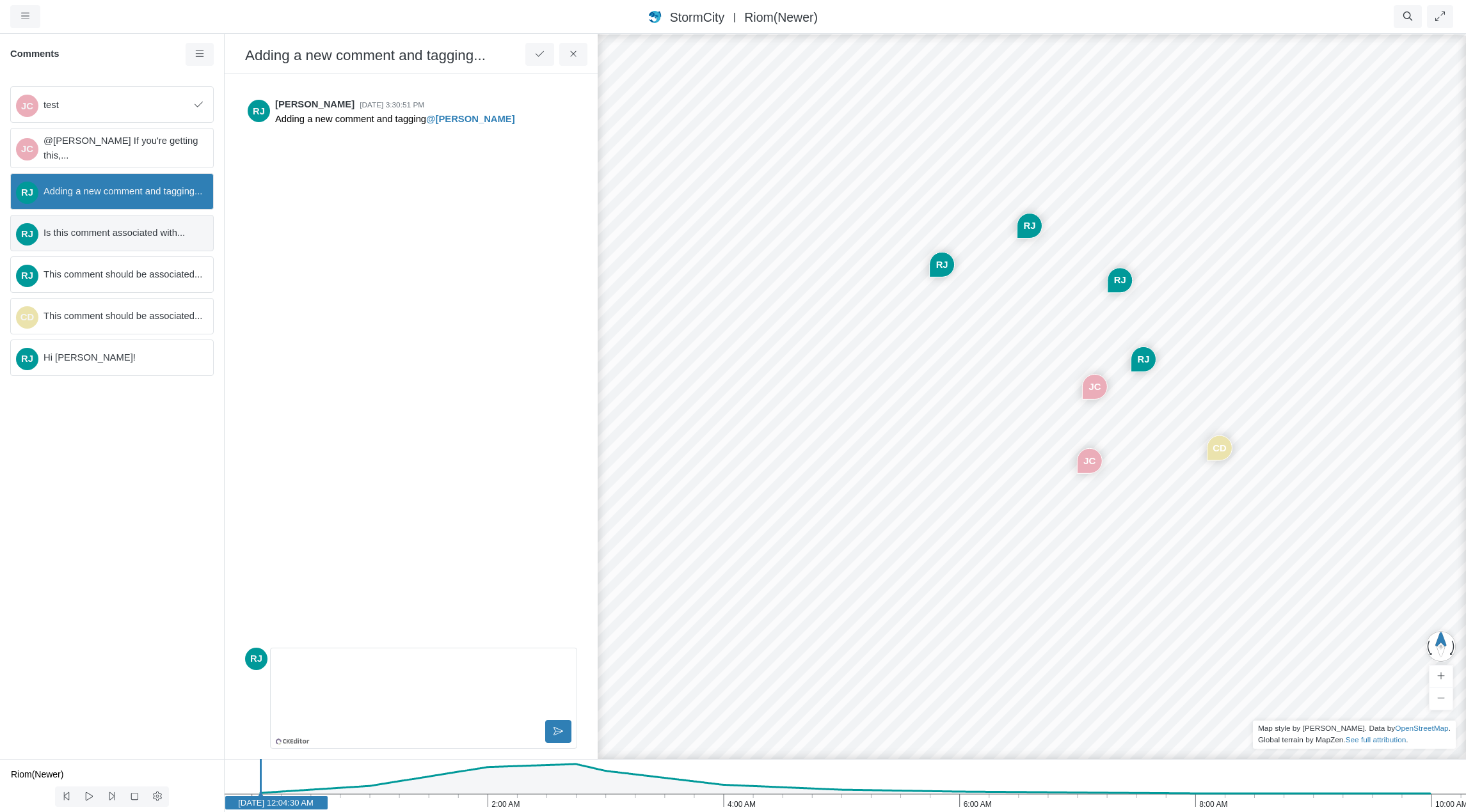
click at [125, 223] on div "RJ Is this comment associated with..." at bounding box center [112, 233] width 203 height 37
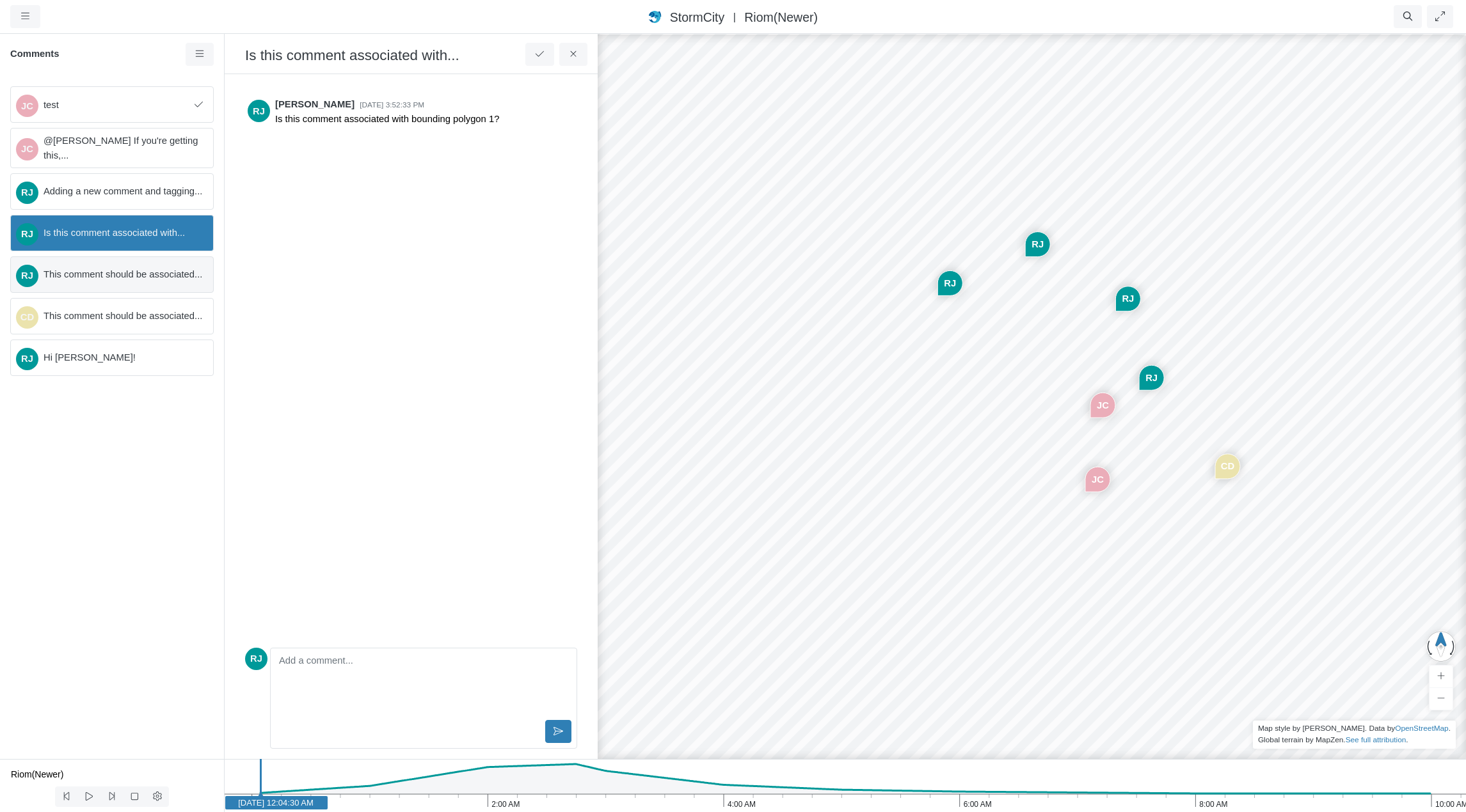
click at [116, 275] on span "This comment should be associated..." at bounding box center [123, 274] width 159 height 14
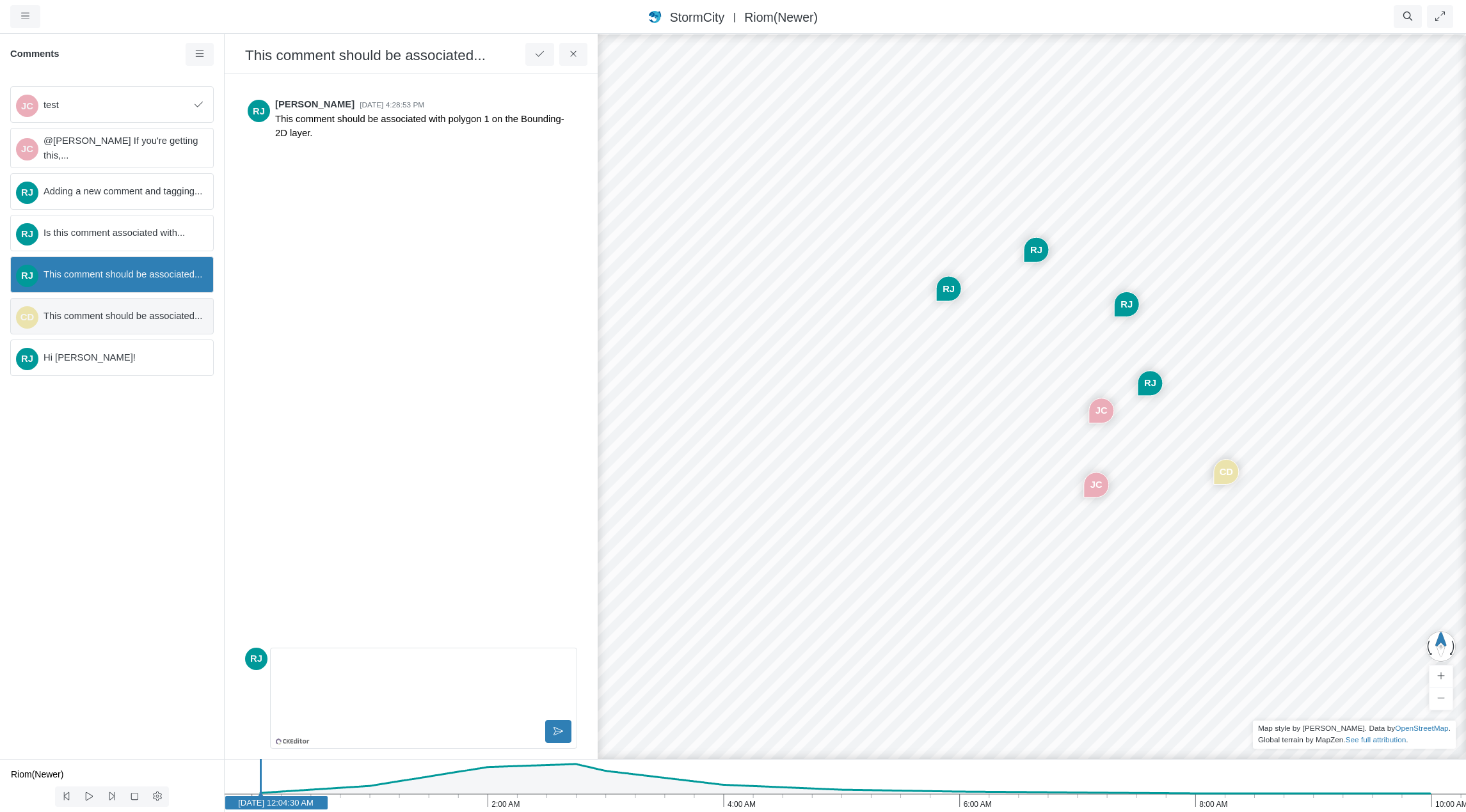
click at [114, 307] on div "CD This comment should be associated..." at bounding box center [112, 316] width 203 height 37
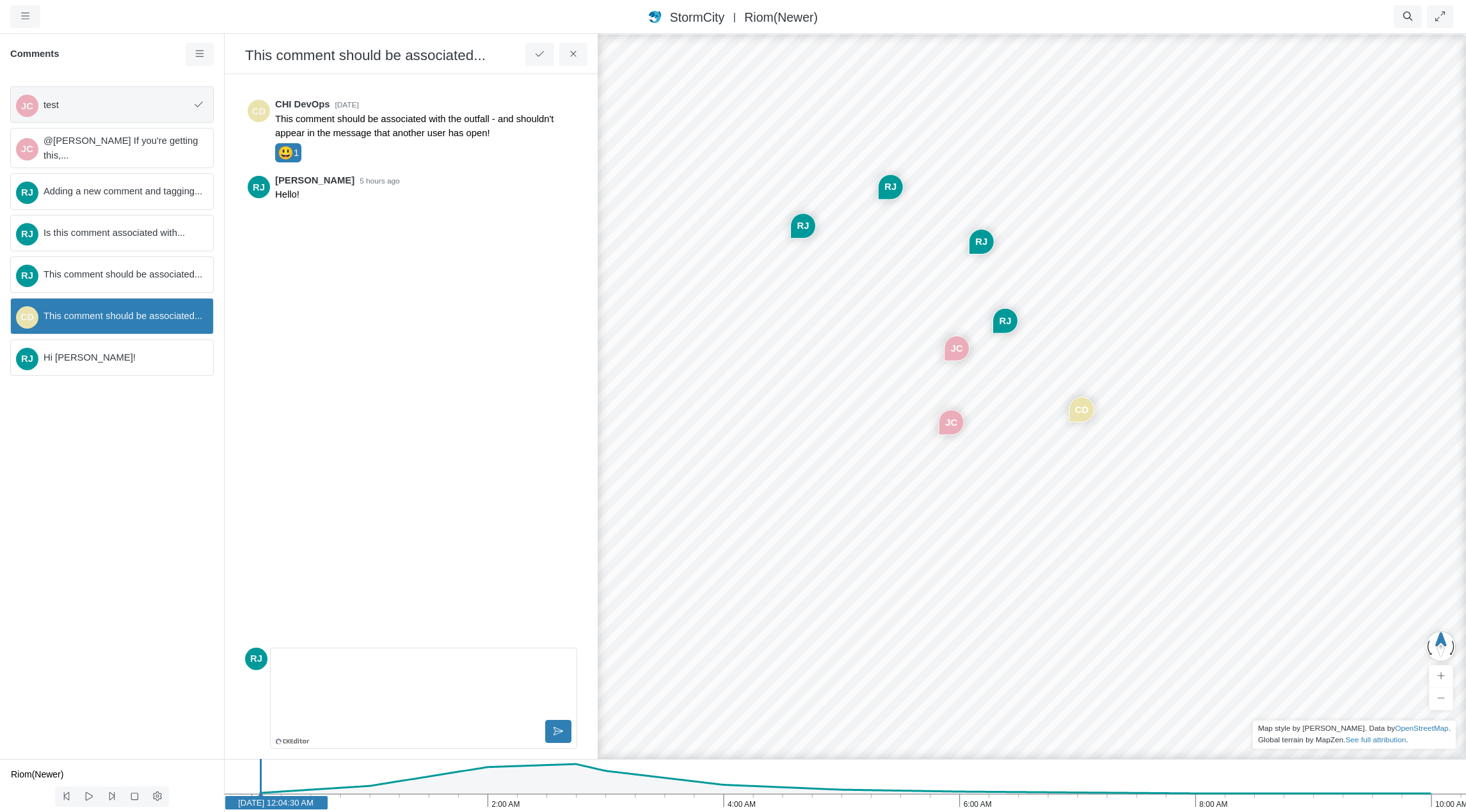
click at [109, 98] on span "test" at bounding box center [116, 105] width 146 height 14
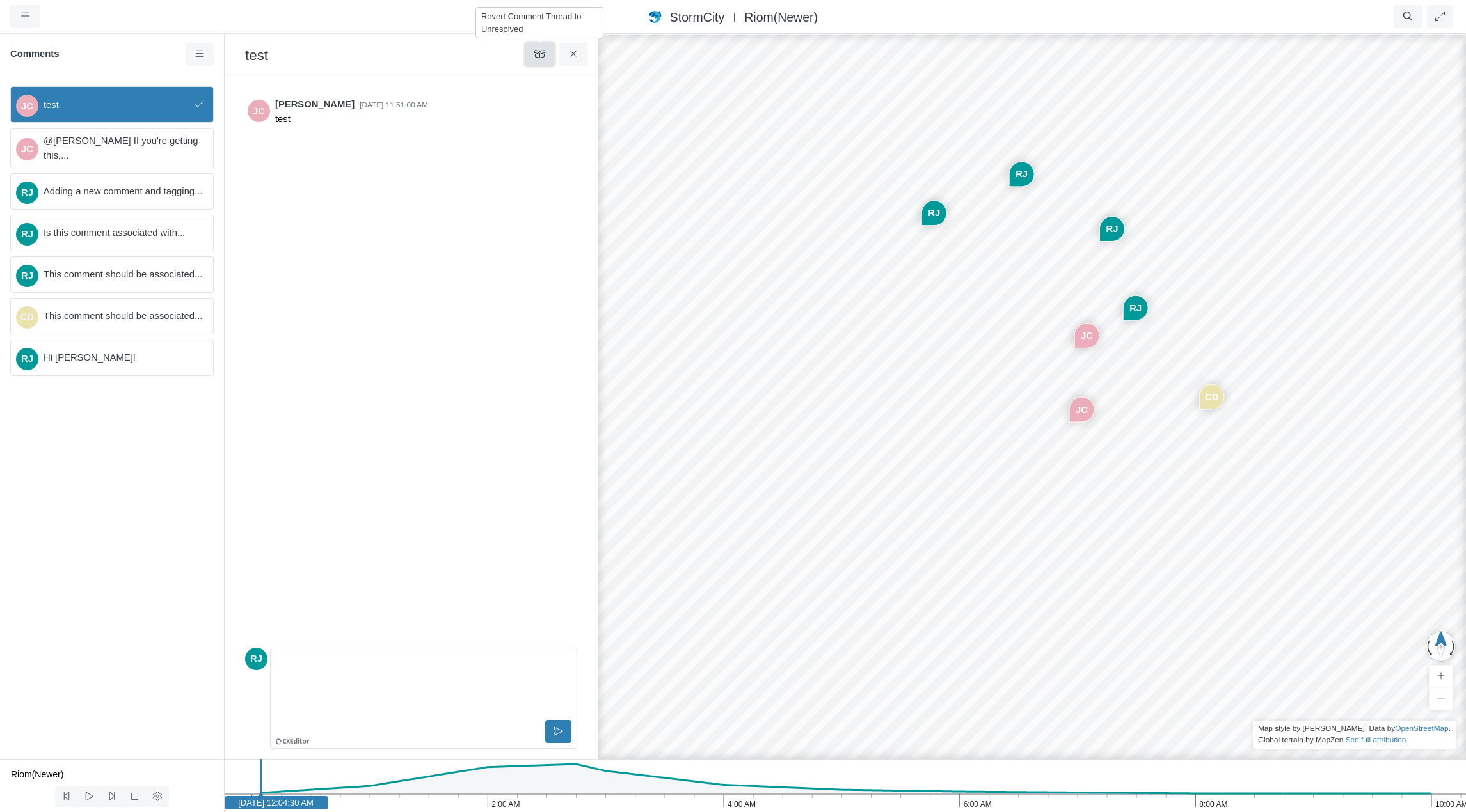
click at [541, 53] on icon at bounding box center [539, 54] width 11 height 8
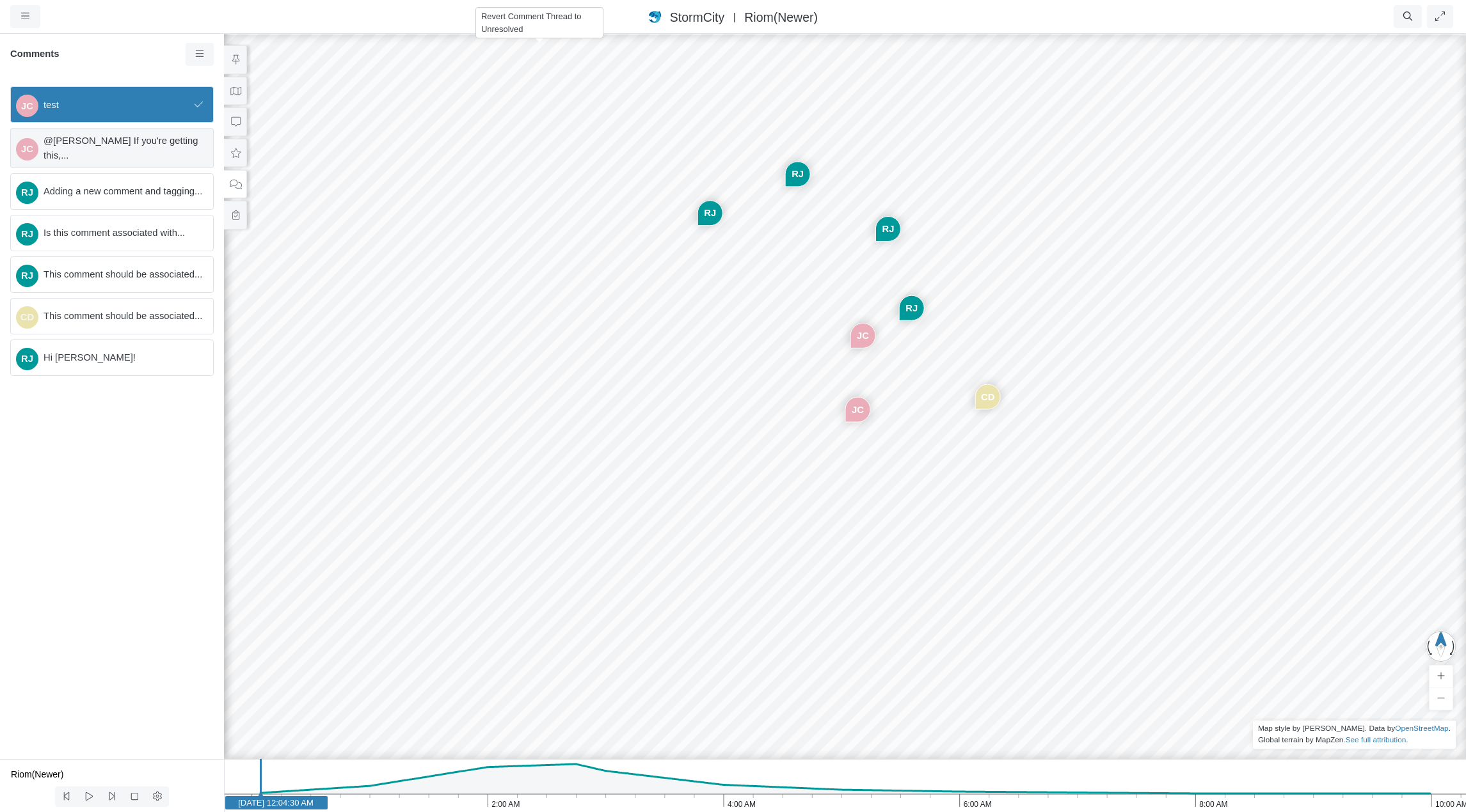
click at [130, 152] on span "@[PERSON_NAME] If you're getting this,..." at bounding box center [123, 148] width 159 height 28
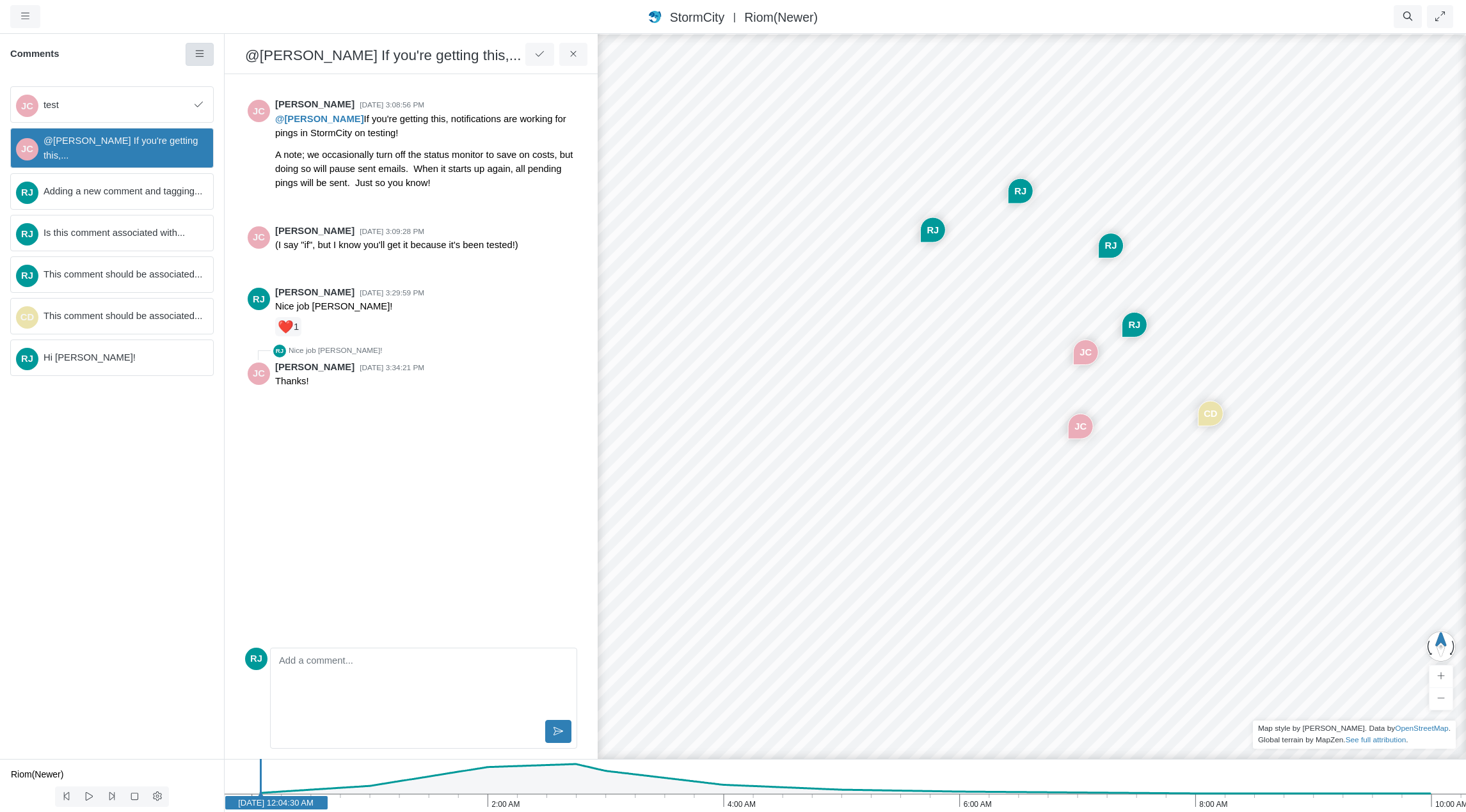
click at [202, 58] on icon at bounding box center [200, 54] width 12 height 9
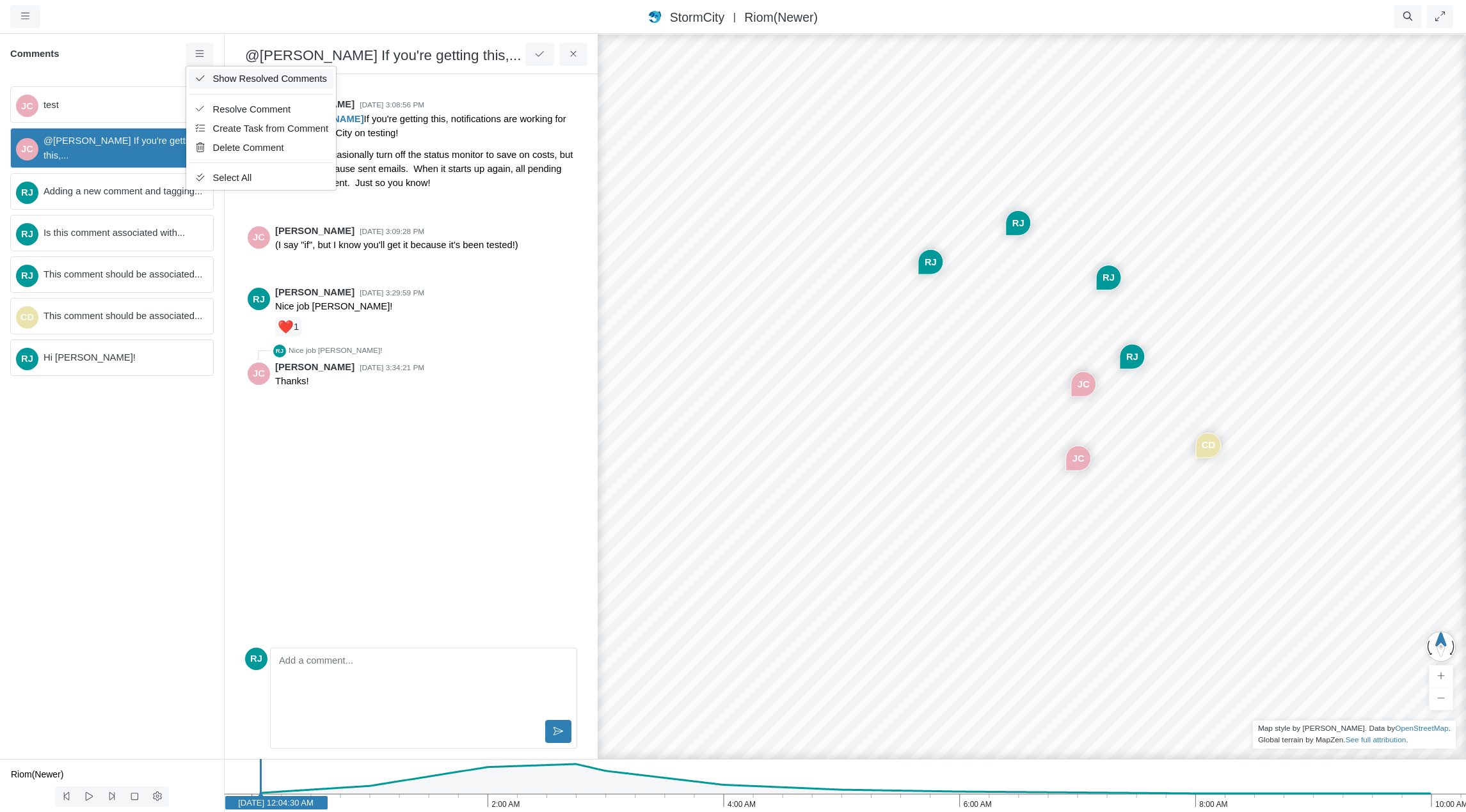
click at [228, 78] on span "Show Resolved Comments" at bounding box center [269, 79] width 114 height 10
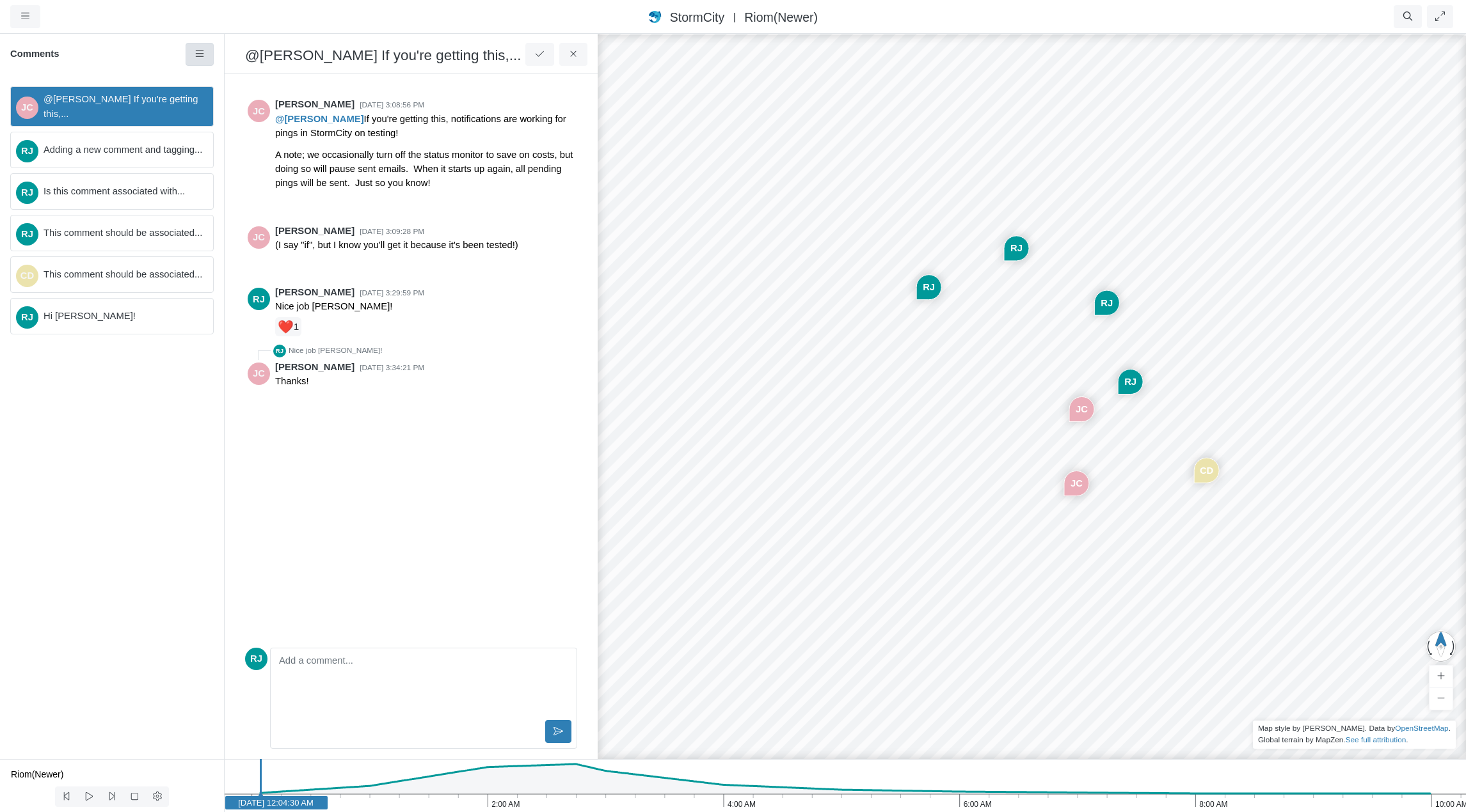
click at [200, 55] on icon at bounding box center [200, 54] width 12 height 9
click at [214, 77] on span "Show Resolved Comments" at bounding box center [269, 79] width 114 height 10
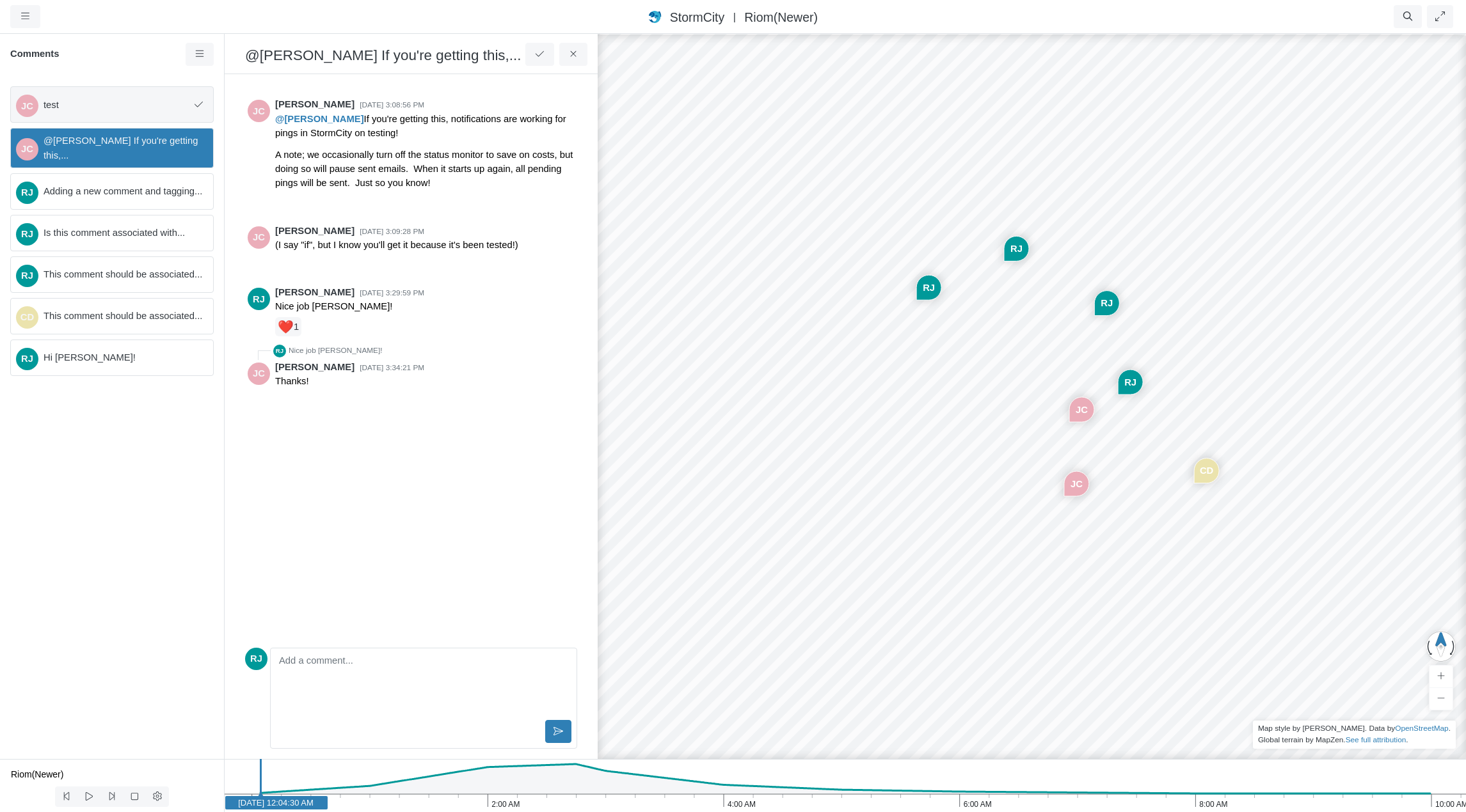
click at [130, 108] on span "test" at bounding box center [116, 105] width 146 height 14
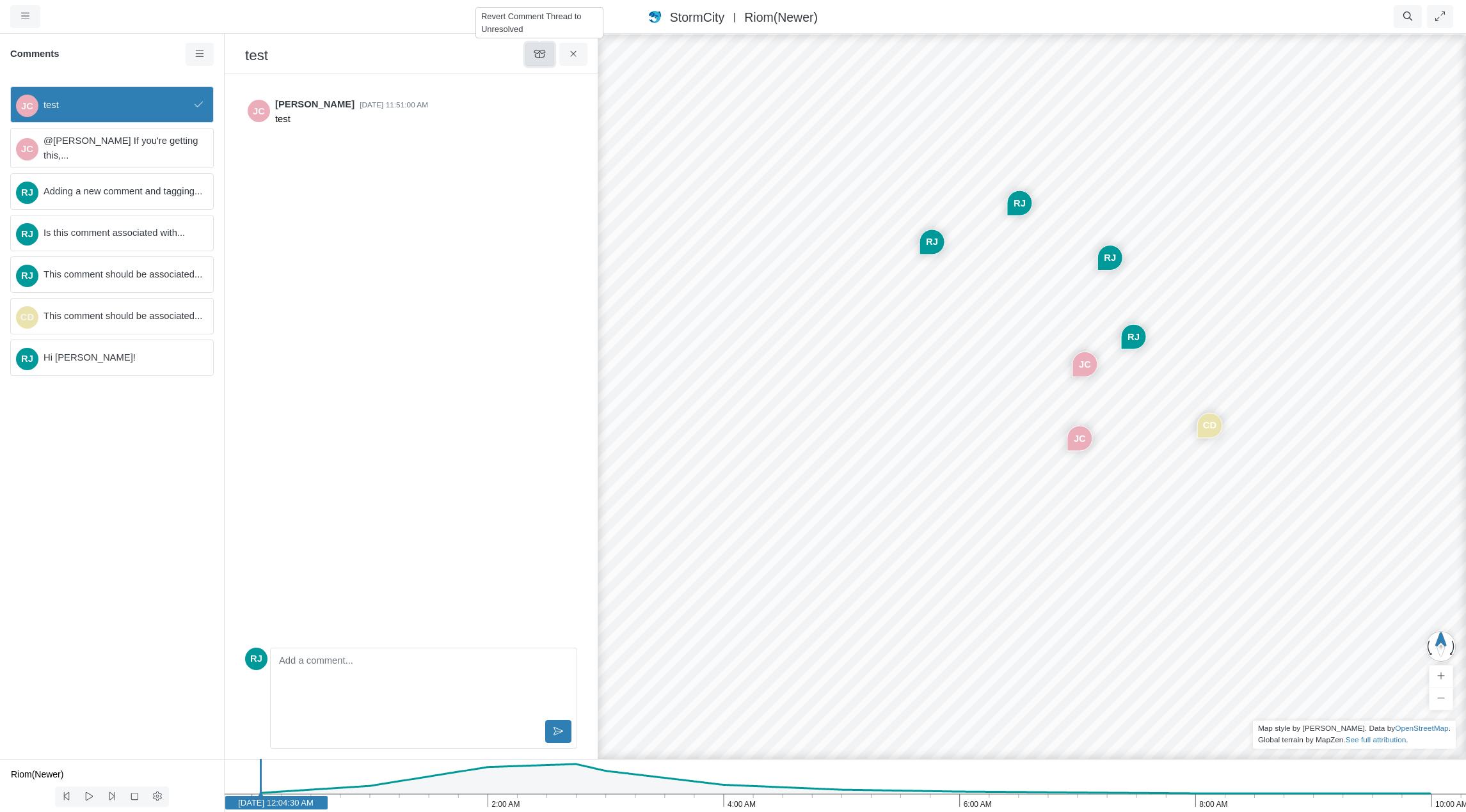
click at [542, 55] on icon at bounding box center [540, 54] width 12 height 9
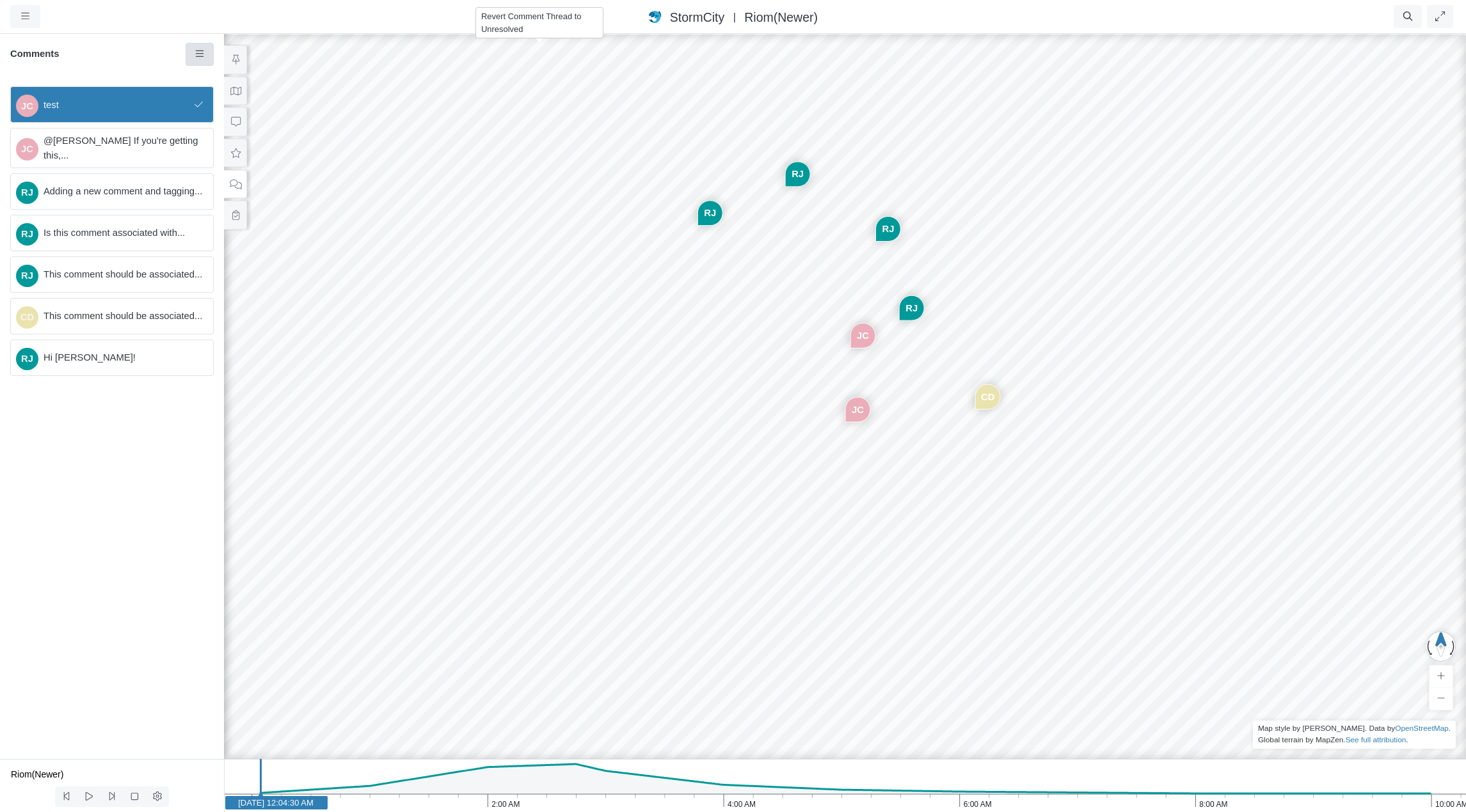
click at [197, 56] on icon at bounding box center [200, 54] width 12 height 9
click at [220, 75] on span "Show Resolved Comments" at bounding box center [269, 79] width 114 height 10
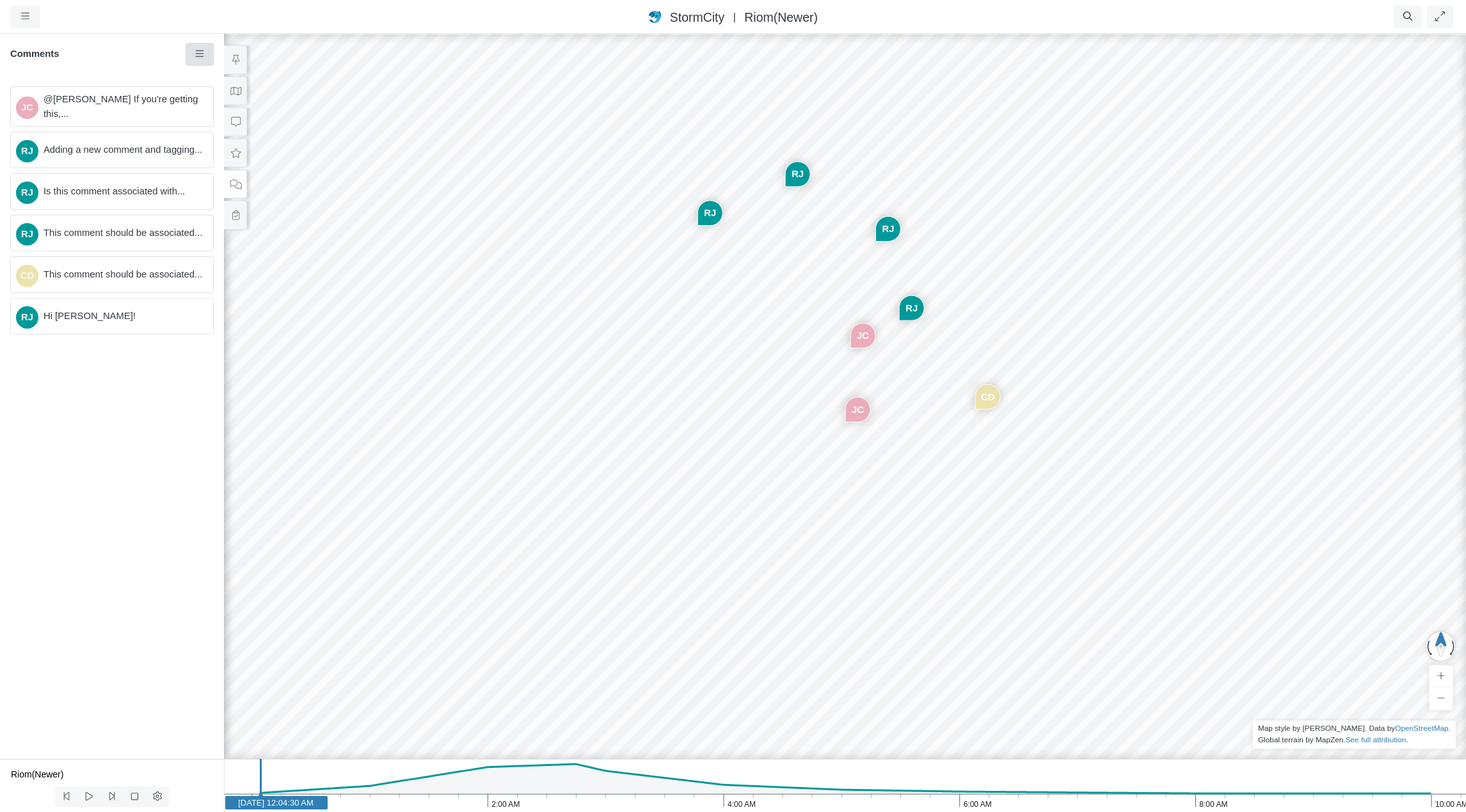
click at [200, 54] on icon at bounding box center [200, 54] width 12 height 9
click at [213, 79] on span "Show Resolved Comments" at bounding box center [269, 79] width 114 height 10
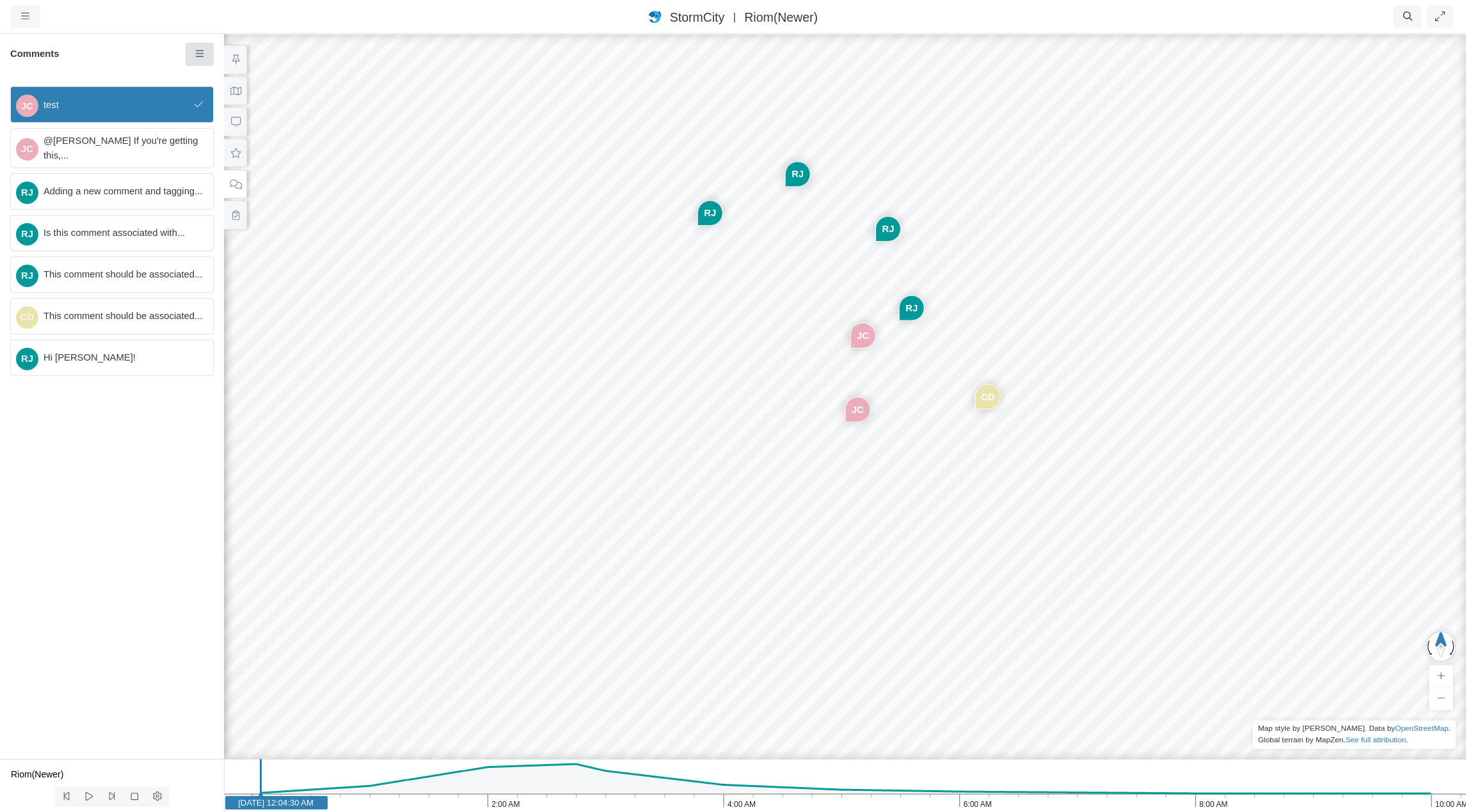
click at [202, 54] on icon at bounding box center [200, 54] width 12 height 9
click at [226, 79] on span "Show Resolved Comments" at bounding box center [269, 79] width 114 height 10
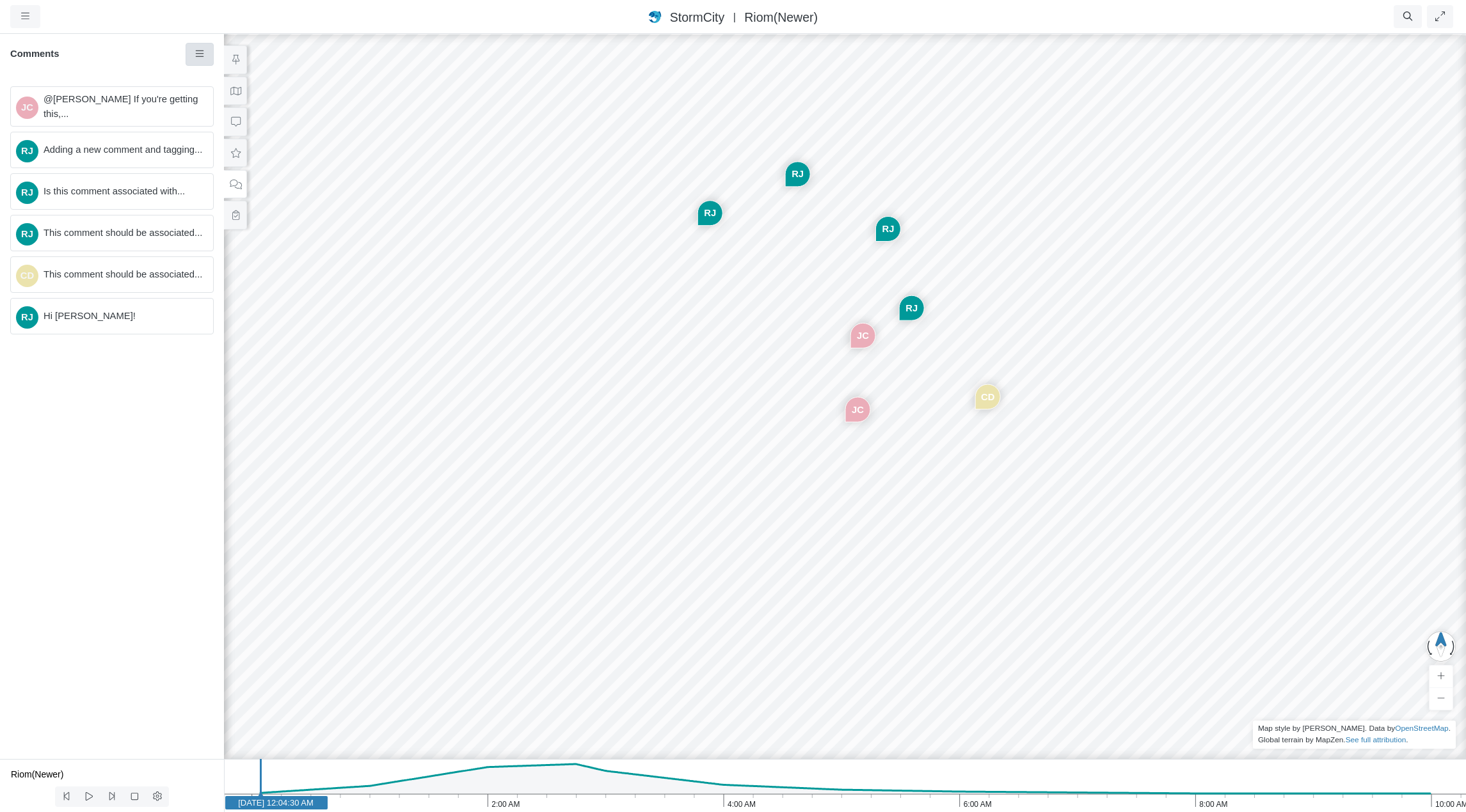
click at [202, 52] on icon at bounding box center [200, 54] width 12 height 9
click at [228, 78] on span "Show Resolved Comments" at bounding box center [269, 79] width 114 height 10
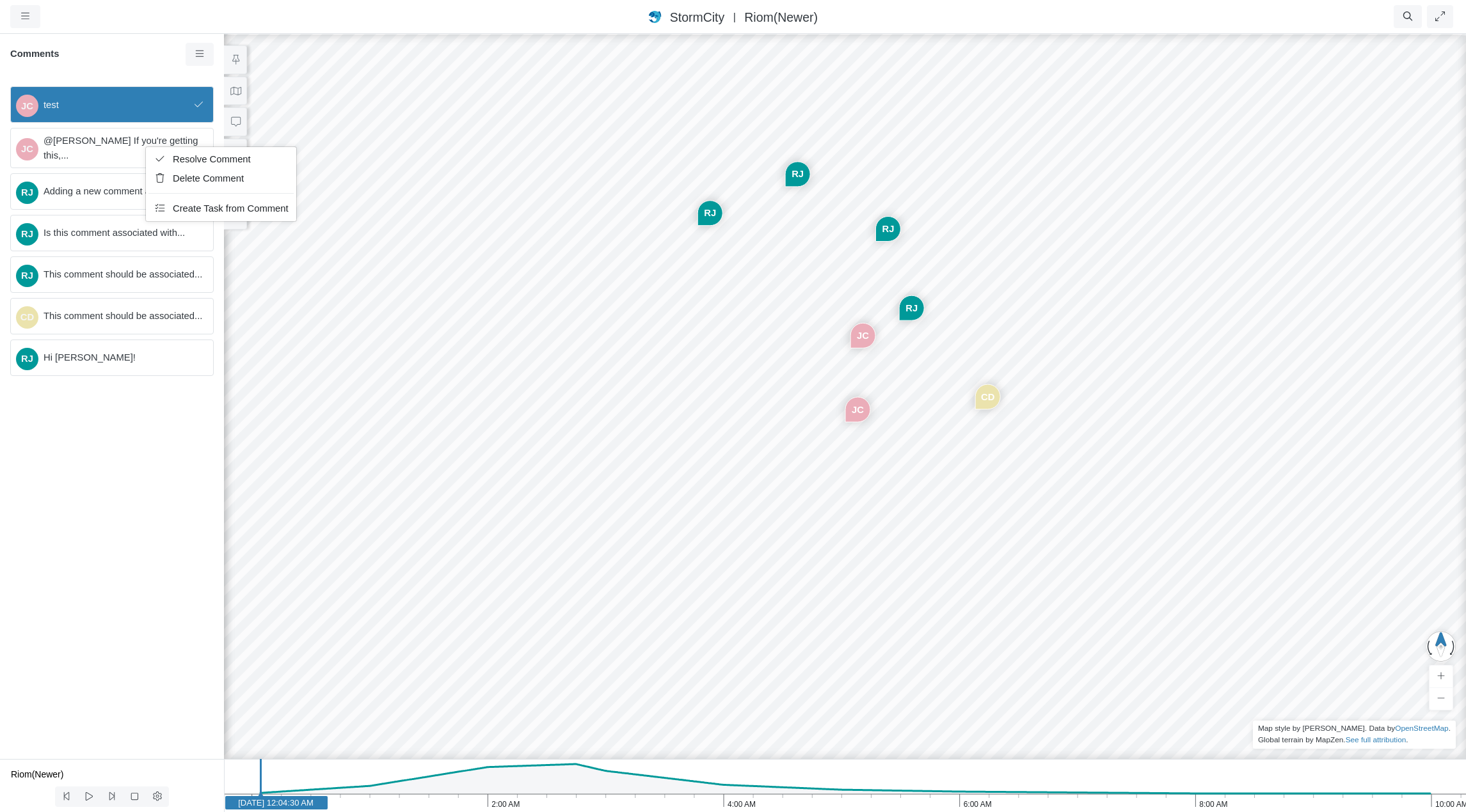
click at [160, 467] on div "JC test JC @[PERSON_NAME] If you're getting this,... RJ Adding a new comment an…" at bounding box center [112, 418] width 224 height 683
click at [205, 50] on link at bounding box center [200, 54] width 29 height 23
click at [204, 50] on icon at bounding box center [200, 54] width 12 height 9
click at [657, 330] on div "JC [GEOGRAPHIC_DATA] [GEOGRAPHIC_DATA] [GEOGRAPHIC_DATA] CD [GEOGRAPHIC_DATA] JC" at bounding box center [845, 422] width 1466 height 780
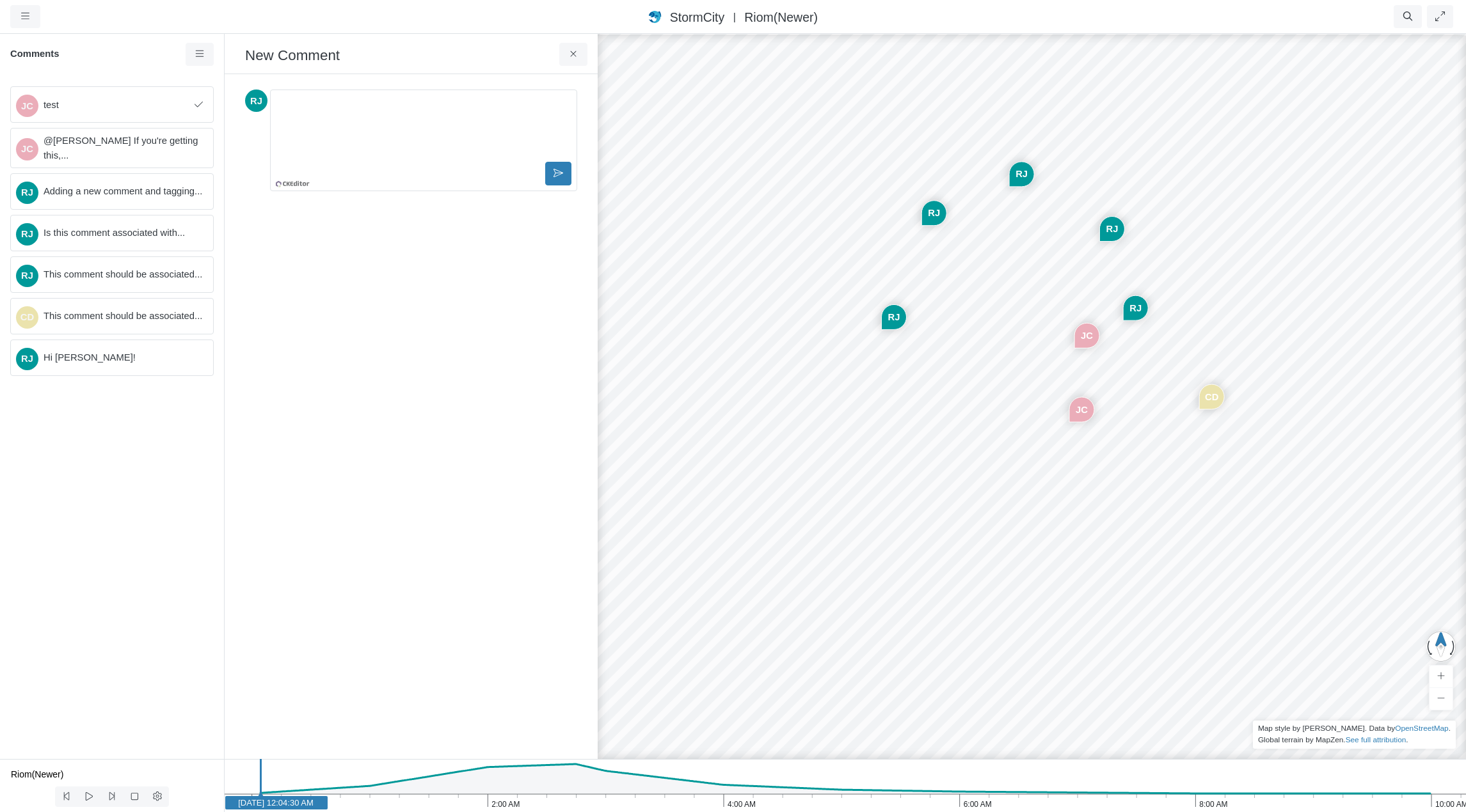
click at [416, 114] on div "Editor editing area: main" at bounding box center [424, 127] width 296 height 64
click at [93, 107] on span "test" at bounding box center [116, 105] width 146 height 14
click at [94, 141] on span "@[PERSON_NAME] If you're getting this,..." at bounding box center [123, 148] width 159 height 28
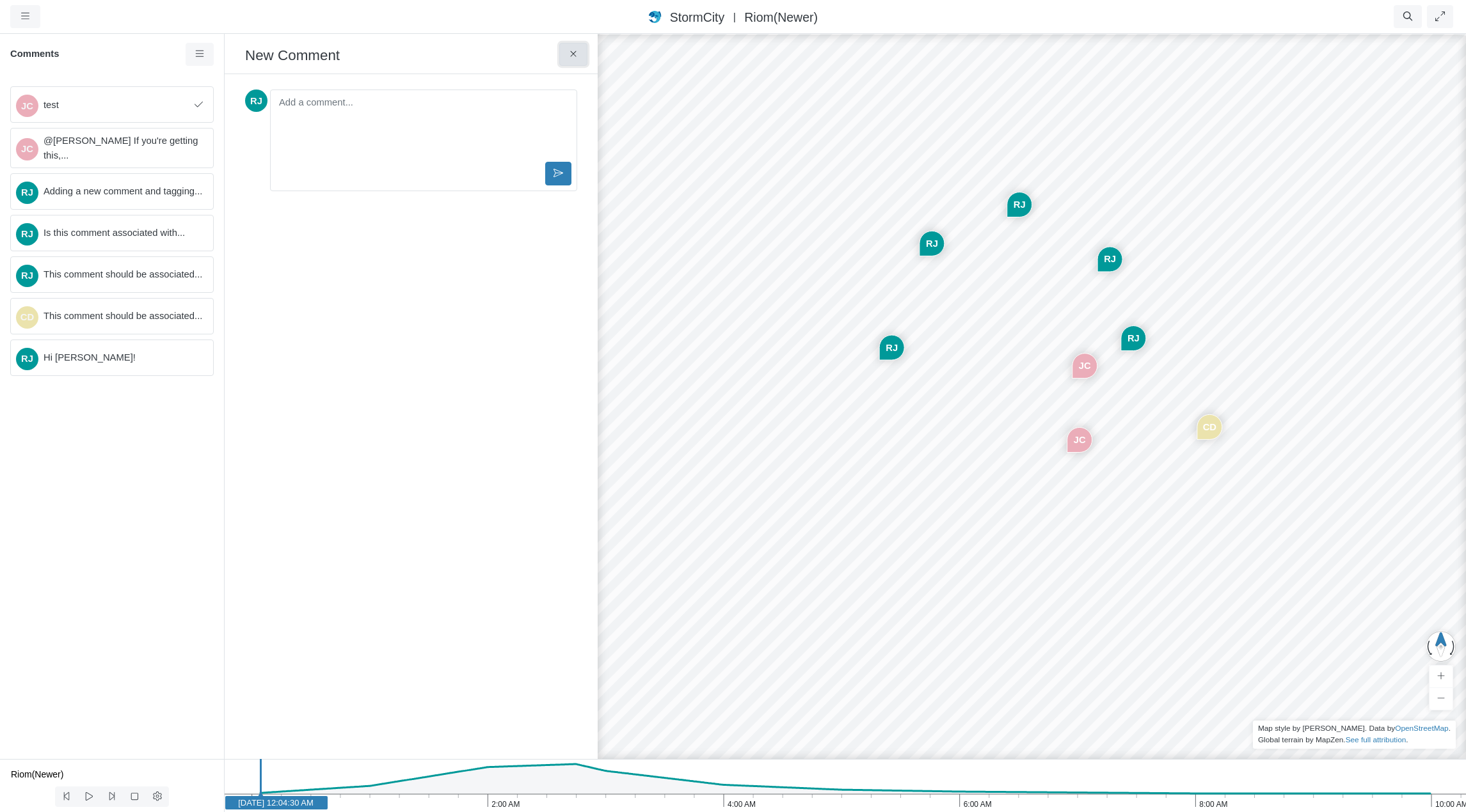
click at [572, 53] on icon at bounding box center [573, 54] width 12 height 9
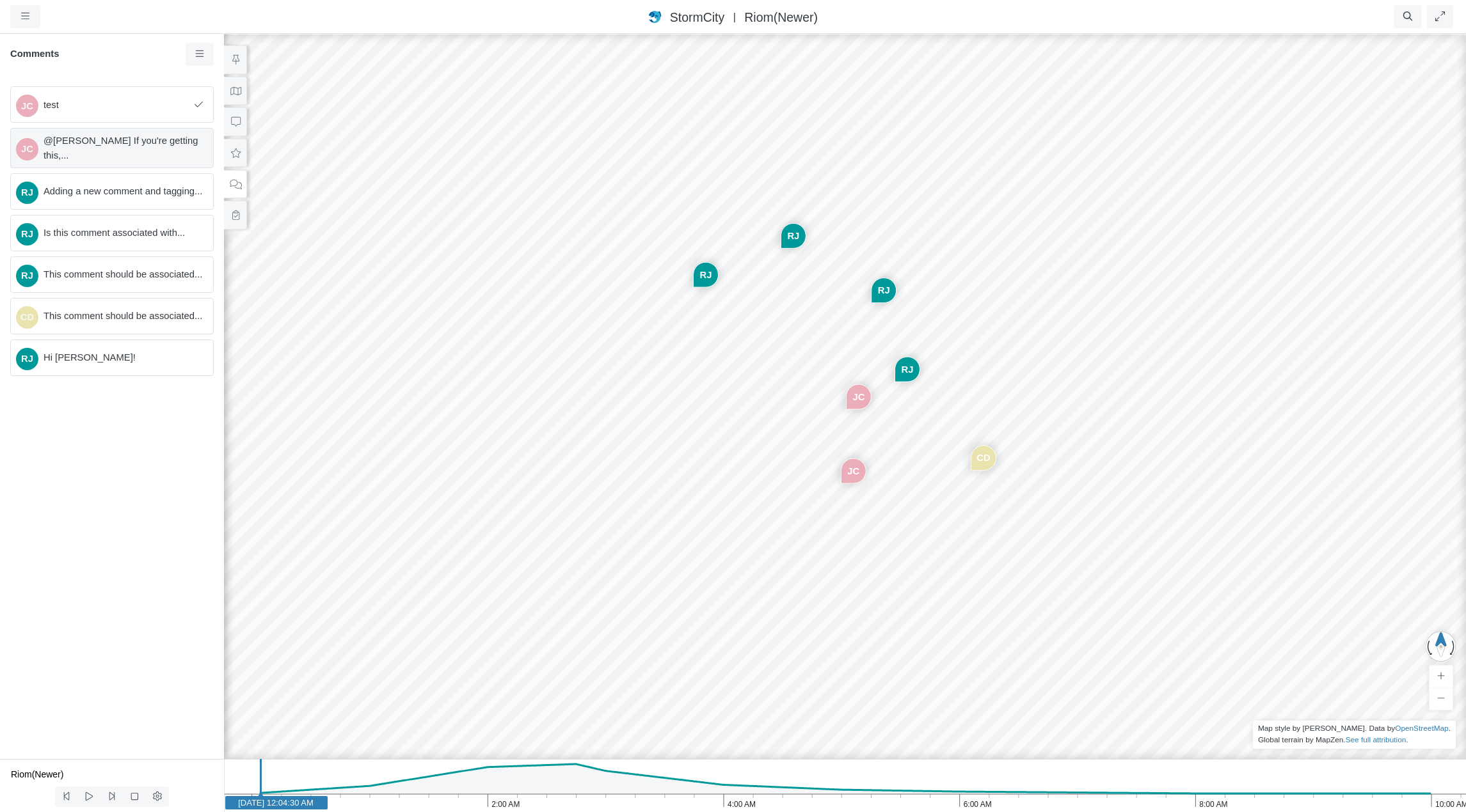
click at [101, 152] on span "@[PERSON_NAME] If you're getting this,..." at bounding box center [123, 148] width 159 height 28
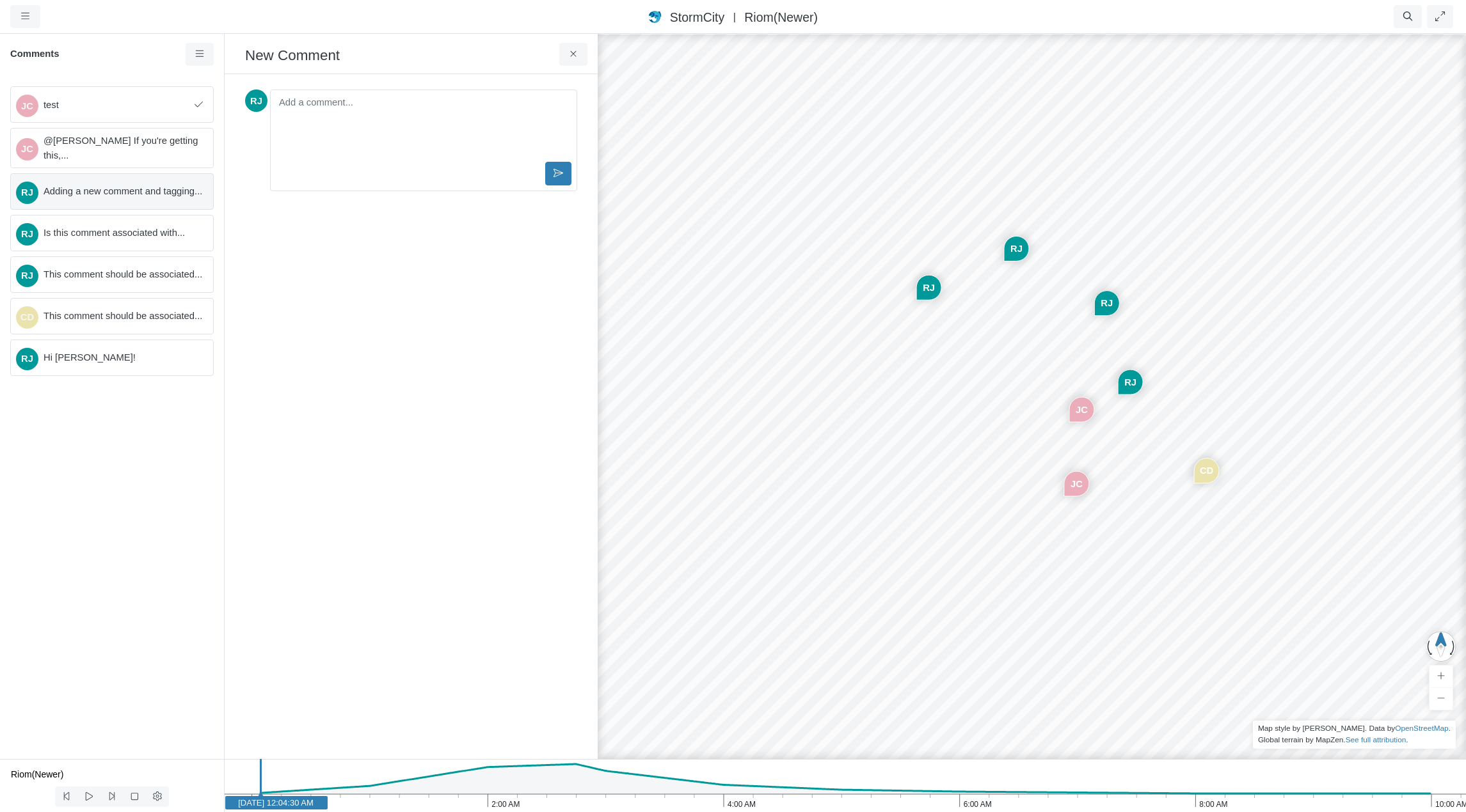
click at [106, 189] on span "Adding a new comment and tagging..." at bounding box center [123, 191] width 159 height 14
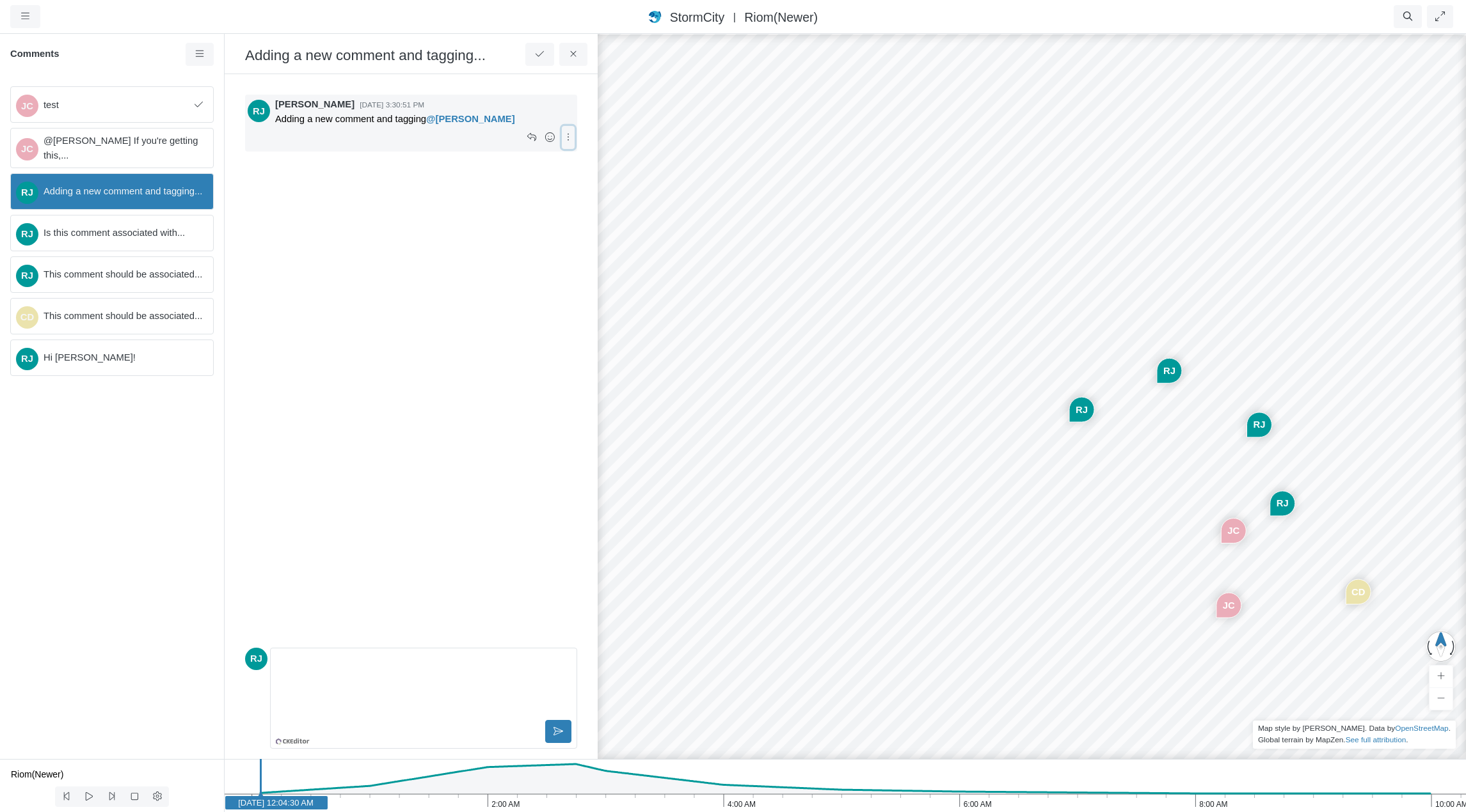
click at [567, 137] on icon at bounding box center [568, 137] width 12 height 9
click at [603, 160] on span "Edit Comment" at bounding box center [619, 161] width 60 height 10
click at [566, 135] on icon at bounding box center [568, 137] width 12 height 9
click at [592, 156] on span "Edit Comment" at bounding box center [619, 161] width 60 height 10
click at [373, 669] on p "Adding a new comment and tagging @[PERSON_NAME]" at bounding box center [423, 663] width 284 height 14
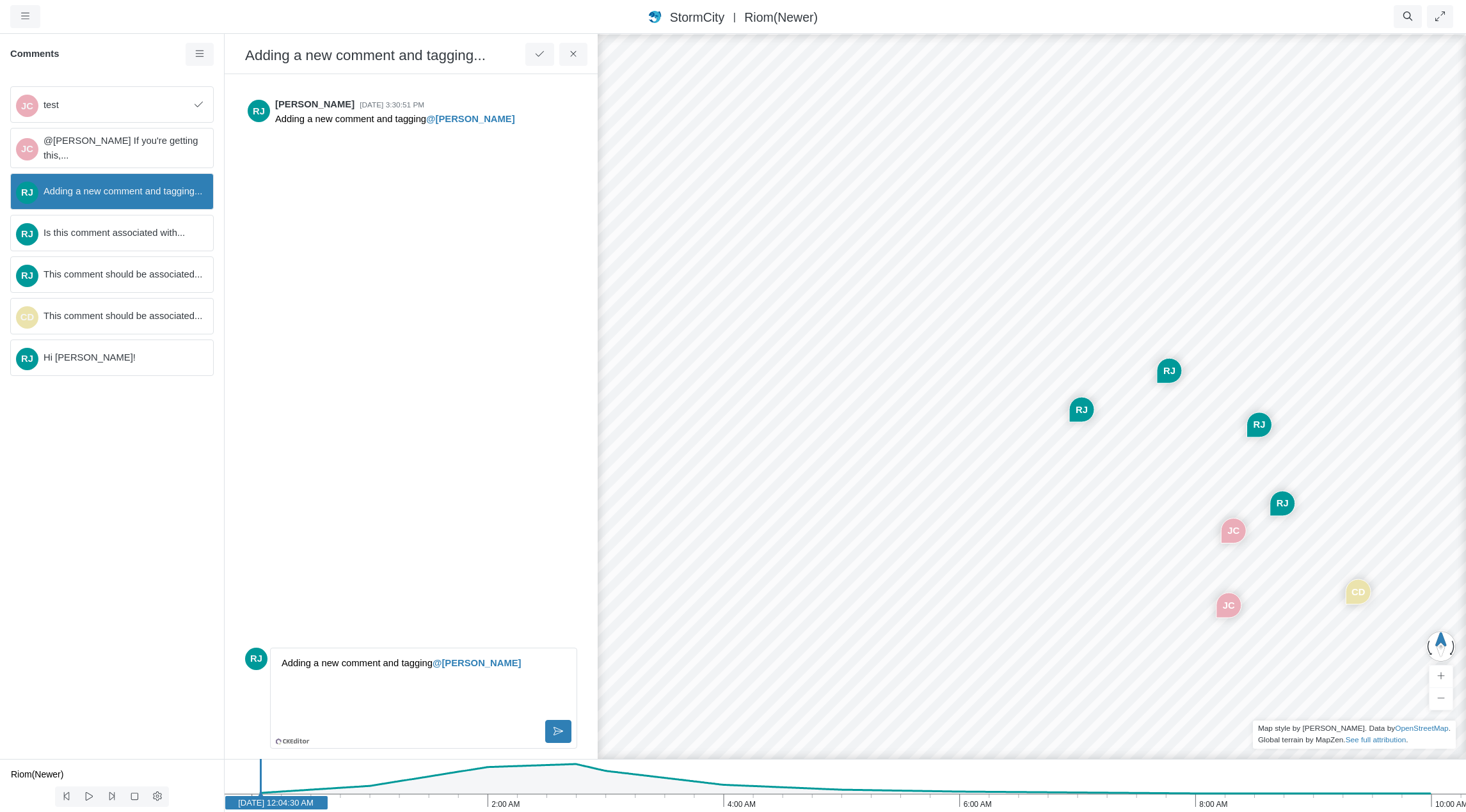
click at [281, 661] on p "Adding a new comment and tagging @[PERSON_NAME]" at bounding box center [423, 663] width 284 height 14
click at [554, 731] on icon at bounding box center [558, 731] width 9 height 9
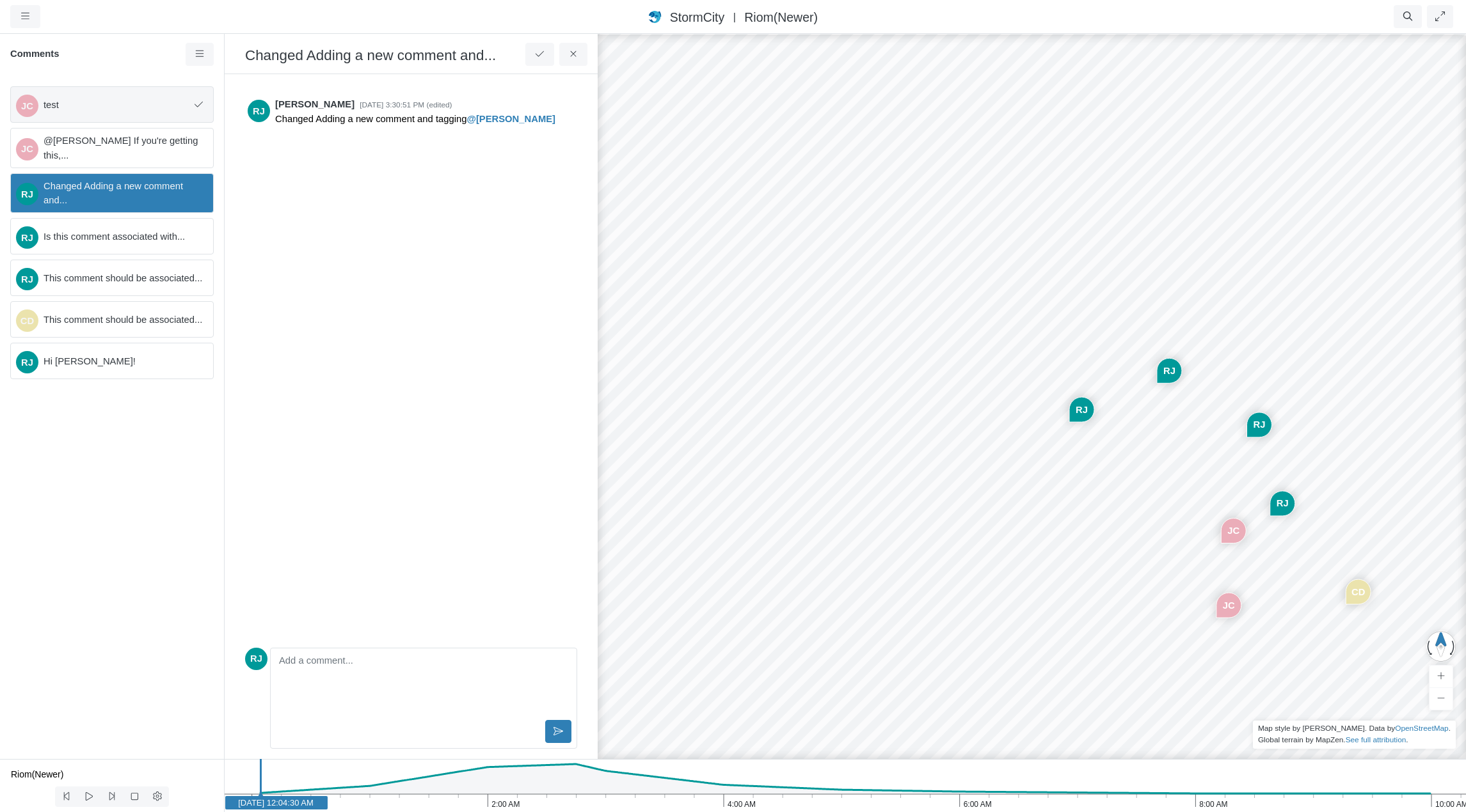
click at [159, 104] on span "test" at bounding box center [116, 105] width 146 height 14
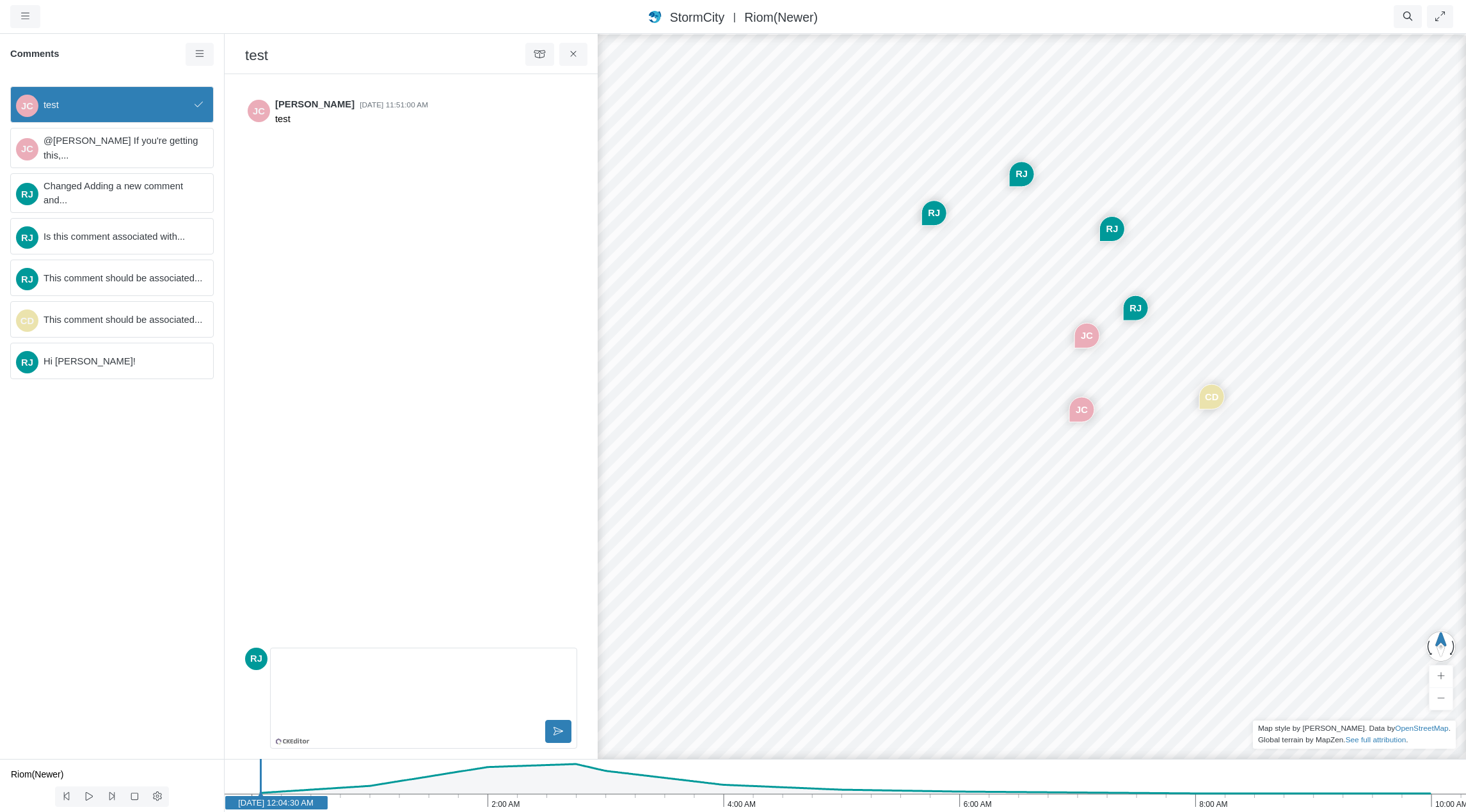
click at [127, 101] on span "test" at bounding box center [116, 105] width 146 height 14
click at [541, 55] on icon at bounding box center [540, 54] width 12 height 9
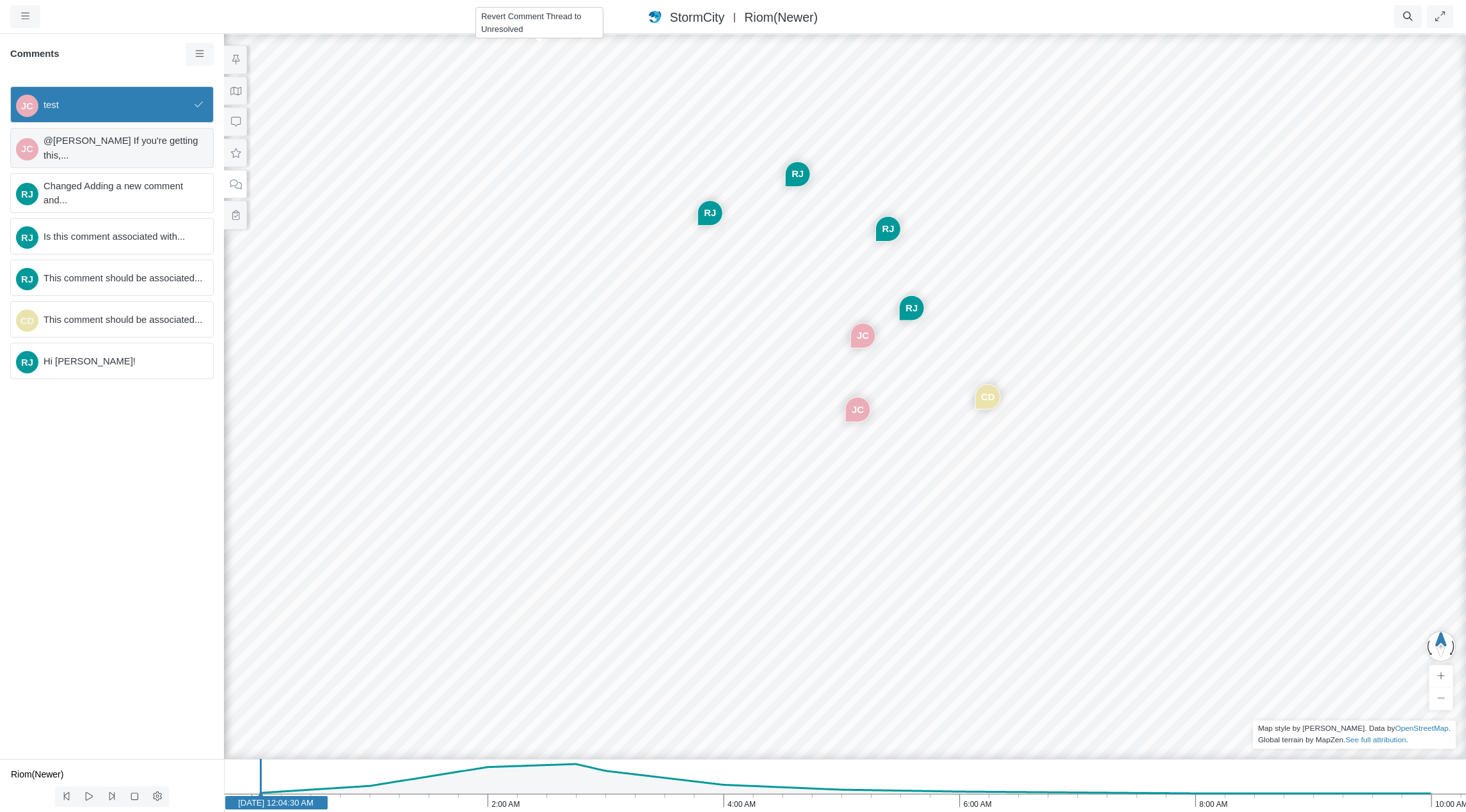
click at [128, 145] on span "@[PERSON_NAME] If you're getting this,..." at bounding box center [123, 148] width 159 height 28
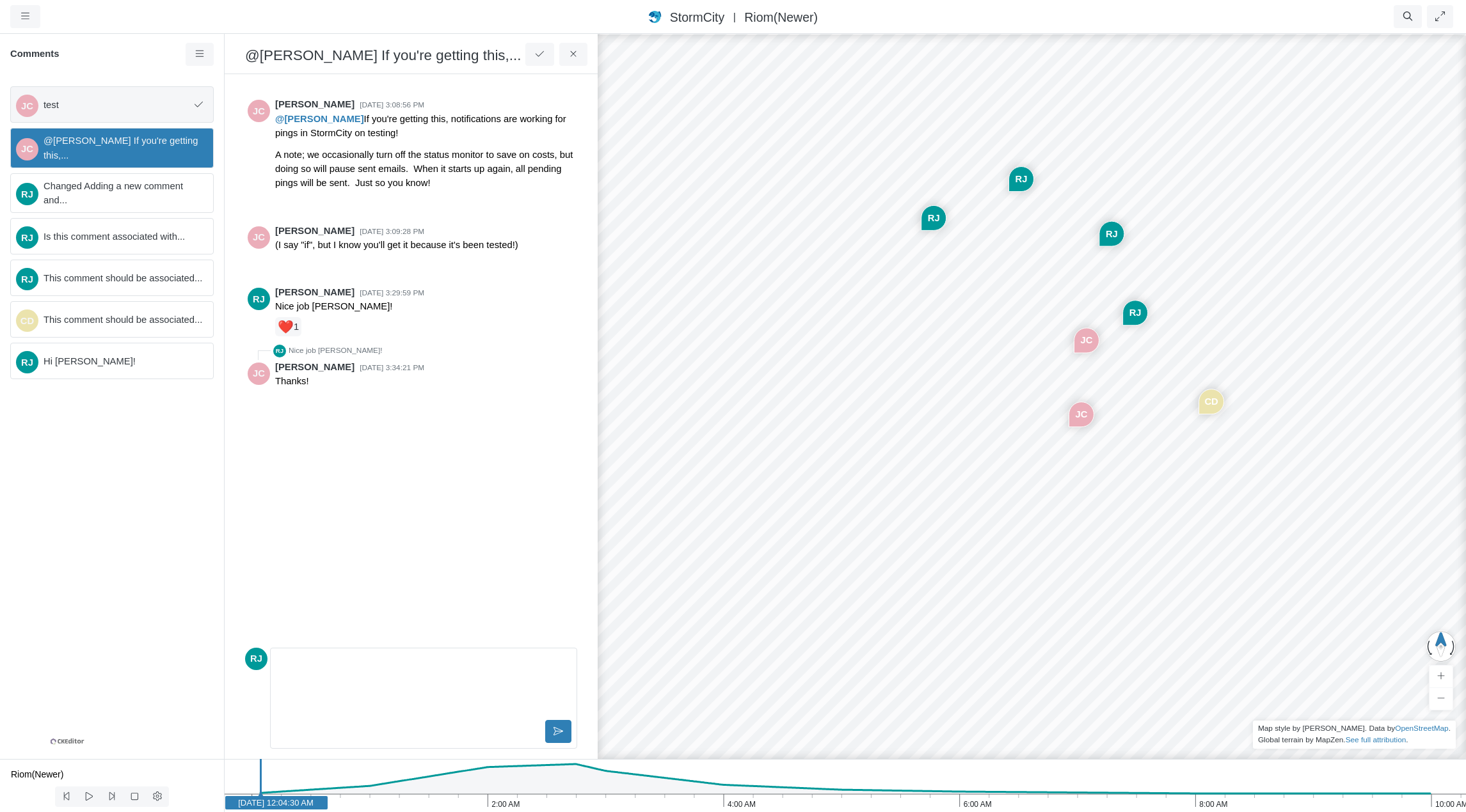
click at [134, 108] on span "test" at bounding box center [116, 105] width 146 height 14
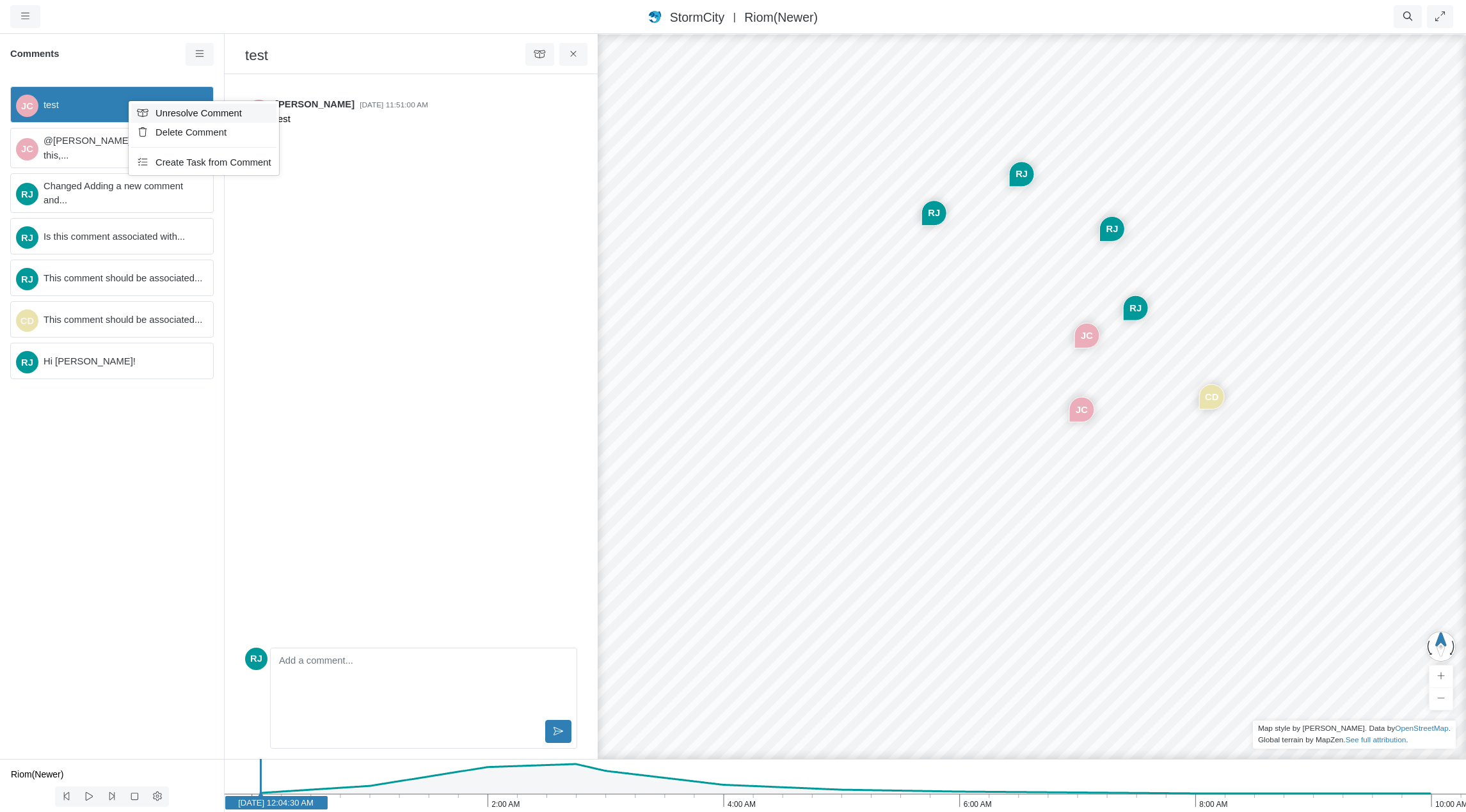
click at [173, 114] on span "Unresolve Comment" at bounding box center [198, 114] width 86 height 10
click at [93, 151] on span "@[PERSON_NAME] If you're getting this,..." at bounding box center [123, 148] width 159 height 28
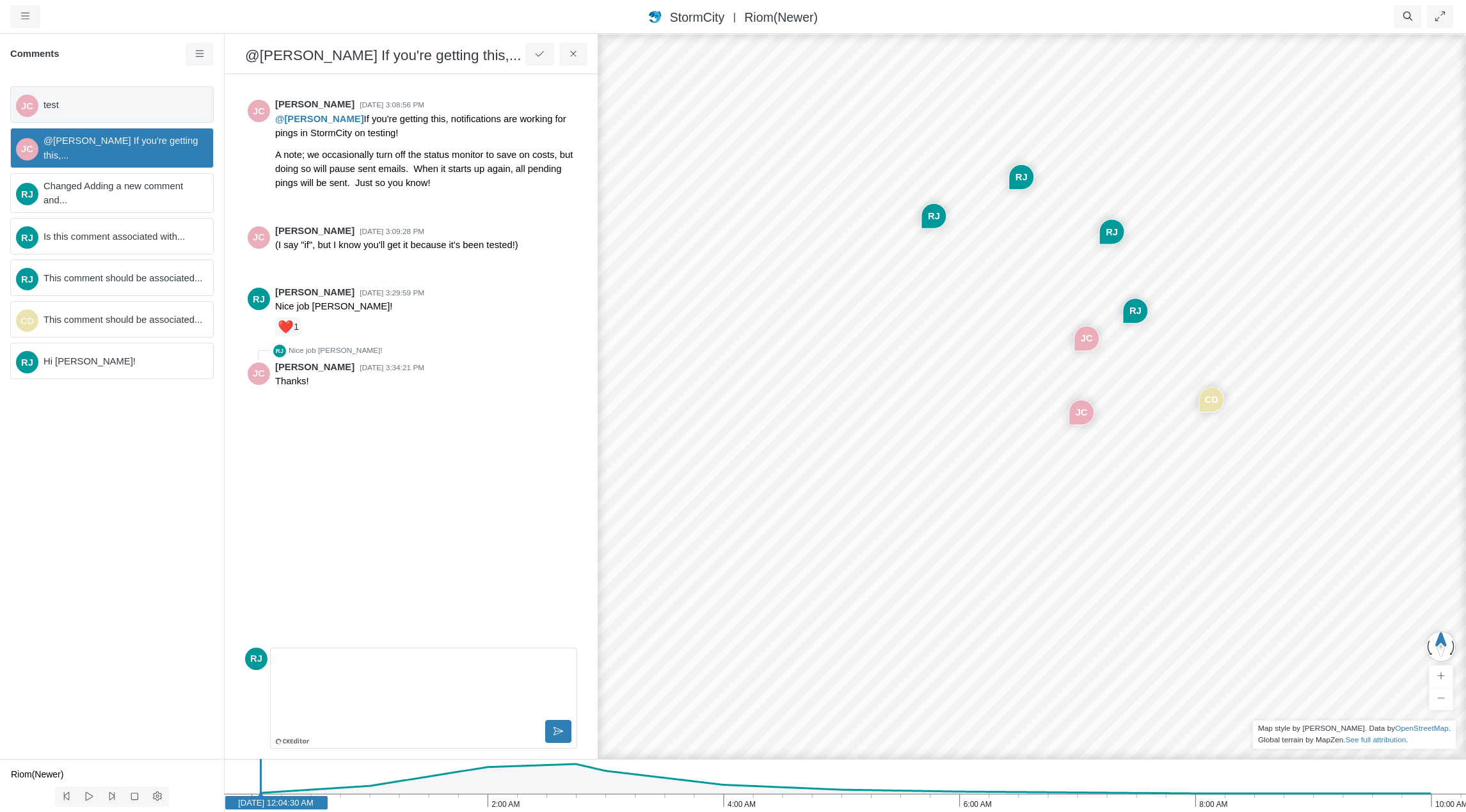
click at [97, 107] on span "test" at bounding box center [123, 105] width 159 height 14
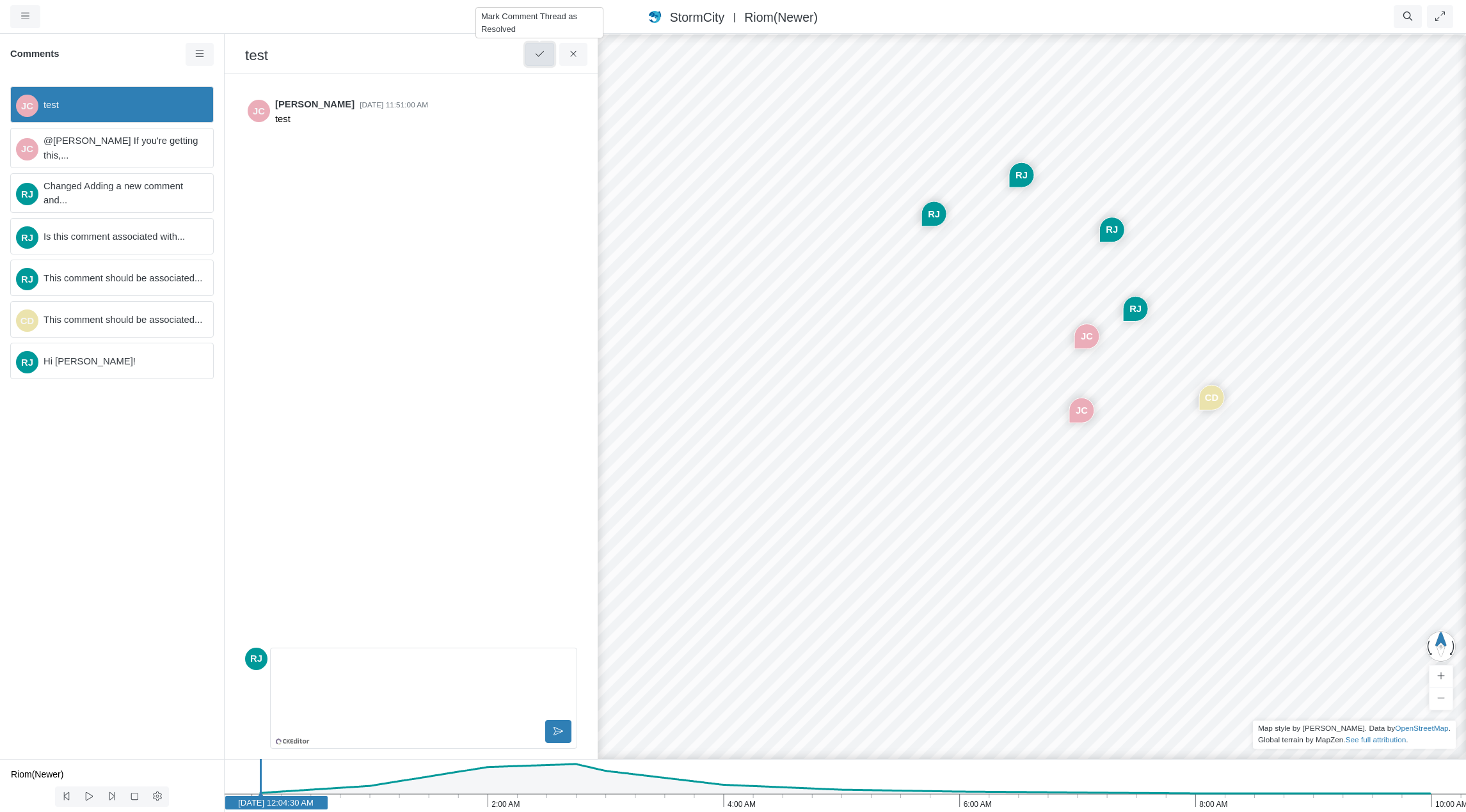
click at [544, 54] on icon at bounding box center [540, 54] width 12 height 9
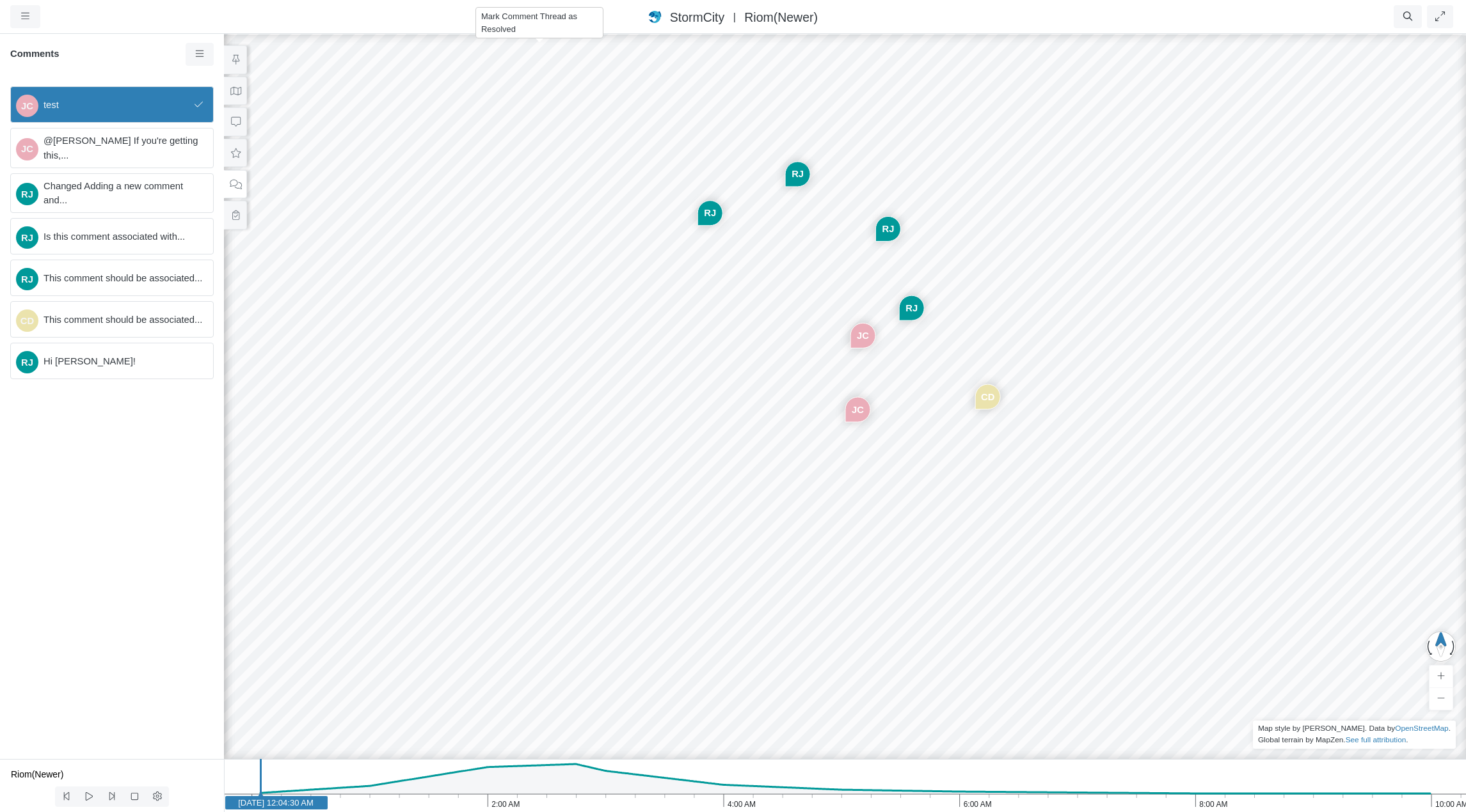
click at [159, 107] on span "test" at bounding box center [116, 105] width 146 height 14
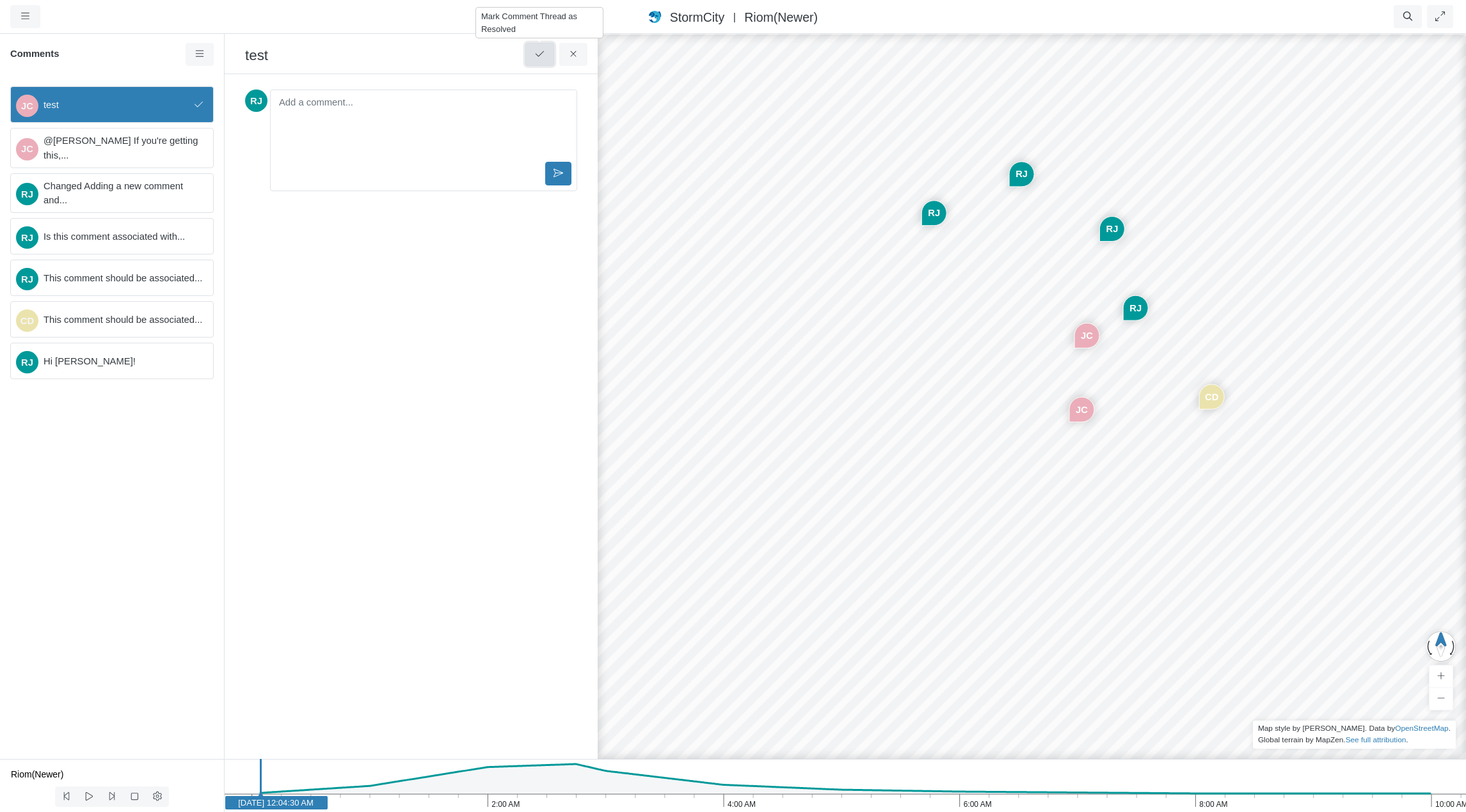
click at [539, 52] on icon at bounding box center [540, 54] width 12 height 9
